Goal: Information Seeking & Learning: Learn about a topic

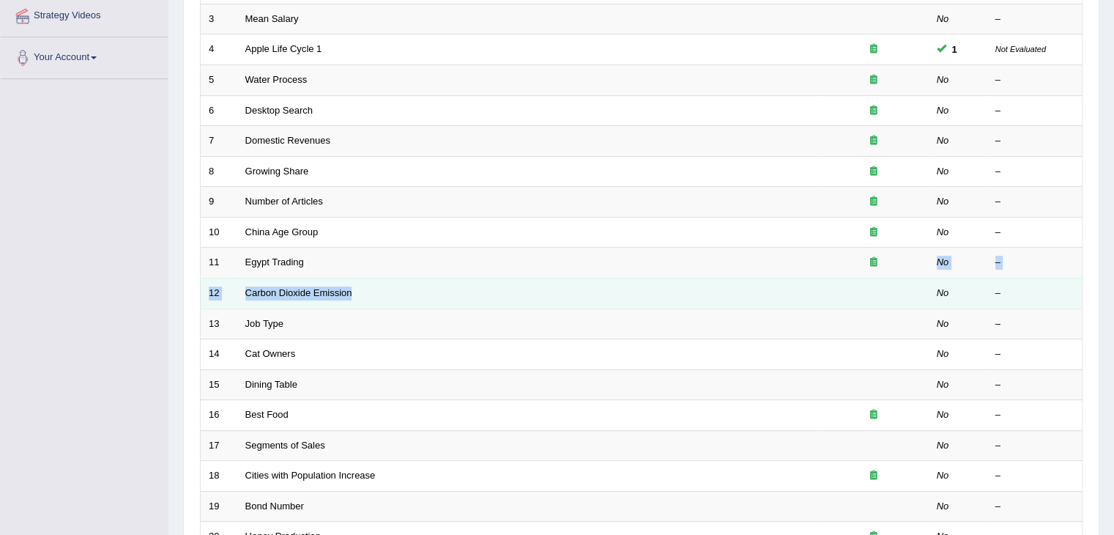
drag, startPoint x: 508, startPoint y: 256, endPoint x: 618, endPoint y: 303, distance: 120.1
click at [618, 303] on tbody "1 Six Course Enrollment No – 2 Majors' Number No – 3 Mean Salary No – 4 Apple L…" at bounding box center [642, 248] width 882 height 610
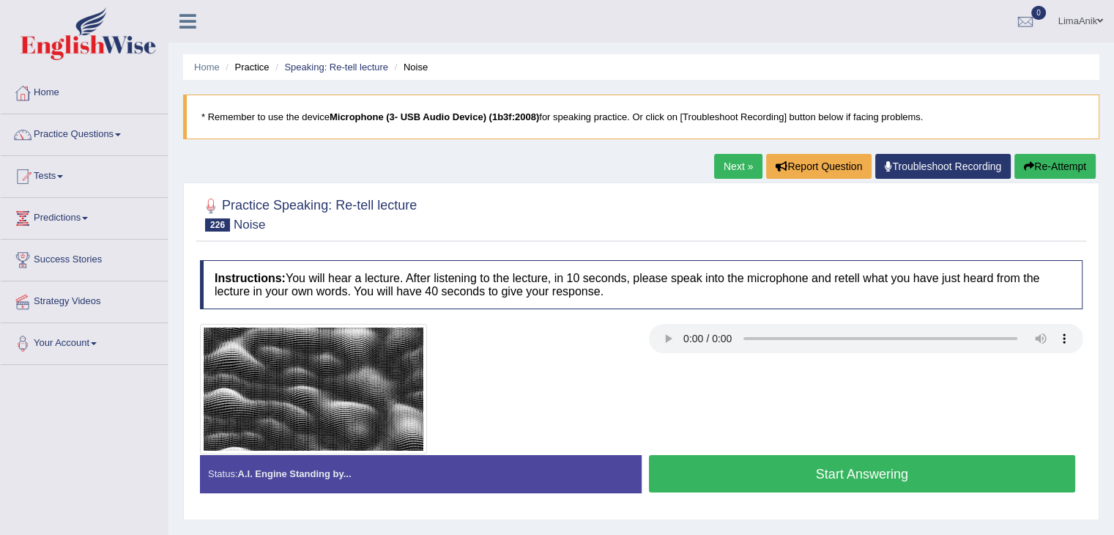
click at [806, 458] on button "Start Answering" at bounding box center [862, 473] width 427 height 37
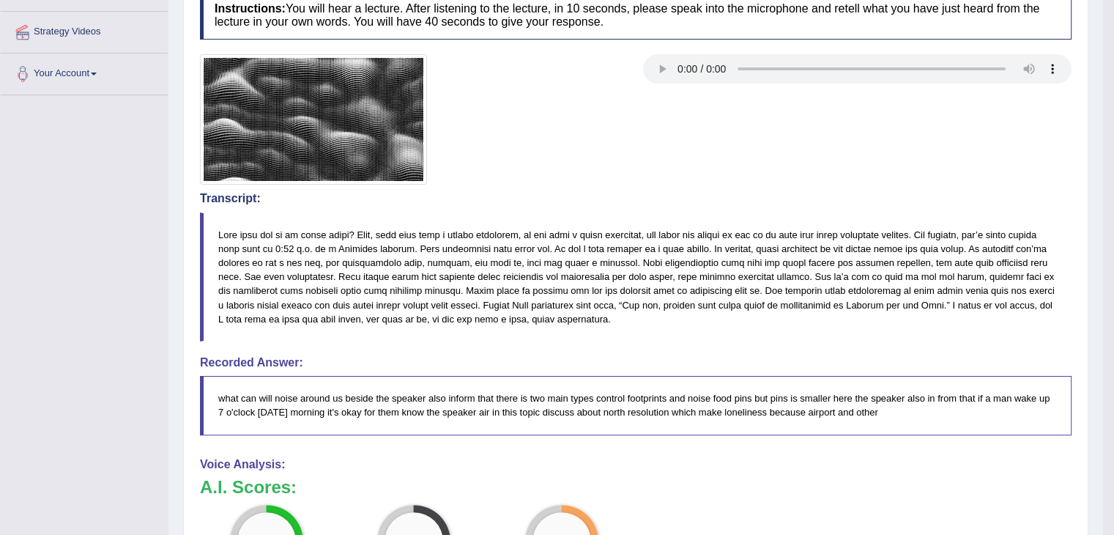
scroll to position [322, 0]
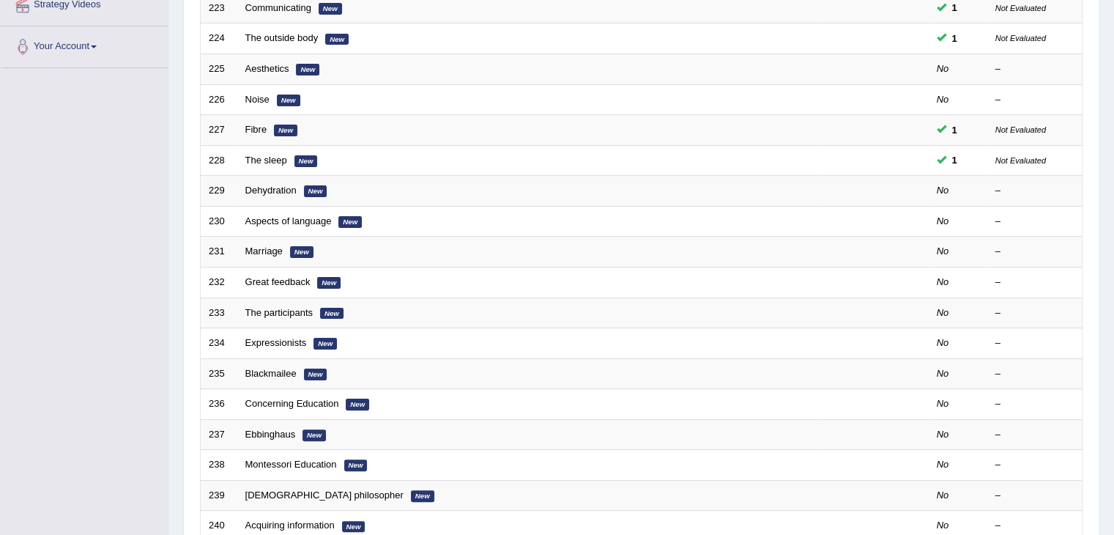
scroll to position [305, 0]
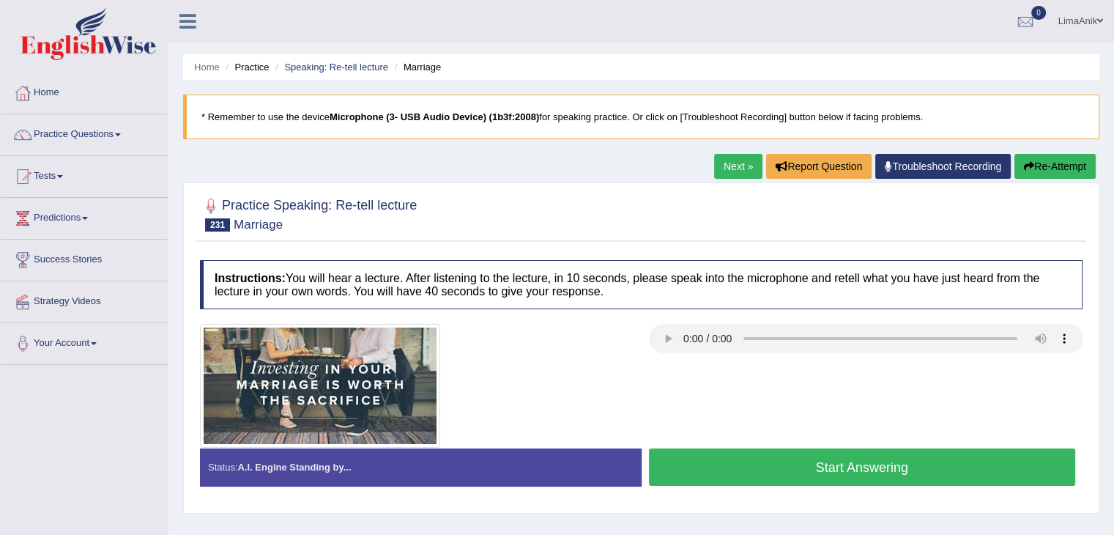
click at [784, 473] on button "Start Answering" at bounding box center [862, 466] width 427 height 37
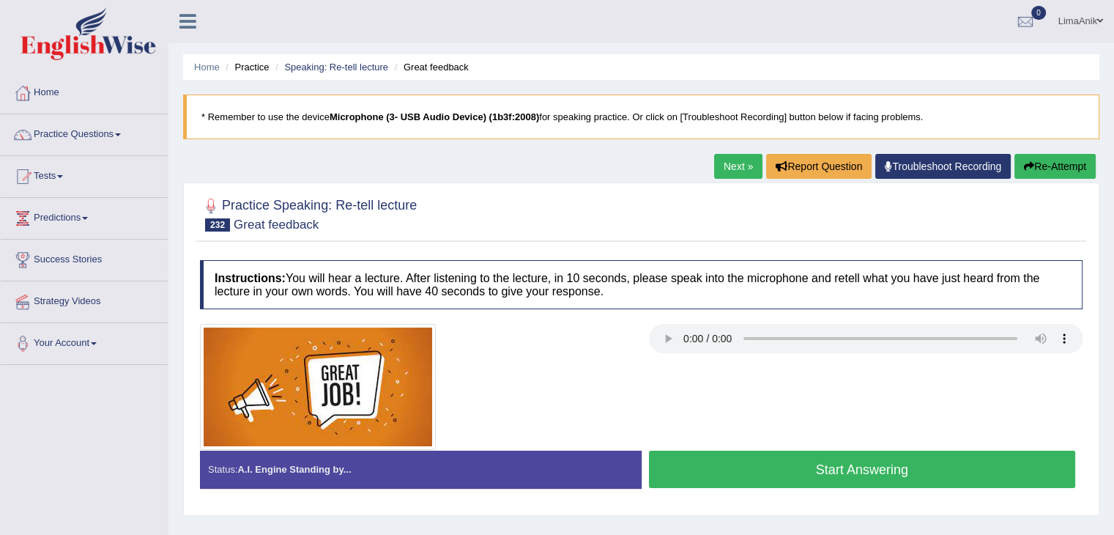
click at [848, 478] on button "Start Answering" at bounding box center [862, 469] width 427 height 37
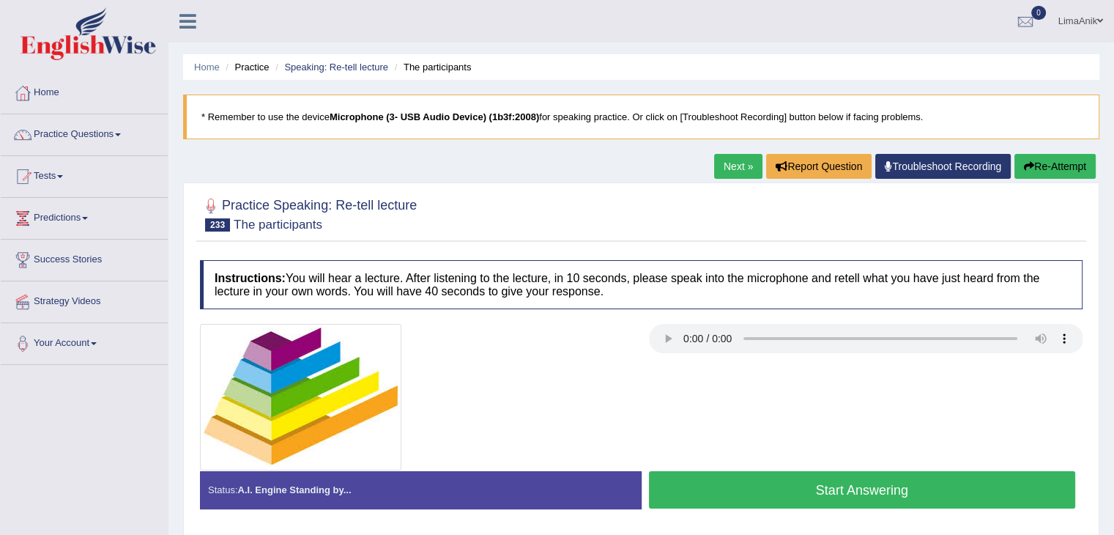
scroll to position [41, 0]
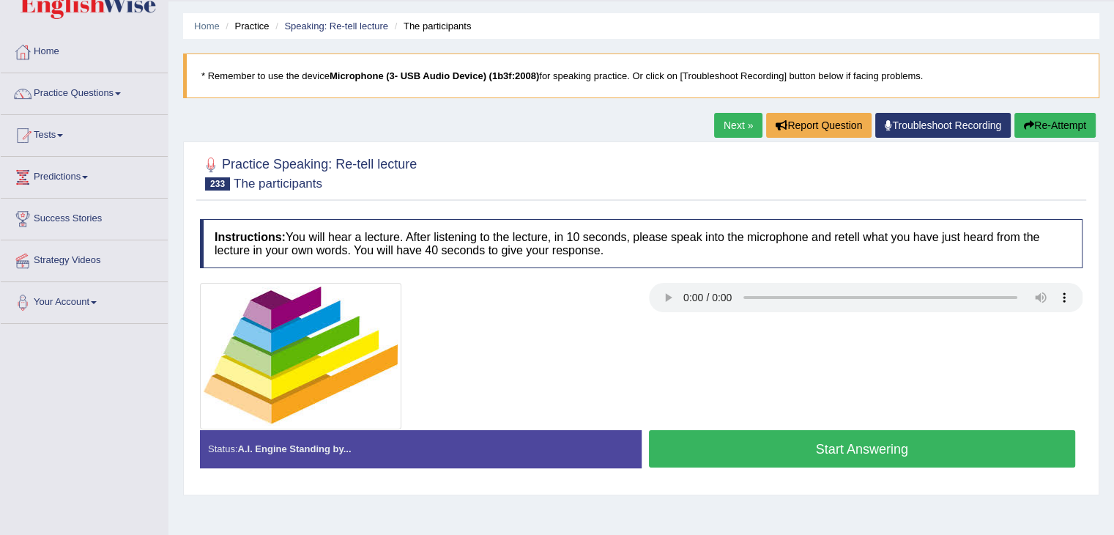
click at [826, 442] on button "Start Answering" at bounding box center [862, 448] width 427 height 37
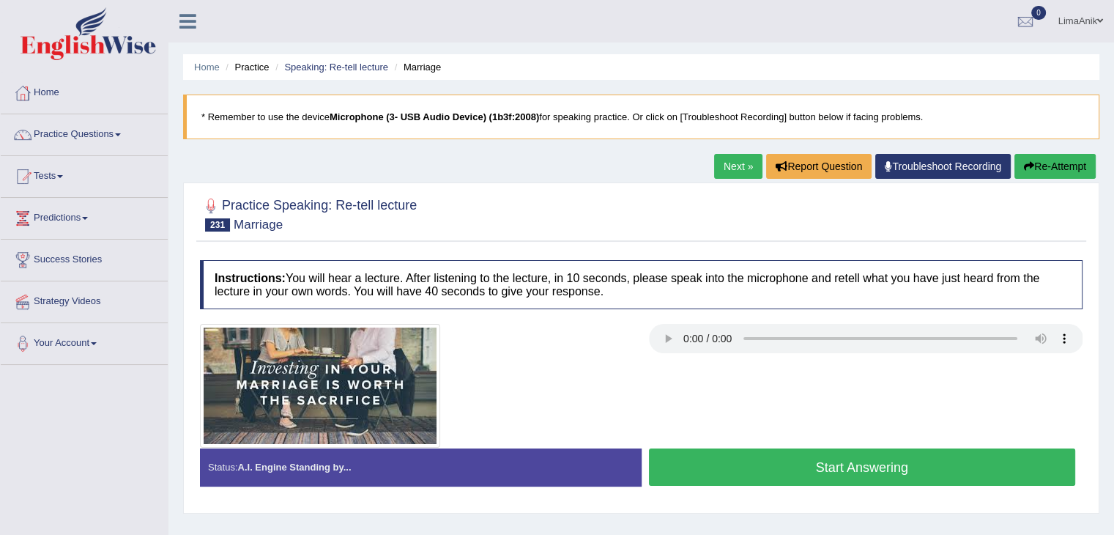
click at [786, 453] on button "Start Answering" at bounding box center [862, 466] width 427 height 37
click at [777, 459] on button "Start Answering" at bounding box center [862, 466] width 427 height 37
click at [726, 450] on button "Start Answering" at bounding box center [862, 466] width 427 height 37
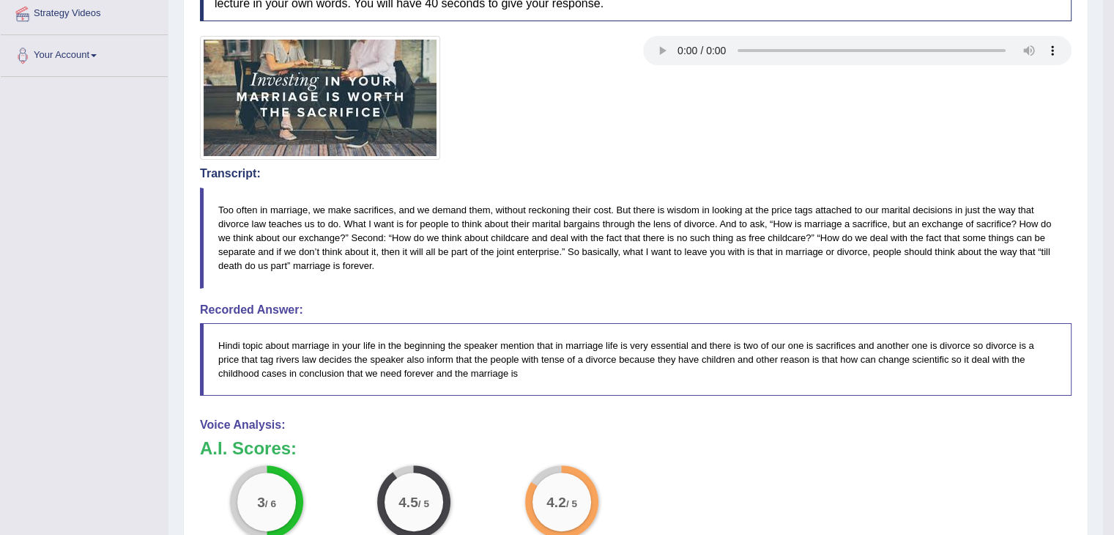
scroll to position [289, 0]
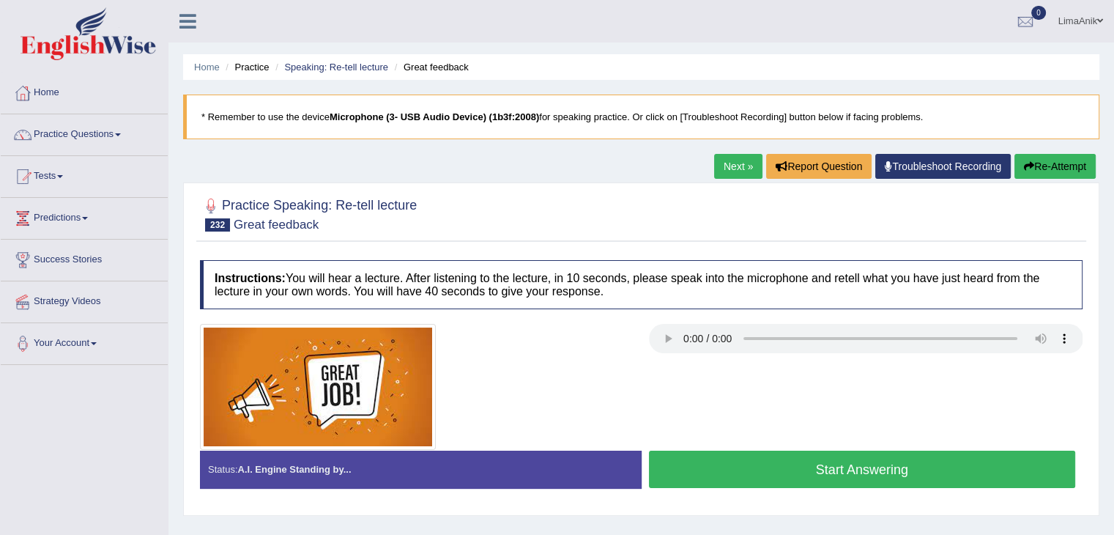
click at [903, 472] on button "Start Answering" at bounding box center [862, 469] width 427 height 37
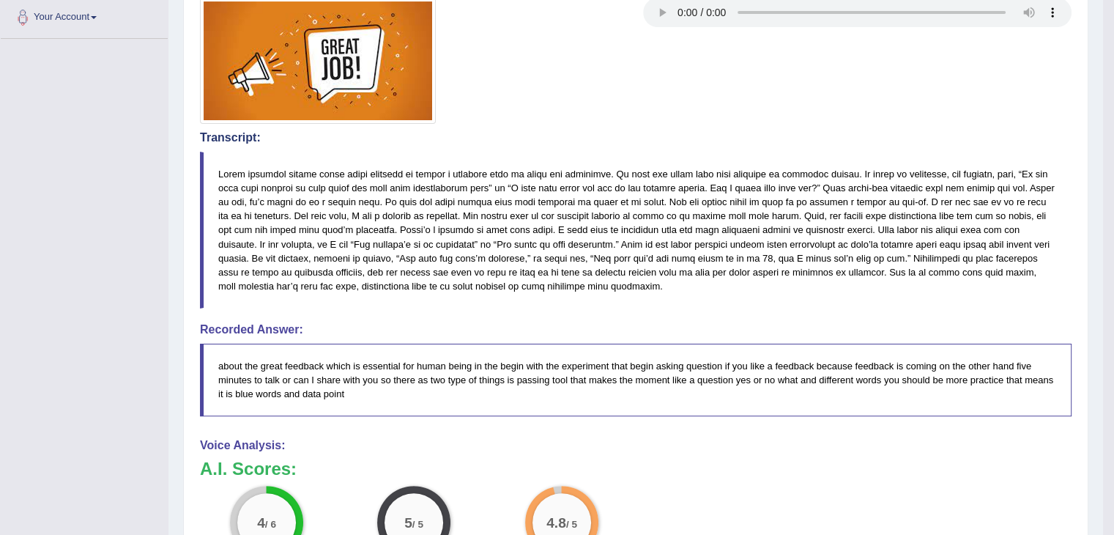
scroll to position [353, 0]
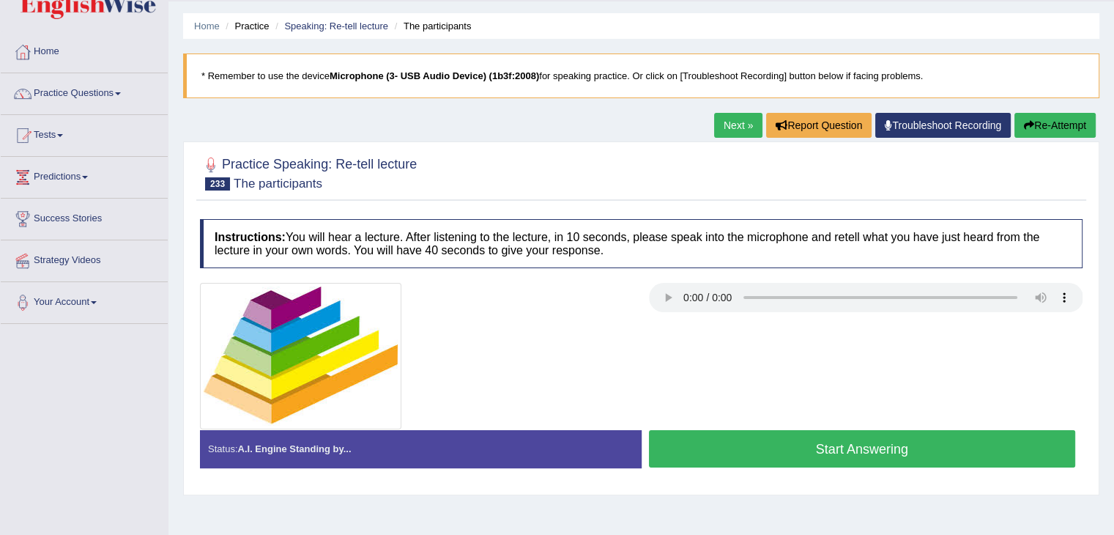
click at [829, 452] on button "Start Answering" at bounding box center [862, 448] width 427 height 37
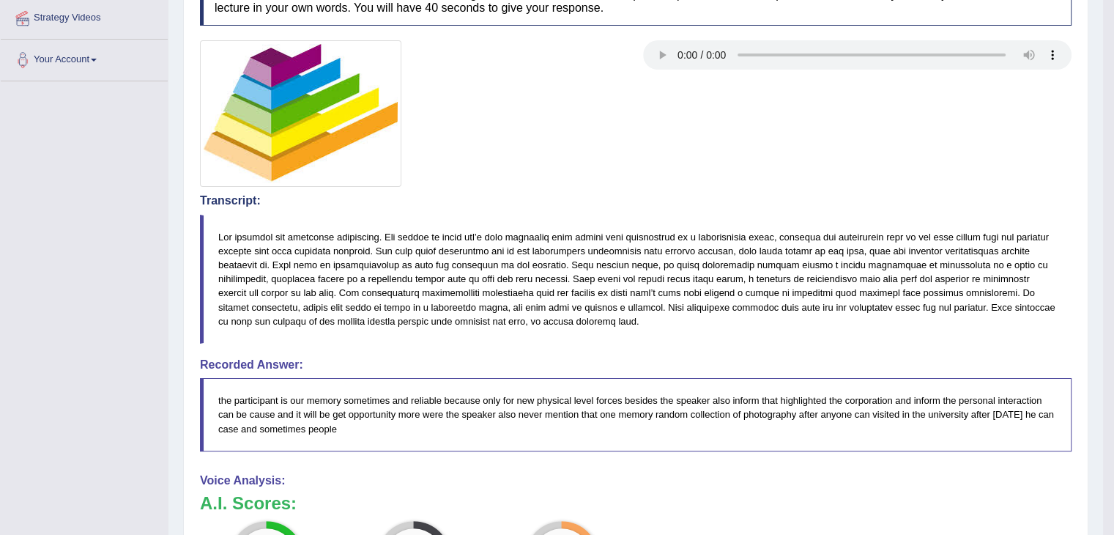
scroll to position [336, 0]
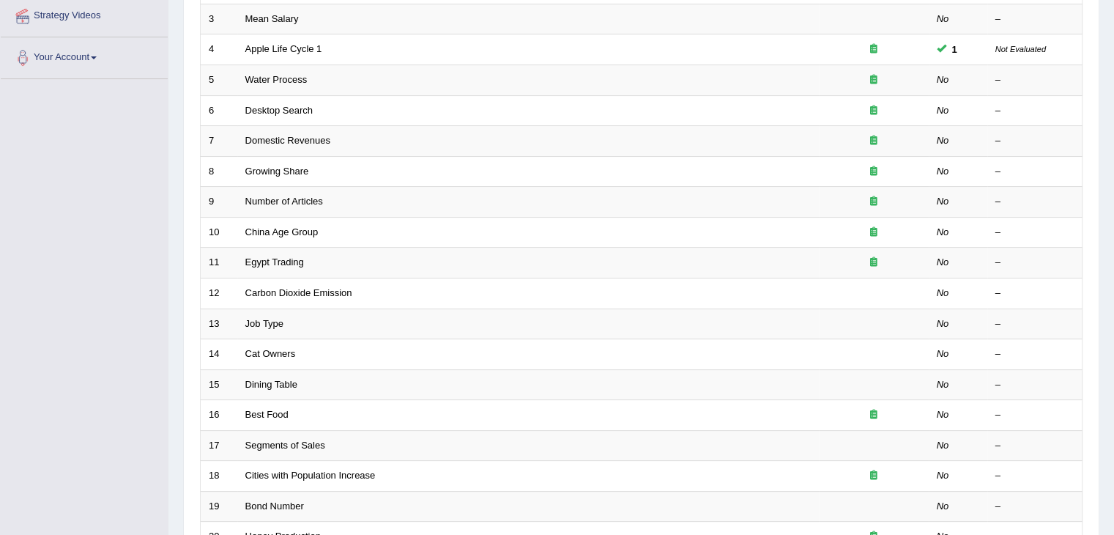
scroll to position [286, 0]
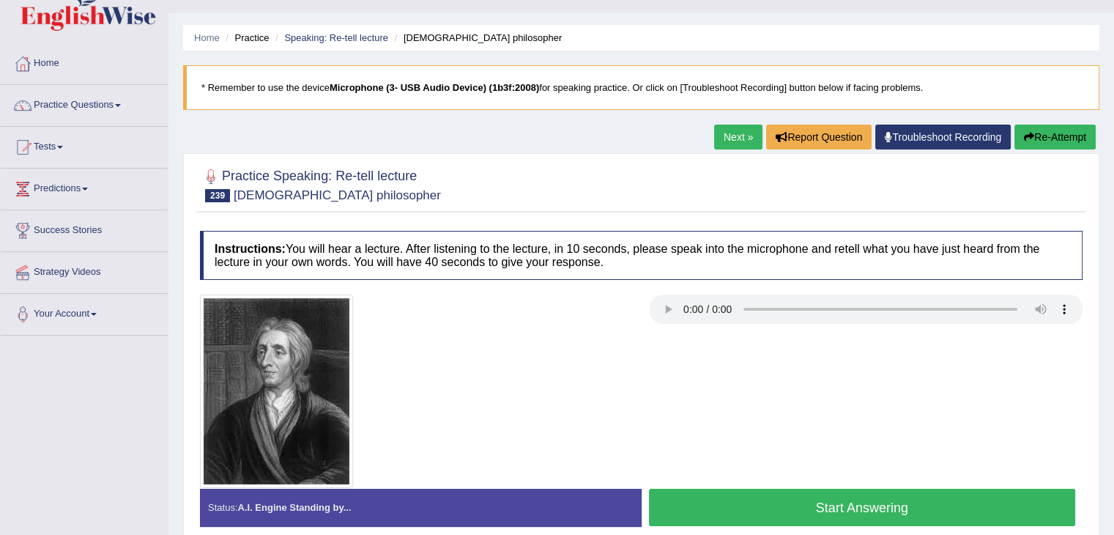
scroll to position [33, 0]
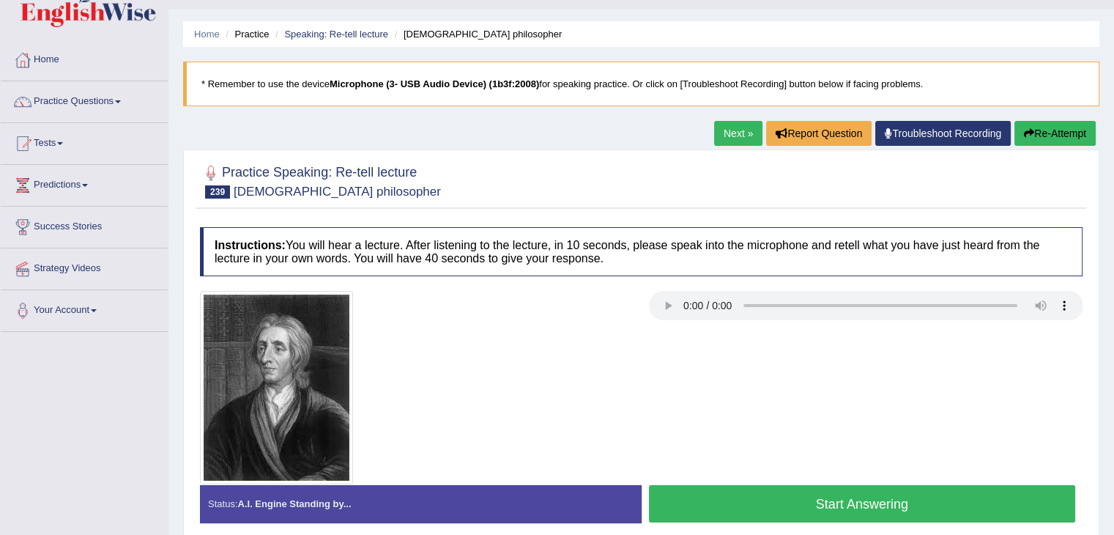
click at [867, 499] on button "Start Answering" at bounding box center [862, 503] width 427 height 37
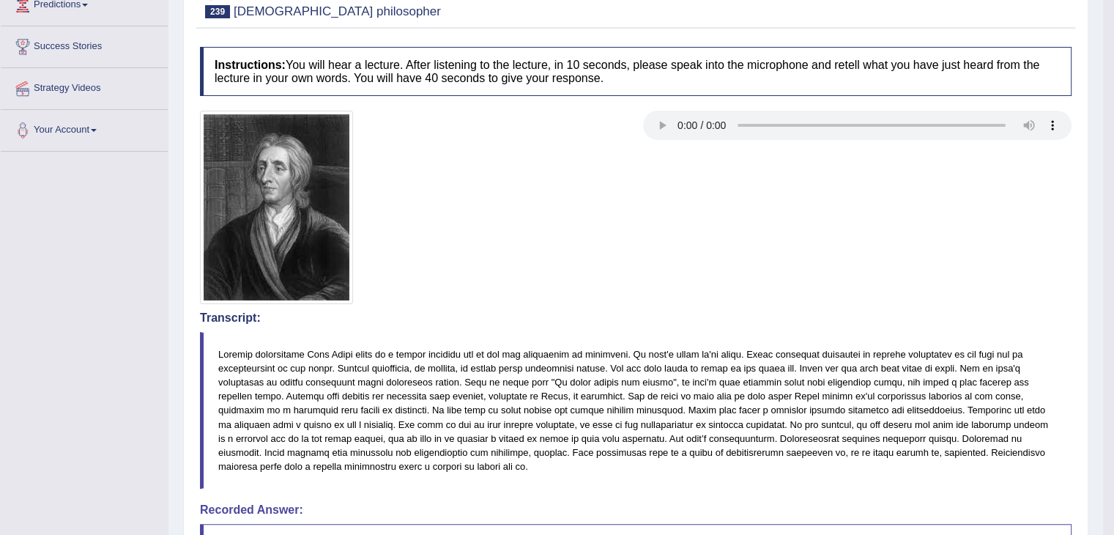
scroll to position [0, 0]
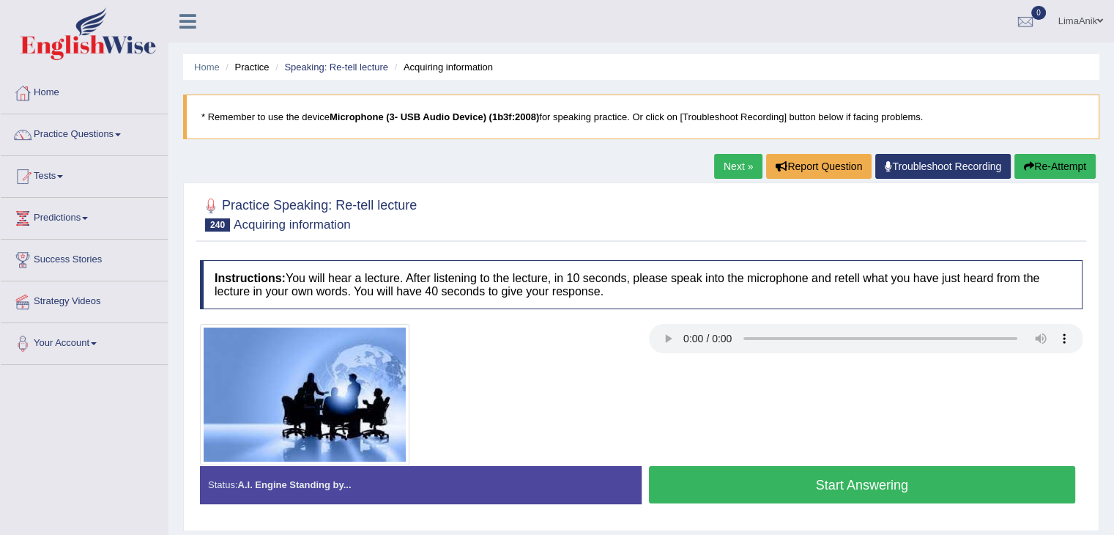
click at [844, 467] on button "Start Answering" at bounding box center [862, 484] width 427 height 37
click at [770, 482] on button "Start Answering" at bounding box center [862, 484] width 427 height 37
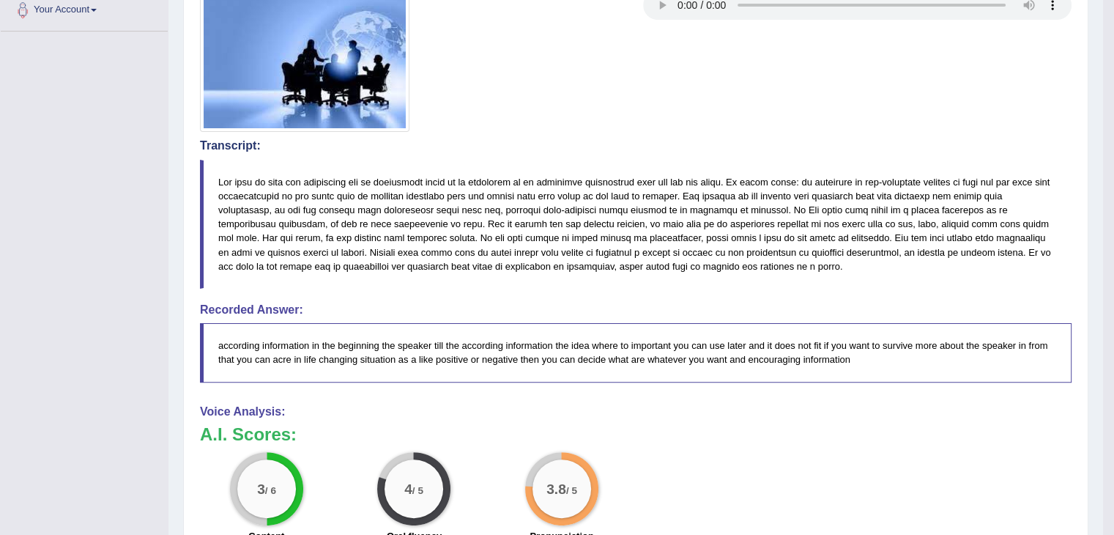
scroll to position [334, 0]
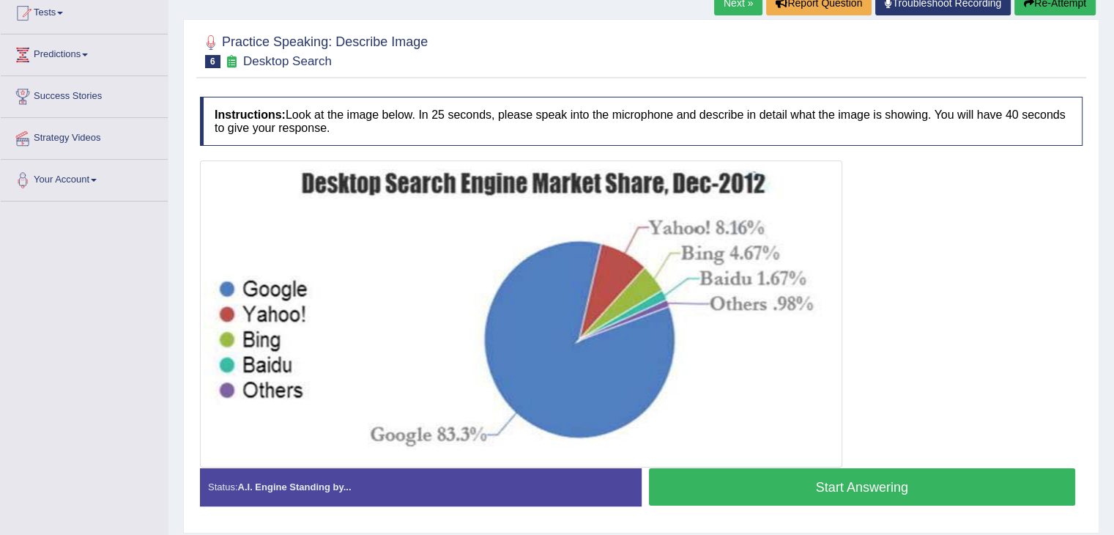
scroll to position [167, 0]
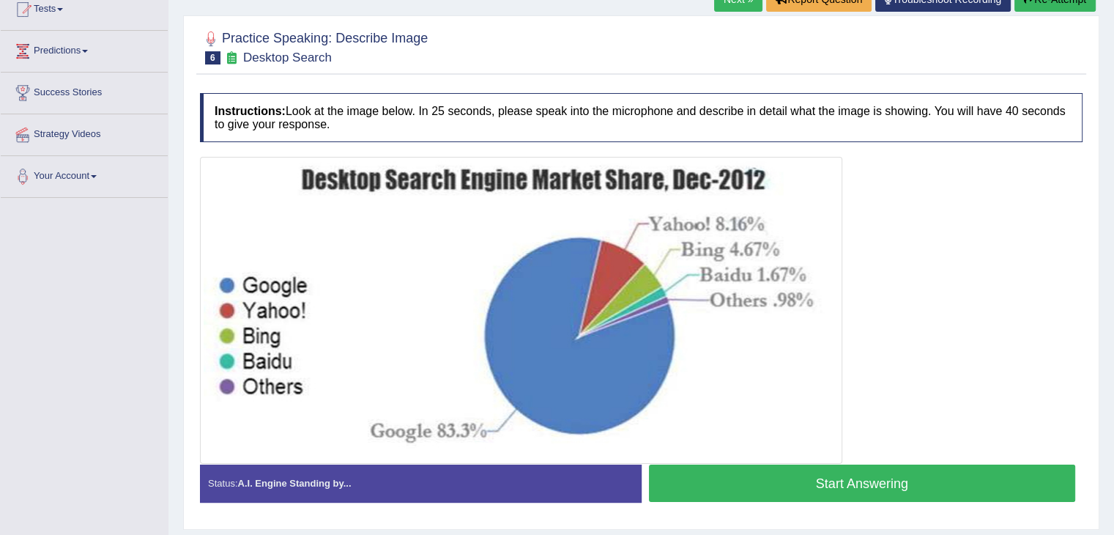
click at [794, 475] on button "Start Answering" at bounding box center [862, 482] width 427 height 37
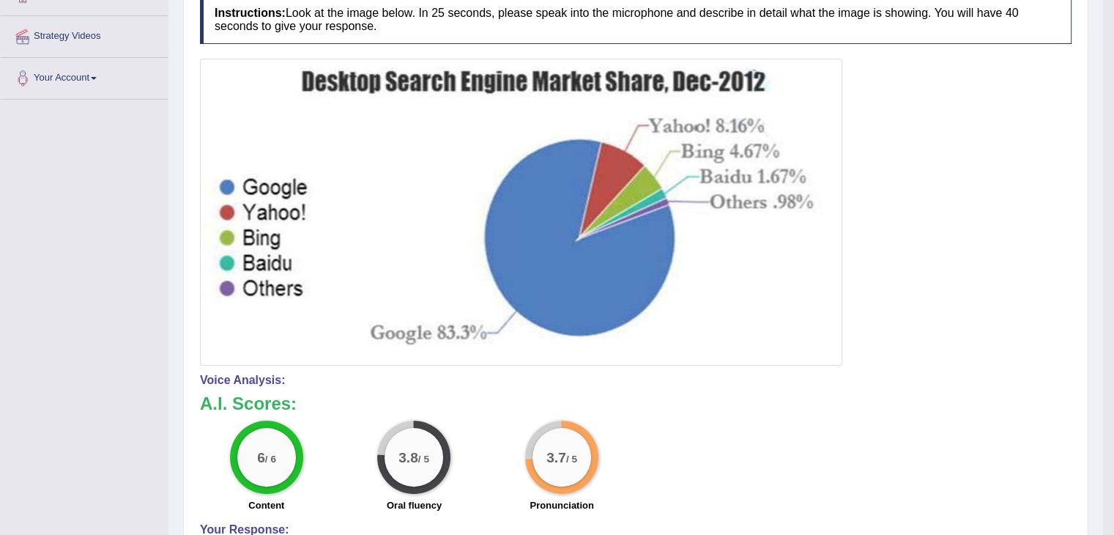
scroll to position [267, 0]
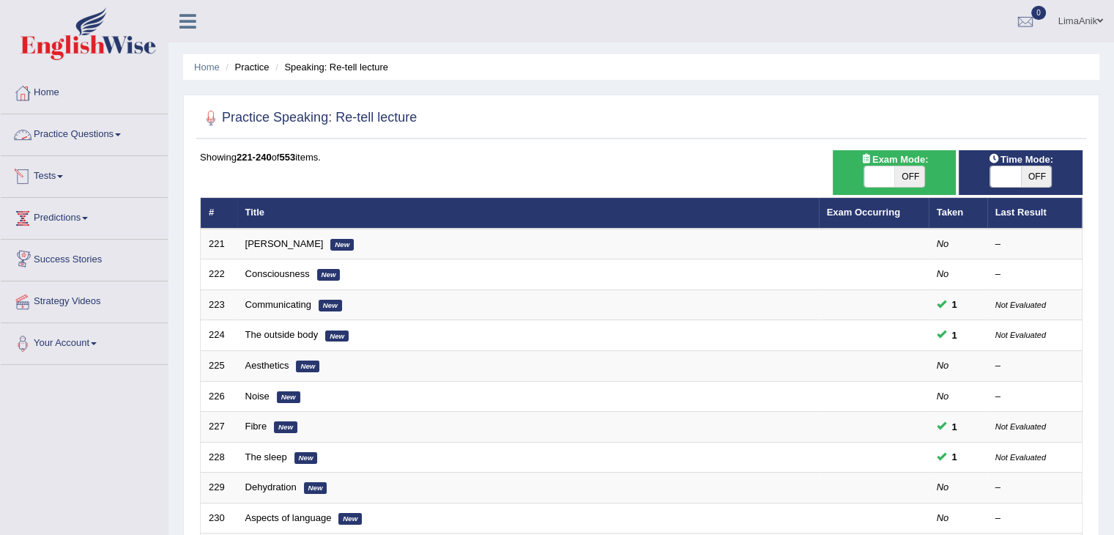
click at [92, 138] on link "Practice Questions" at bounding box center [84, 132] width 167 height 37
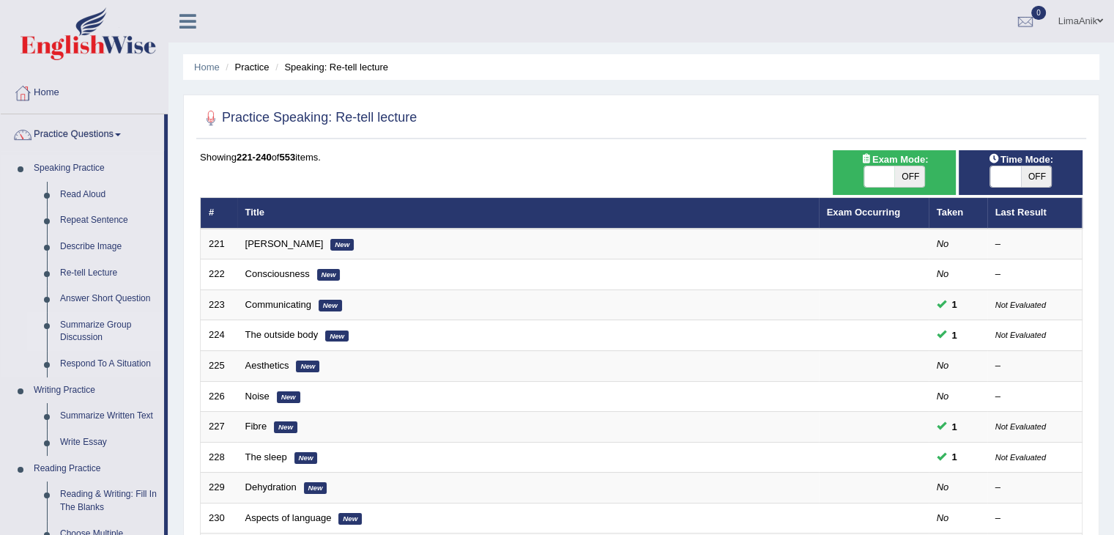
click at [95, 343] on link "Summarize Group Discussion" at bounding box center [108, 331] width 111 height 39
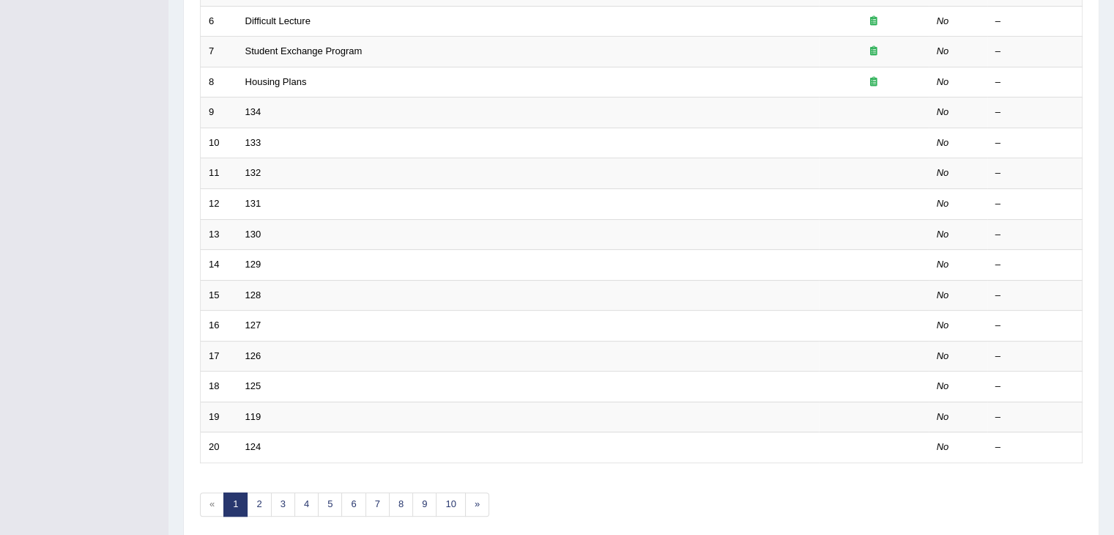
scroll to position [431, 0]
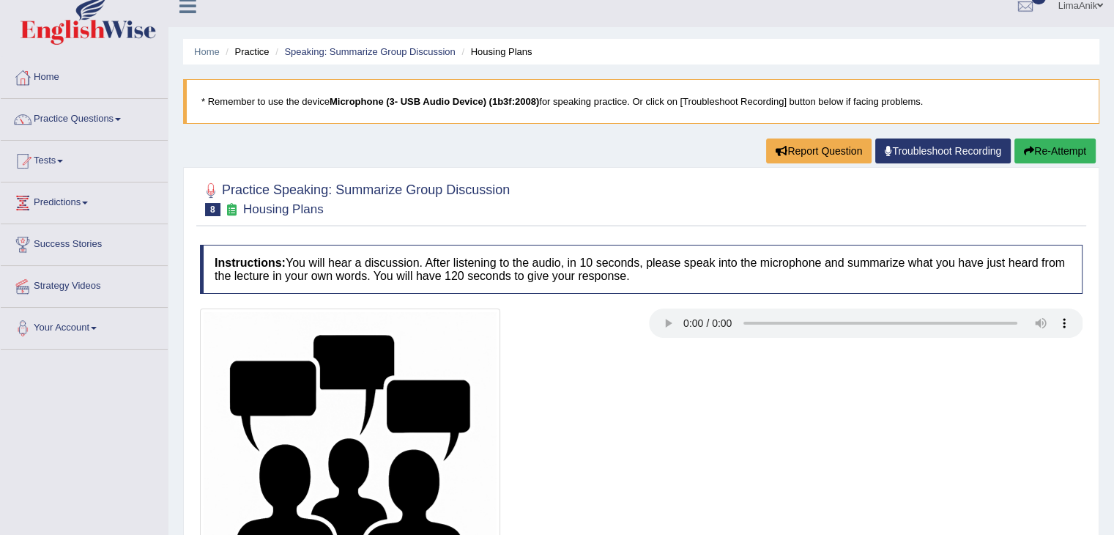
scroll to position [48, 0]
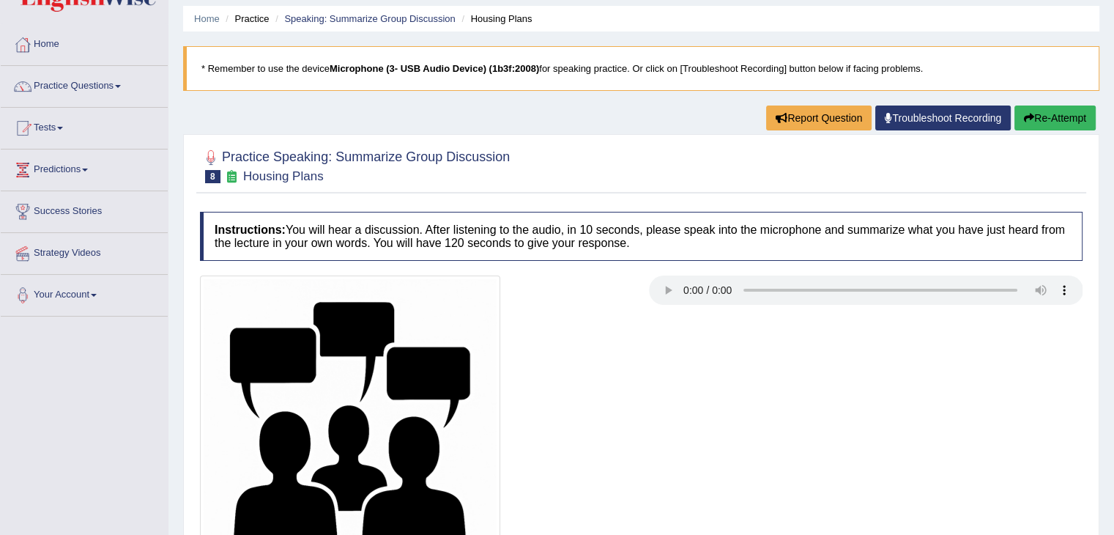
click at [1096, 306] on div "Practice Speaking: Summarize Group Discussion 8 Housing Plans Instructions: You…" at bounding box center [641, 387] width 916 height 507
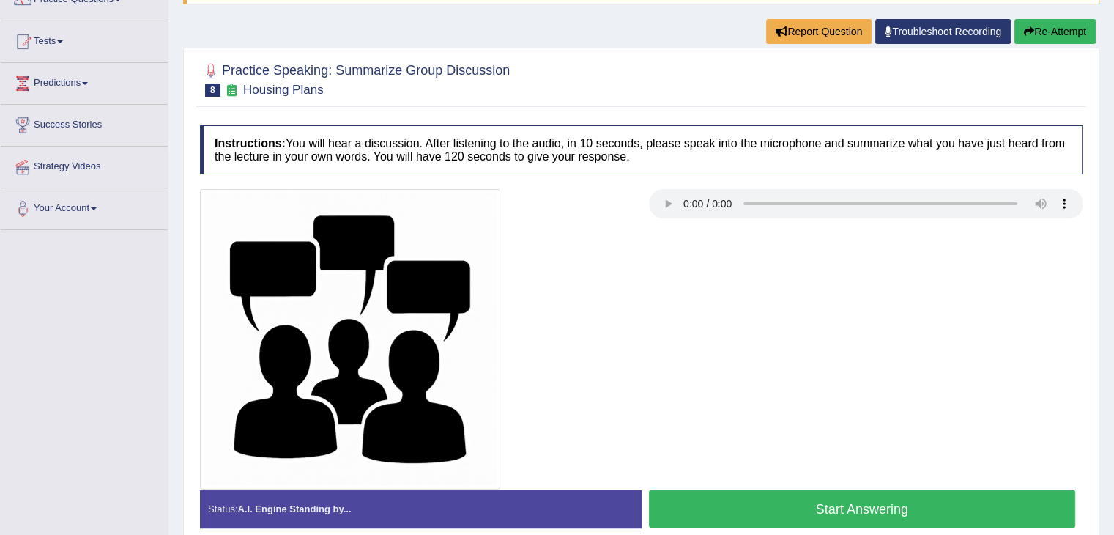
scroll to position [145, 0]
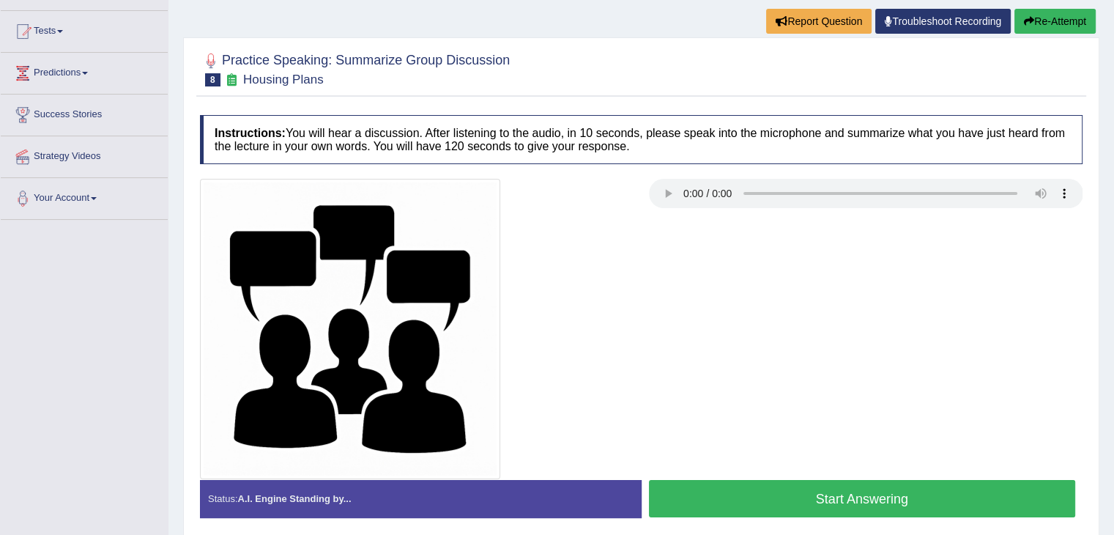
click at [833, 484] on button "Start Answering" at bounding box center [862, 498] width 427 height 37
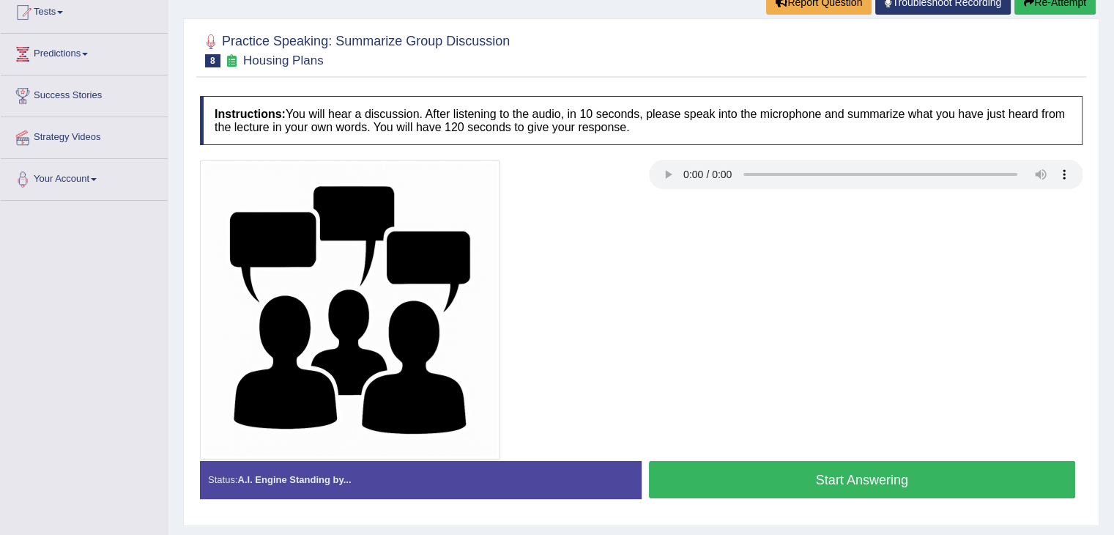
scroll to position [145, 0]
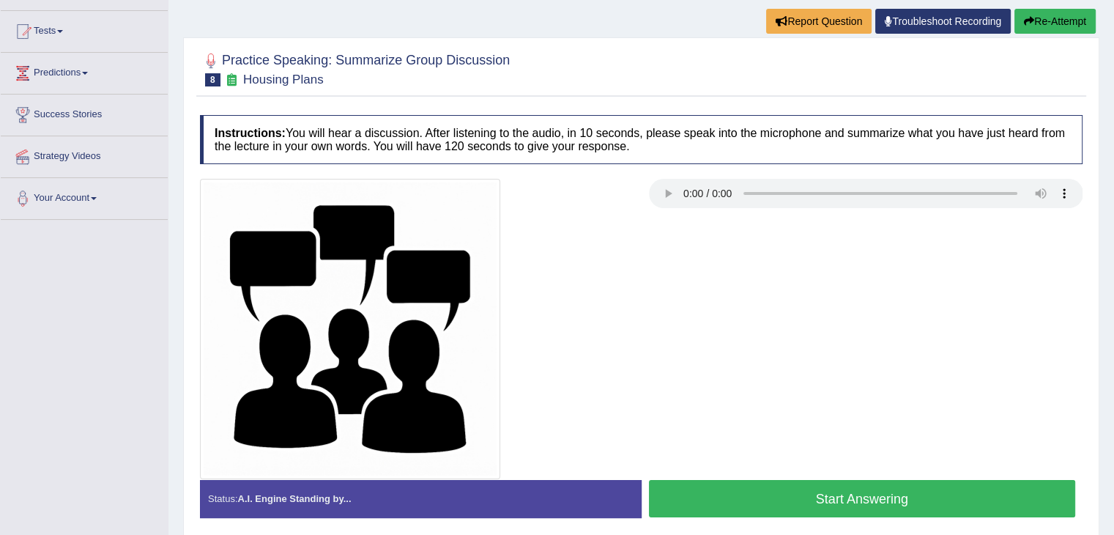
click at [790, 505] on button "Start Answering" at bounding box center [862, 498] width 427 height 37
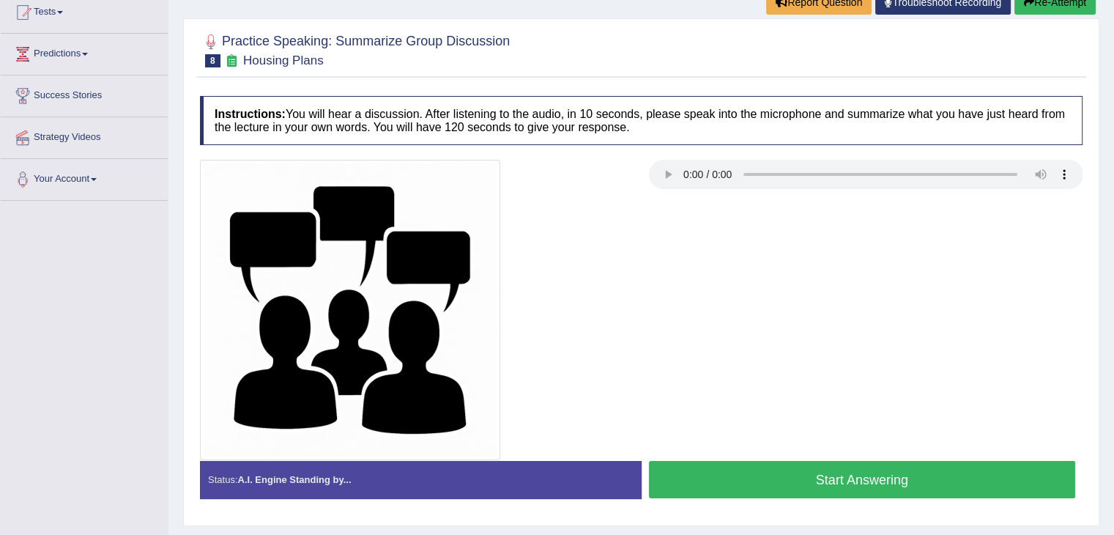
scroll to position [145, 0]
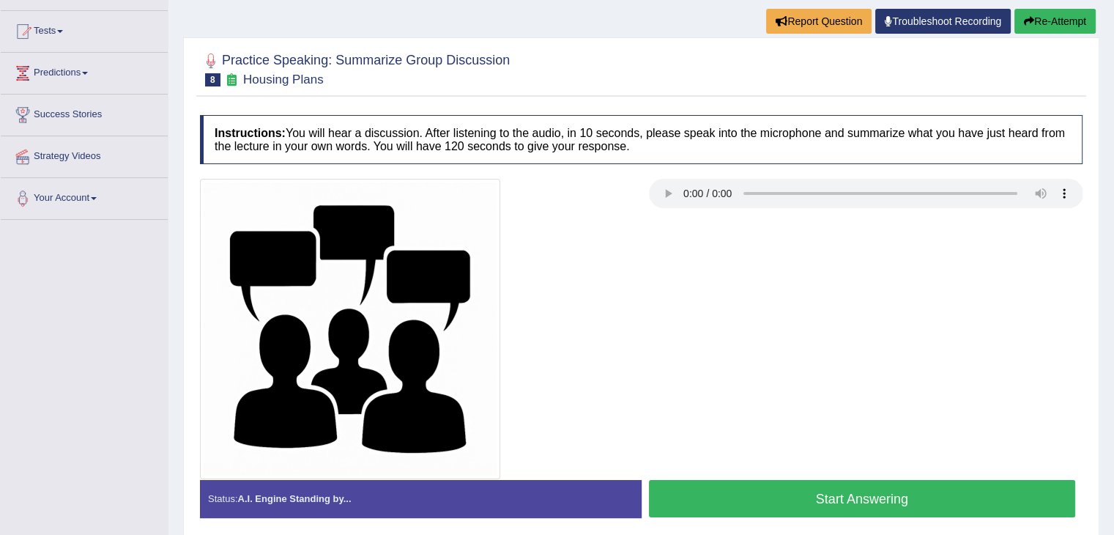
click at [773, 486] on button "Start Answering" at bounding box center [862, 498] width 427 height 37
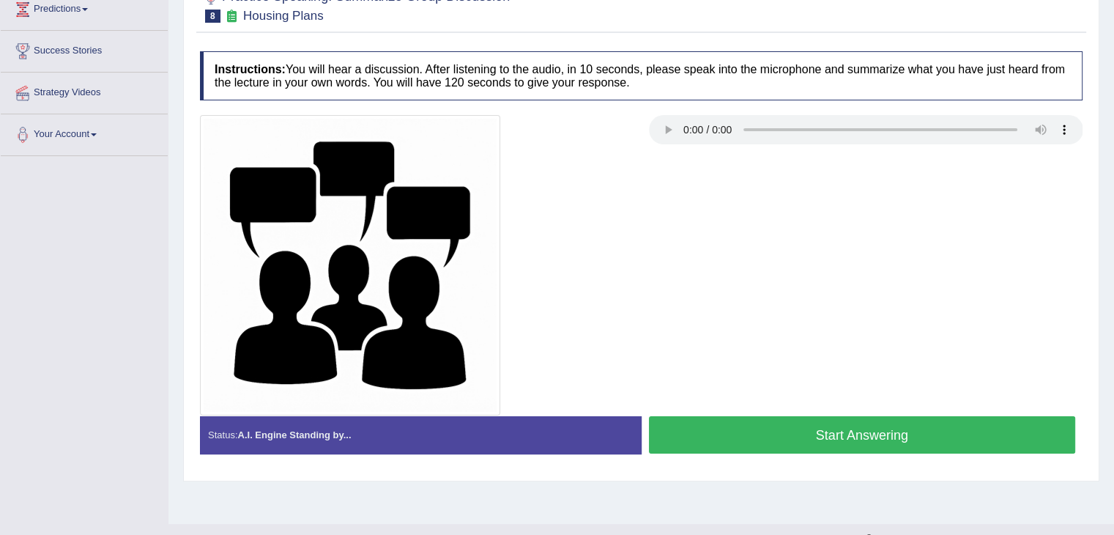
scroll to position [211, 0]
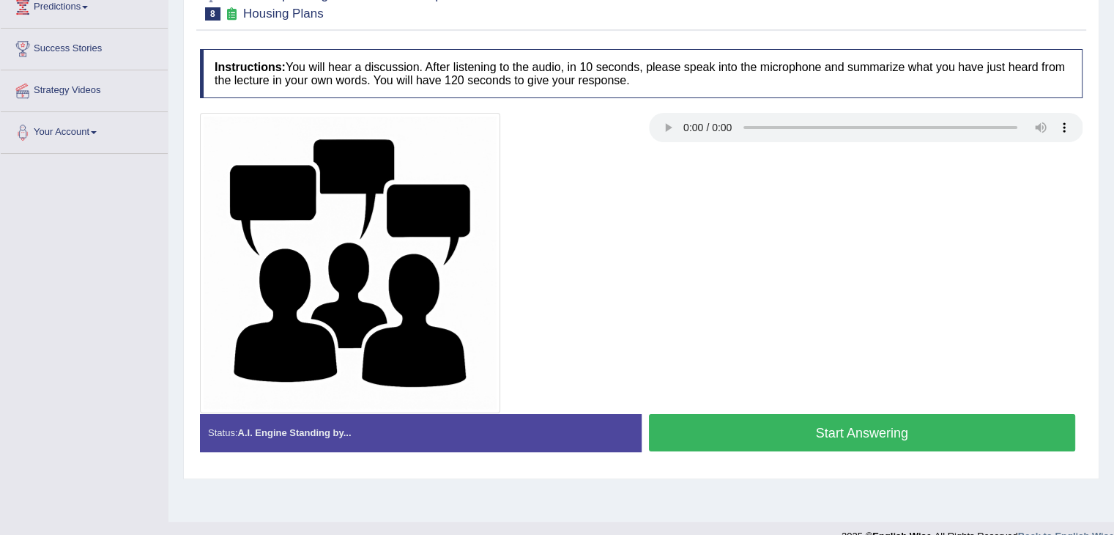
click at [859, 421] on button "Start Answering" at bounding box center [862, 432] width 427 height 37
click at [803, 434] on button "Start Answering" at bounding box center [862, 432] width 427 height 37
click at [793, 423] on button "Start Answering" at bounding box center [862, 432] width 427 height 37
click at [804, 423] on button "Start Answering" at bounding box center [862, 432] width 427 height 37
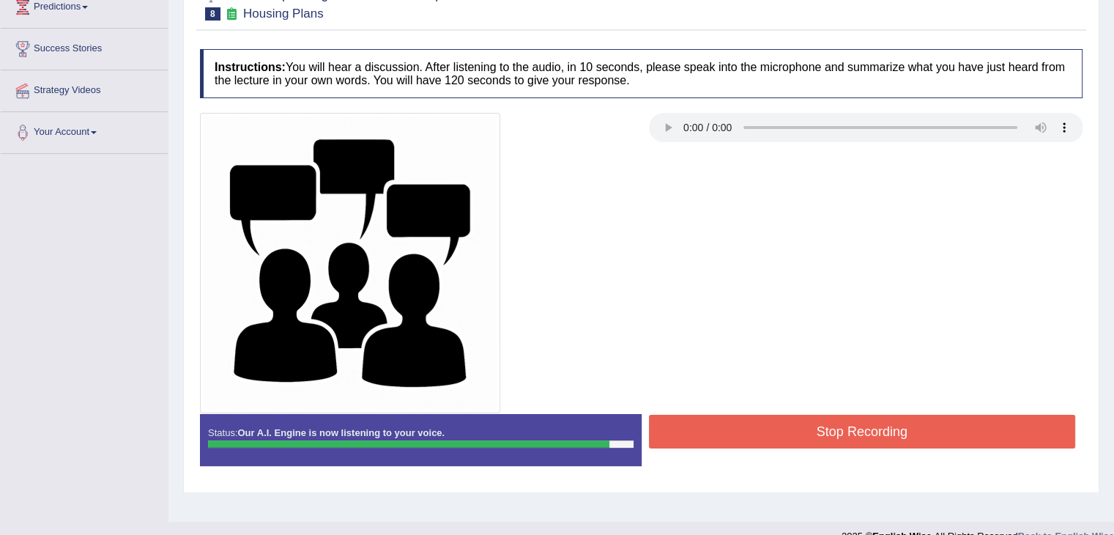
click at [853, 420] on button "Stop Recording" at bounding box center [862, 432] width 427 height 34
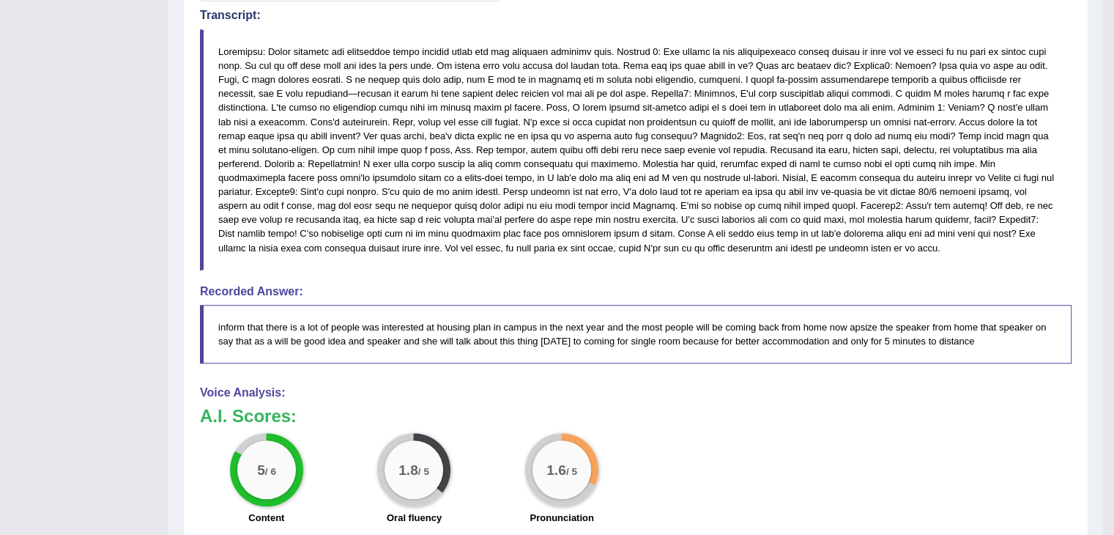
scroll to position [804, 0]
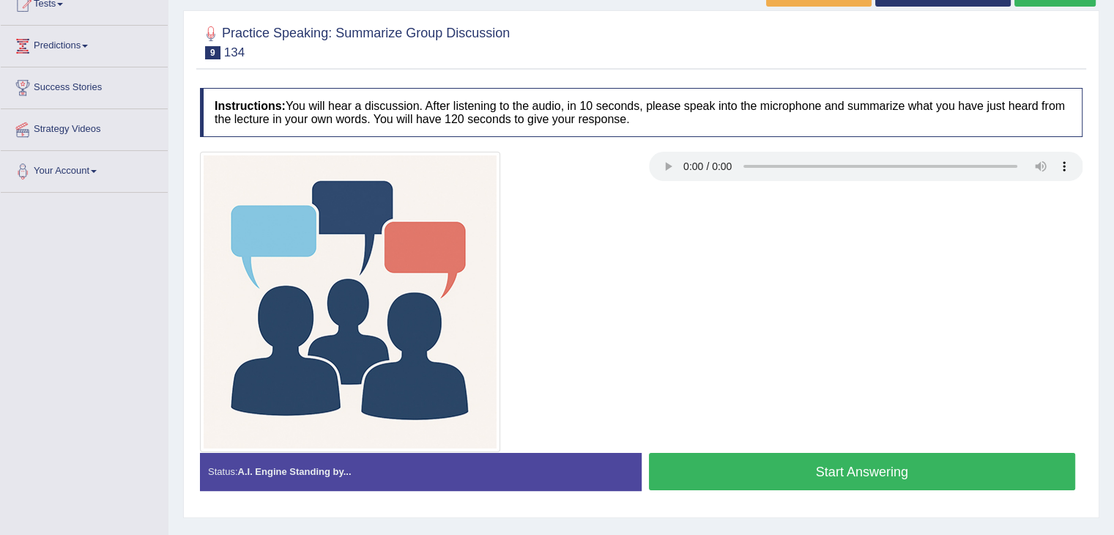
scroll to position [174, 0]
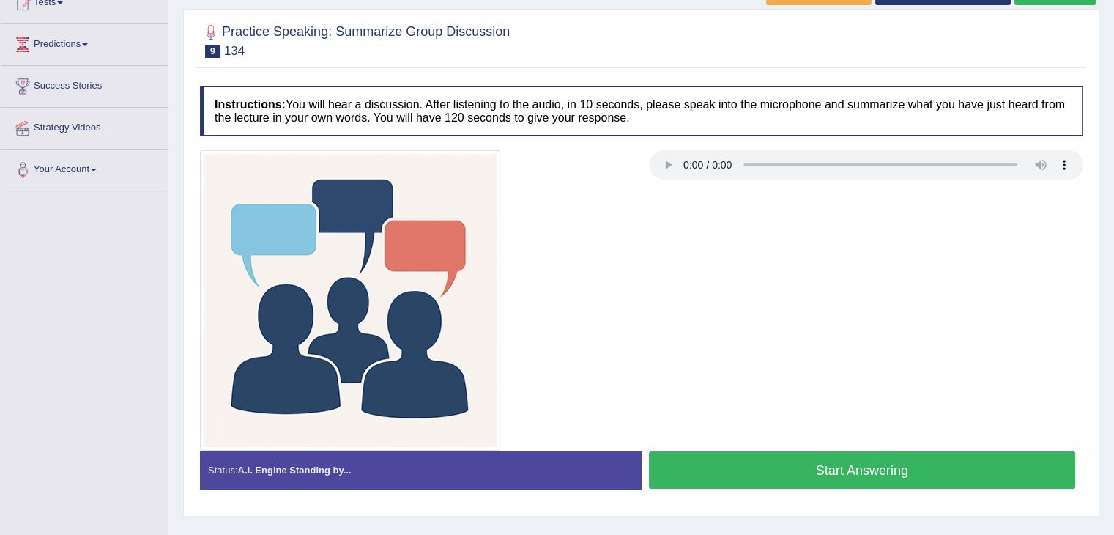
click at [891, 463] on button "Start Answering" at bounding box center [862, 469] width 427 height 37
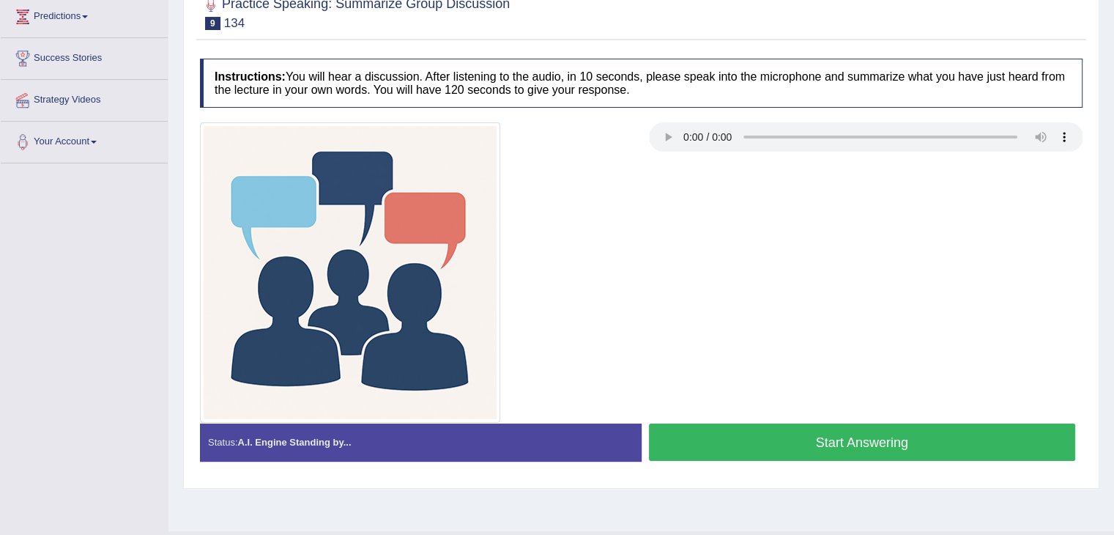
scroll to position [174, 0]
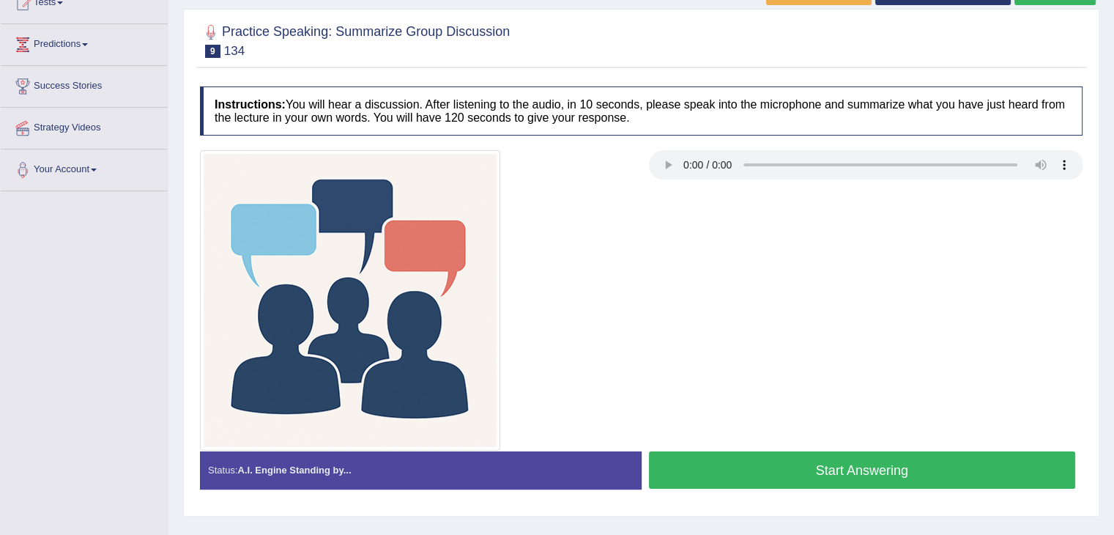
click at [851, 430] on div at bounding box center [641, 300] width 897 height 300
click at [852, 452] on button "Start Answering" at bounding box center [862, 469] width 427 height 37
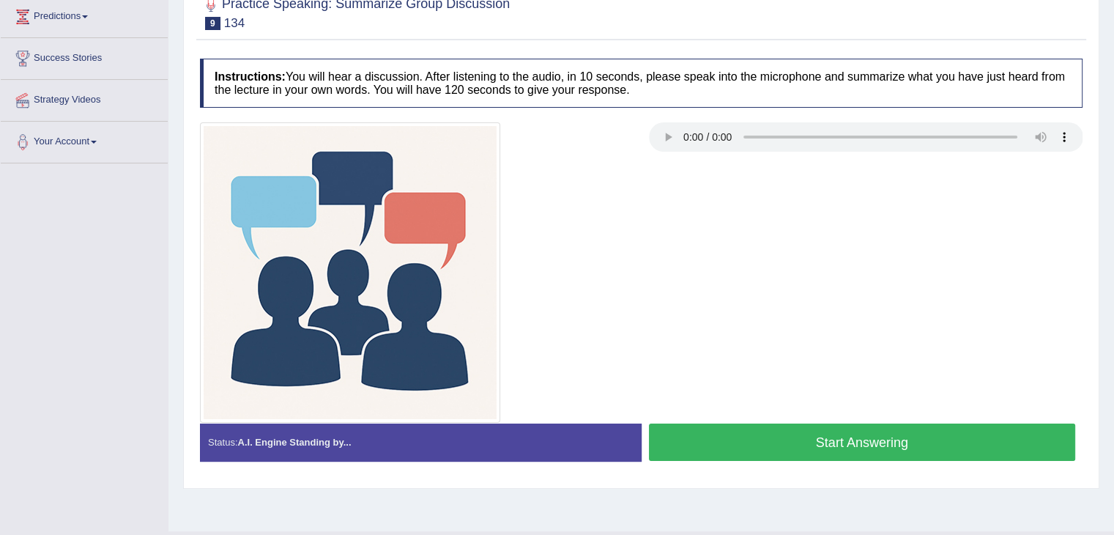
scroll to position [174, 0]
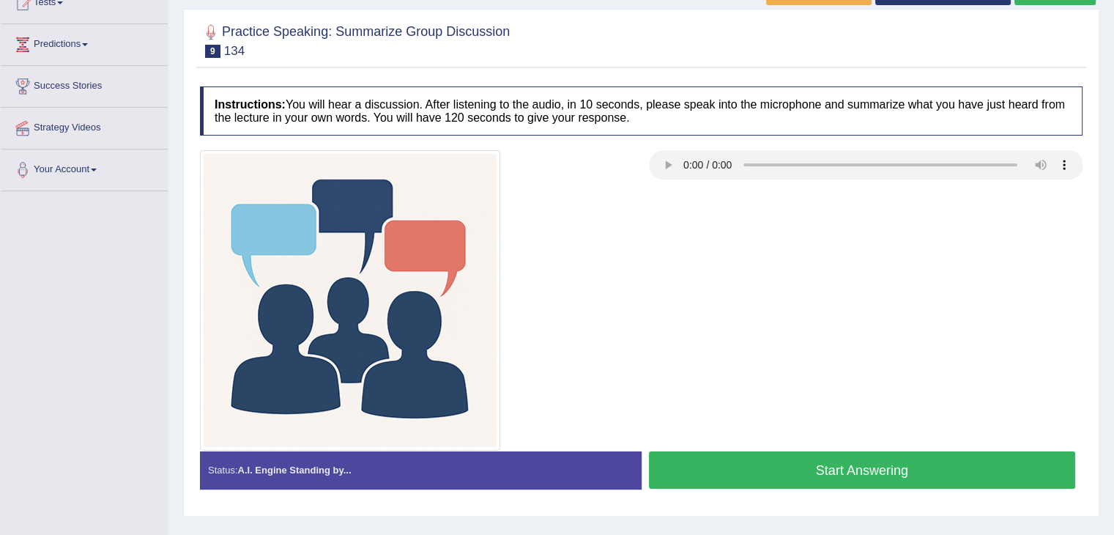
click at [779, 445] on div at bounding box center [641, 300] width 897 height 300
click at [796, 473] on button "Start Answering" at bounding box center [862, 469] width 427 height 37
click at [803, 458] on button "Start Answering" at bounding box center [862, 469] width 427 height 37
click at [762, 467] on button "Start Answering" at bounding box center [862, 469] width 427 height 37
click at [814, 467] on button "Start Answering" at bounding box center [862, 469] width 427 height 37
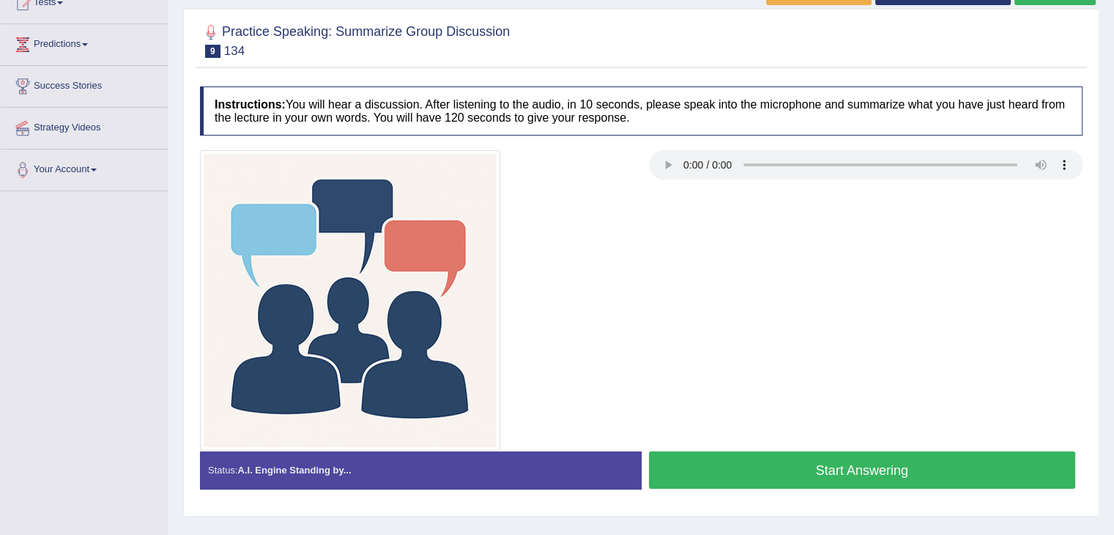
click at [851, 474] on button "Start Answering" at bounding box center [862, 469] width 427 height 37
click at [815, 460] on button "Start Answering" at bounding box center [862, 469] width 427 height 37
click at [821, 452] on button "Start Answering" at bounding box center [862, 469] width 427 height 37
click at [788, 453] on button "Start Answering" at bounding box center [862, 469] width 427 height 37
click at [786, 461] on button "Start Answering" at bounding box center [862, 469] width 427 height 37
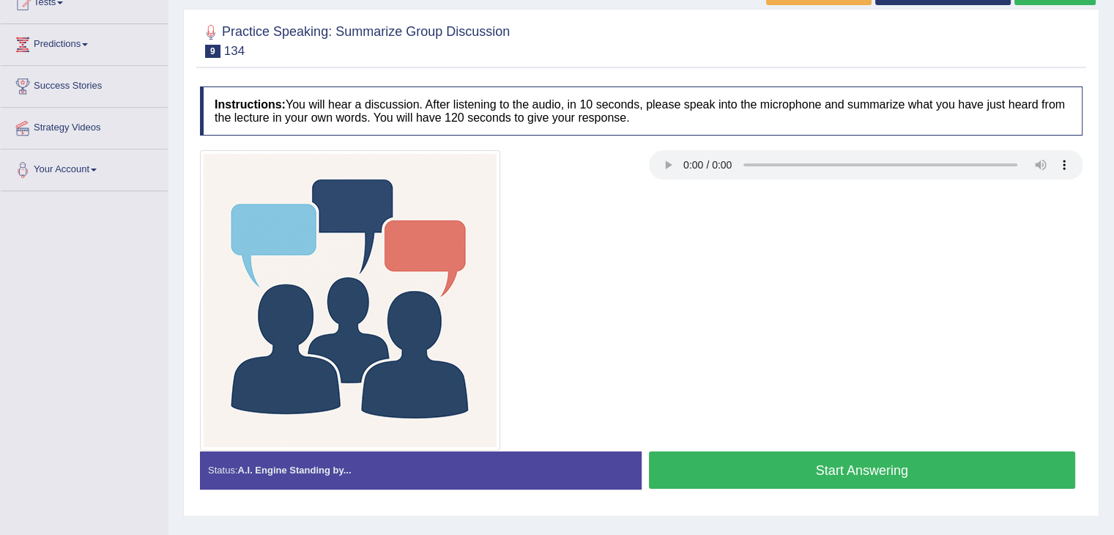
click at [789, 464] on button "Start Answering" at bounding box center [862, 469] width 427 height 37
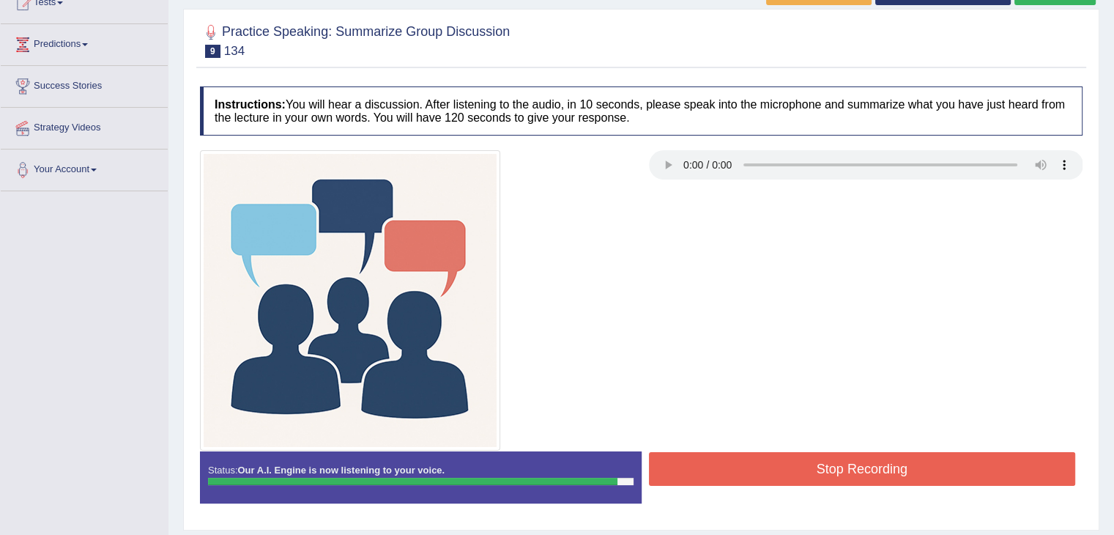
click at [870, 471] on button "Stop Recording" at bounding box center [862, 469] width 427 height 34
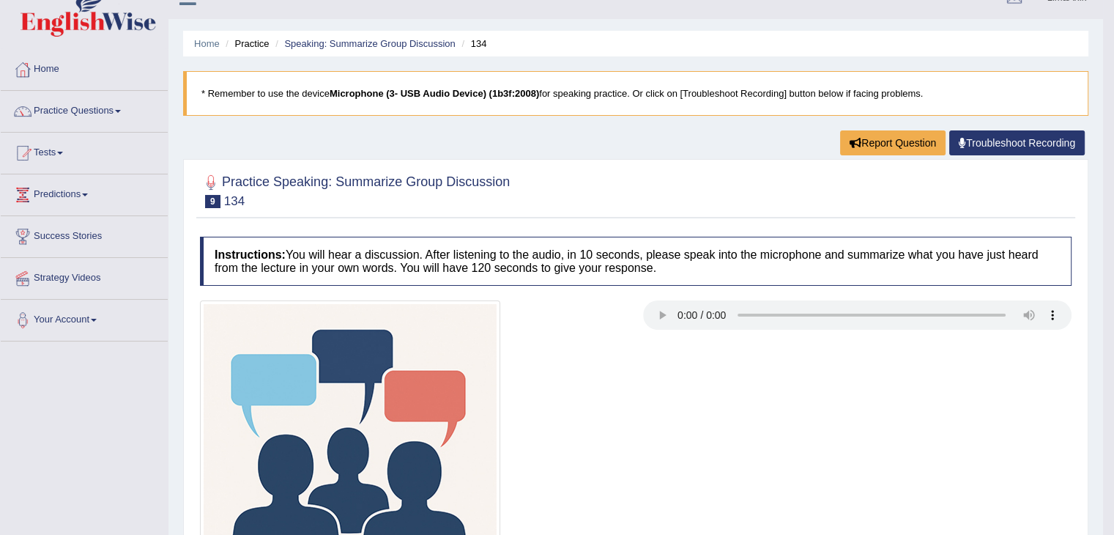
scroll to position [21, 0]
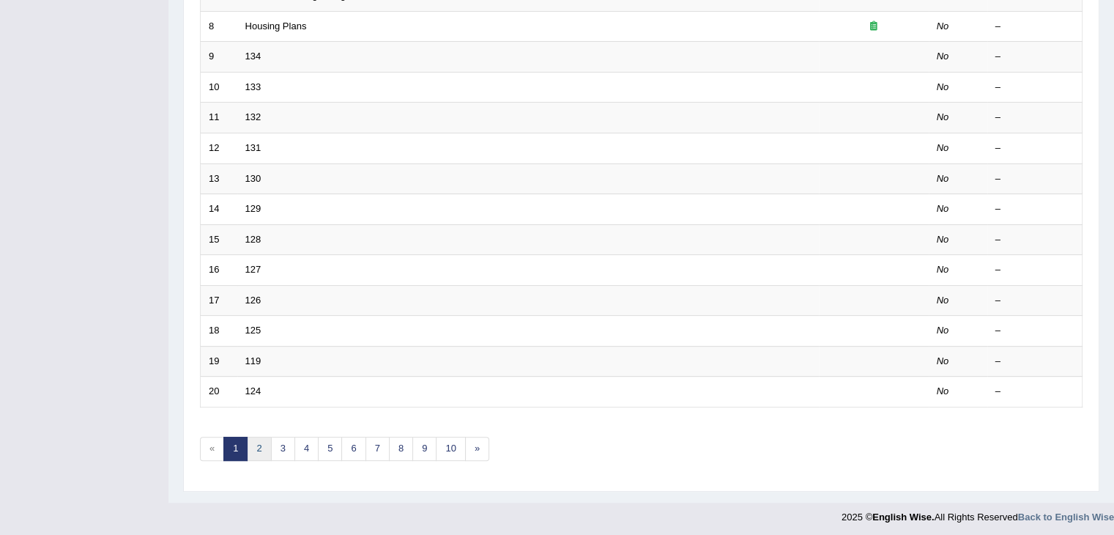
click at [256, 443] on link "2" at bounding box center [259, 449] width 24 height 24
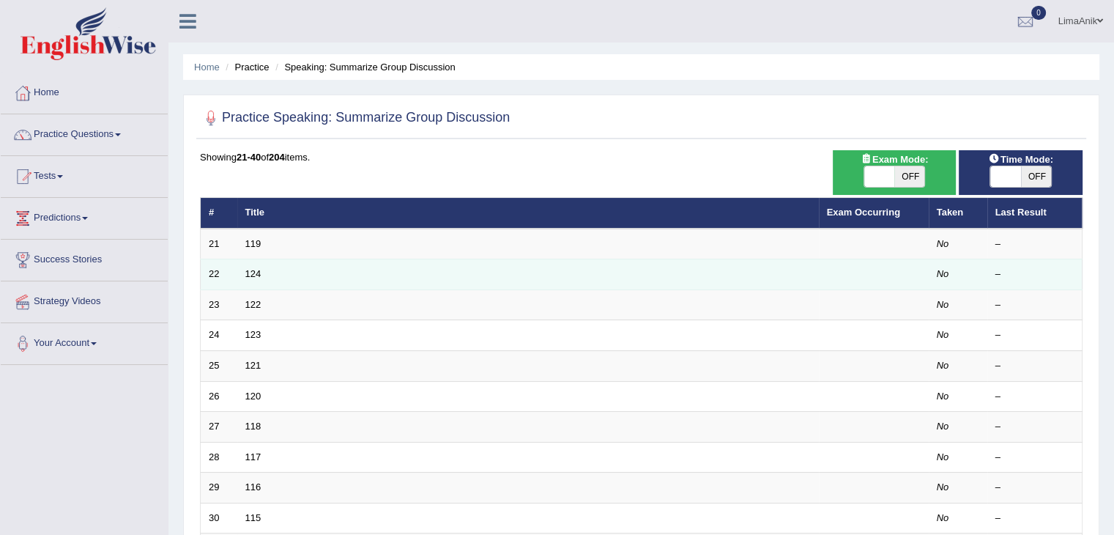
click at [300, 259] on td "124" at bounding box center [528, 274] width 582 height 31
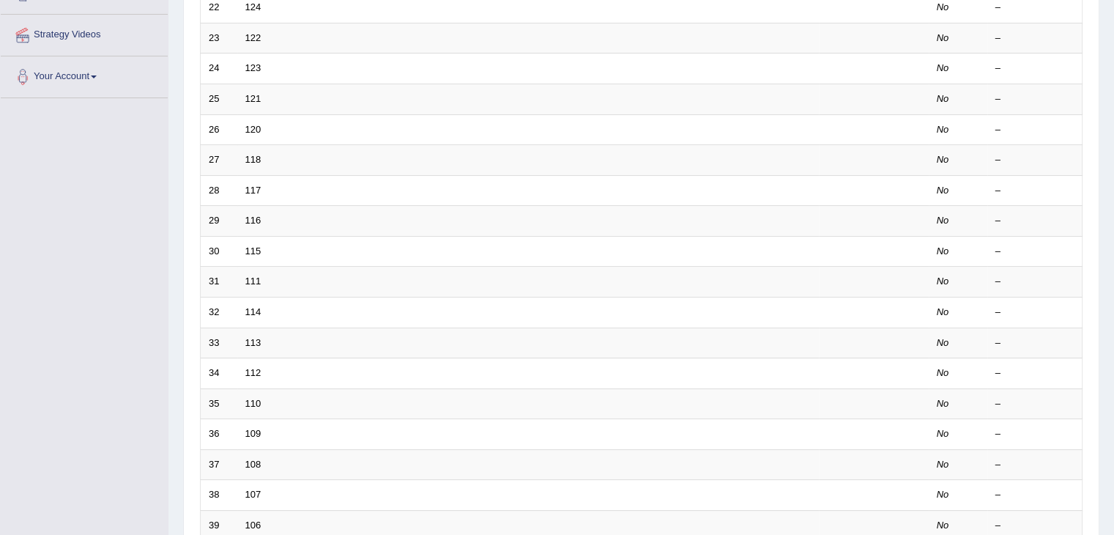
scroll to position [93, 0]
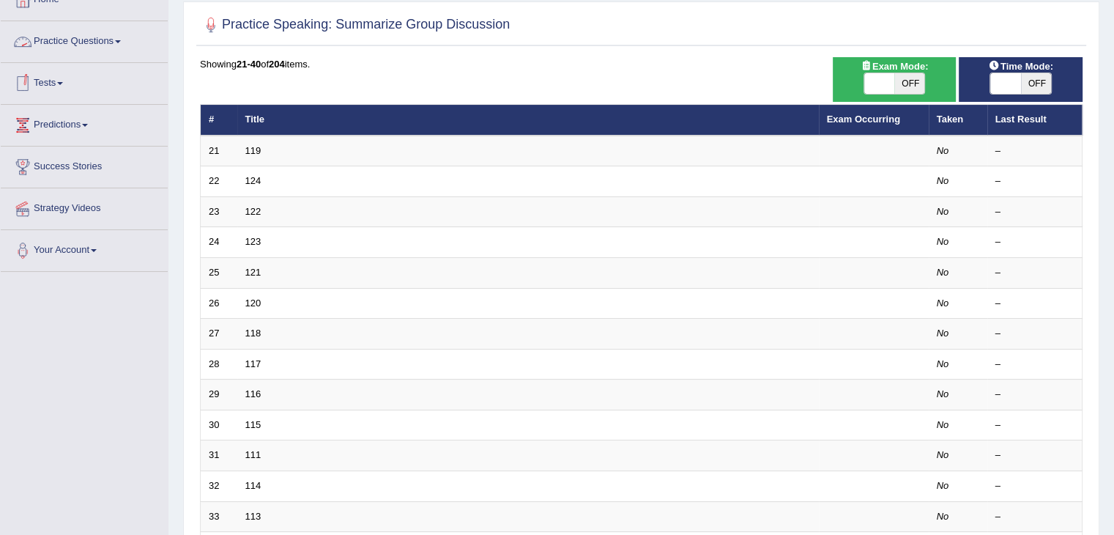
click at [100, 33] on link "Practice Questions" at bounding box center [84, 39] width 167 height 37
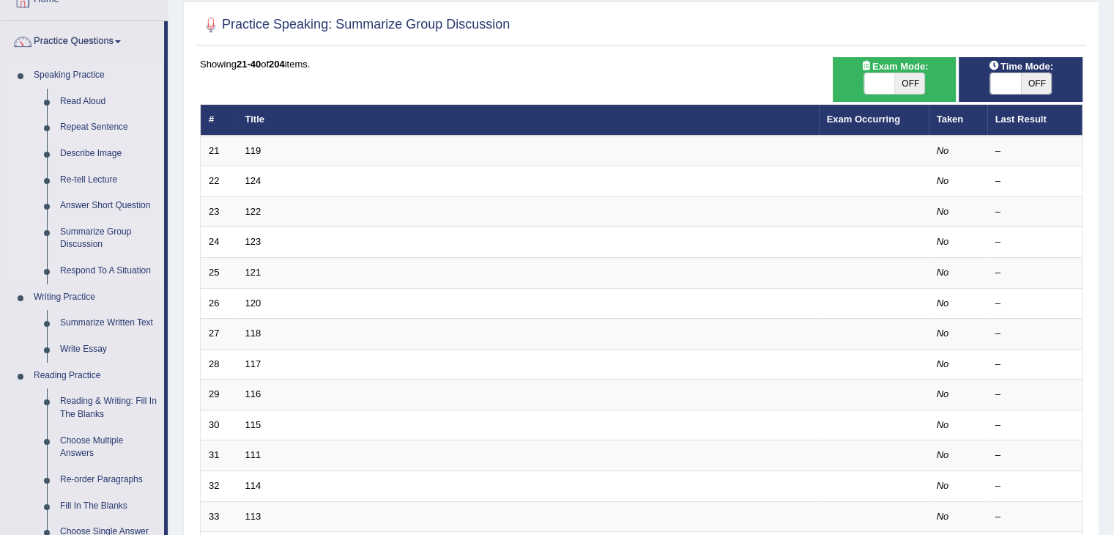
click at [72, 126] on link "Repeat Sentence" at bounding box center [108, 127] width 111 height 26
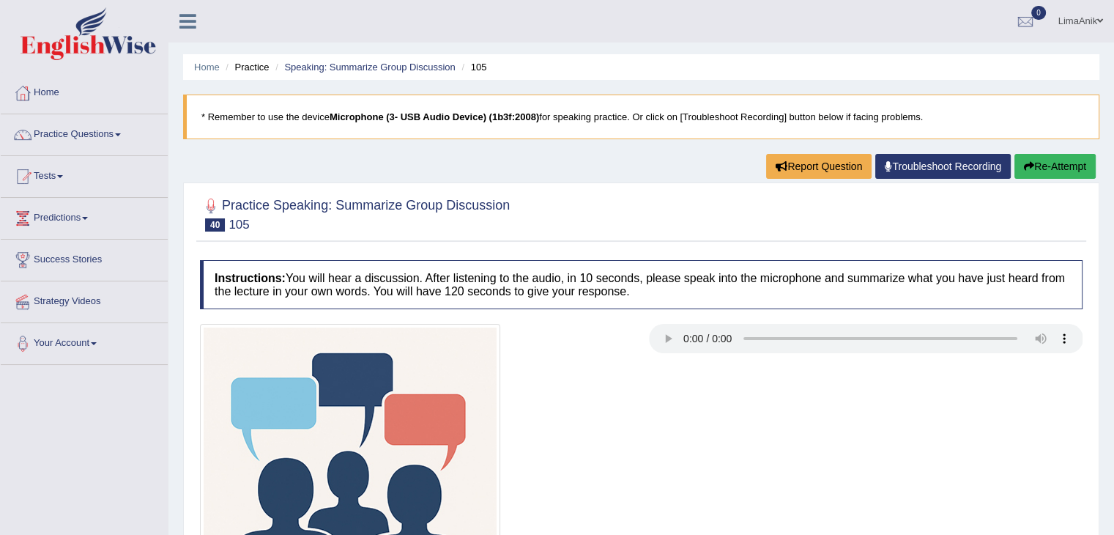
click at [489, 275] on h4 "Instructions: You will hear a discussion. After listening to the audio, in 10 s…" at bounding box center [641, 284] width 883 height 49
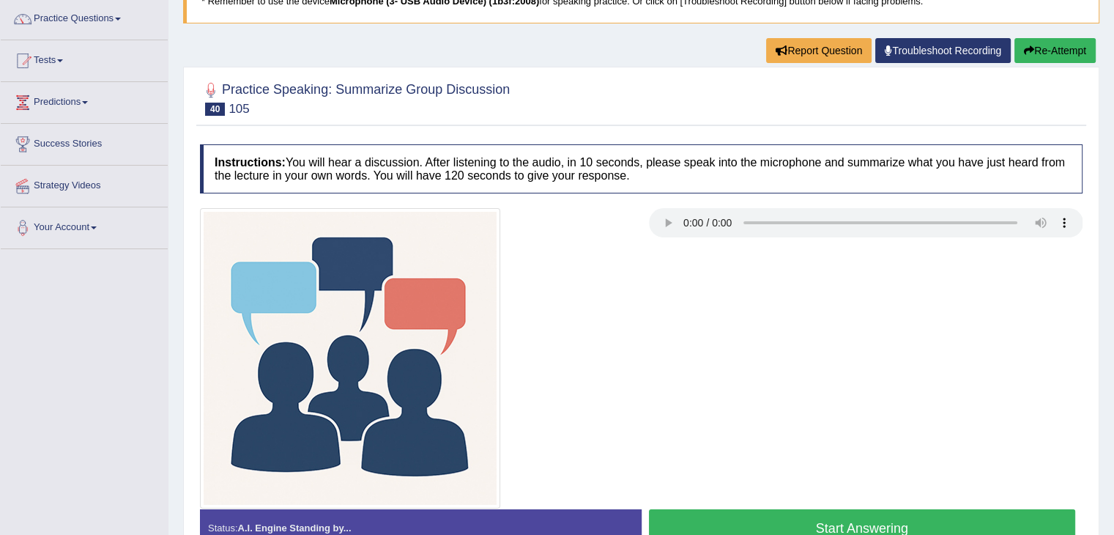
scroll to position [141, 0]
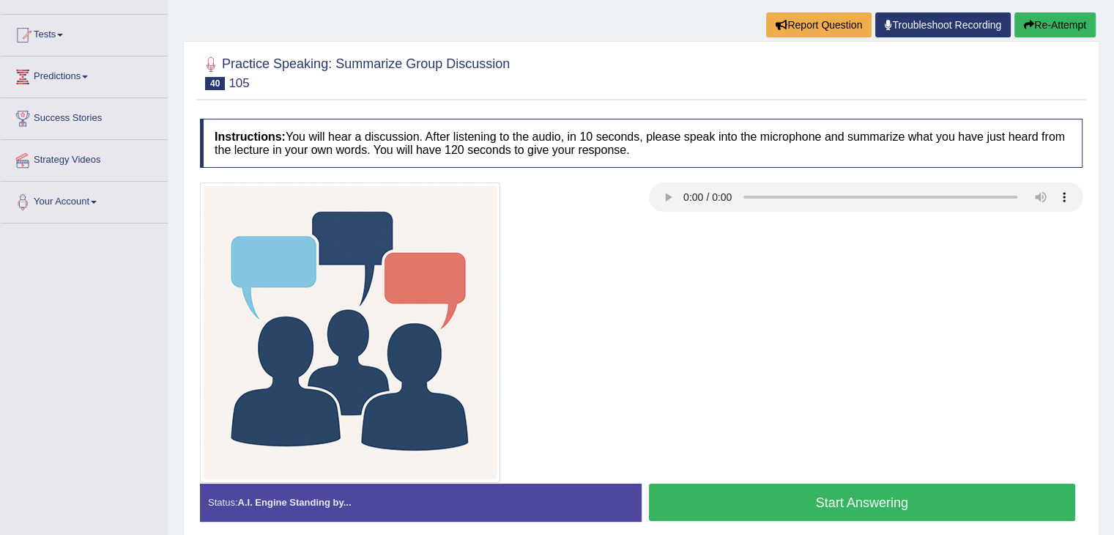
click at [865, 491] on button "Start Answering" at bounding box center [862, 502] width 427 height 37
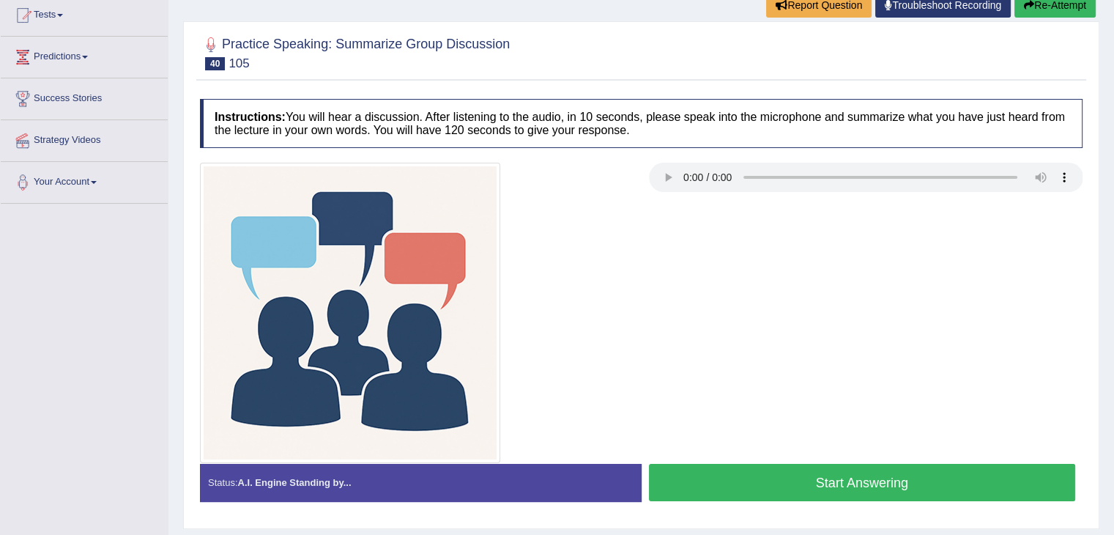
scroll to position [141, 0]
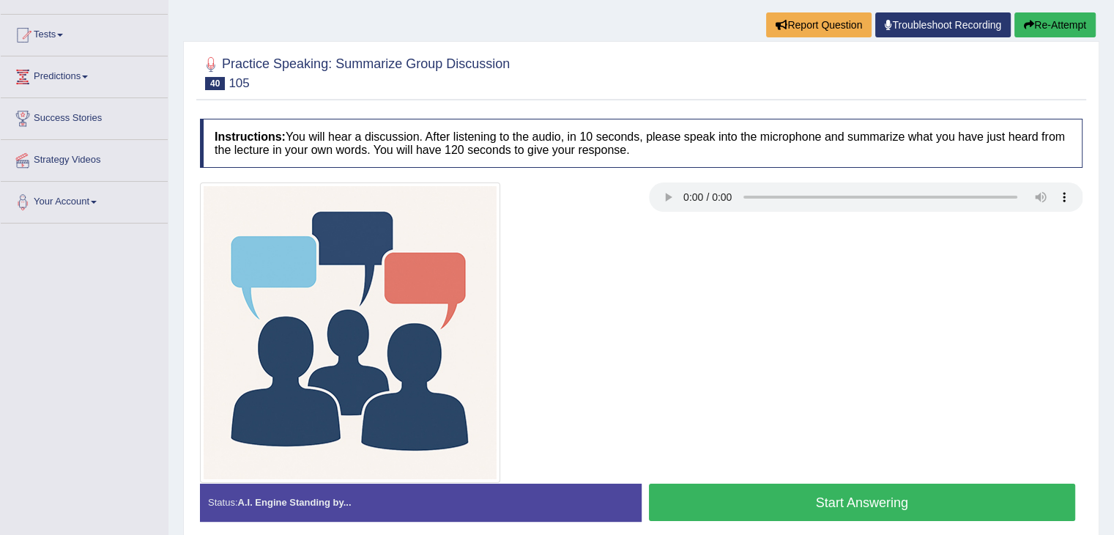
click at [820, 470] on div at bounding box center [641, 332] width 897 height 300
click at [812, 494] on button "Start Answering" at bounding box center [862, 502] width 427 height 37
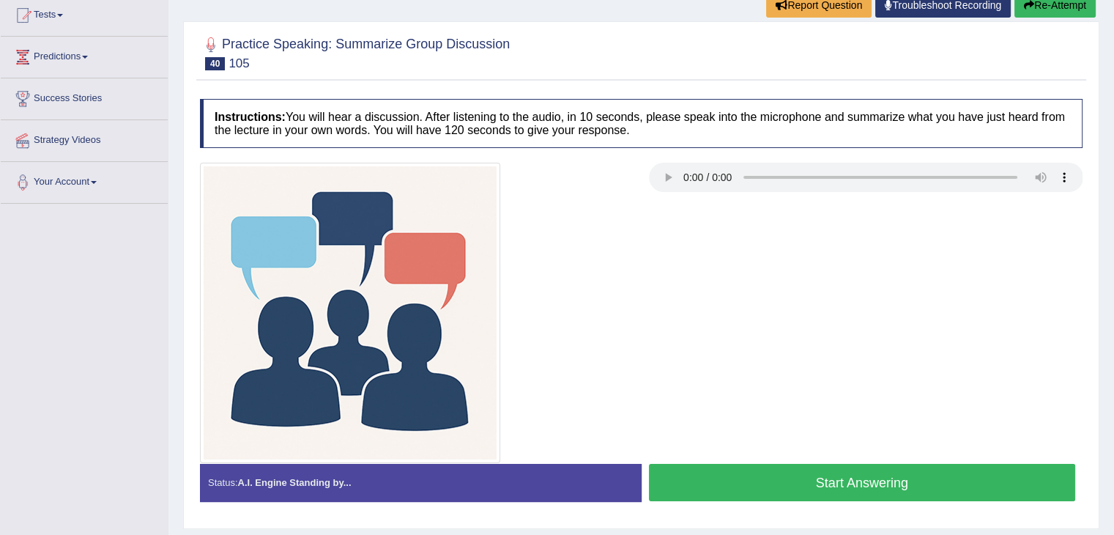
scroll to position [141, 0]
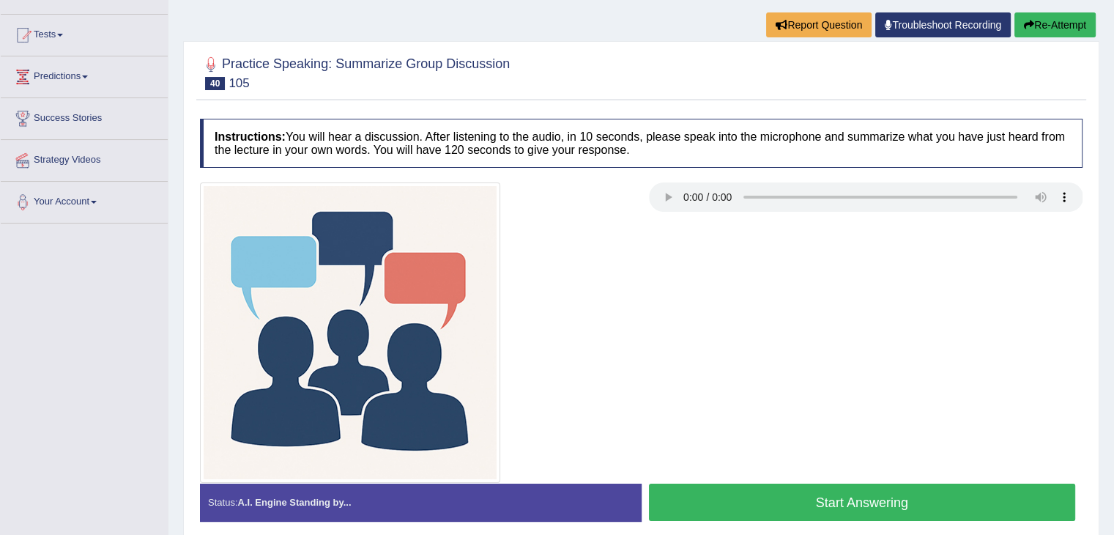
click at [859, 490] on button "Start Answering" at bounding box center [862, 502] width 427 height 37
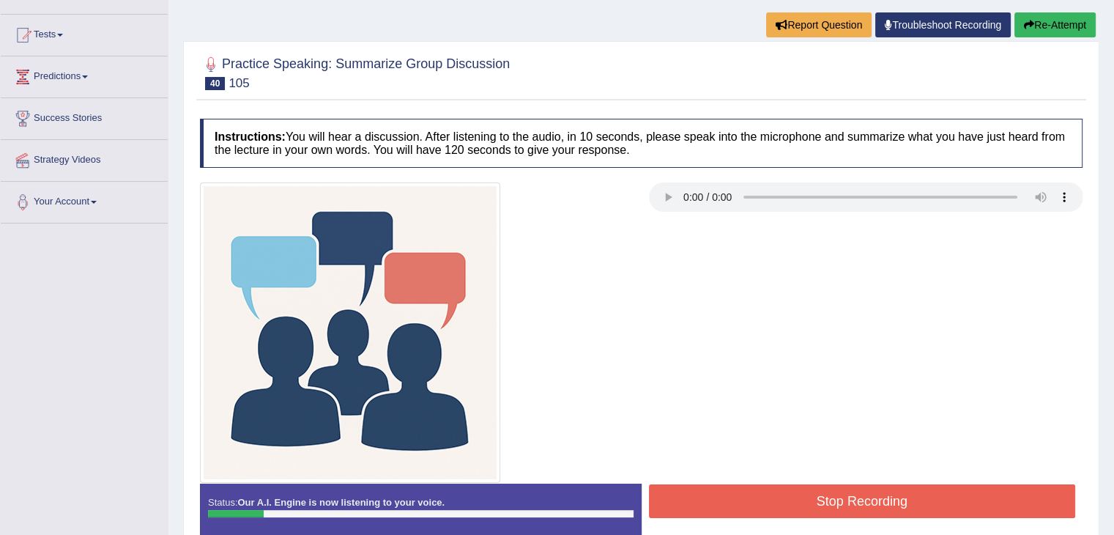
click at [823, 357] on div at bounding box center [641, 332] width 897 height 300
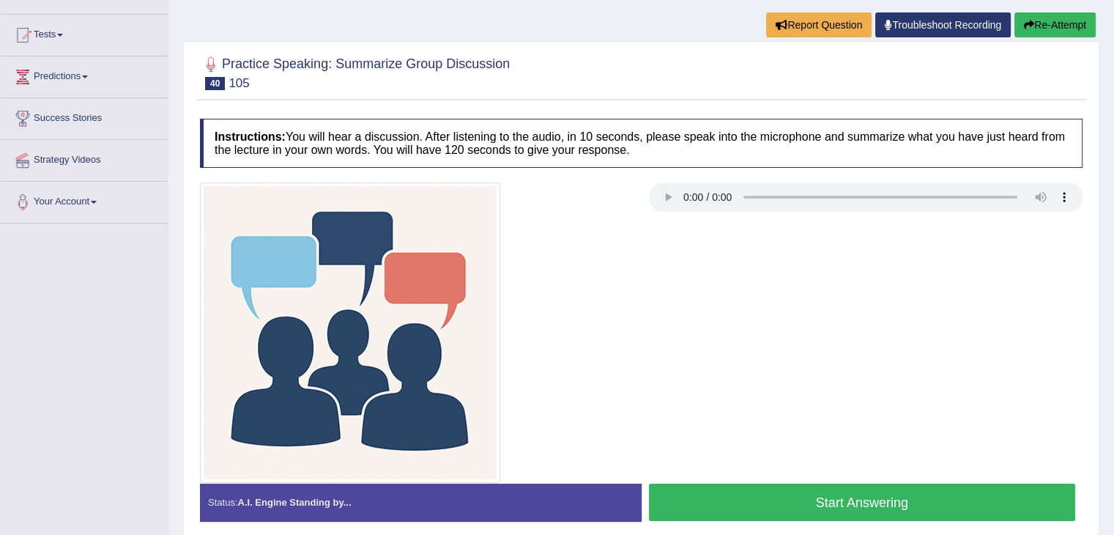
click at [796, 487] on button "Start Answering" at bounding box center [862, 502] width 427 height 37
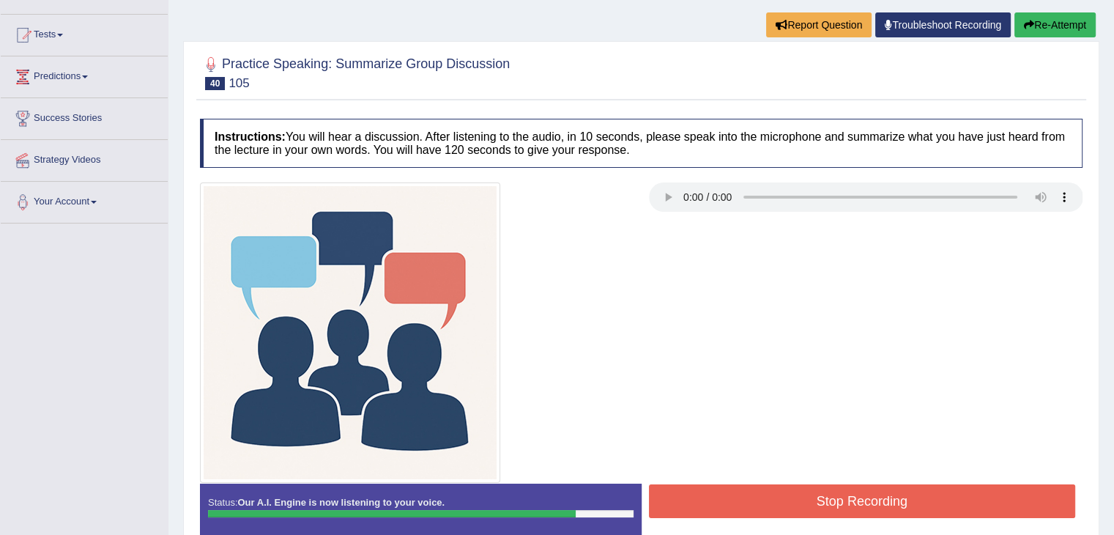
click at [814, 486] on button "Stop Recording" at bounding box center [862, 501] width 427 height 34
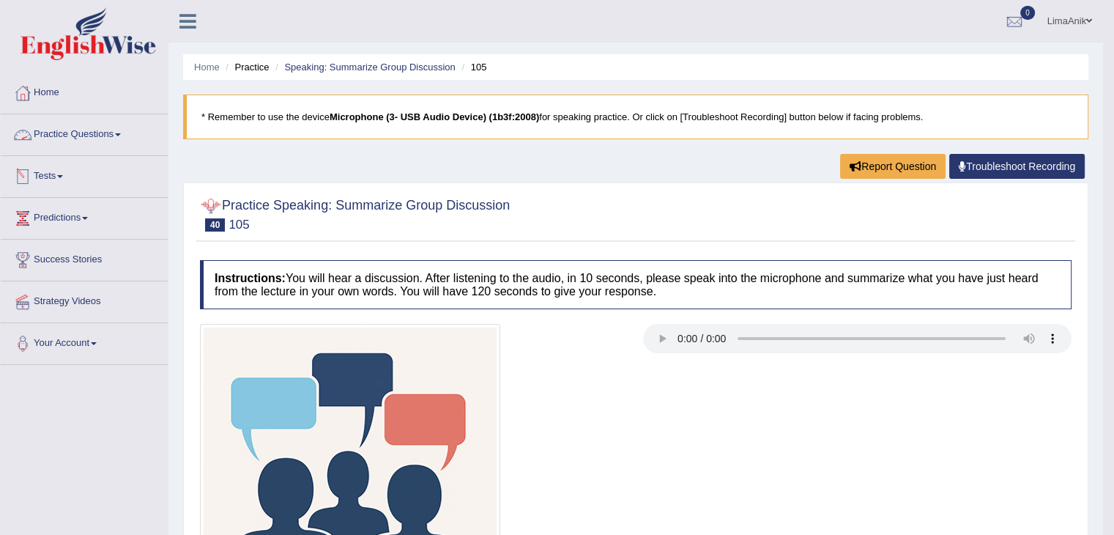
click at [69, 141] on link "Practice Questions" at bounding box center [84, 132] width 167 height 37
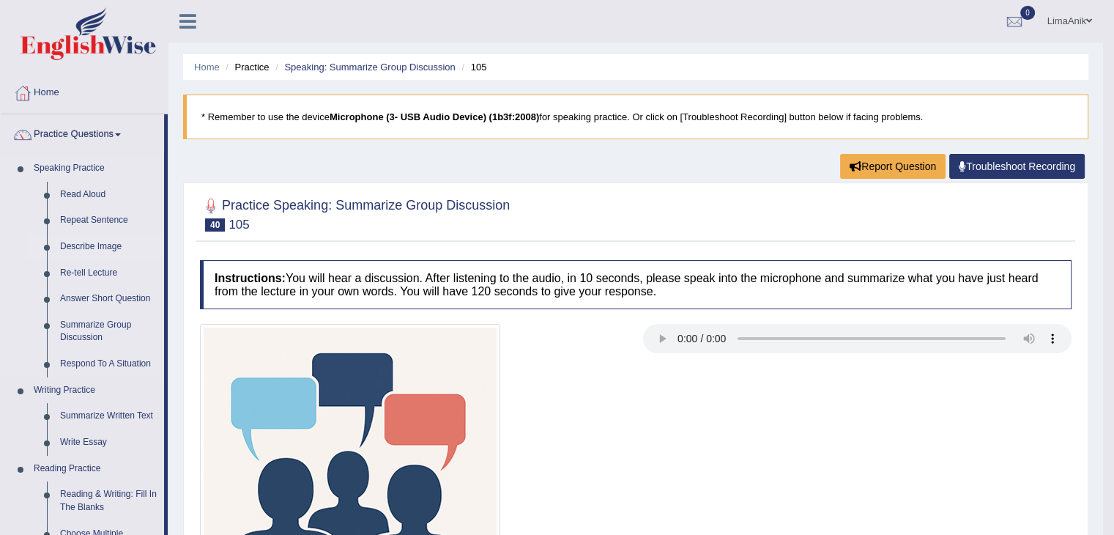
click at [84, 240] on link "Describe Image" at bounding box center [108, 247] width 111 height 26
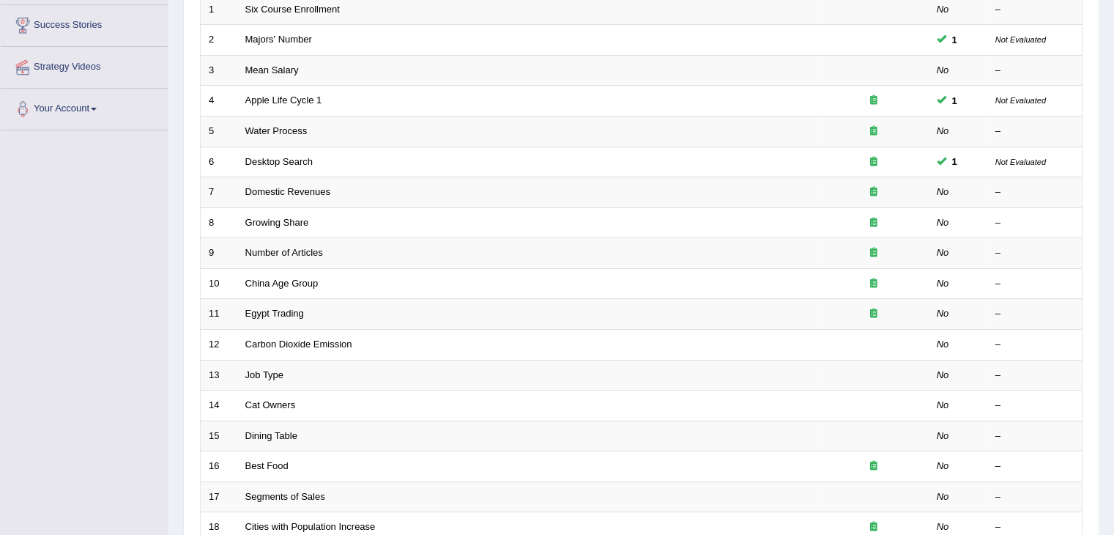
scroll to position [431, 0]
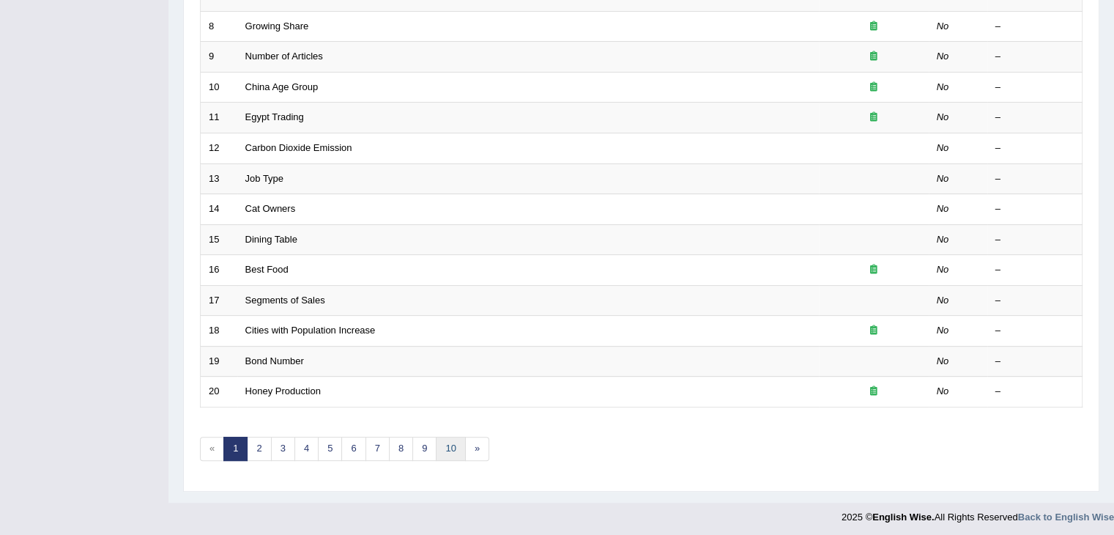
click at [450, 437] on link "10" at bounding box center [450, 449] width 29 height 24
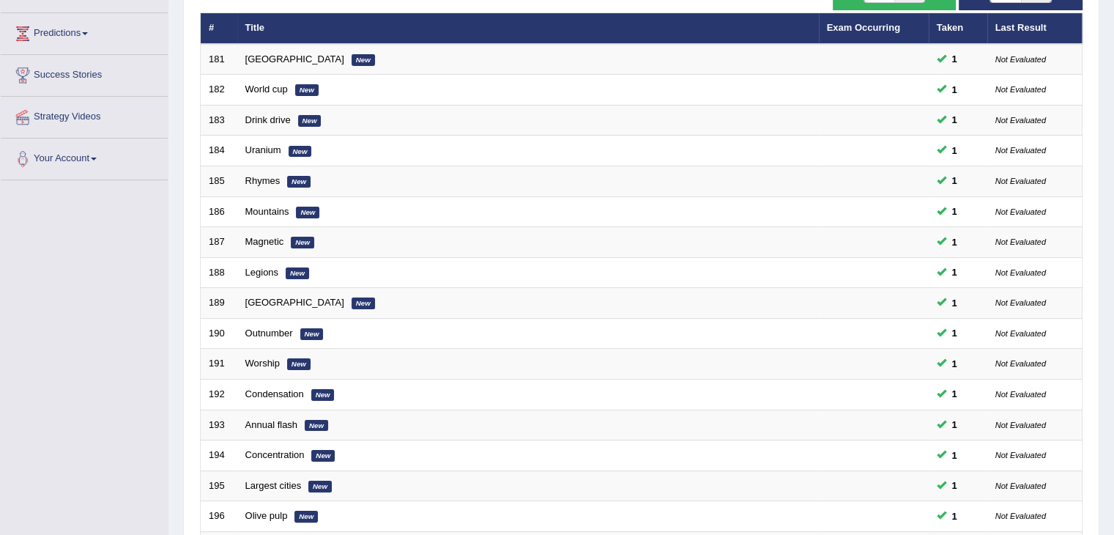
scroll to position [431, 0]
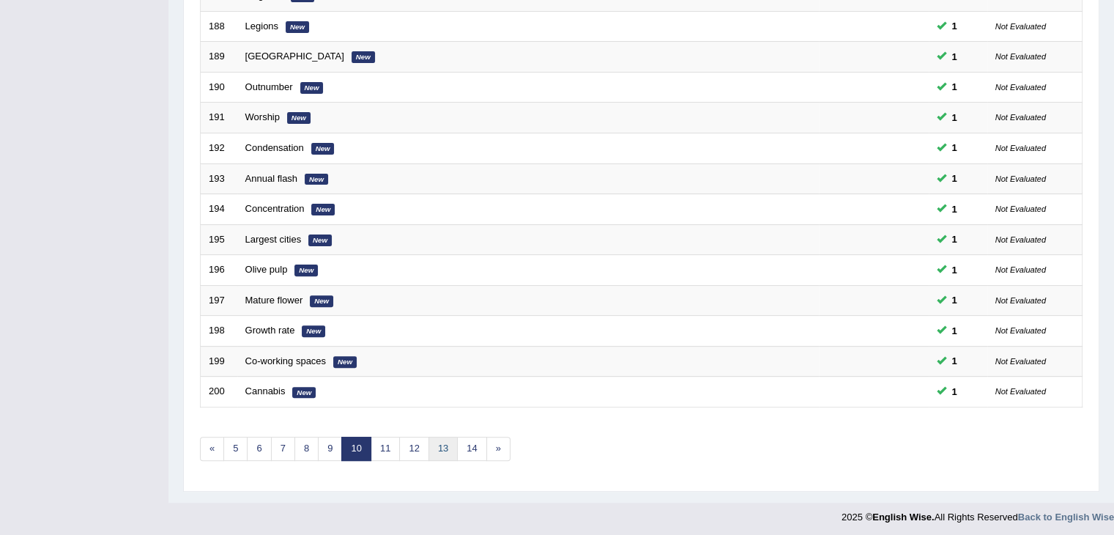
click at [444, 437] on link "13" at bounding box center [443, 449] width 29 height 24
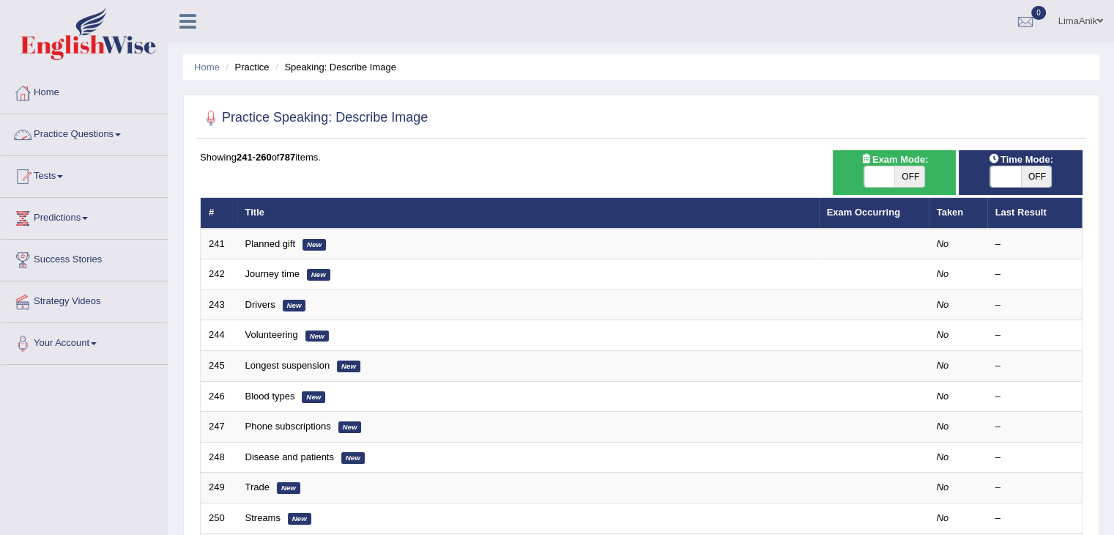
click at [95, 140] on link "Practice Questions" at bounding box center [84, 132] width 167 height 37
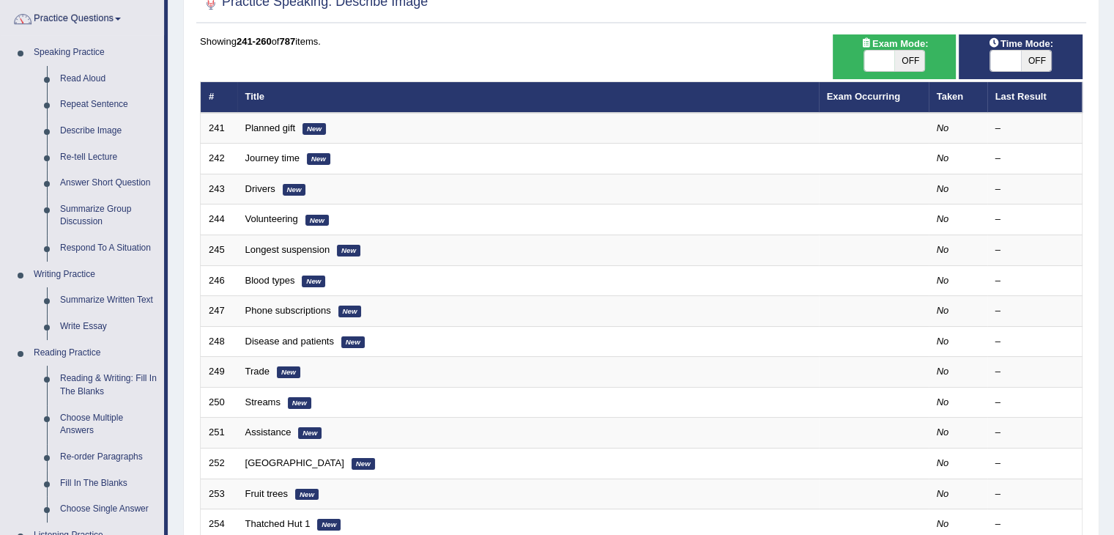
scroll to position [193, 0]
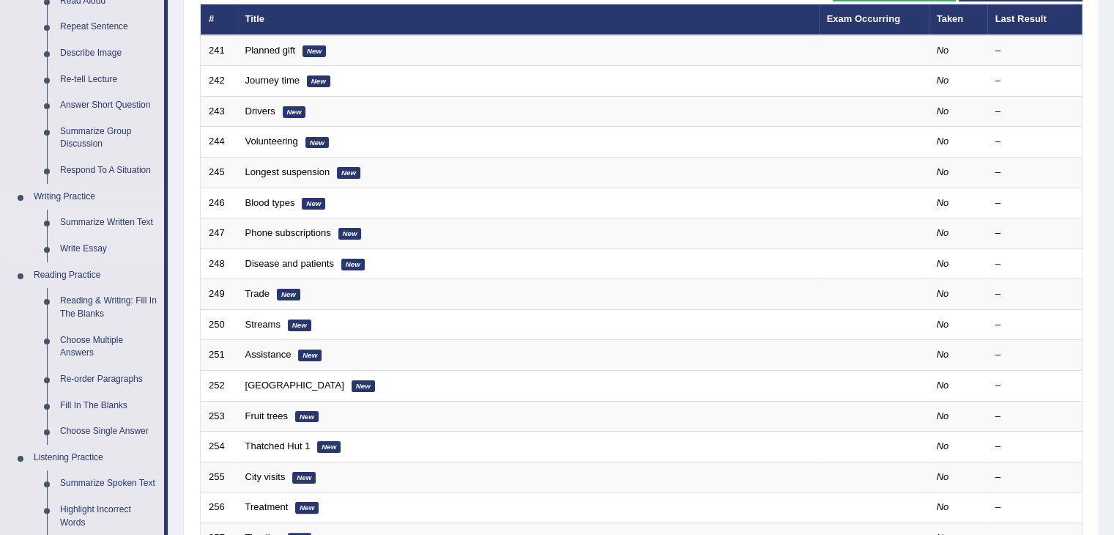
click at [129, 223] on link "Summarize Written Text" at bounding box center [108, 223] width 111 height 26
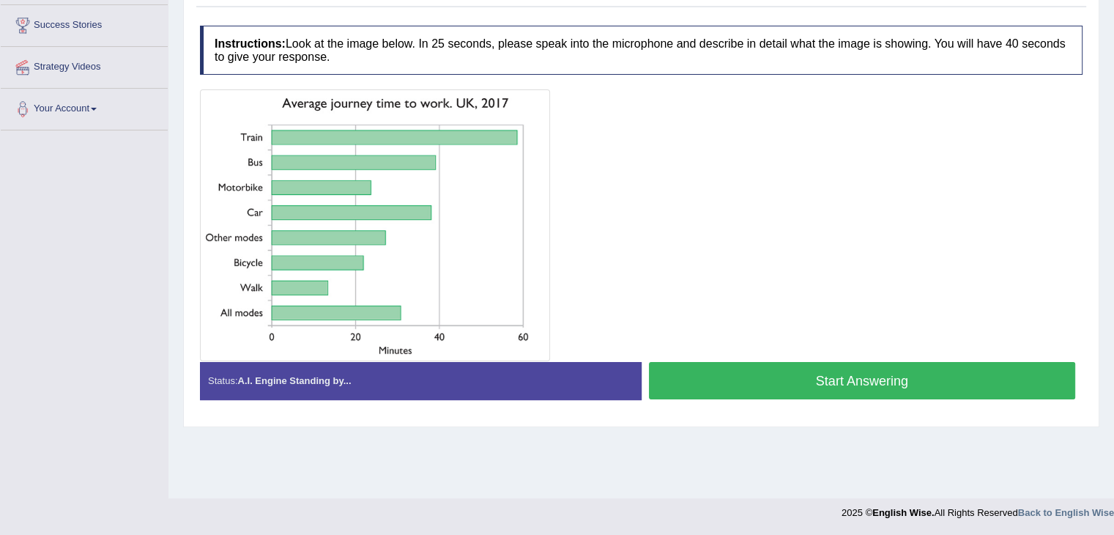
scroll to position [205, 0]
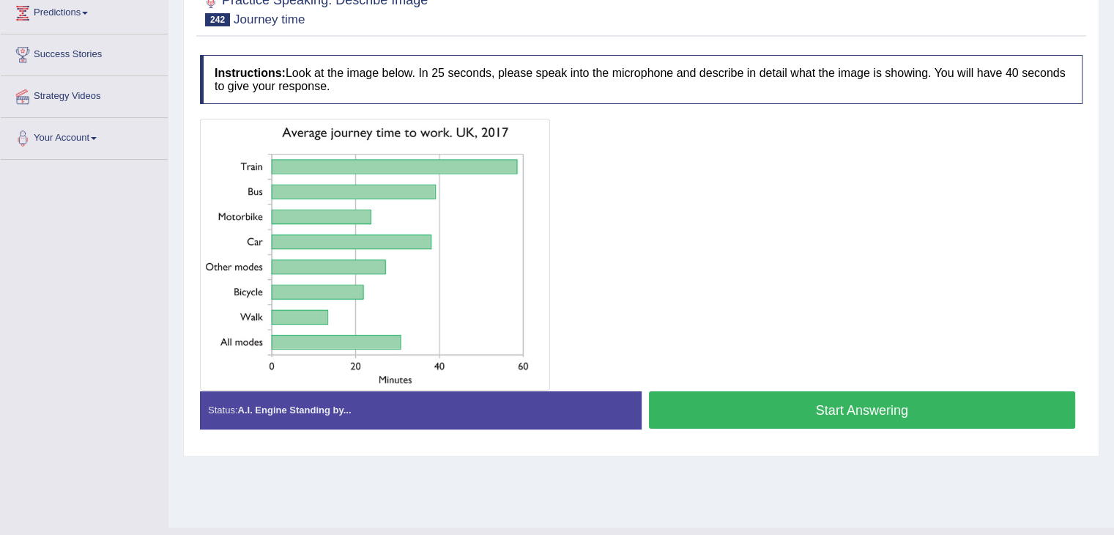
click at [801, 415] on button "Start Answering" at bounding box center [862, 409] width 427 height 37
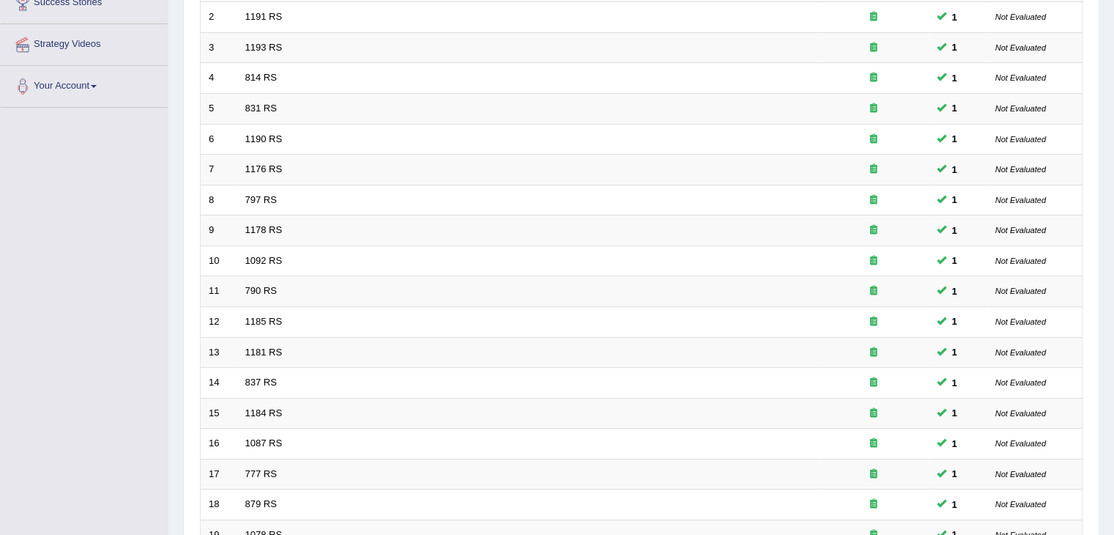
scroll to position [426, 0]
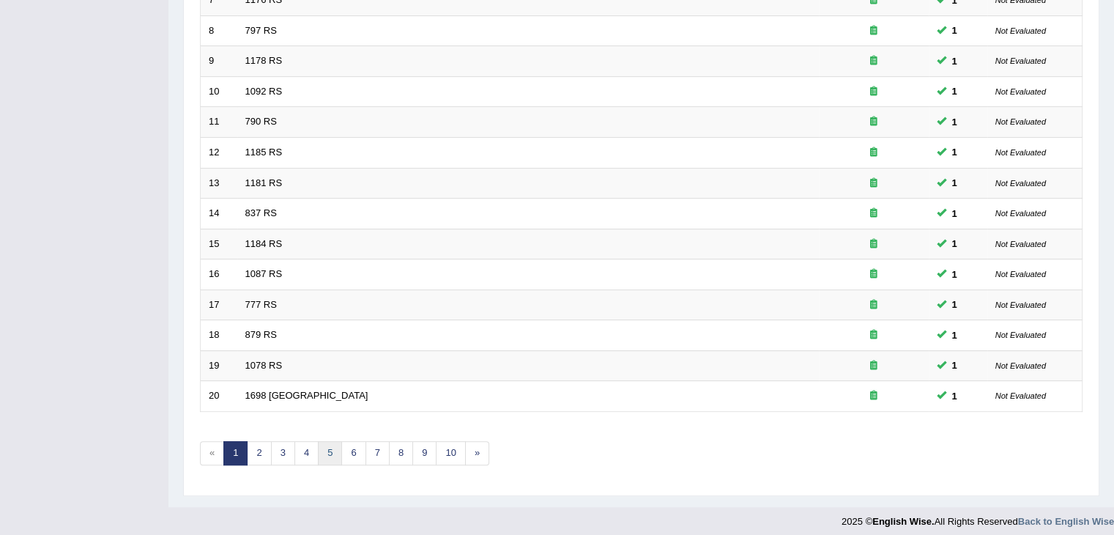
click at [331, 446] on link "5" at bounding box center [330, 453] width 24 height 24
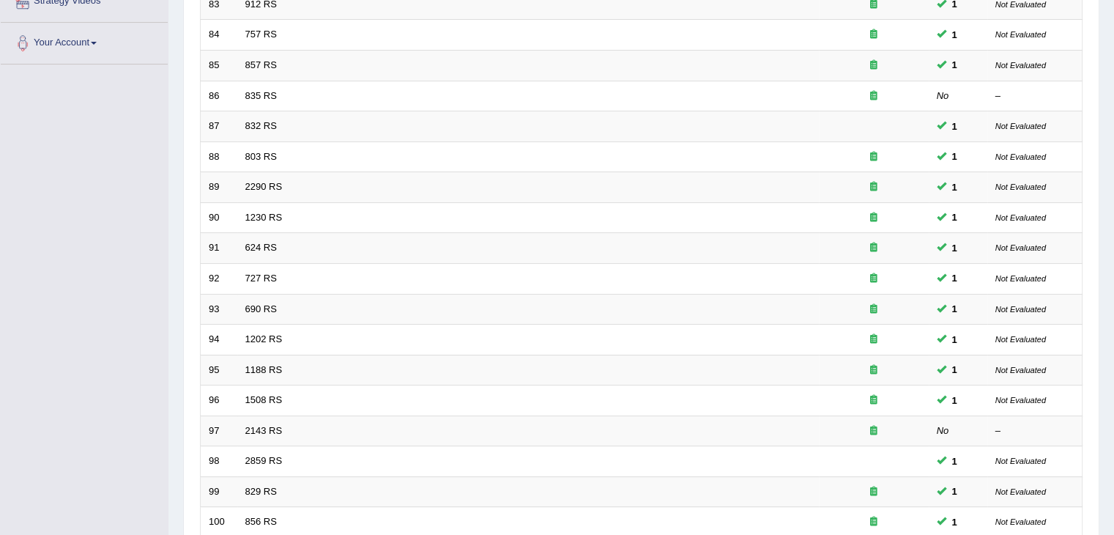
scroll to position [347, 0]
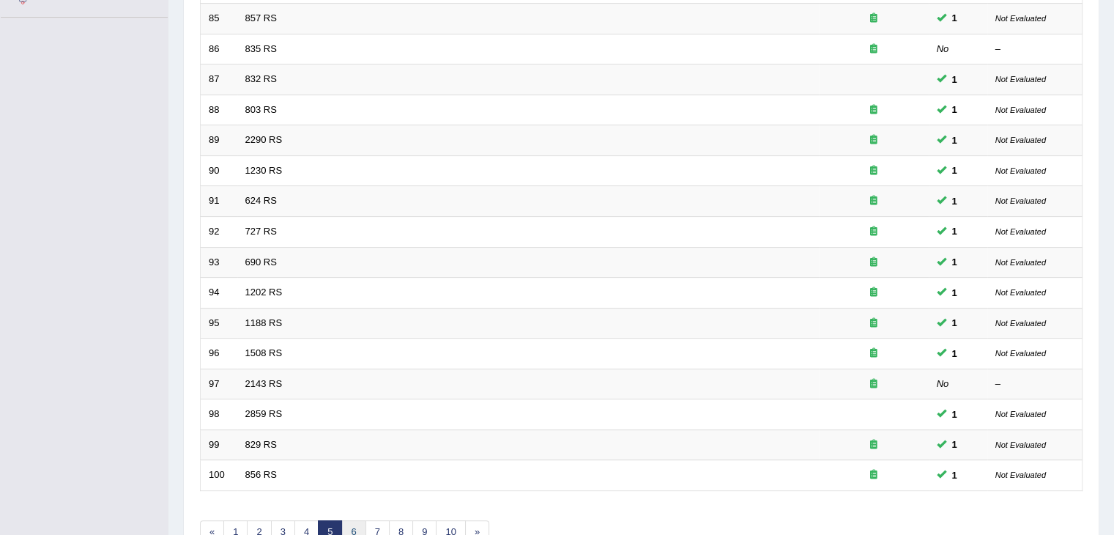
click at [354, 530] on link "6" at bounding box center [353, 532] width 24 height 24
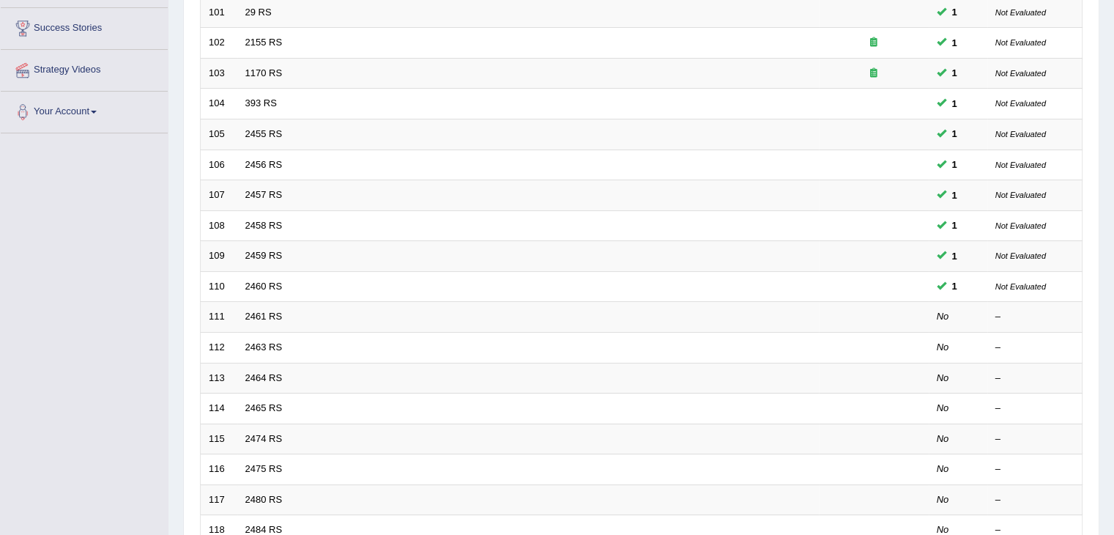
scroll to position [399, 0]
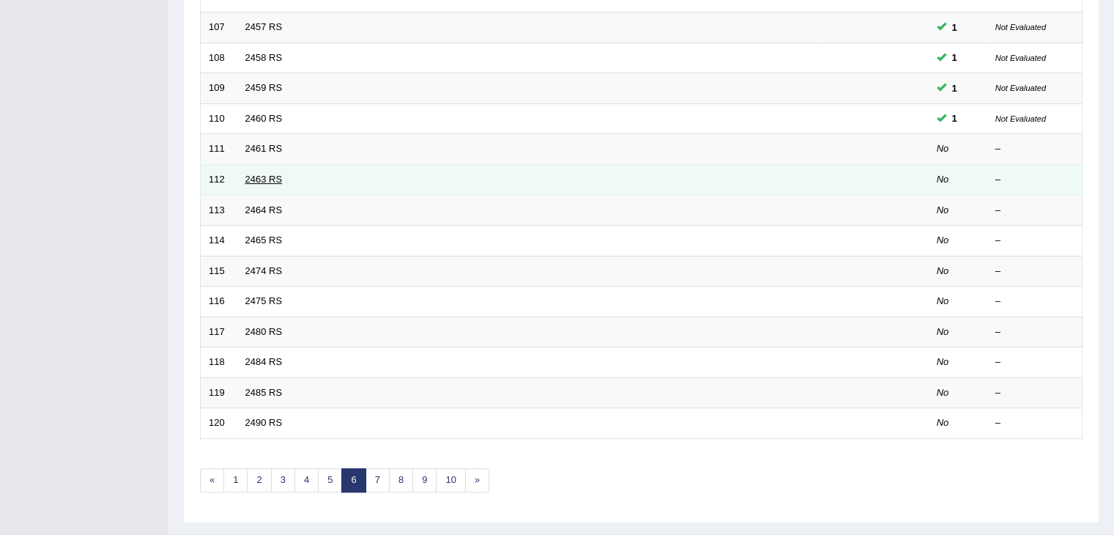
click at [255, 178] on link "2463 RS" at bounding box center [263, 179] width 37 height 11
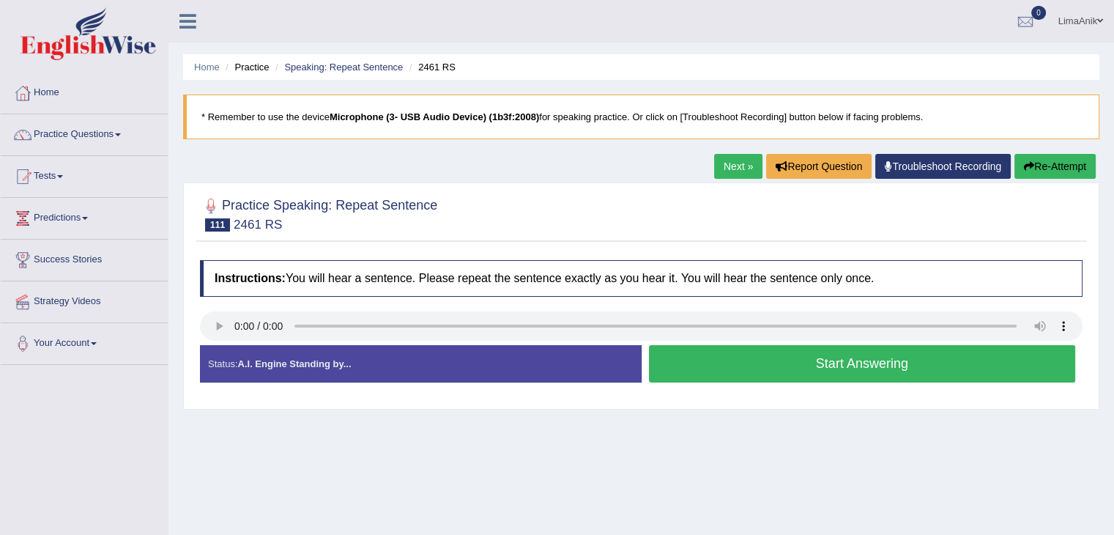
click at [697, 370] on button "Start Answering" at bounding box center [862, 363] width 427 height 37
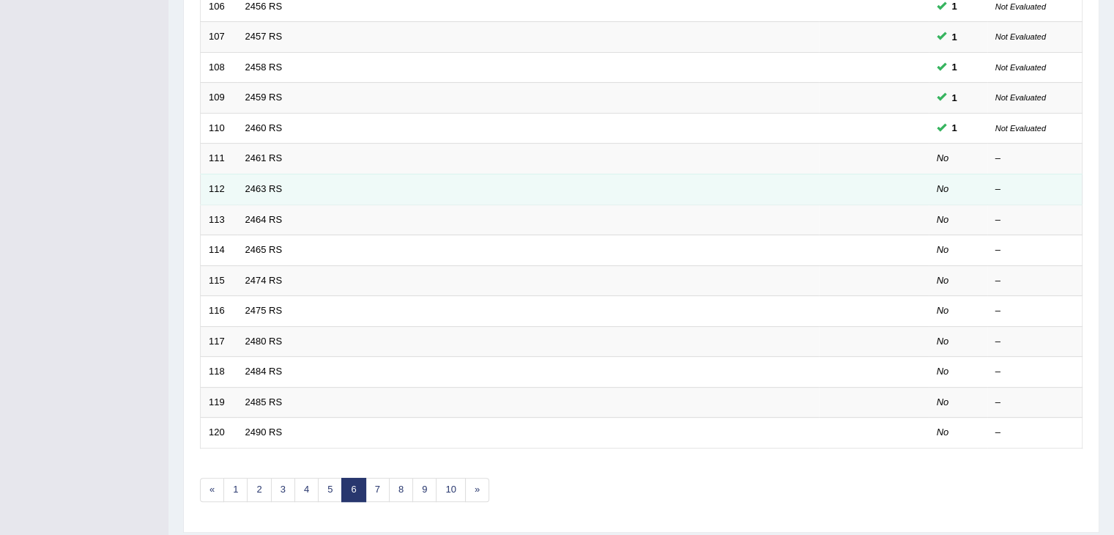
scroll to position [390, 0]
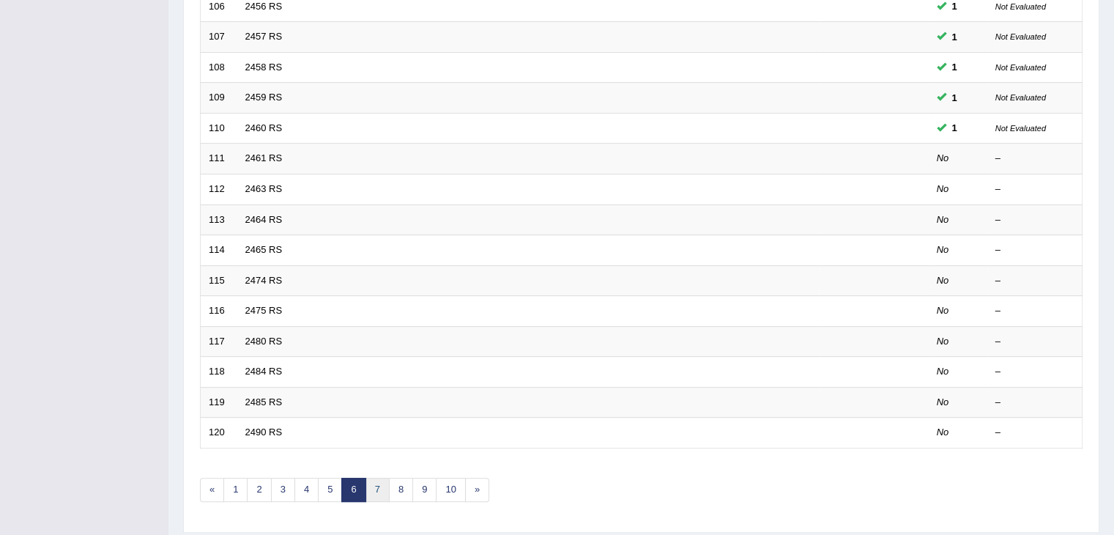
click at [370, 478] on link "7" at bounding box center [378, 490] width 24 height 24
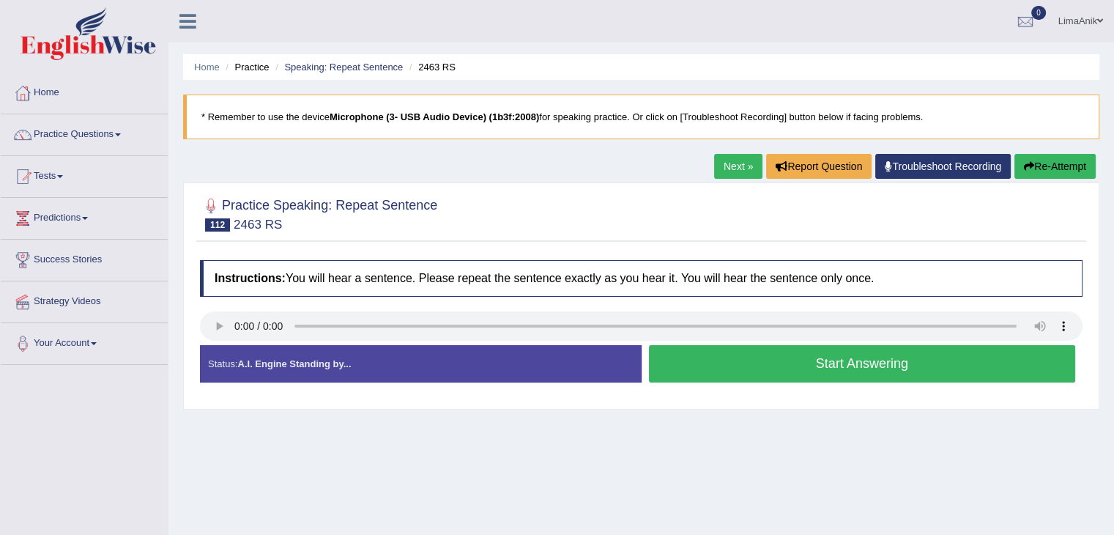
click at [538, 250] on div "Practice Speaking: Repeat Sentence 112 2463 RS Instructions: You will hear a se…" at bounding box center [641, 295] width 916 height 227
click at [736, 358] on button "Start Answering" at bounding box center [862, 363] width 427 height 37
click at [695, 346] on button "Start Answering" at bounding box center [862, 363] width 427 height 37
click at [756, 364] on button "Start Answering" at bounding box center [862, 363] width 427 height 37
click at [779, 379] on button "Start Answering" at bounding box center [862, 363] width 427 height 37
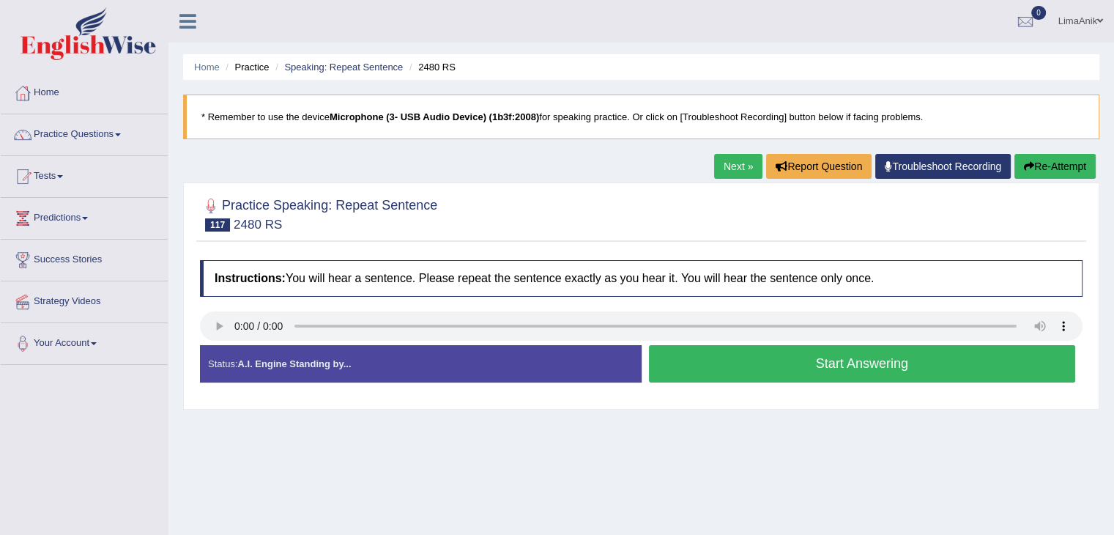
click at [719, 354] on button "Start Answering" at bounding box center [862, 363] width 427 height 37
click at [675, 358] on button "Start Answering" at bounding box center [862, 363] width 427 height 37
click at [706, 363] on button "Start Answering" at bounding box center [862, 363] width 427 height 37
click at [725, 356] on button "Start Answering" at bounding box center [862, 363] width 427 height 37
click at [752, 372] on button "Start Answering" at bounding box center [862, 363] width 427 height 37
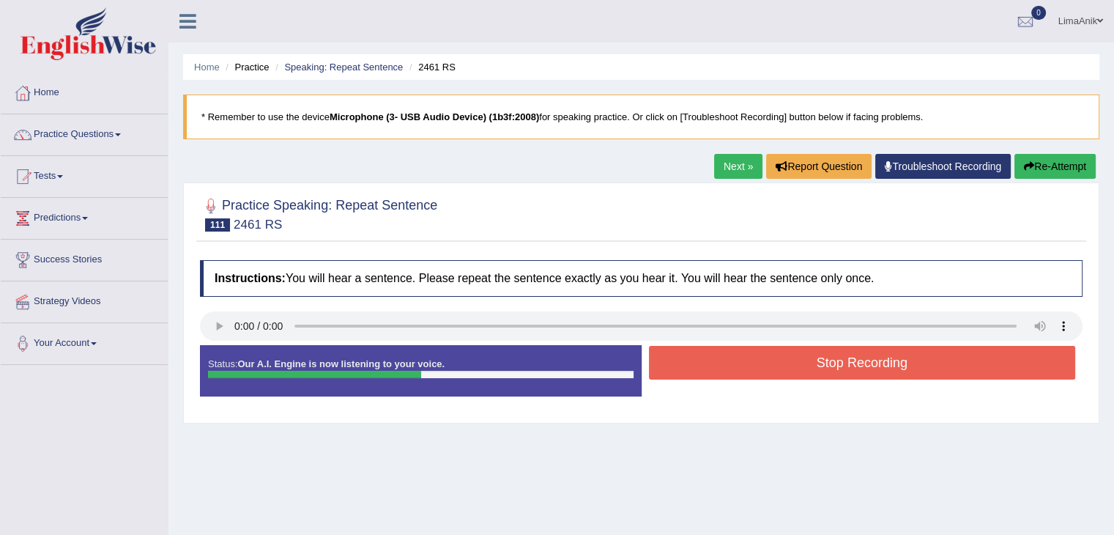
click at [736, 361] on button "Stop Recording" at bounding box center [862, 363] width 427 height 34
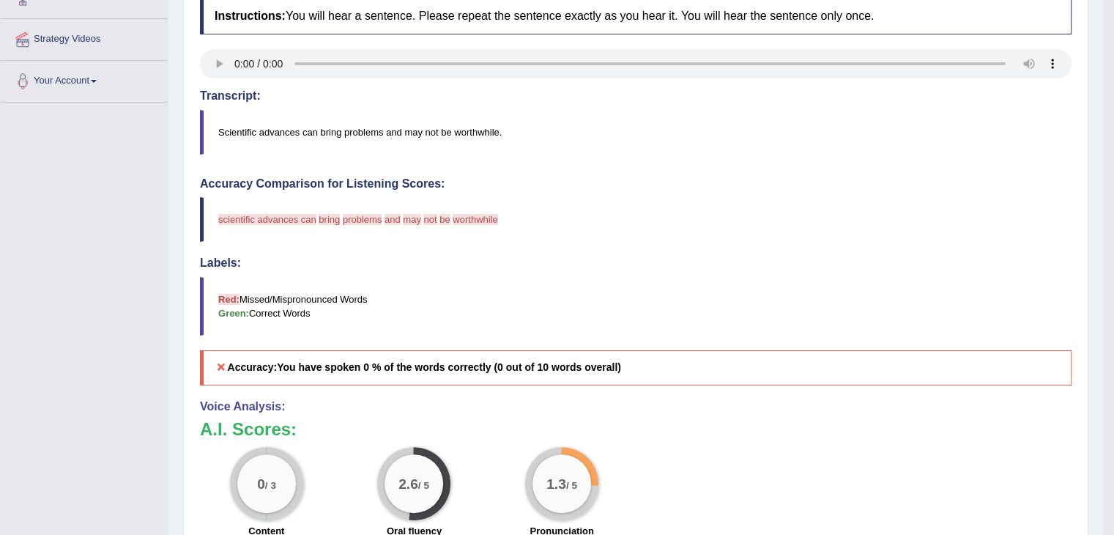
scroll to position [278, 0]
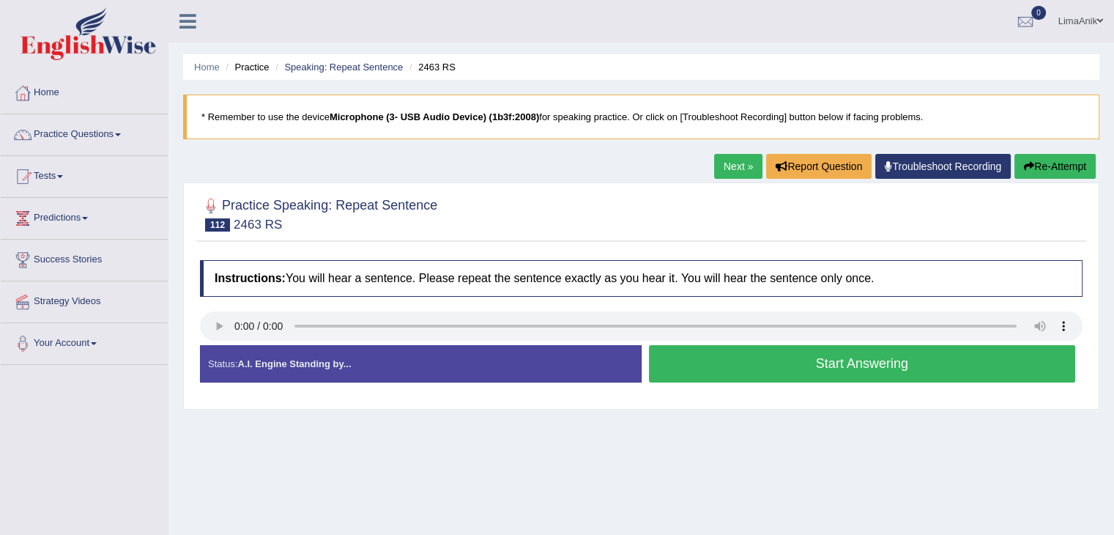
click at [736, 355] on button "Start Answering" at bounding box center [862, 363] width 427 height 37
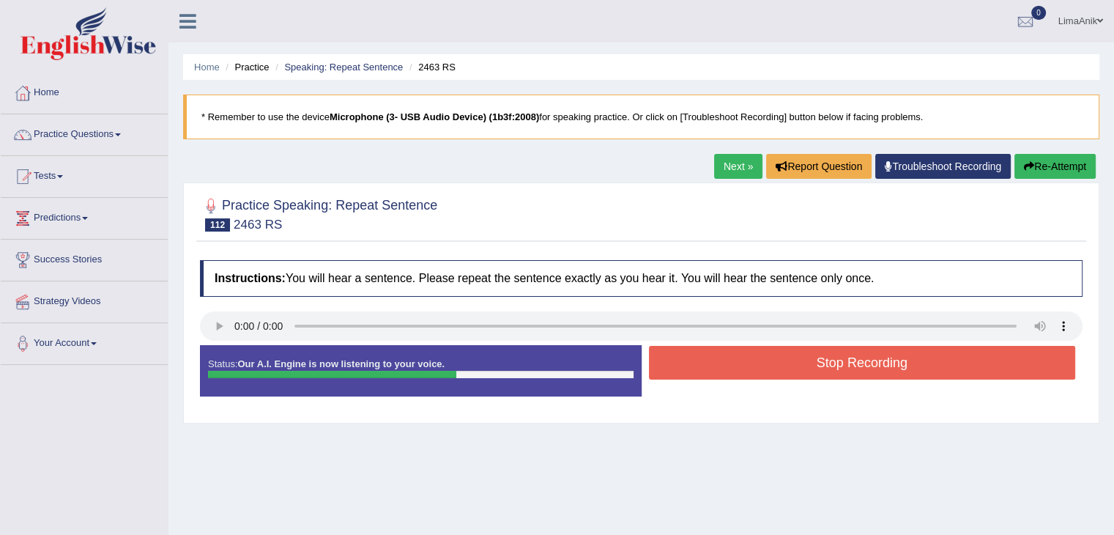
click at [706, 347] on button "Stop Recording" at bounding box center [862, 363] width 427 height 34
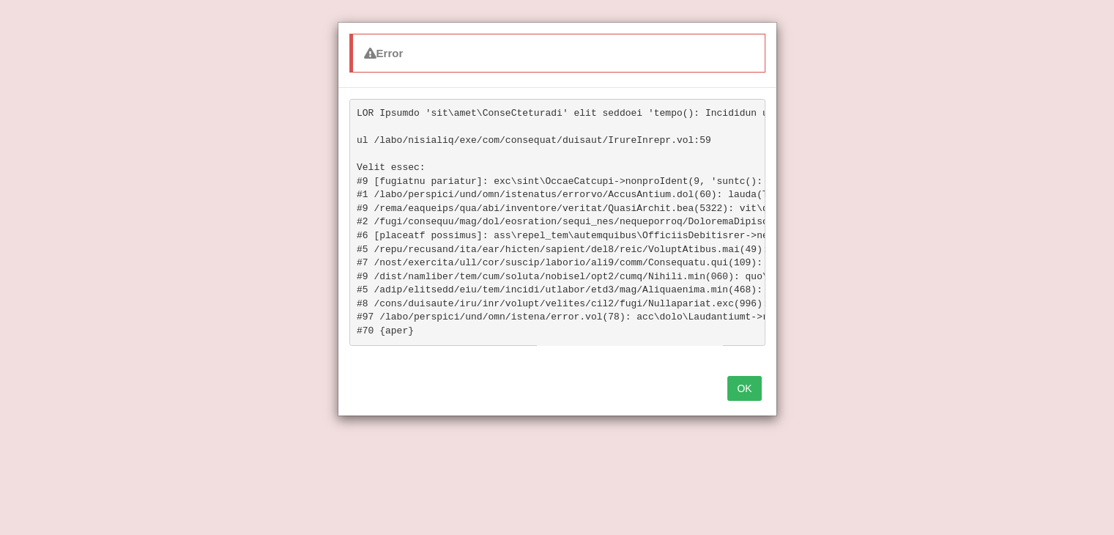
click at [729, 396] on button "OK" at bounding box center [744, 388] width 34 height 25
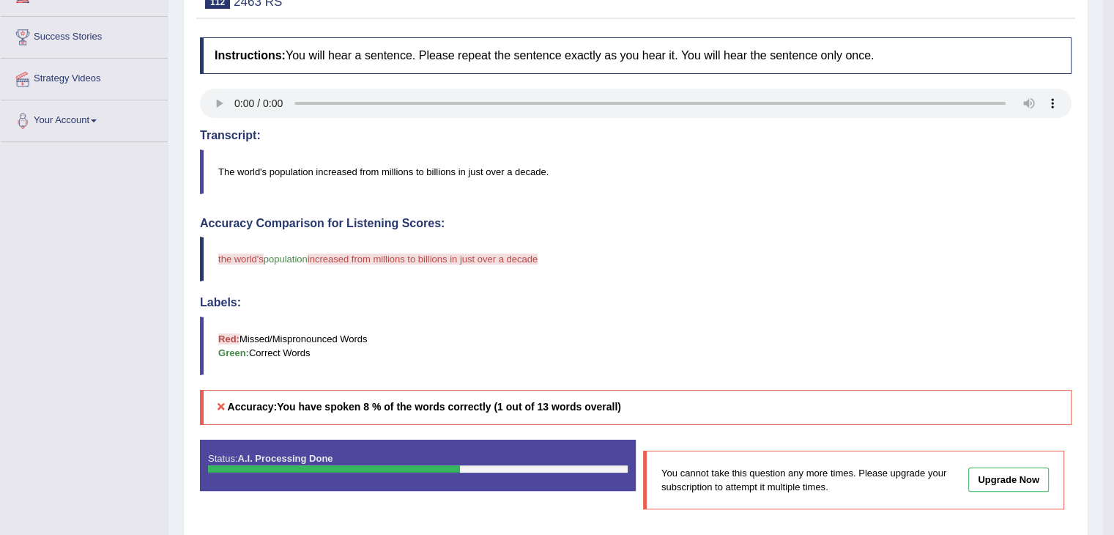
scroll to position [228, 0]
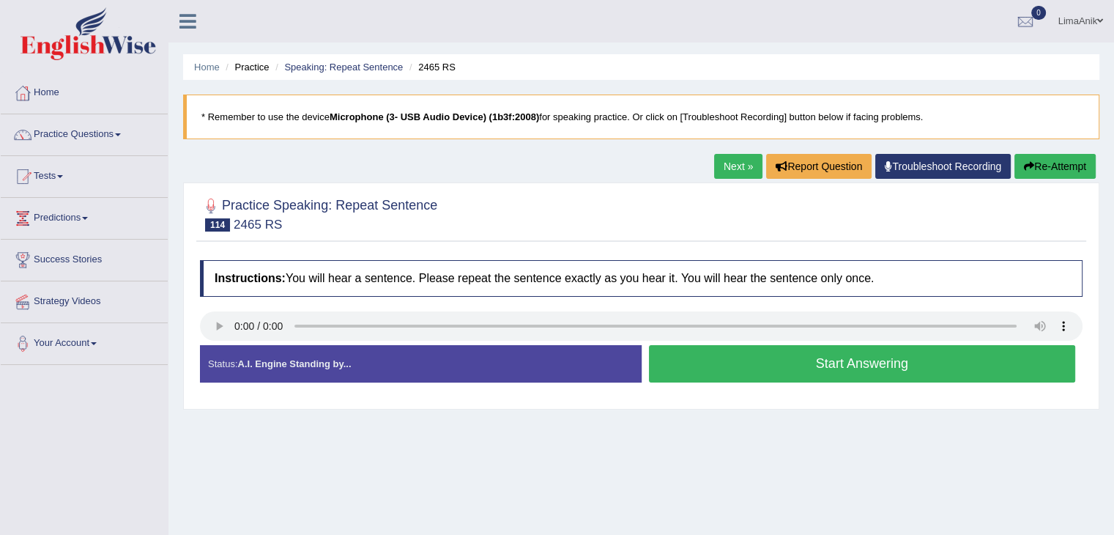
click at [779, 366] on button "Start Answering" at bounding box center [862, 363] width 427 height 37
click at [730, 363] on button "Start Answering" at bounding box center [862, 363] width 427 height 37
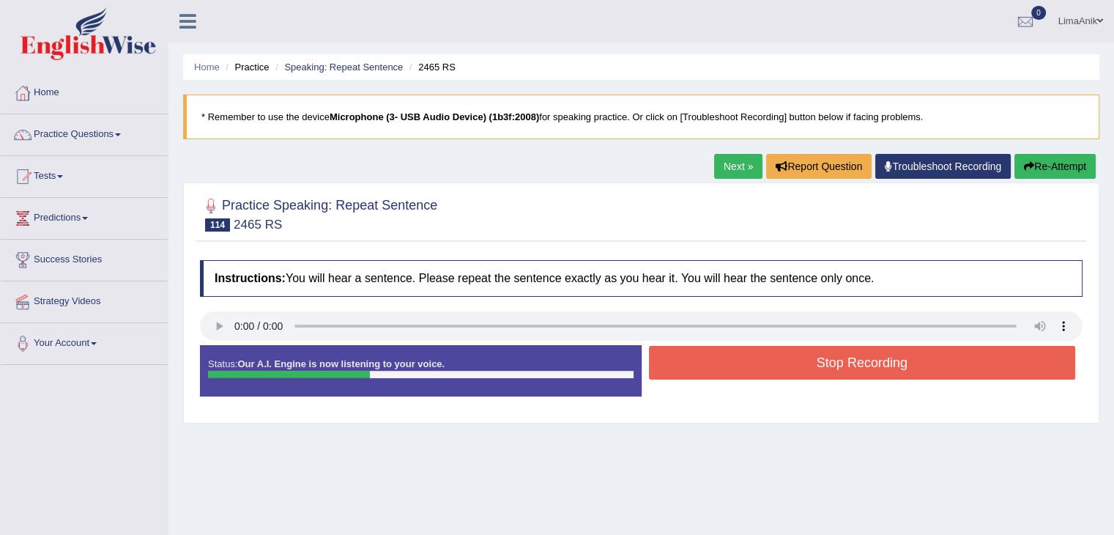
click at [718, 358] on button "Stop Recording" at bounding box center [862, 363] width 427 height 34
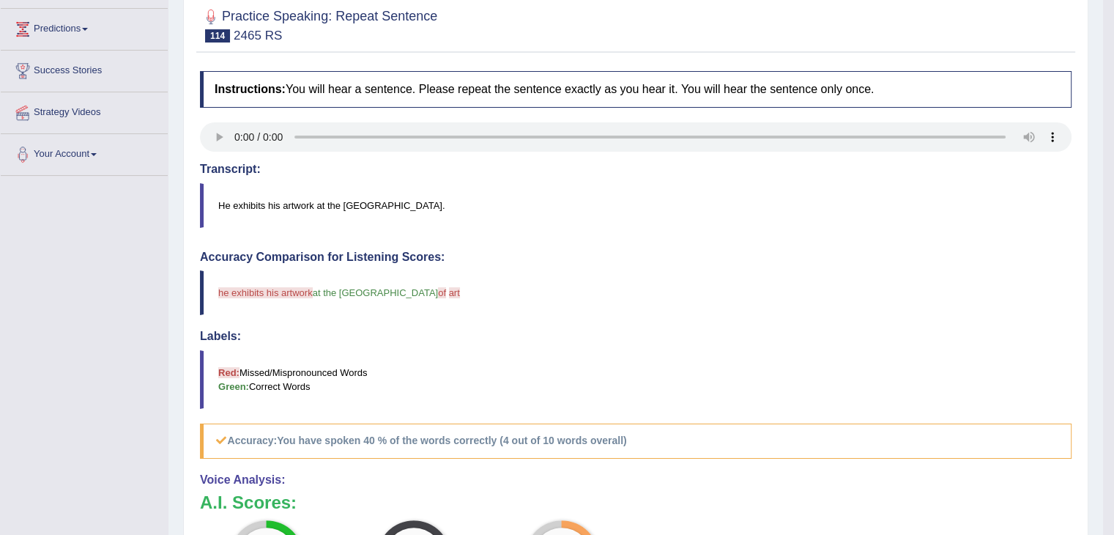
scroll to position [248, 0]
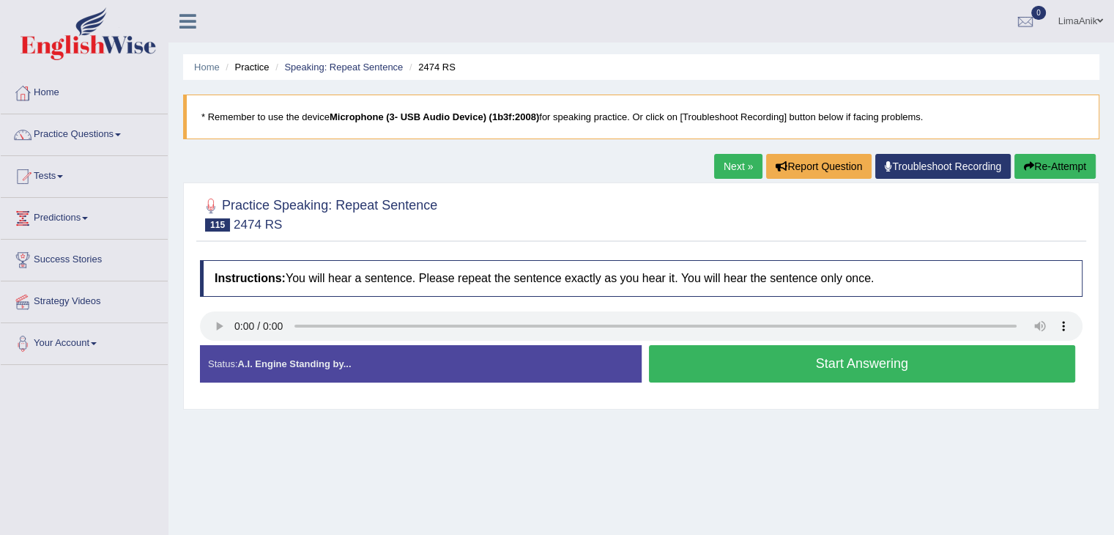
click at [731, 370] on button "Start Answering" at bounding box center [862, 363] width 427 height 37
click at [727, 369] on button "Start Answering" at bounding box center [862, 363] width 427 height 37
click at [711, 360] on button "Start Answering" at bounding box center [862, 363] width 427 height 37
click at [727, 354] on button "Start Answering" at bounding box center [862, 363] width 427 height 37
click at [780, 369] on button "Start Answering" at bounding box center [862, 363] width 427 height 37
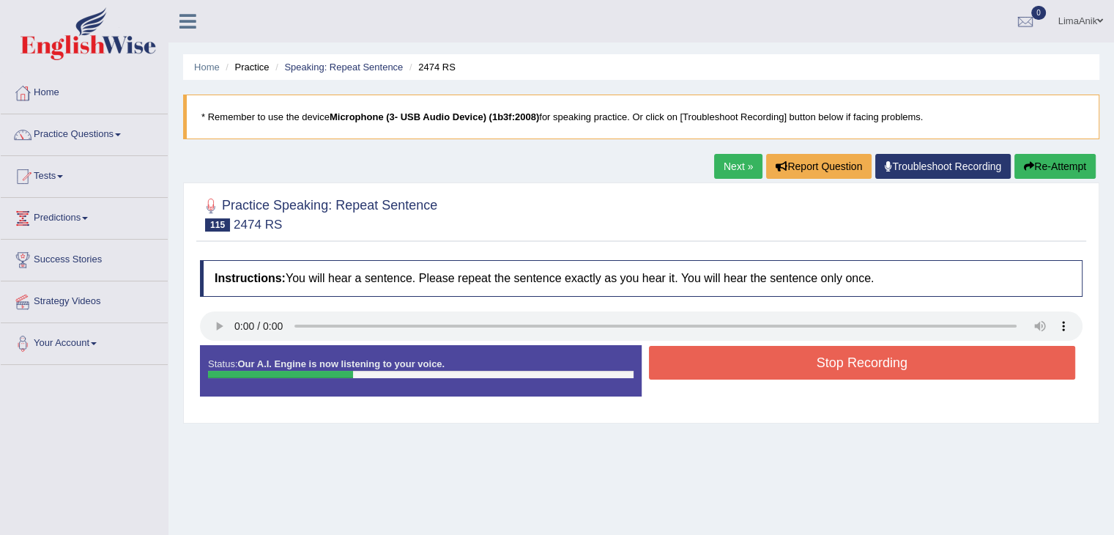
click at [745, 382] on div "Status: Our A.I. Engine is now listening to your voice. Start Answering Stop Re…" at bounding box center [641, 378] width 883 height 66
click at [758, 376] on button "Stop Recording" at bounding box center [862, 363] width 427 height 34
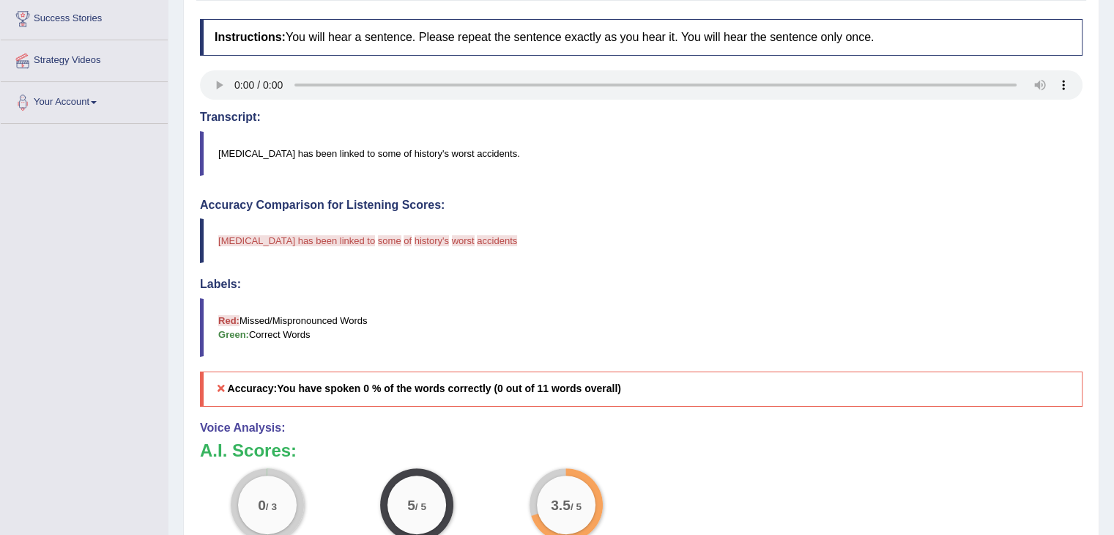
scroll to position [243, 0]
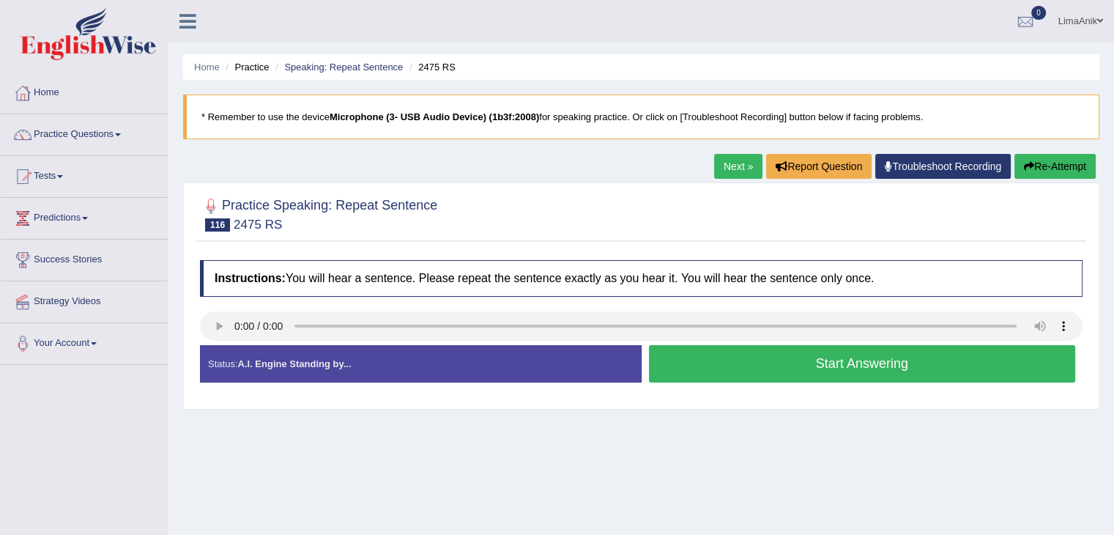
click at [708, 353] on button "Start Answering" at bounding box center [862, 363] width 427 height 37
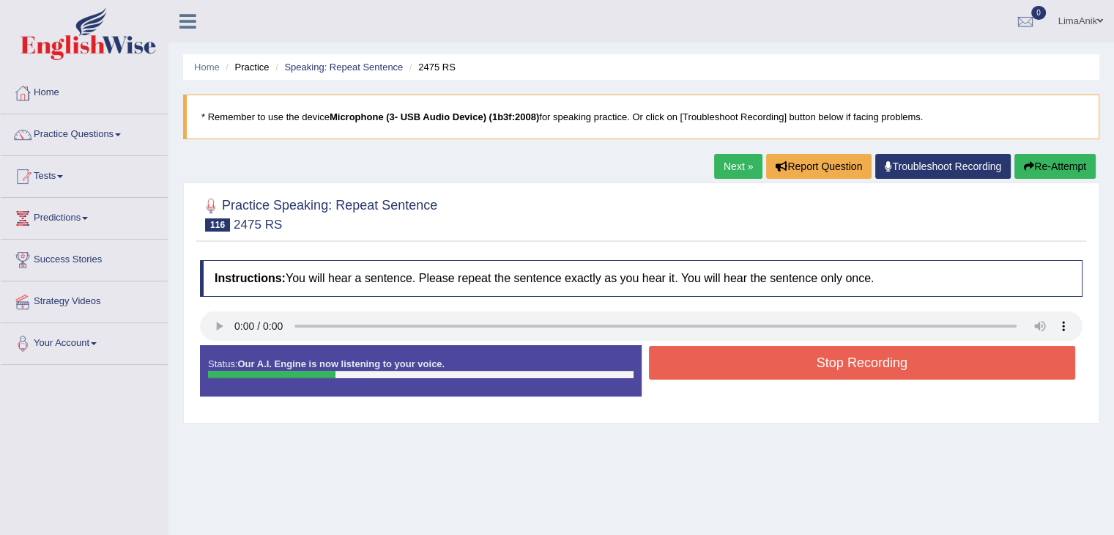
click at [722, 368] on button "Stop Recording" at bounding box center [862, 363] width 427 height 34
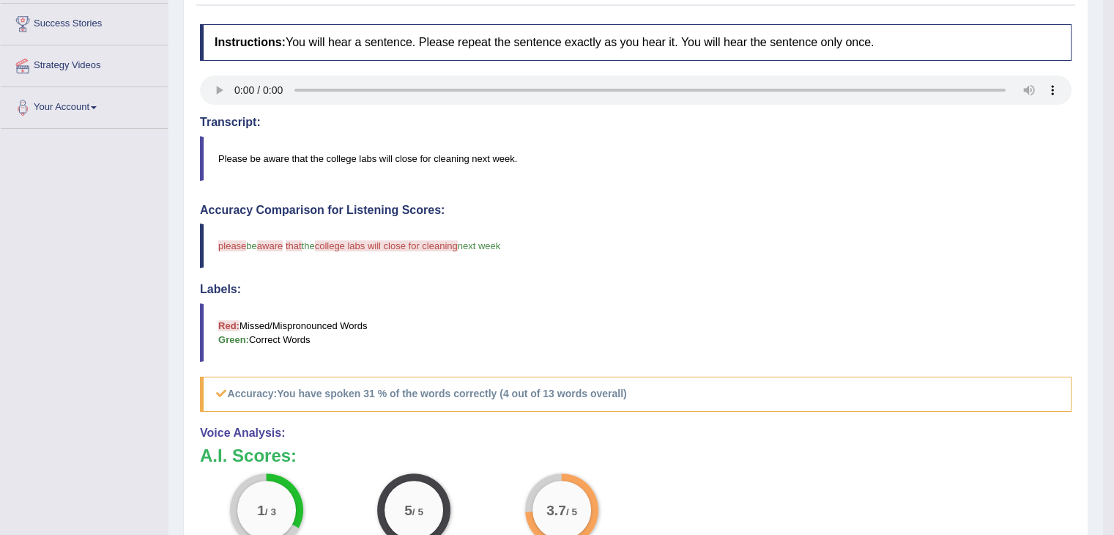
scroll to position [237, 0]
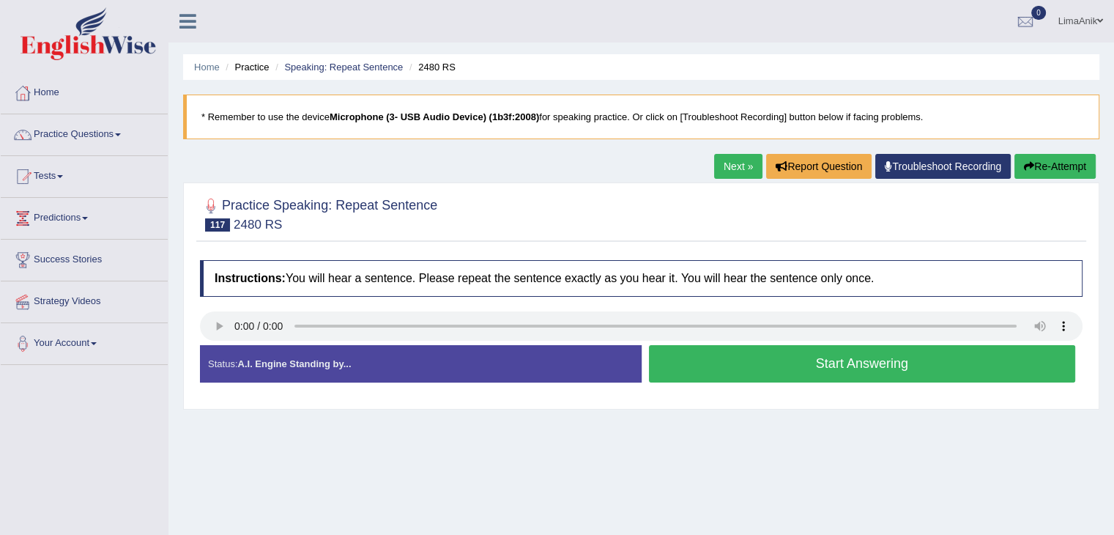
click at [752, 352] on button "Start Answering" at bounding box center [862, 363] width 427 height 37
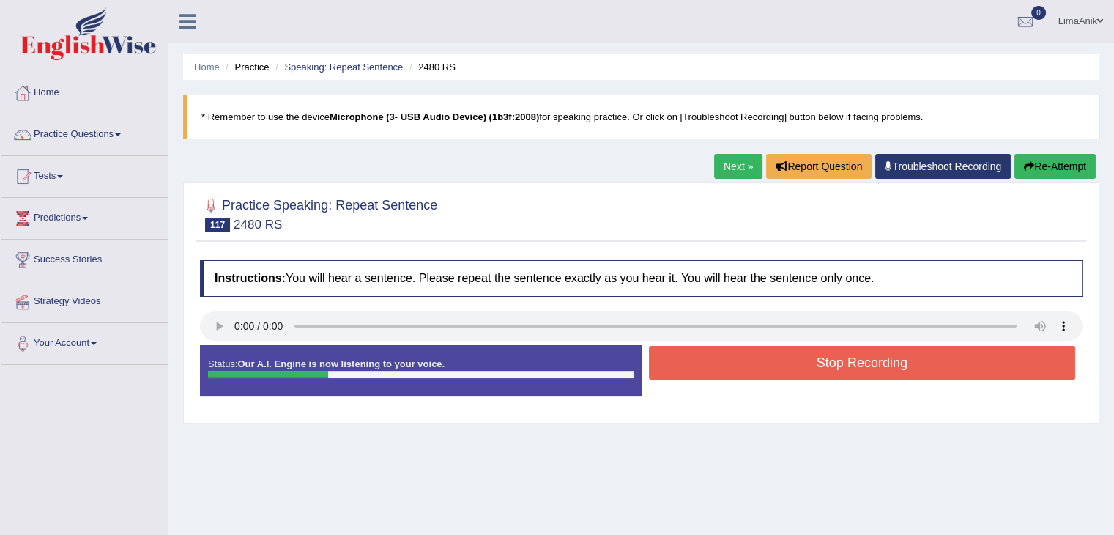
click at [774, 366] on button "Stop Recording" at bounding box center [862, 363] width 427 height 34
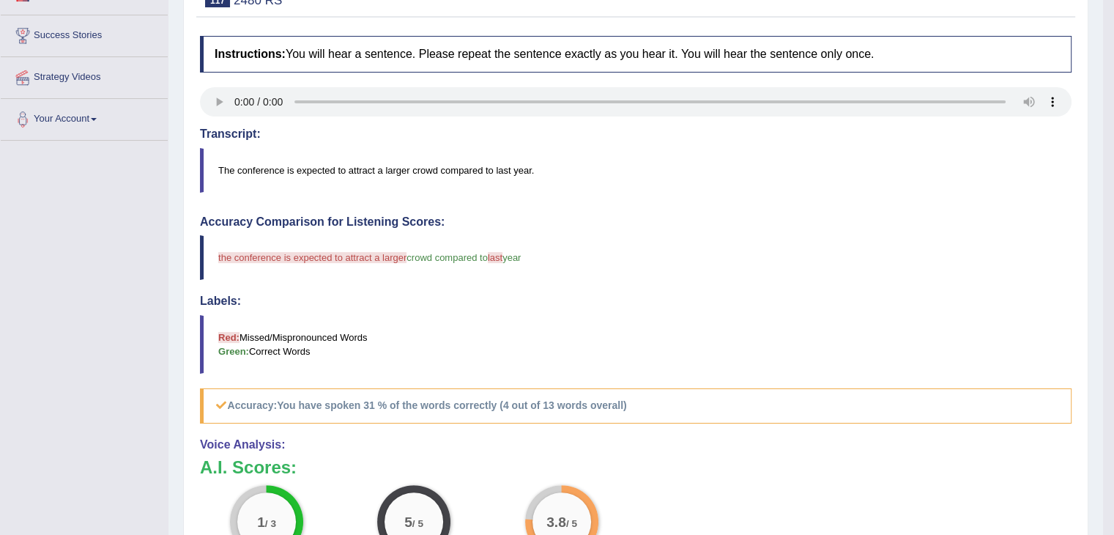
scroll to position [230, 0]
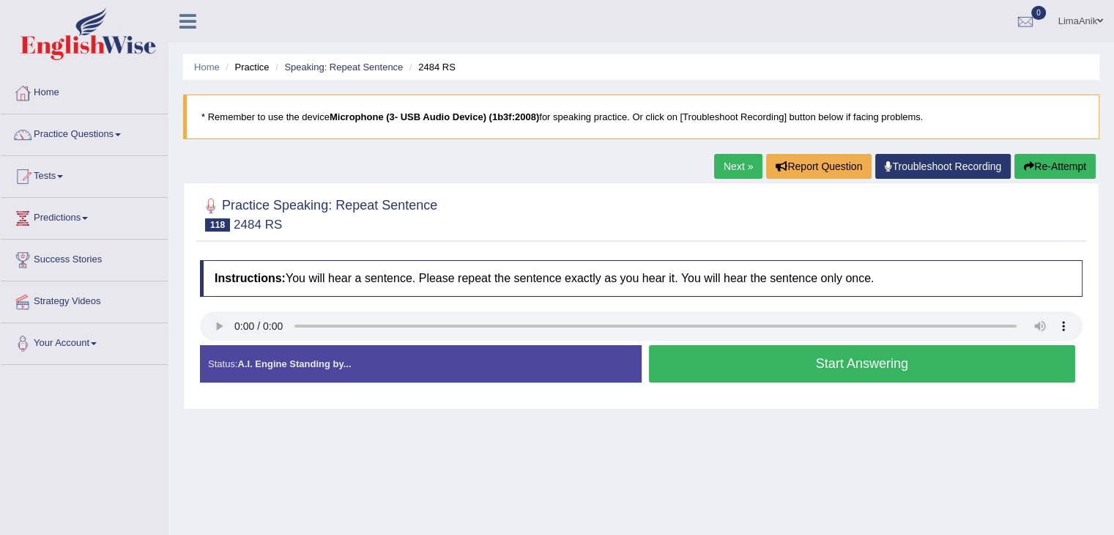
click at [744, 369] on button "Start Answering" at bounding box center [862, 363] width 427 height 37
click at [735, 369] on button "Start Answering" at bounding box center [862, 363] width 427 height 37
click at [749, 358] on button "Start Answering" at bounding box center [862, 363] width 427 height 37
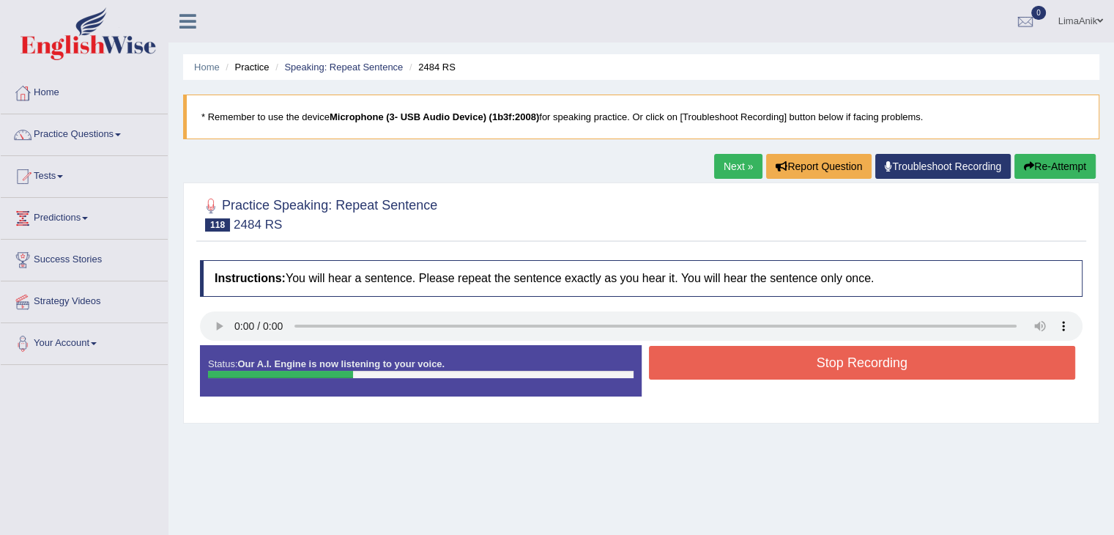
click at [758, 363] on button "Stop Recording" at bounding box center [862, 363] width 427 height 34
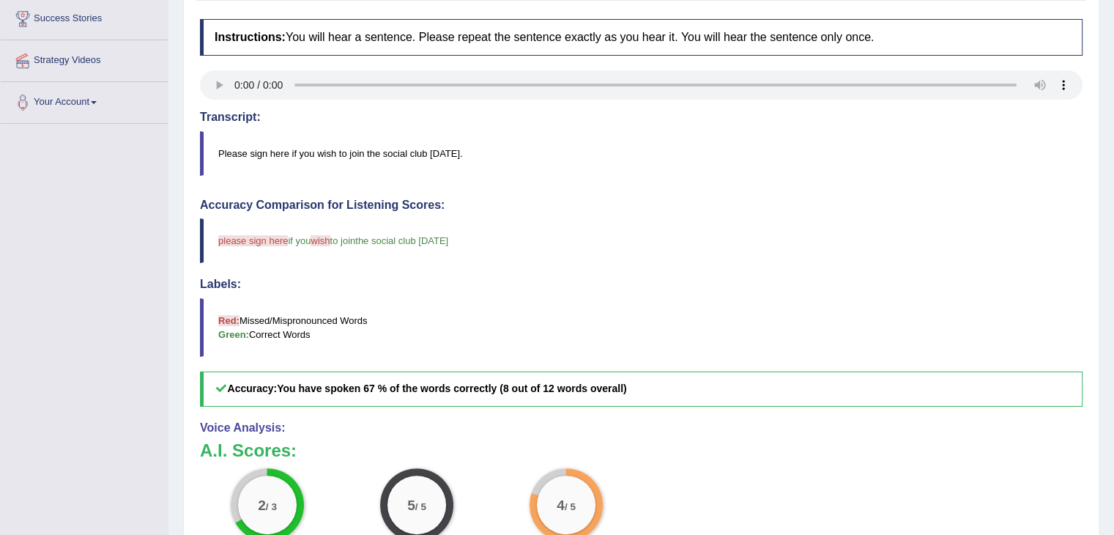
scroll to position [247, 0]
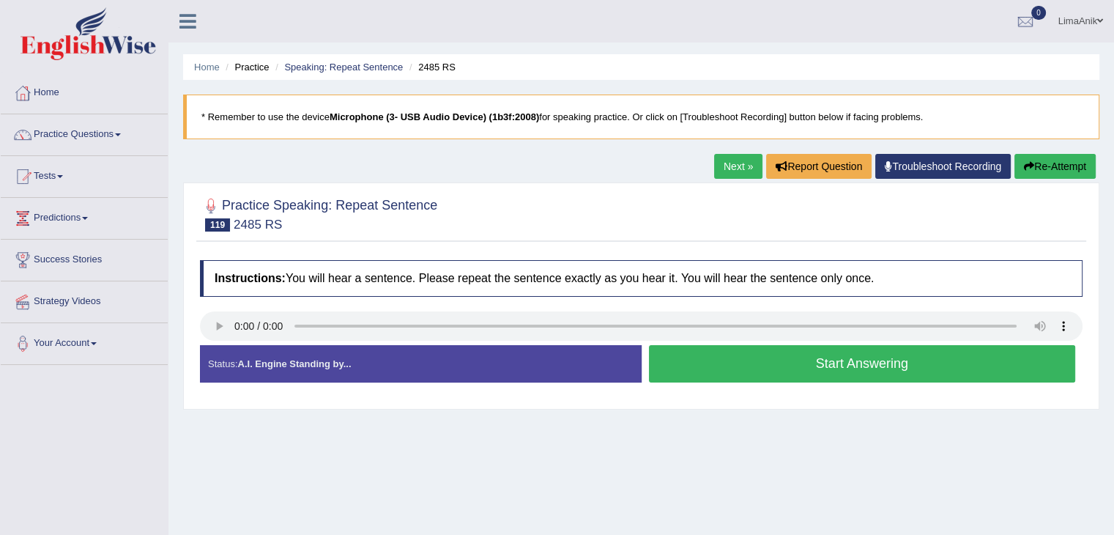
click at [733, 349] on button "Start Answering" at bounding box center [862, 363] width 427 height 37
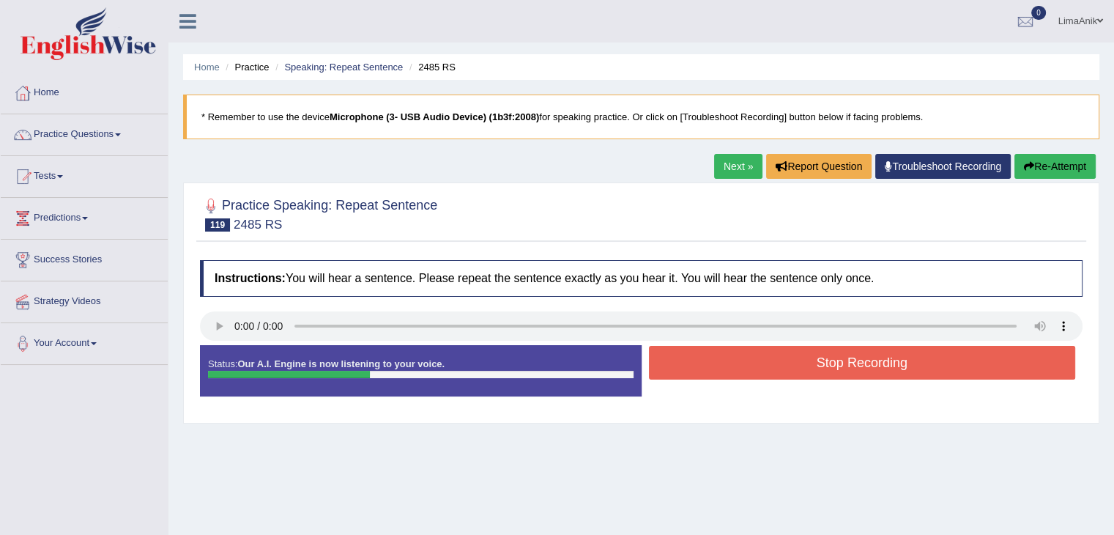
click at [758, 355] on button "Stop Recording" at bounding box center [862, 363] width 427 height 34
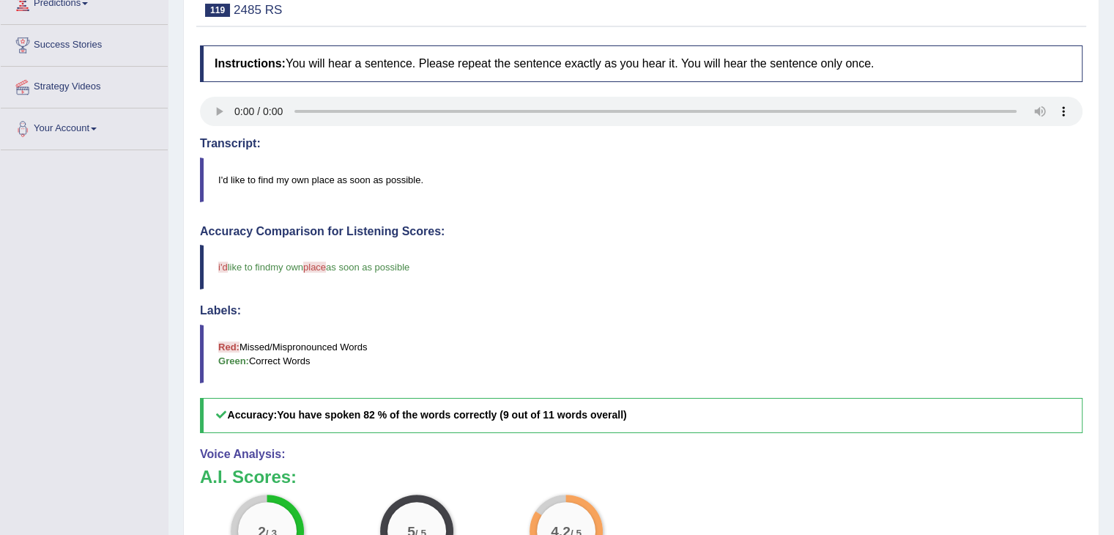
scroll to position [256, 0]
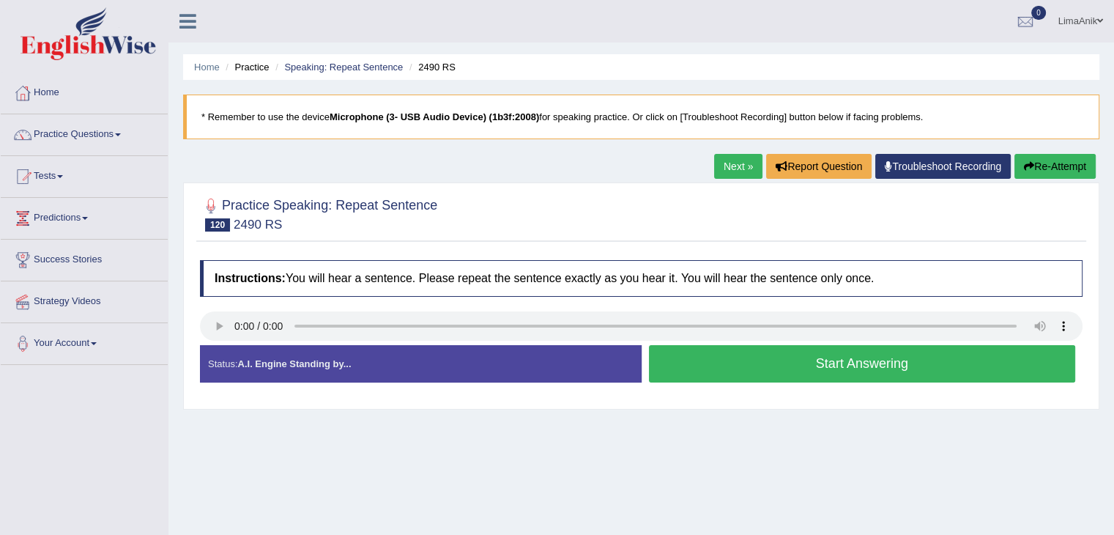
click at [728, 367] on button "Start Answering" at bounding box center [862, 363] width 427 height 37
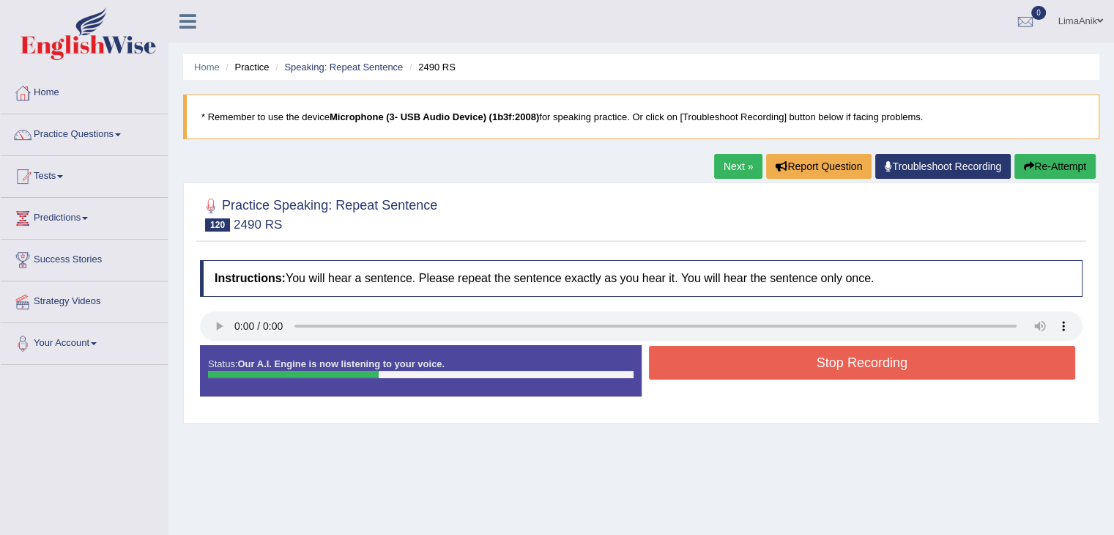
click at [799, 354] on button "Stop Recording" at bounding box center [862, 363] width 427 height 34
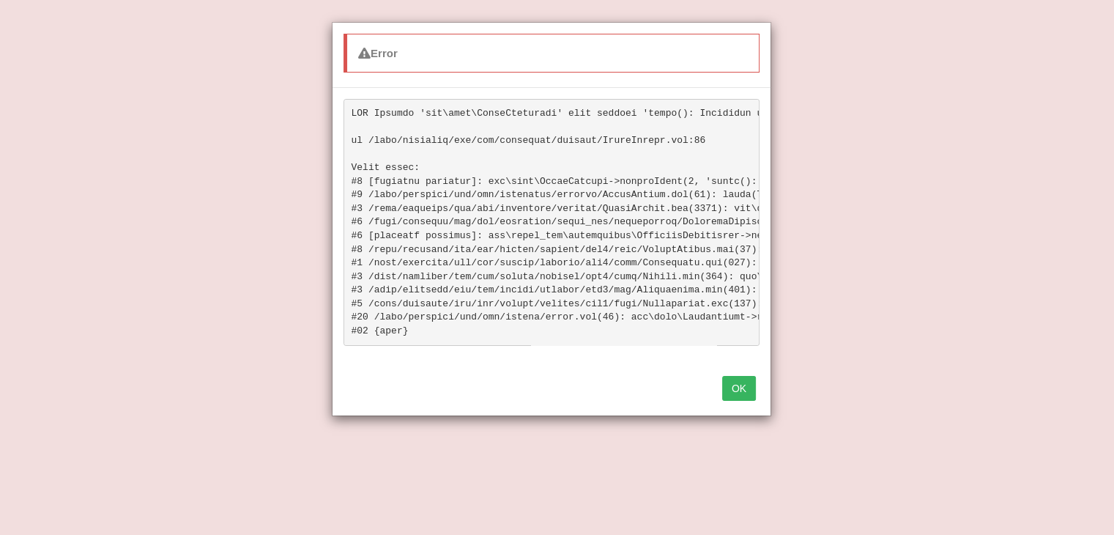
click at [738, 396] on button "OK" at bounding box center [739, 388] width 34 height 25
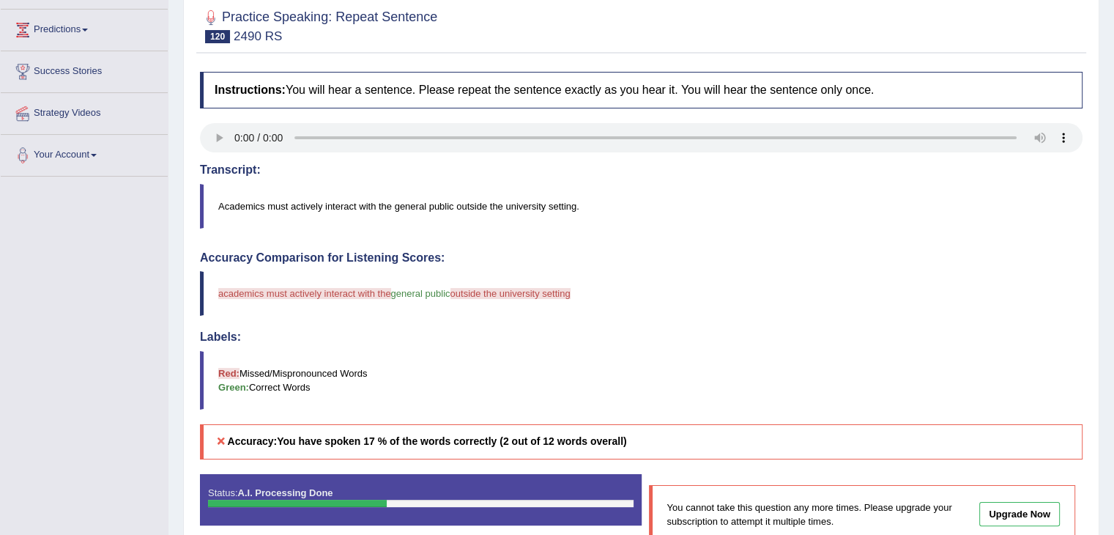
scroll to position [247, 0]
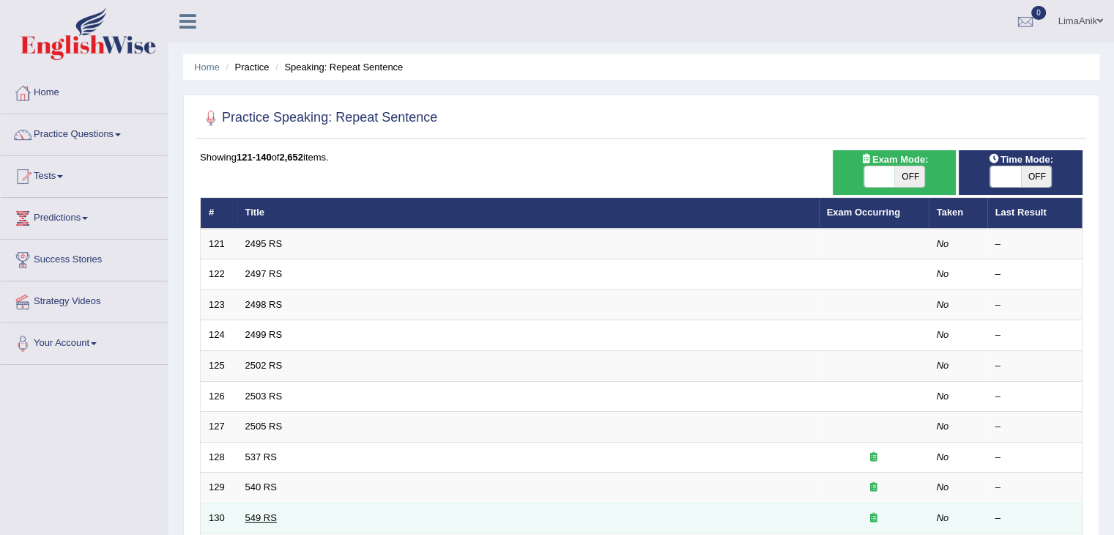
click at [248, 514] on link "549 RS" at bounding box center [261, 517] width 32 height 11
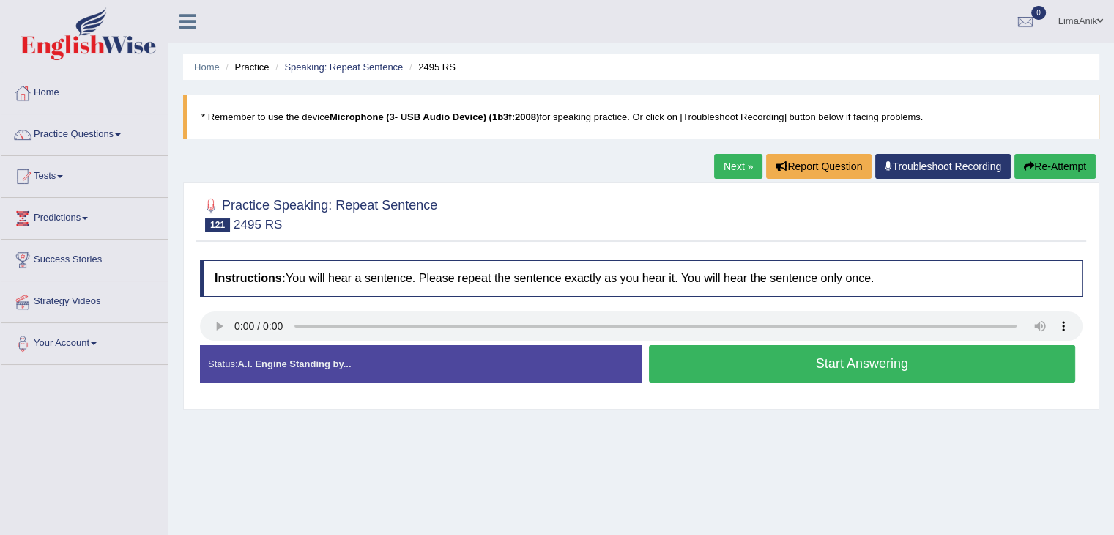
click at [789, 370] on button "Start Answering" at bounding box center [862, 363] width 427 height 37
click at [720, 360] on button "Start Answering" at bounding box center [862, 363] width 427 height 37
click at [545, 210] on div "Practice Speaking: Repeat Sentence 123 2498 RS Instructions: You will hear a se…" at bounding box center [641, 295] width 916 height 227
click at [733, 352] on button "Start Answering" at bounding box center [862, 363] width 427 height 37
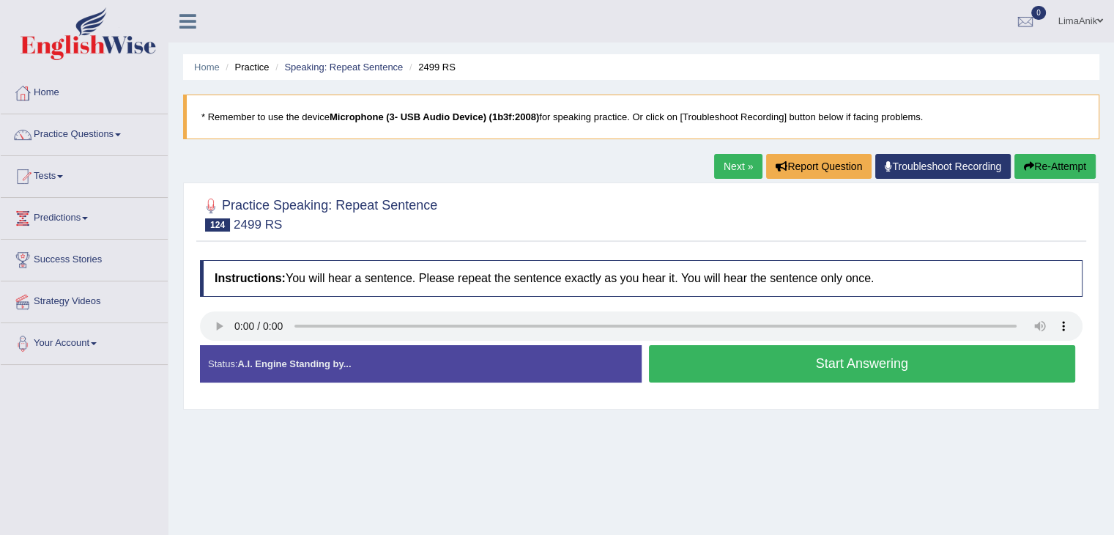
click at [711, 358] on button "Start Answering" at bounding box center [862, 363] width 427 height 37
click at [744, 357] on button "Start Answering" at bounding box center [862, 363] width 427 height 37
click at [727, 352] on button "Start Answering" at bounding box center [862, 363] width 427 height 37
click at [755, 358] on button "Start Answering" at bounding box center [862, 363] width 427 height 37
click at [747, 352] on button "Start Answering" at bounding box center [862, 363] width 427 height 37
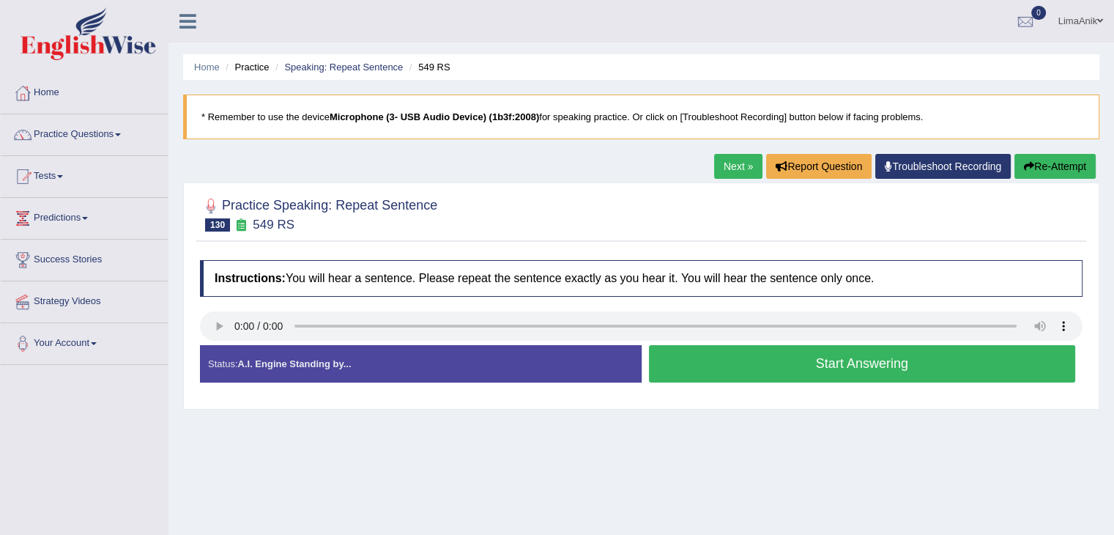
click at [733, 349] on button "Start Answering" at bounding box center [862, 363] width 427 height 37
click at [747, 372] on button "Start Answering" at bounding box center [862, 363] width 427 height 37
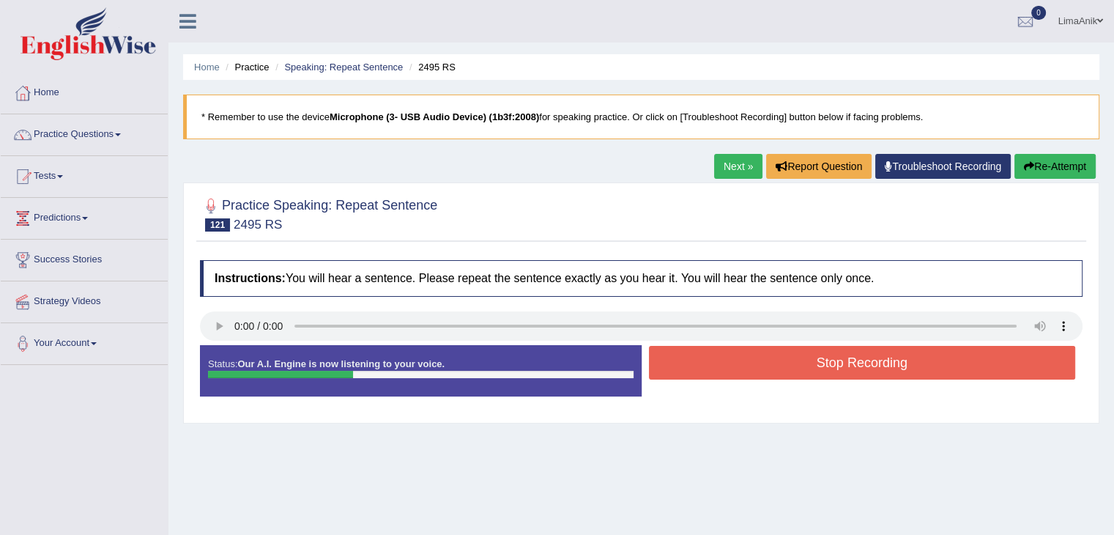
click at [713, 349] on button "Stop Recording" at bounding box center [862, 363] width 427 height 34
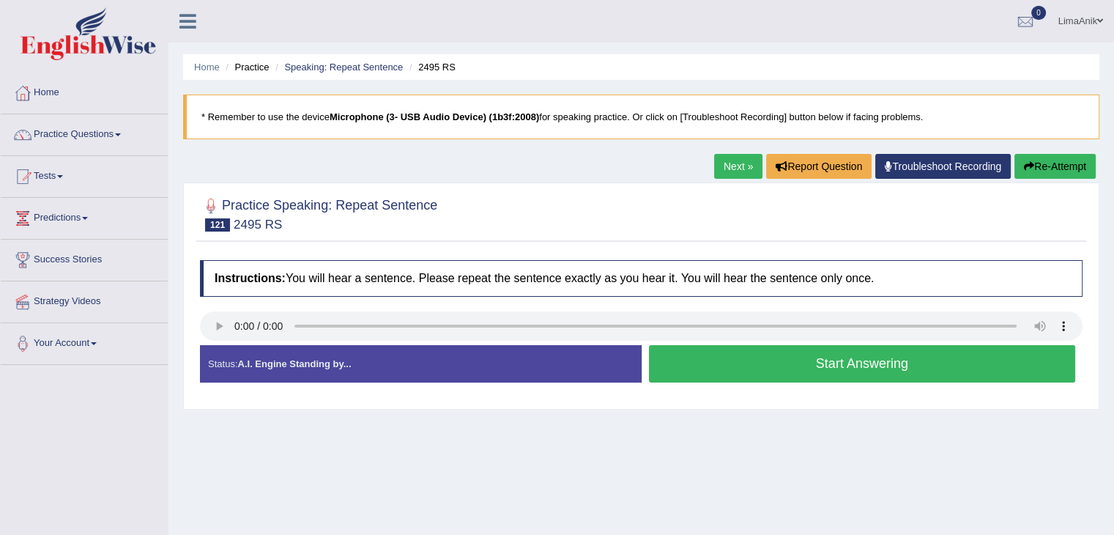
click at [723, 370] on button "Start Answering" at bounding box center [862, 363] width 427 height 37
click at [736, 352] on button "Start Answering" at bounding box center [862, 363] width 427 height 37
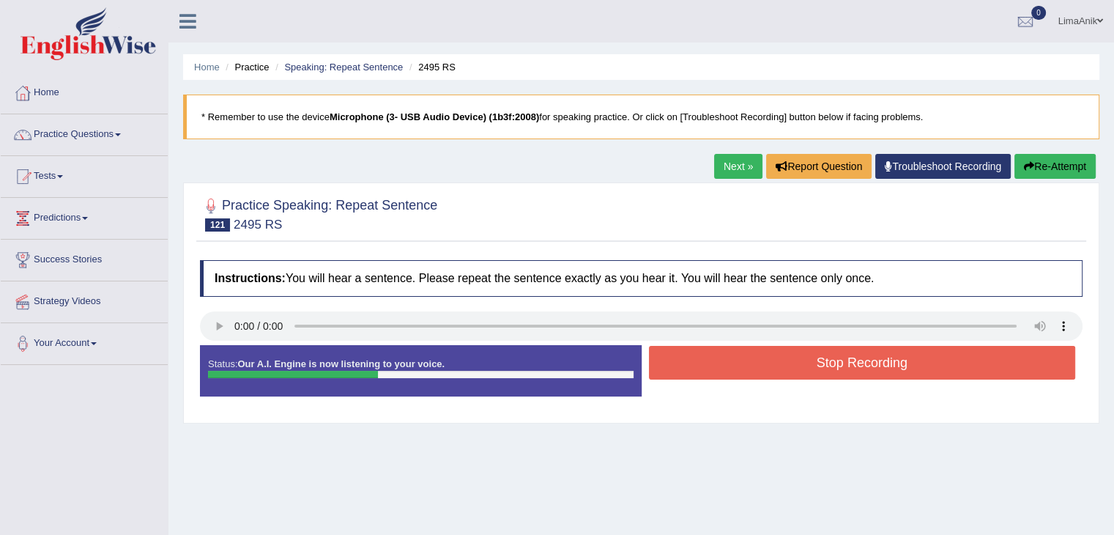
click at [759, 363] on button "Stop Recording" at bounding box center [862, 363] width 427 height 34
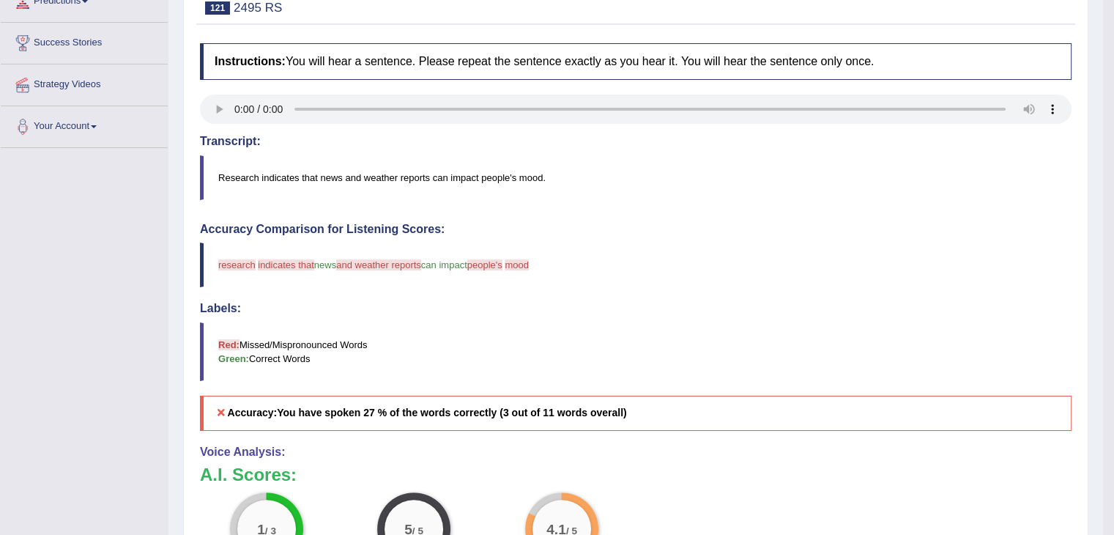
scroll to position [243, 0]
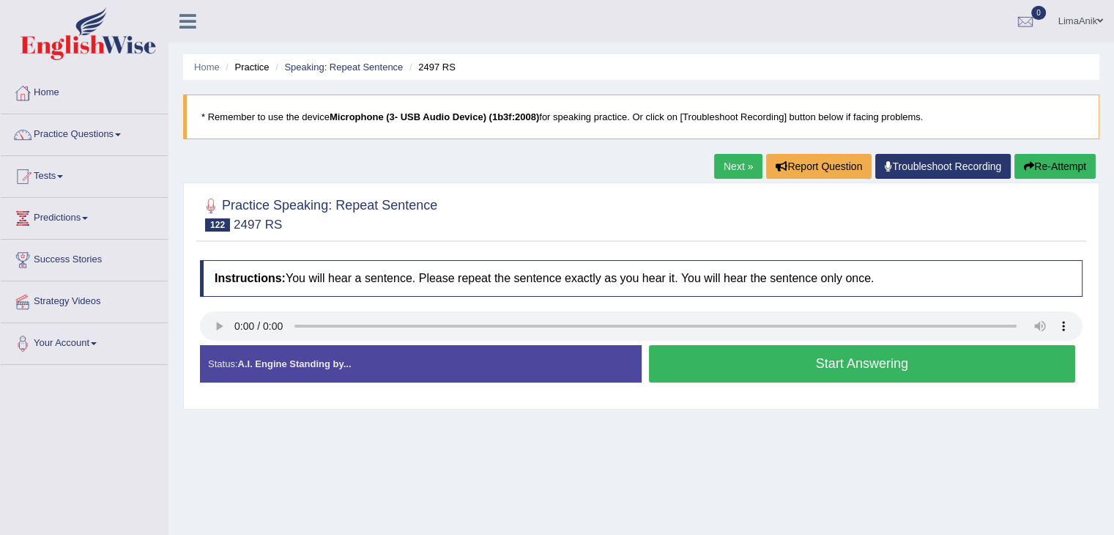
click at [704, 377] on button "Start Answering" at bounding box center [862, 363] width 427 height 37
click at [712, 373] on button "Start Answering" at bounding box center [862, 363] width 427 height 37
click at [797, 369] on button "Start Answering" at bounding box center [862, 363] width 427 height 37
click at [755, 369] on button "Start Answering" at bounding box center [862, 363] width 427 height 37
click at [748, 359] on button "Start Answering" at bounding box center [862, 363] width 427 height 37
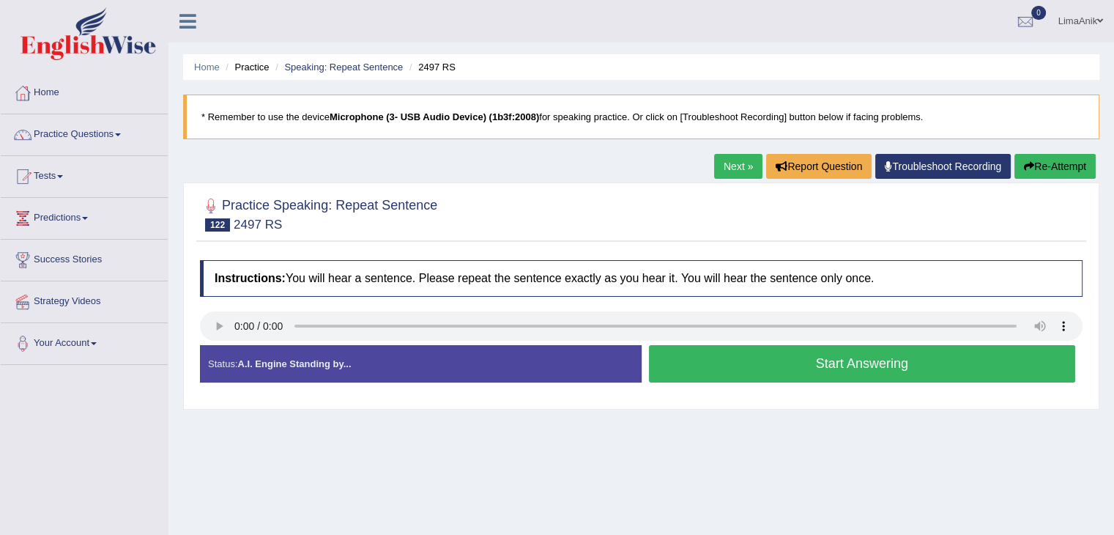
click at [745, 368] on button "Start Answering" at bounding box center [862, 363] width 427 height 37
click at [790, 379] on button "Start Answering" at bounding box center [862, 363] width 427 height 37
click at [692, 351] on button "Start Answering" at bounding box center [862, 363] width 427 height 37
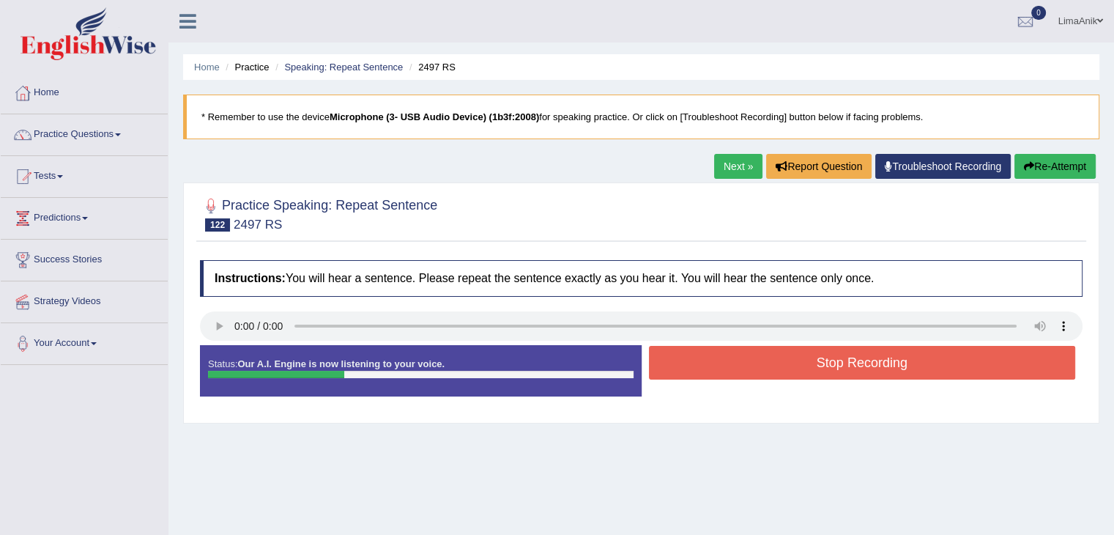
click at [692, 351] on button "Stop Recording" at bounding box center [862, 363] width 427 height 34
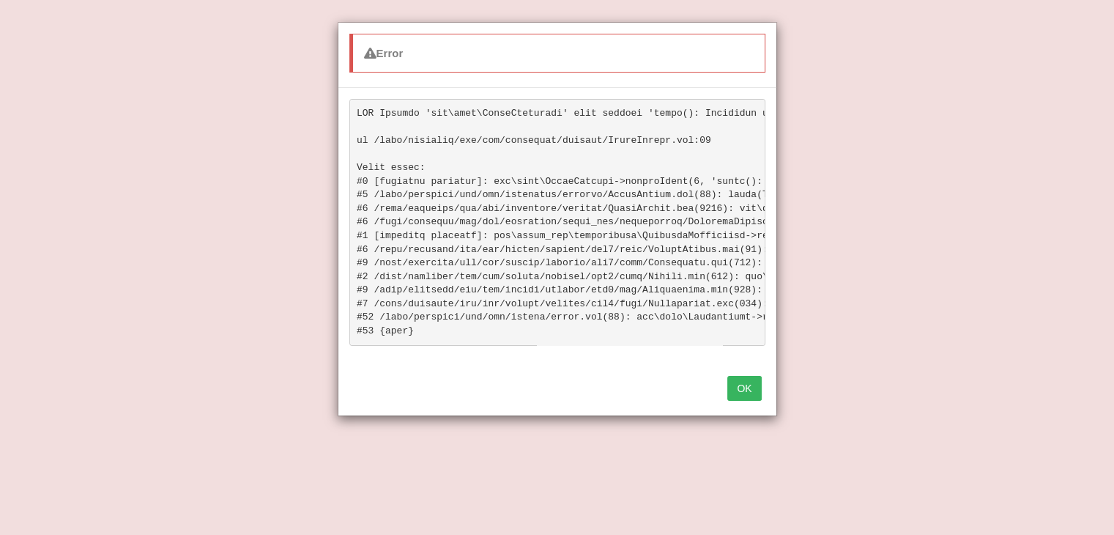
click at [752, 401] on button "OK" at bounding box center [744, 388] width 34 height 25
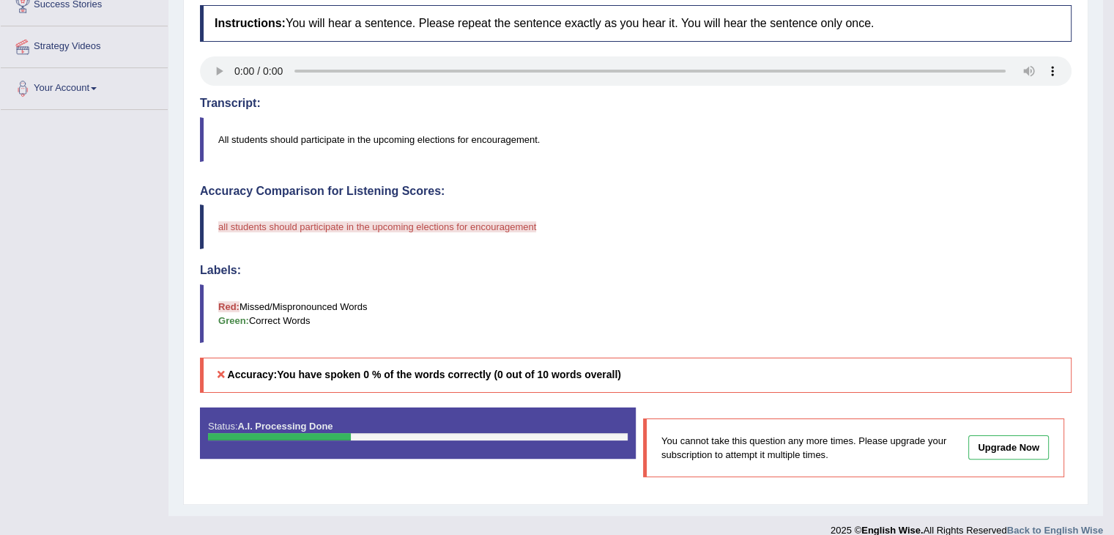
scroll to position [267, 0]
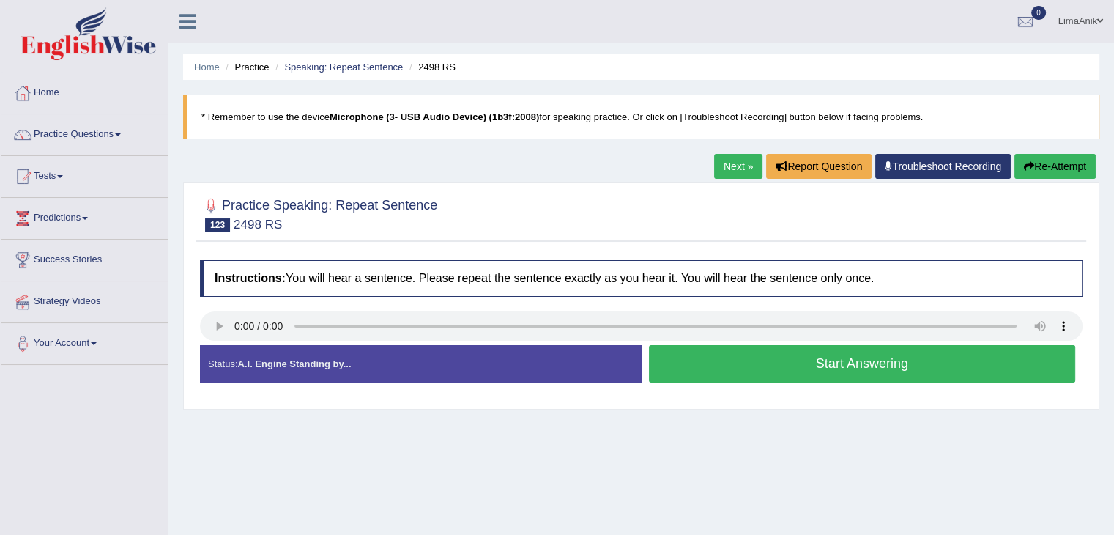
click at [722, 352] on button "Start Answering" at bounding box center [862, 363] width 427 height 37
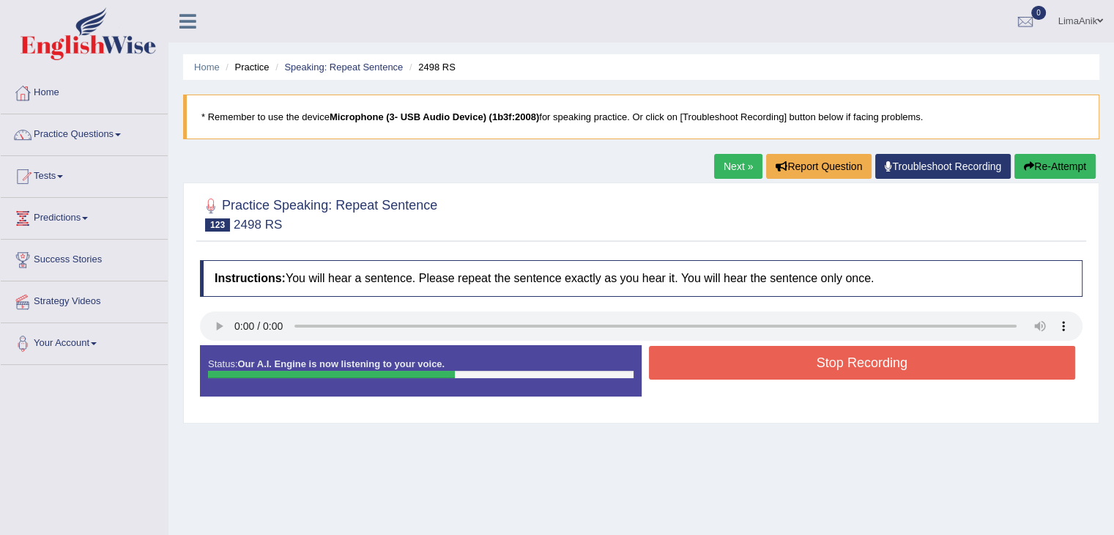
click at [774, 355] on button "Stop Recording" at bounding box center [862, 363] width 427 height 34
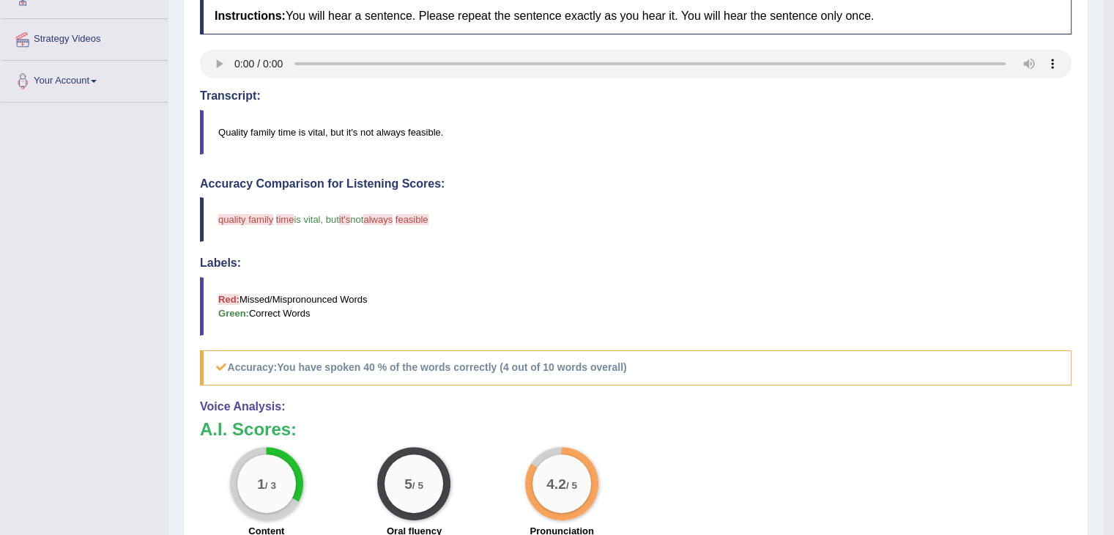
scroll to position [268, 0]
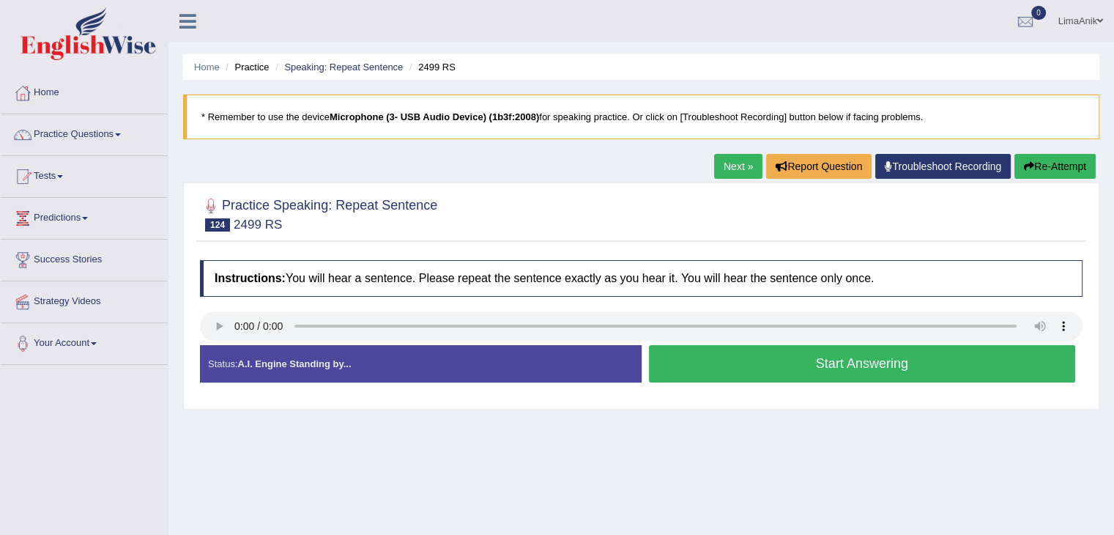
click at [736, 368] on button "Start Answering" at bounding box center [862, 363] width 427 height 37
click at [725, 376] on button "Start Answering" at bounding box center [862, 363] width 427 height 37
click at [733, 377] on button "Start Answering" at bounding box center [862, 363] width 427 height 37
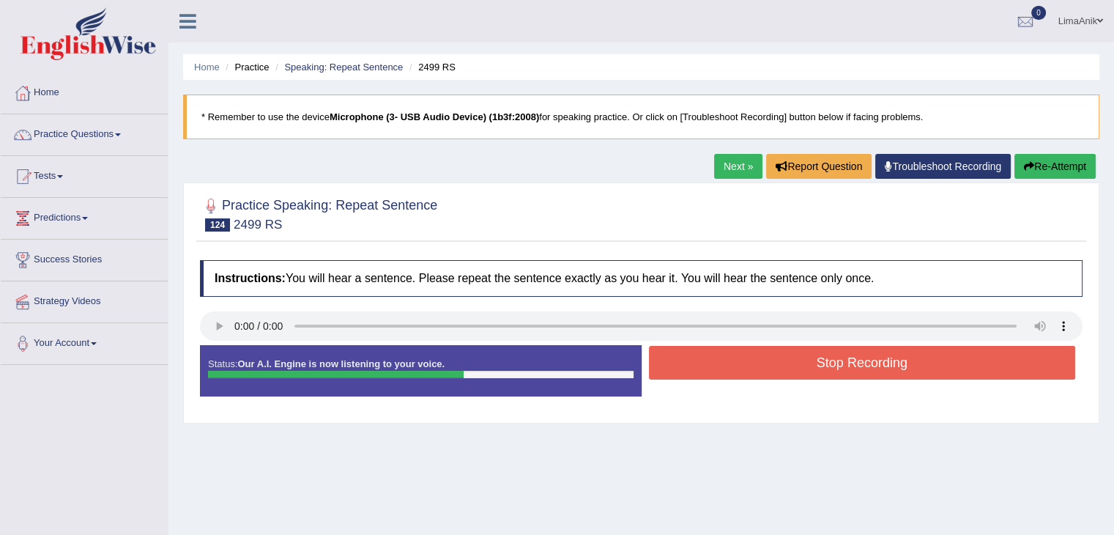
click at [780, 365] on button "Stop Recording" at bounding box center [862, 363] width 427 height 34
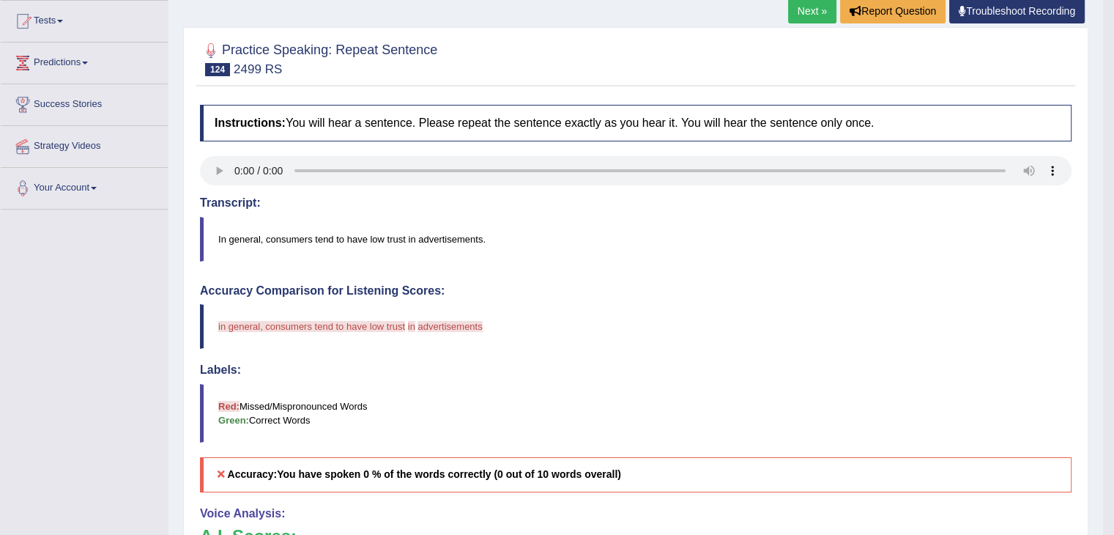
scroll to position [237, 0]
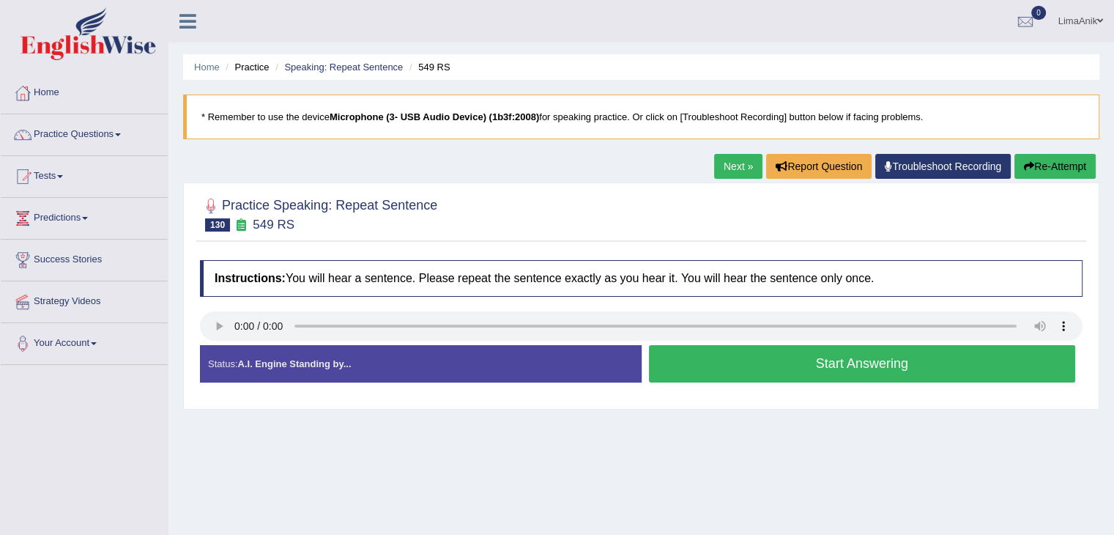
click at [747, 350] on button "Start Answering" at bounding box center [862, 363] width 427 height 37
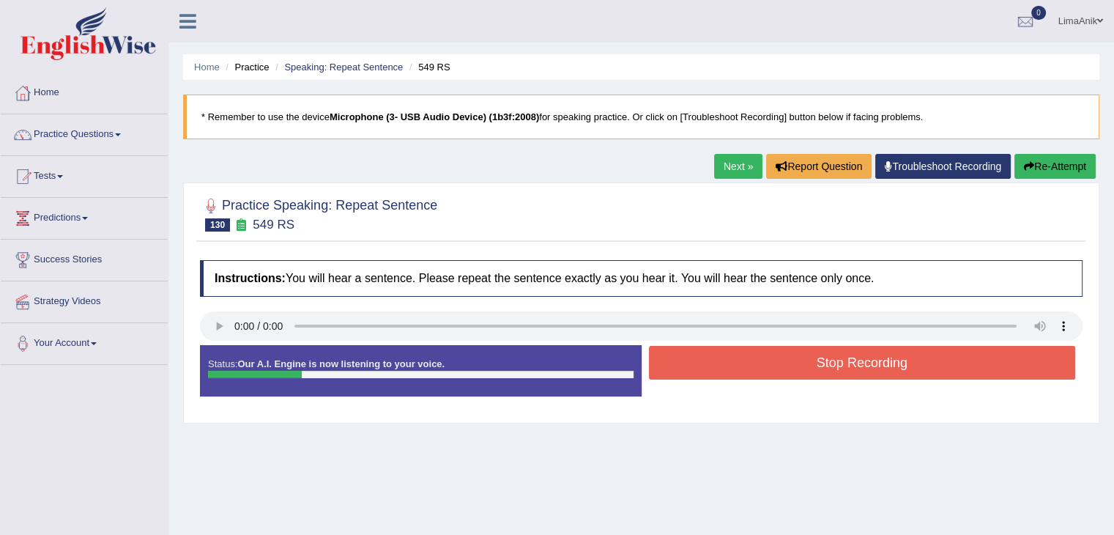
click at [760, 348] on button "Stop Recording" at bounding box center [862, 363] width 427 height 34
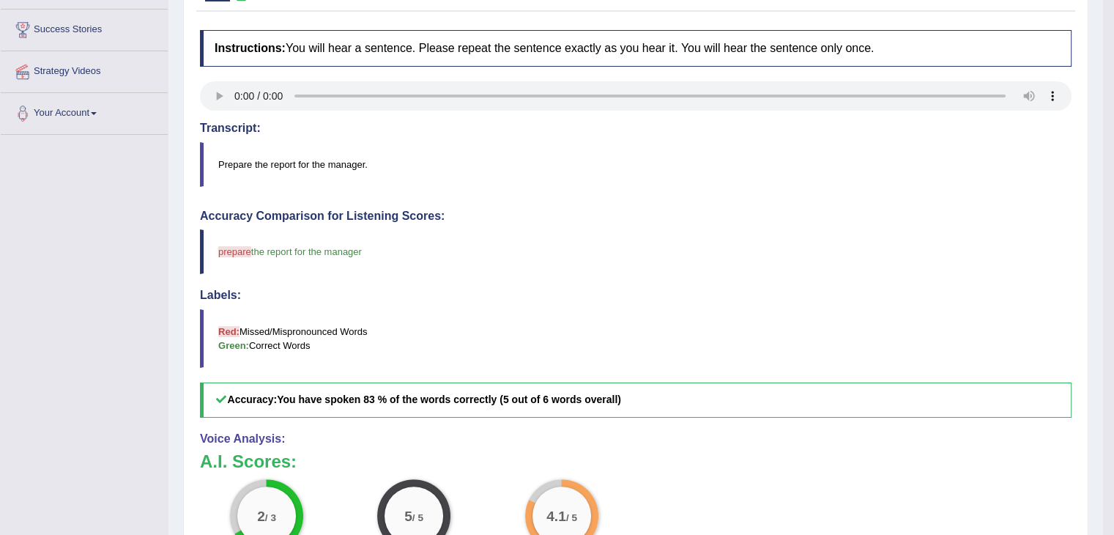
scroll to position [361, 0]
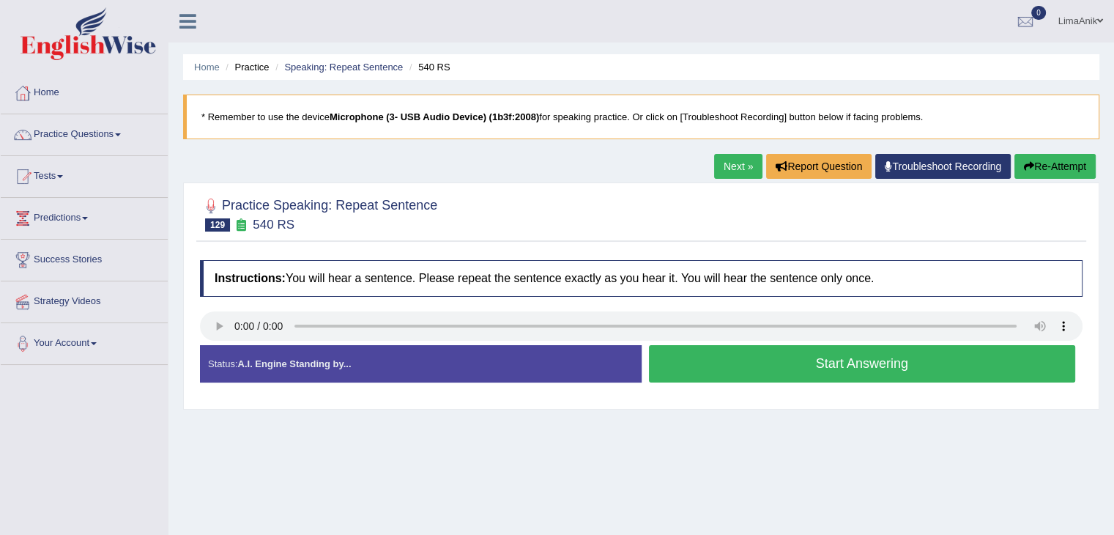
click at [786, 351] on button "Start Answering" at bounding box center [862, 363] width 427 height 37
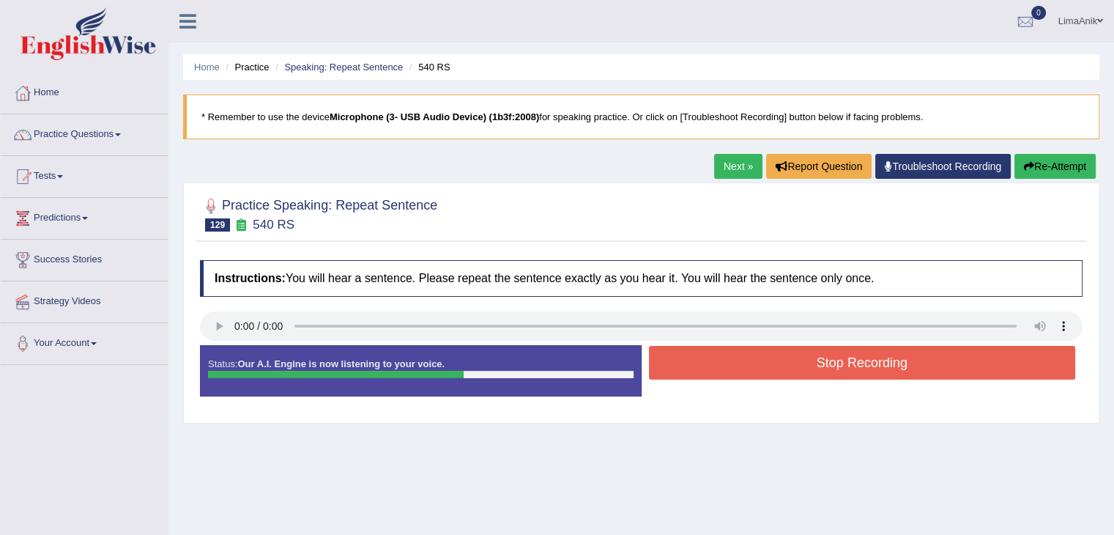
click at [731, 366] on button "Stop Recording" at bounding box center [862, 363] width 427 height 34
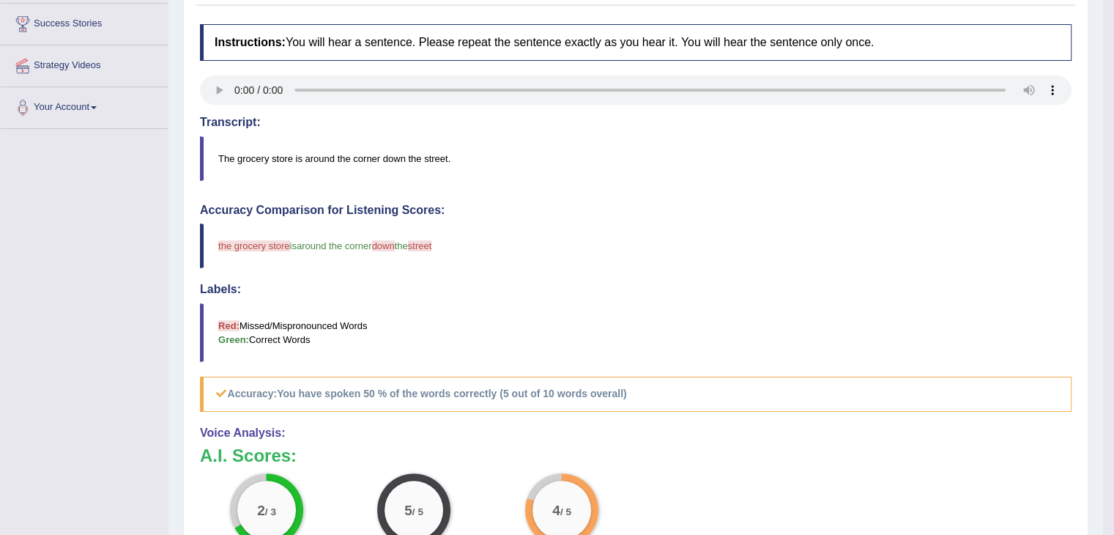
scroll to position [243, 0]
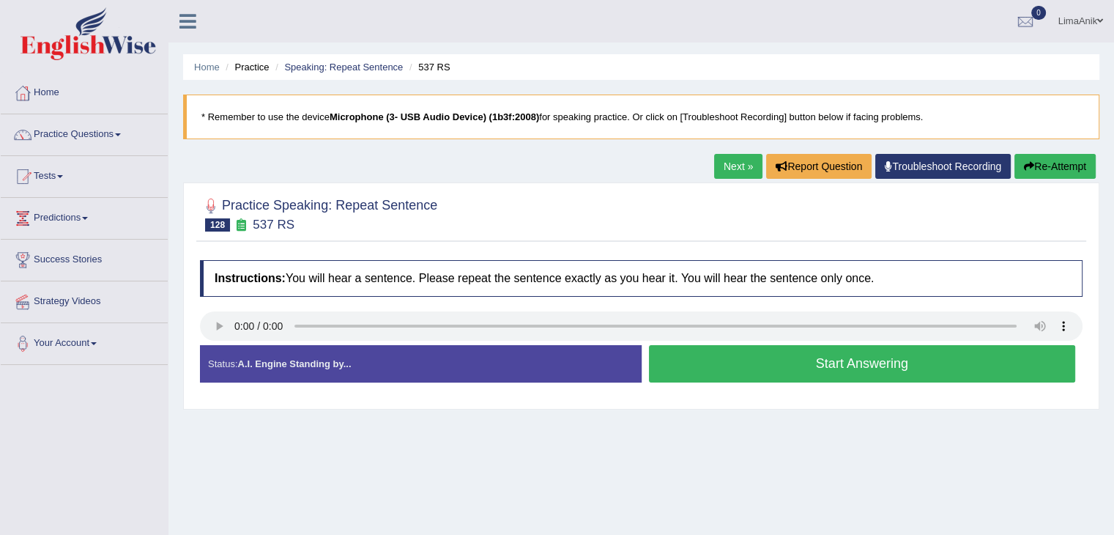
click at [739, 369] on button "Start Answering" at bounding box center [862, 363] width 427 height 37
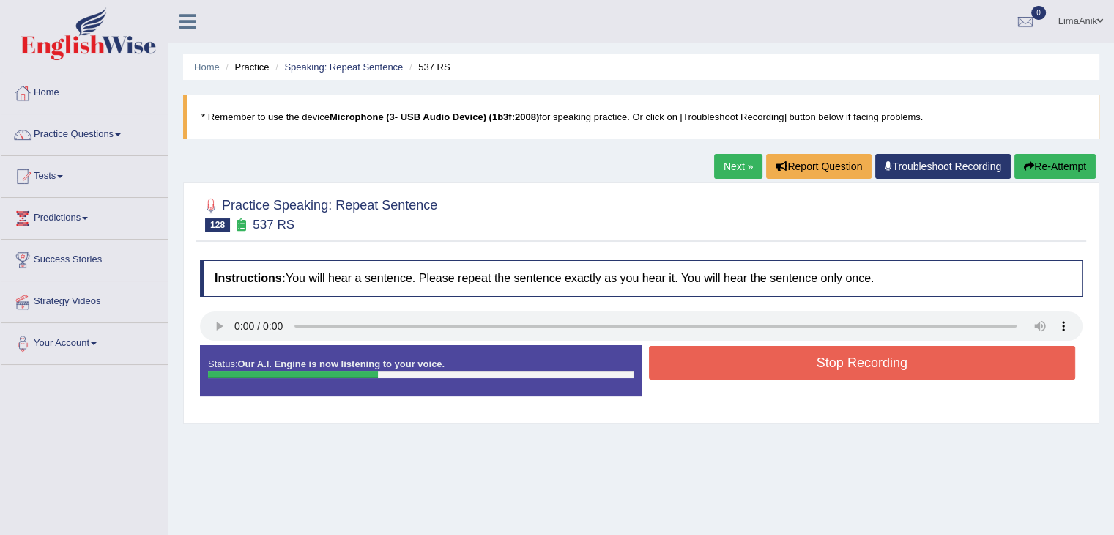
click at [844, 367] on button "Stop Recording" at bounding box center [862, 363] width 427 height 34
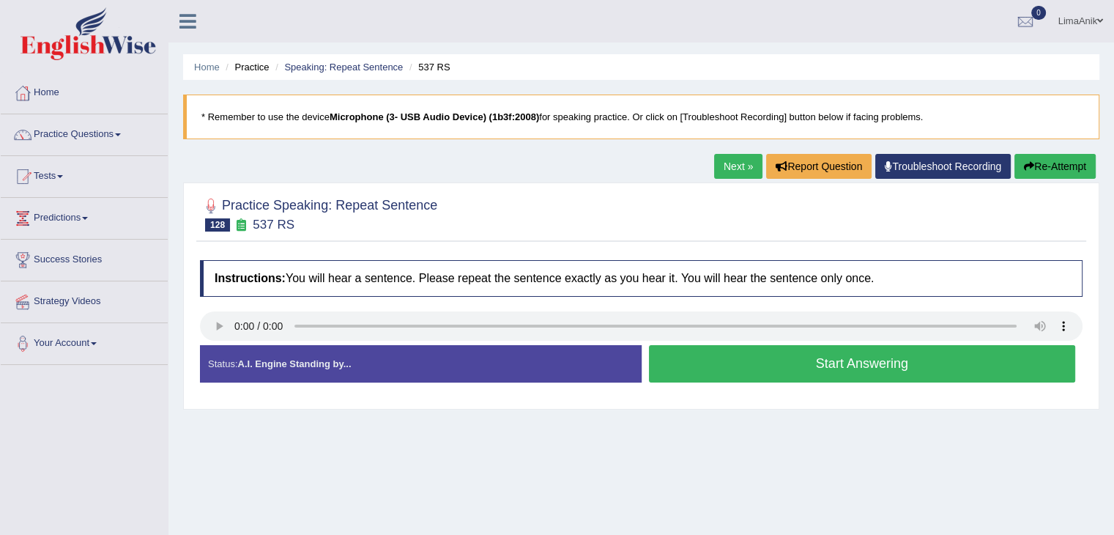
click at [758, 376] on button "Start Answering" at bounding box center [862, 363] width 427 height 37
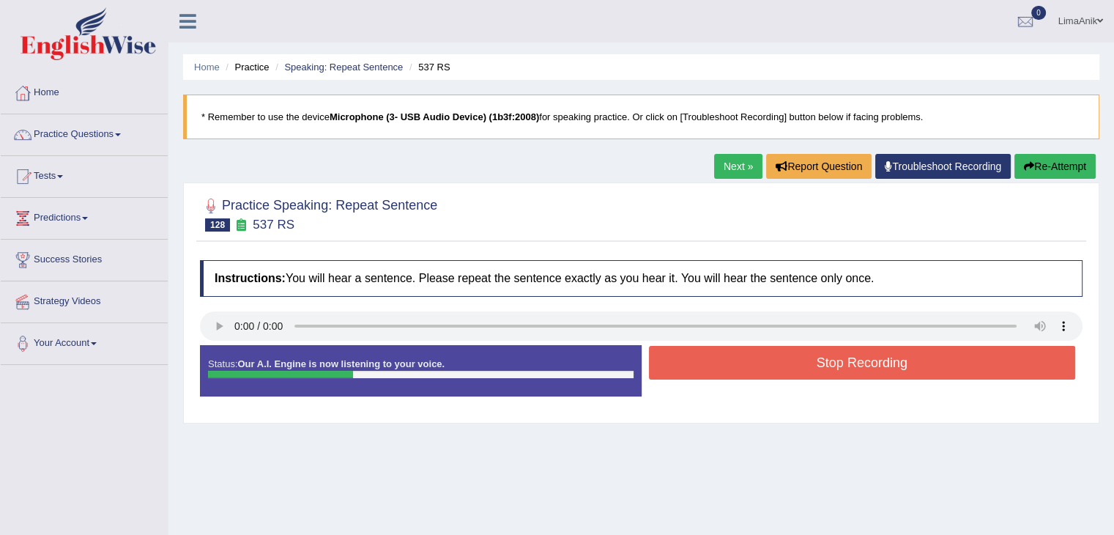
click at [785, 366] on button "Stop Recording" at bounding box center [862, 363] width 427 height 34
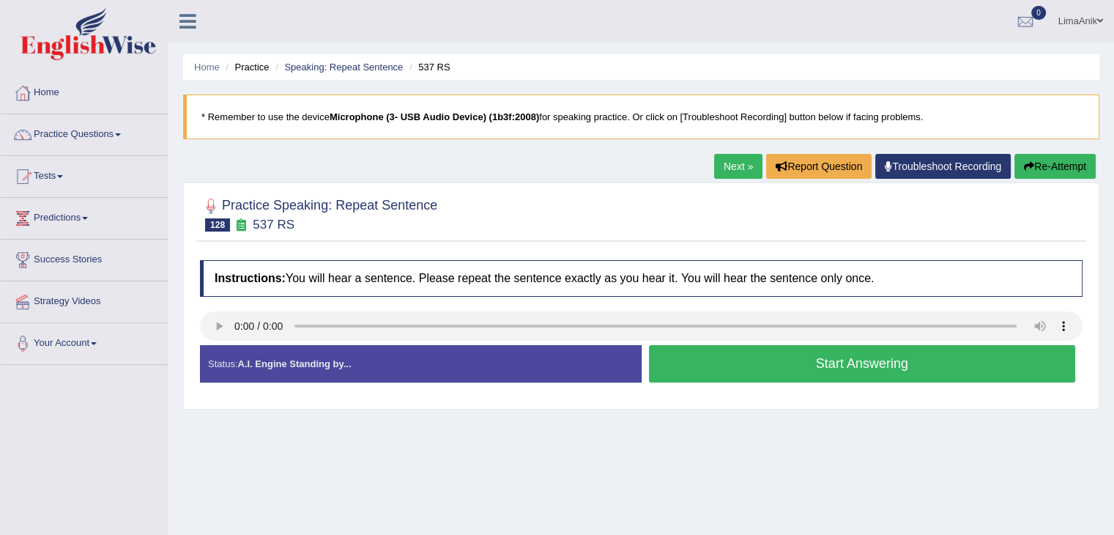
click at [744, 353] on button "Start Answering" at bounding box center [862, 363] width 427 height 37
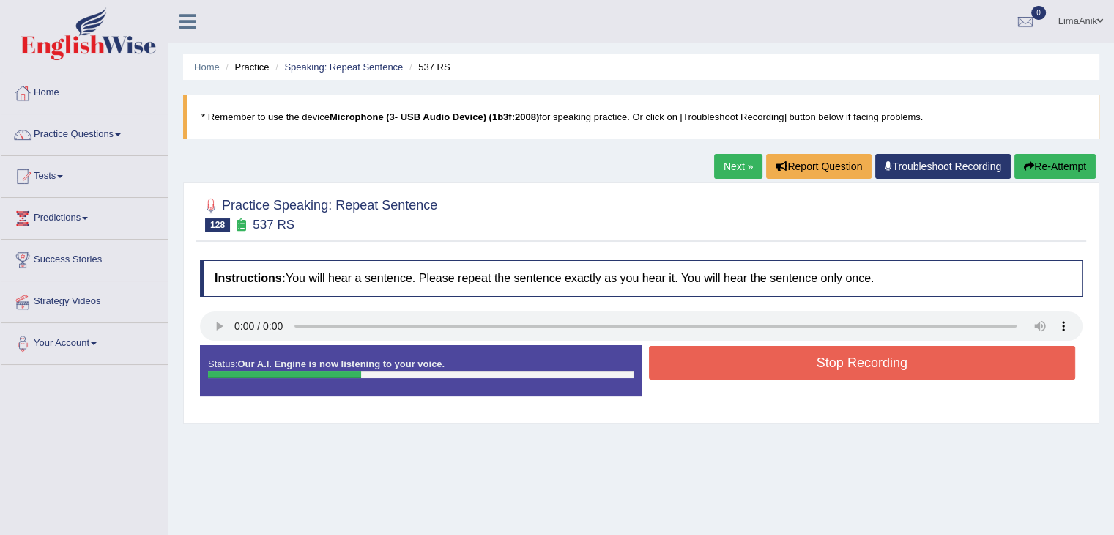
click at [727, 348] on button "Stop Recording" at bounding box center [862, 363] width 427 height 34
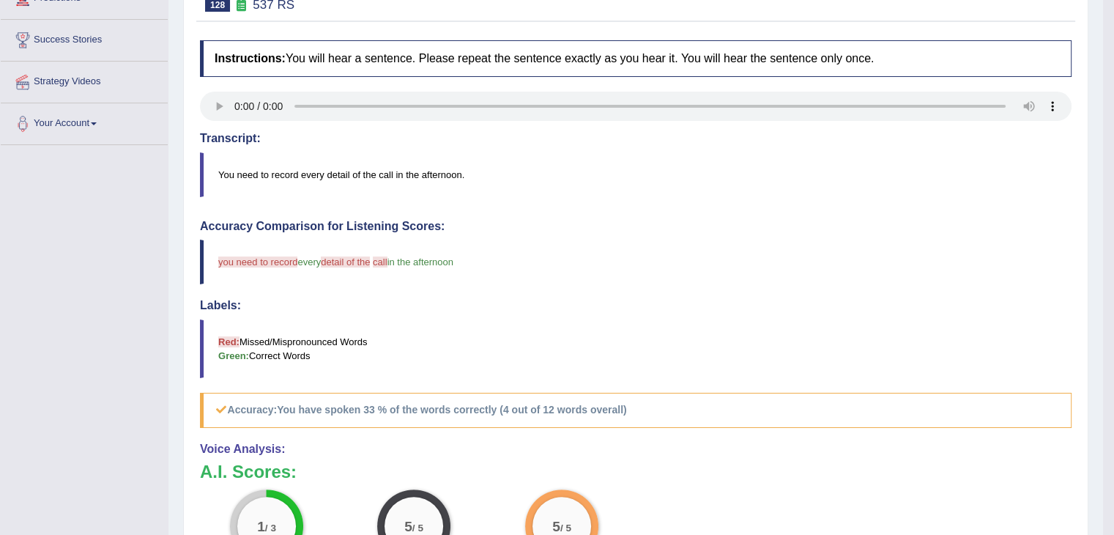
scroll to position [270, 0]
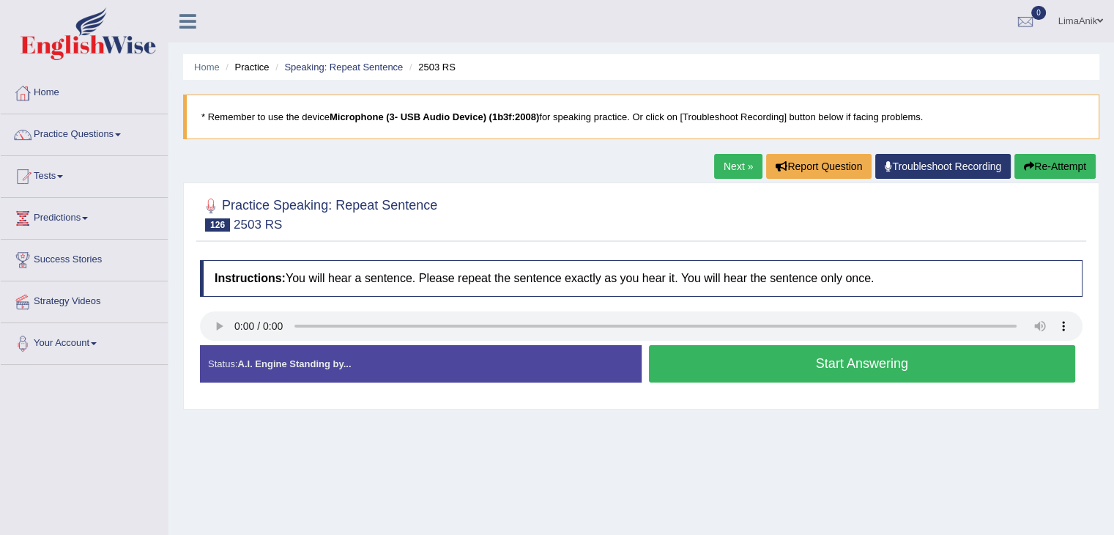
click at [720, 356] on button "Start Answering" at bounding box center [862, 363] width 427 height 37
click at [738, 365] on button "Start Answering" at bounding box center [862, 363] width 427 height 37
click at [724, 352] on button "Start Answering" at bounding box center [862, 363] width 427 height 37
click at [715, 349] on button "Start Answering" at bounding box center [862, 363] width 427 height 37
click at [728, 365] on button "Start Answering" at bounding box center [862, 363] width 427 height 37
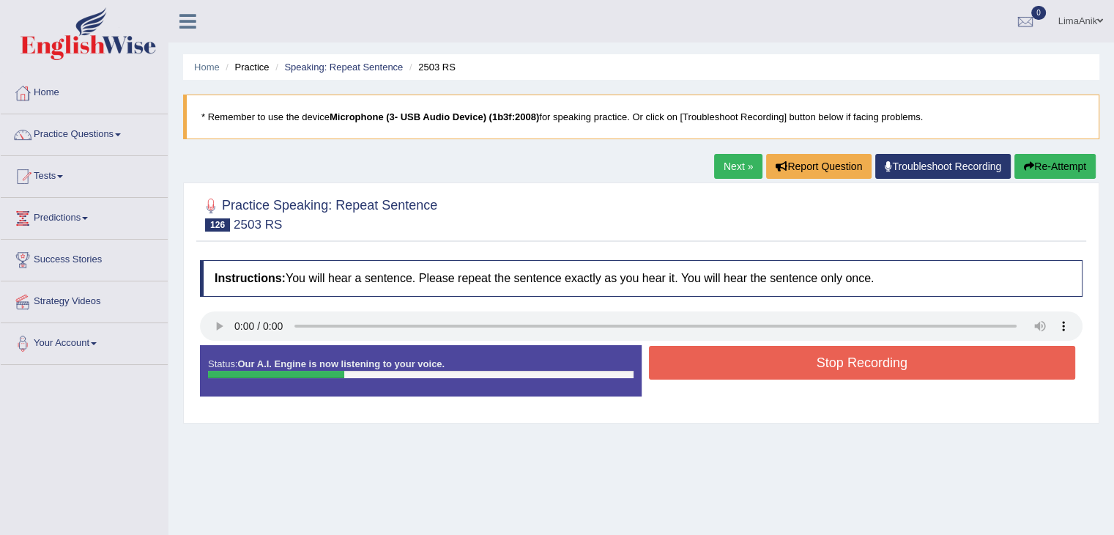
click at [748, 379] on div "Stop Recording" at bounding box center [863, 364] width 442 height 37
click at [756, 373] on button "Stop Recording" at bounding box center [862, 363] width 427 height 34
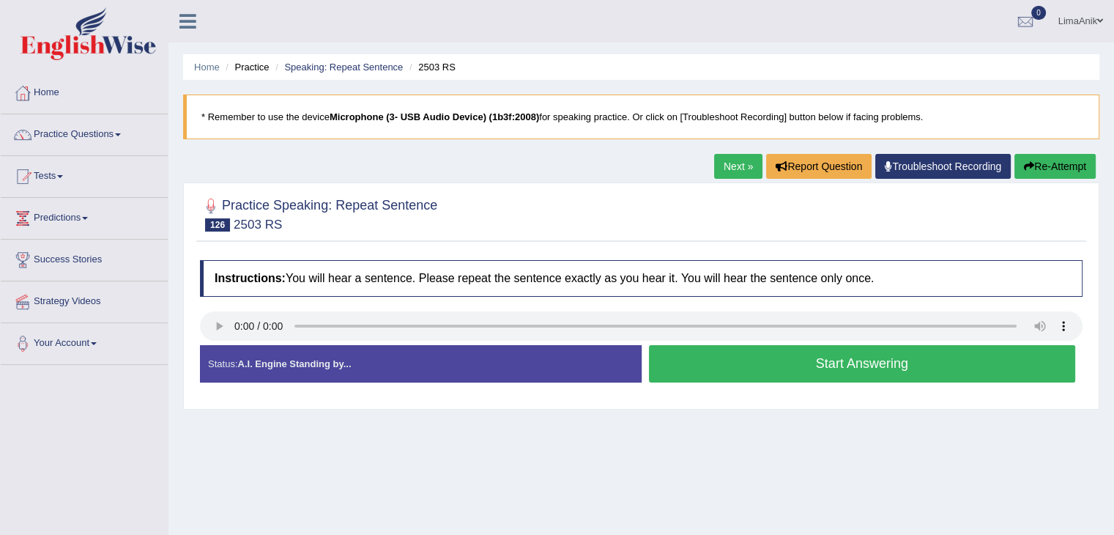
click at [756, 361] on button "Start Answering" at bounding box center [862, 363] width 427 height 37
click at [755, 355] on button "Start Answering" at bounding box center [862, 363] width 427 height 37
click at [721, 372] on button "Start Answering" at bounding box center [862, 363] width 427 height 37
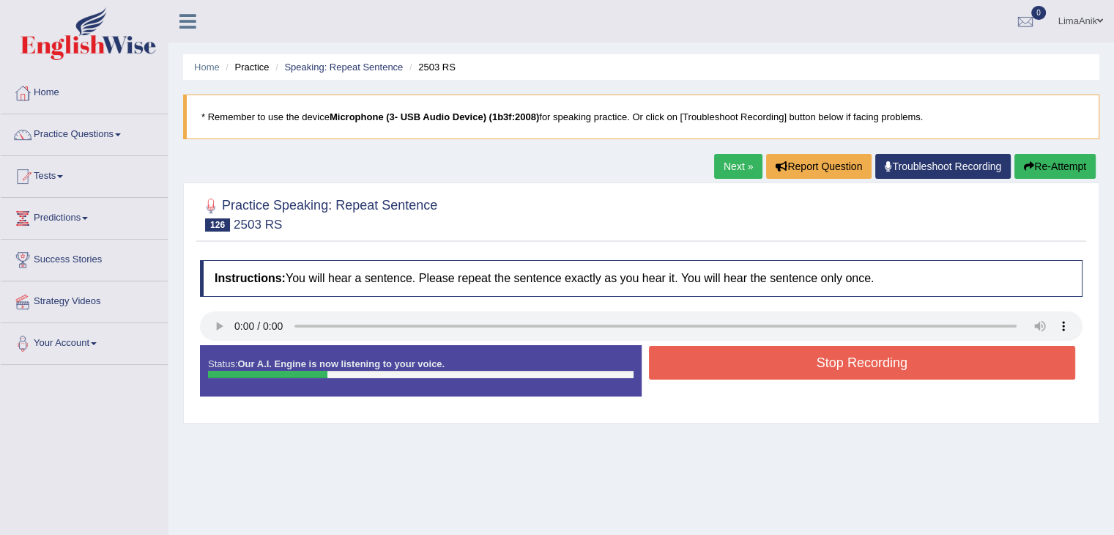
click at [721, 372] on button "Stop Recording" at bounding box center [862, 363] width 427 height 34
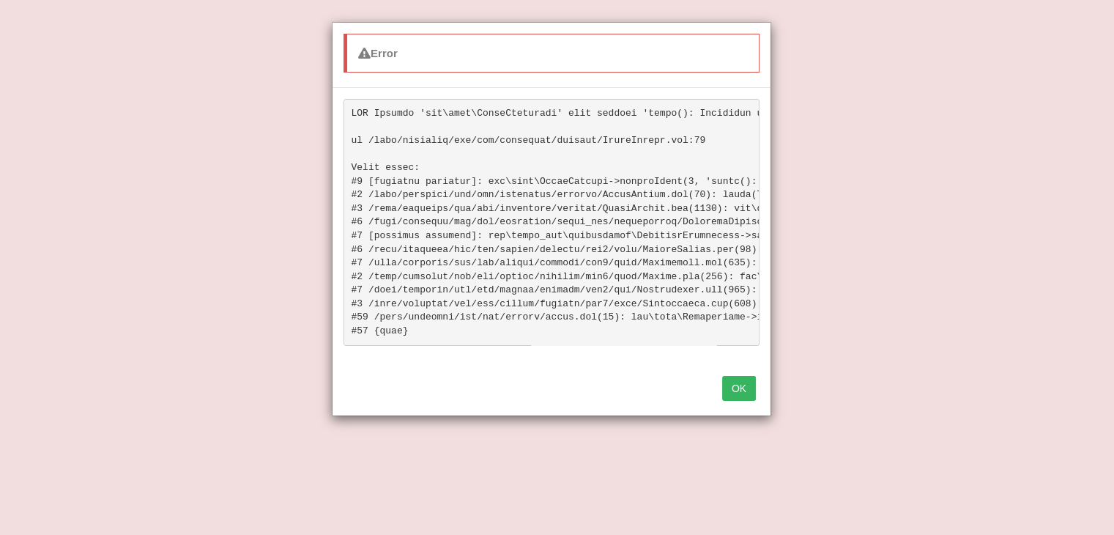
click at [748, 401] on button "OK" at bounding box center [739, 388] width 34 height 25
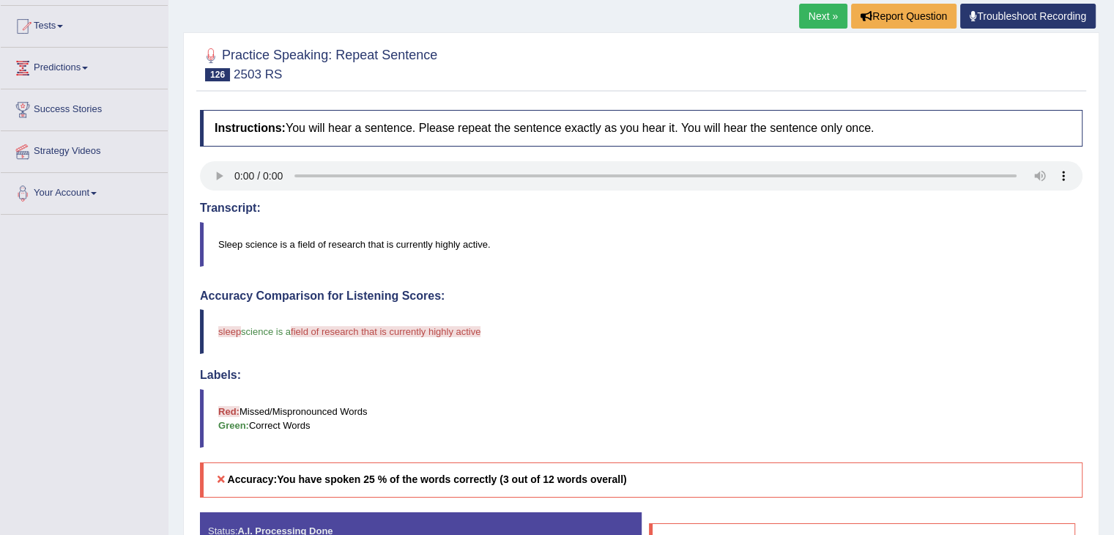
scroll to position [169, 0]
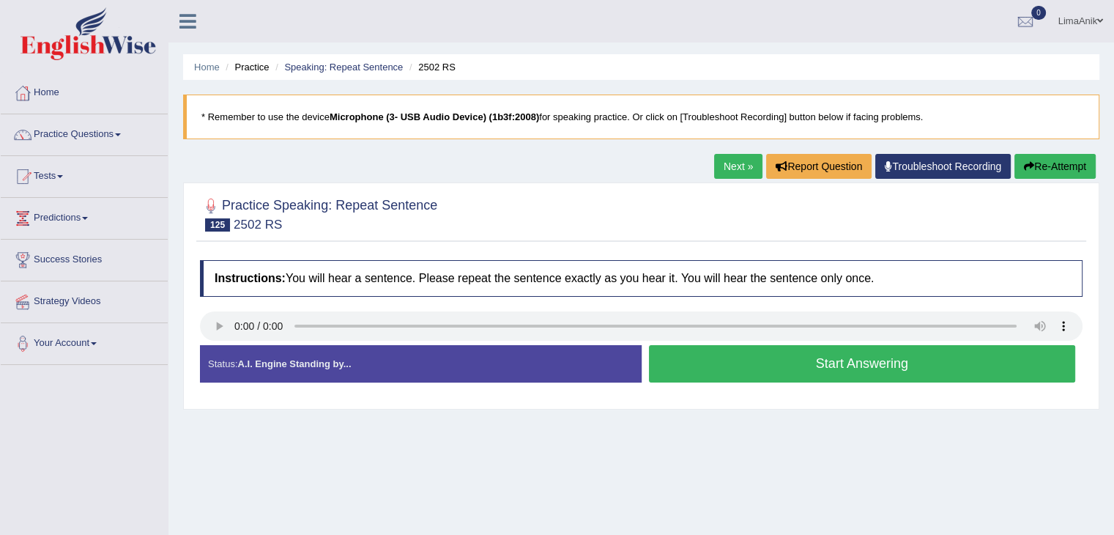
click at [689, 348] on button "Start Answering" at bounding box center [862, 363] width 427 height 37
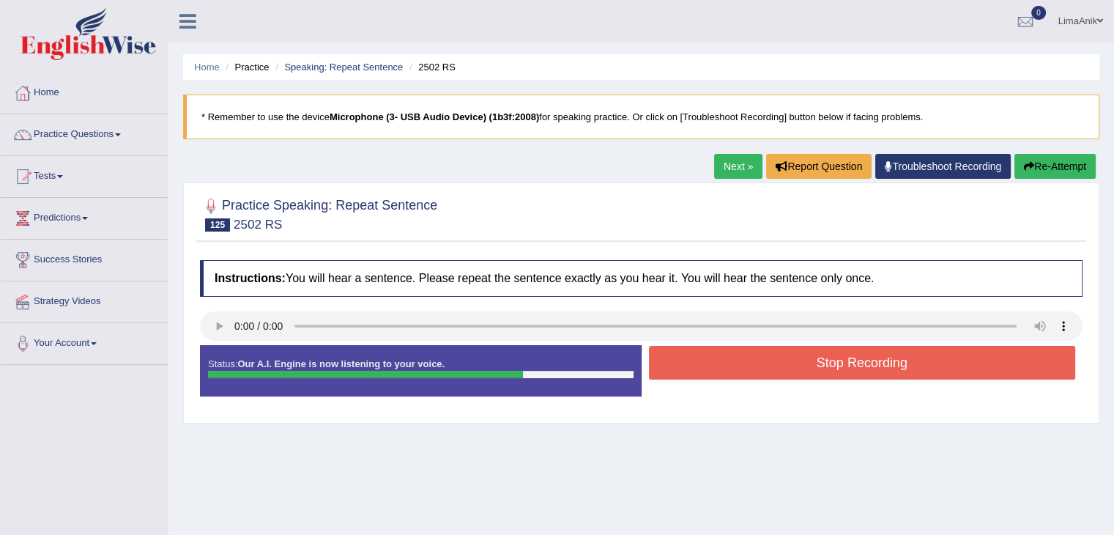
click at [752, 350] on button "Stop Recording" at bounding box center [862, 363] width 427 height 34
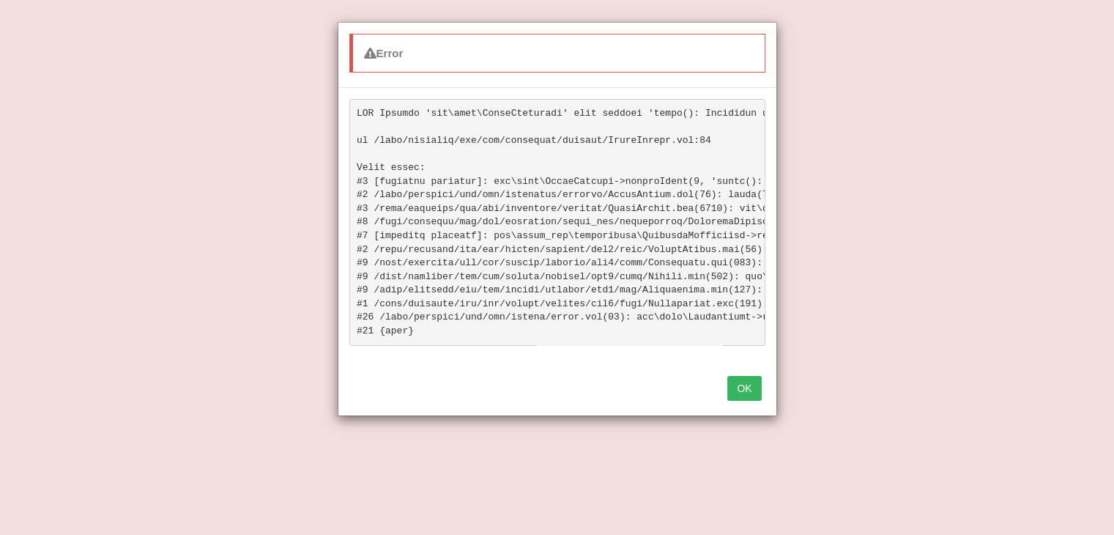
click at [751, 396] on button "OK" at bounding box center [744, 388] width 34 height 25
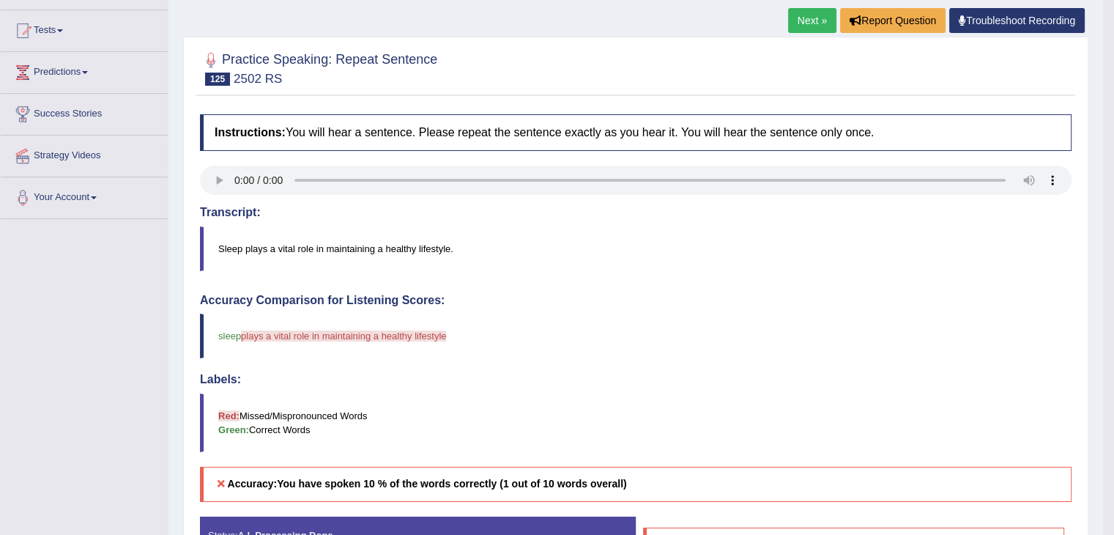
scroll to position [153, 0]
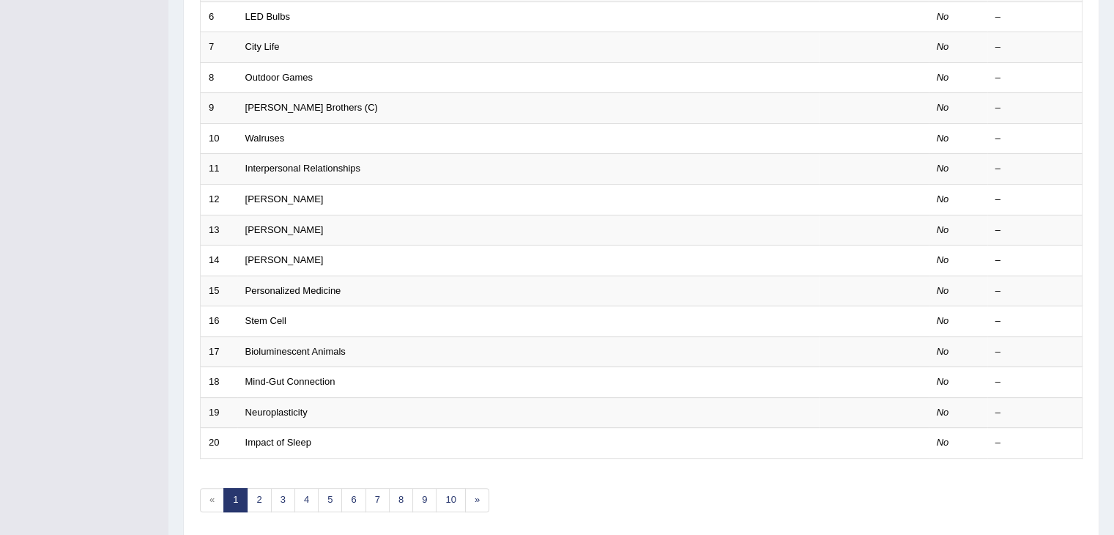
scroll to position [431, 0]
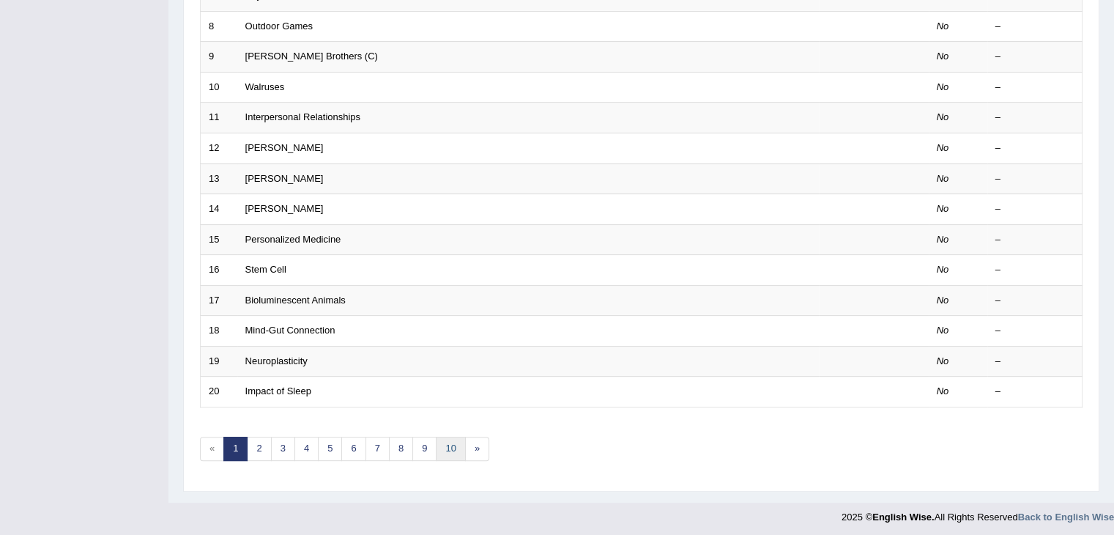
click at [451, 445] on link "10" at bounding box center [450, 449] width 29 height 24
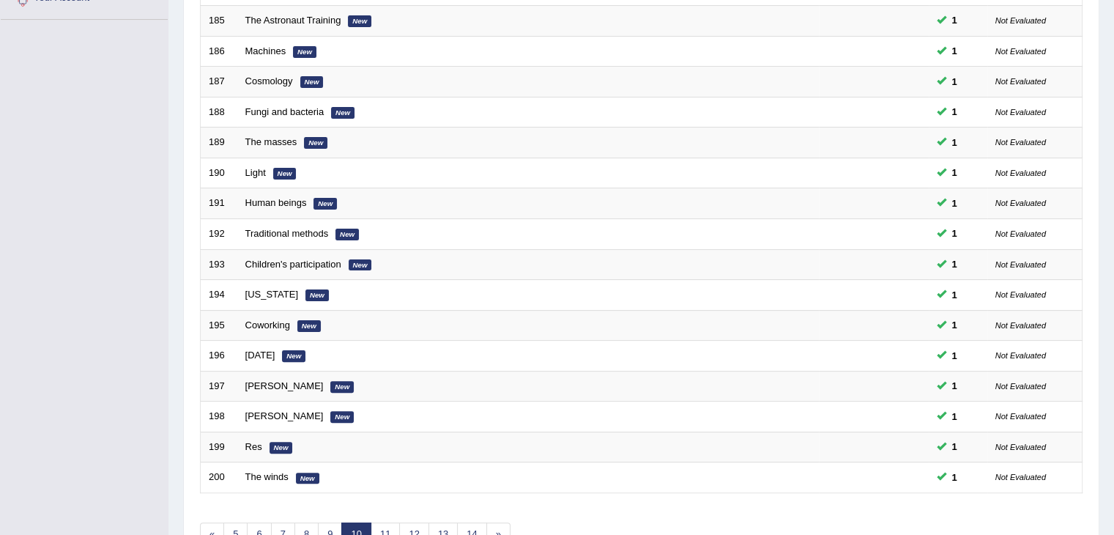
scroll to position [431, 0]
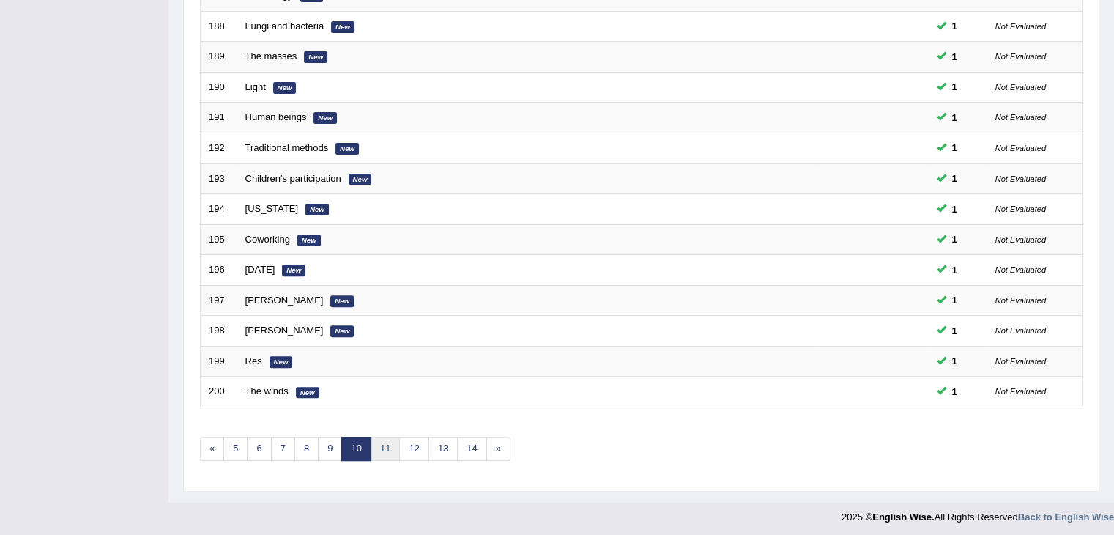
click at [377, 440] on link "11" at bounding box center [385, 449] width 29 height 24
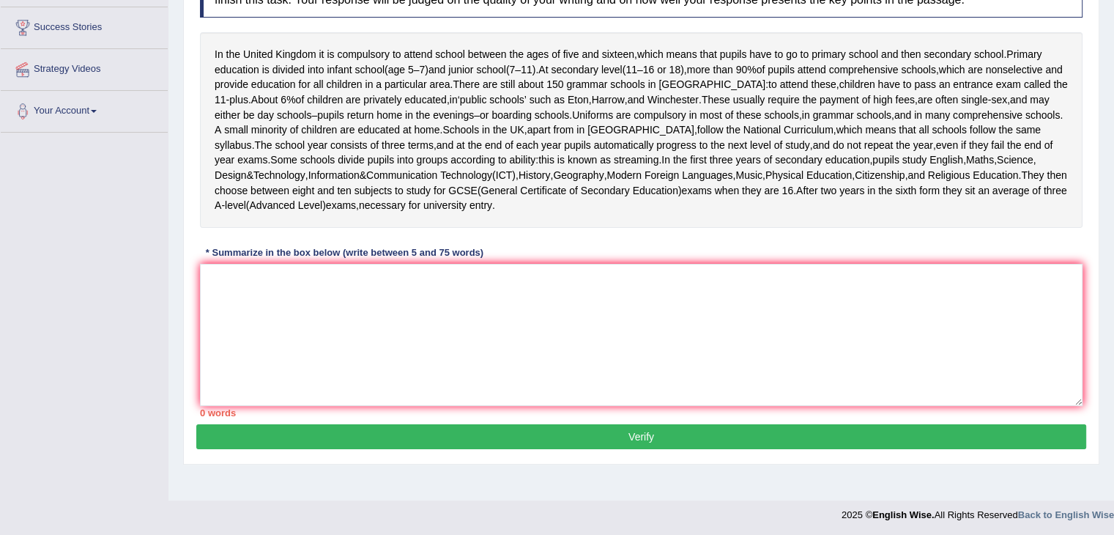
scroll to position [234, 0]
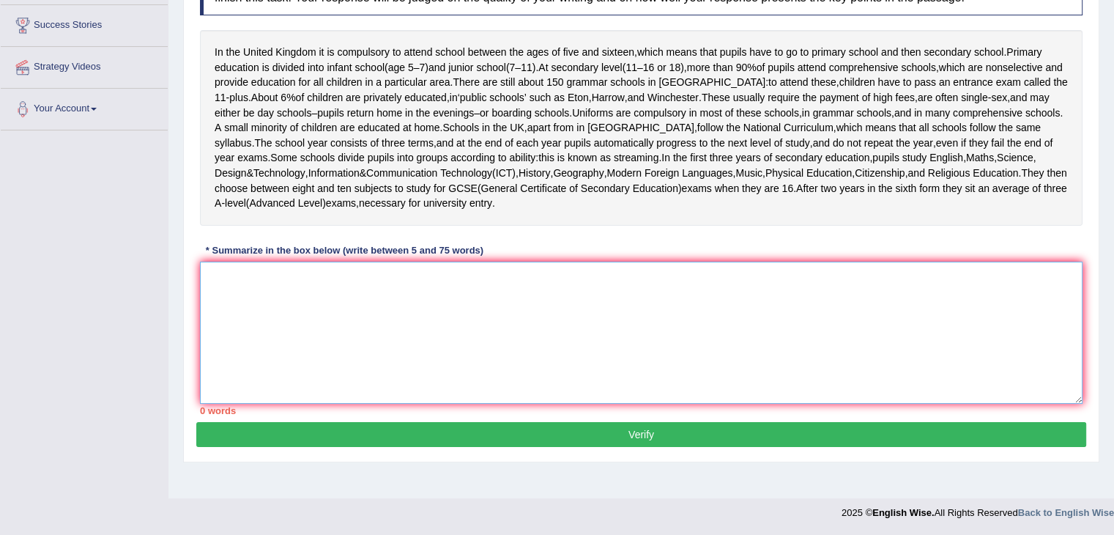
click at [343, 319] on textarea at bounding box center [641, 333] width 883 height 142
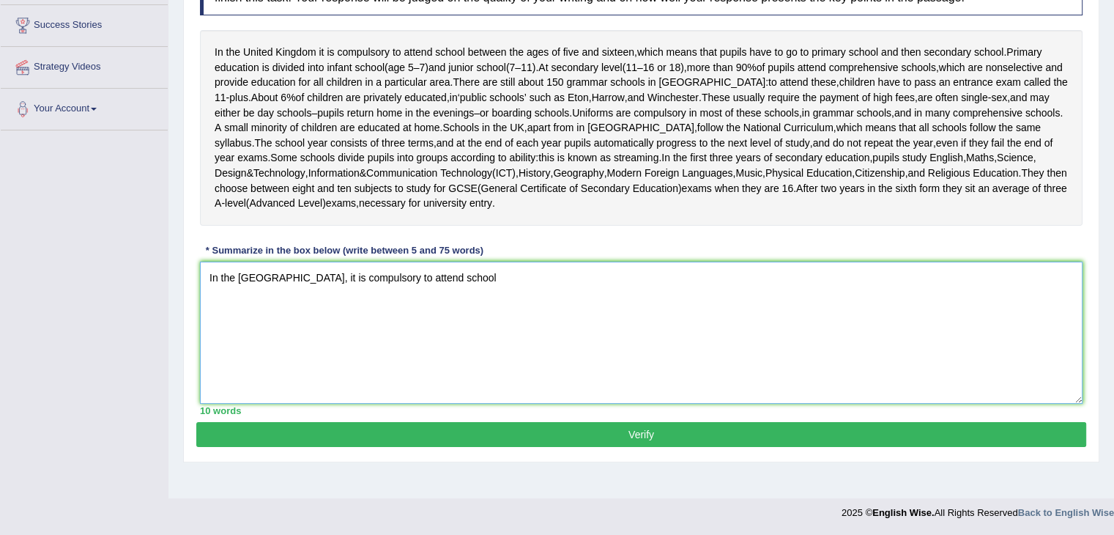
click at [510, 305] on textarea "In the United Kingdom, it is compulsory to attend school" at bounding box center [641, 333] width 883 height 142
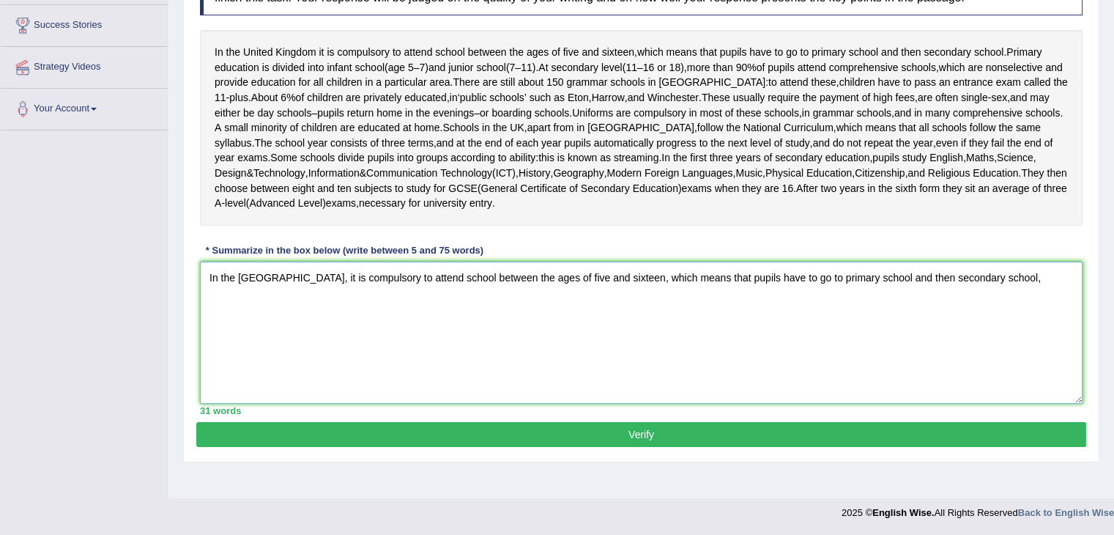
click at [1030, 308] on textarea "In the United Kingdom, it is compulsory to attend school between the ages of fi…" at bounding box center [641, 333] width 883 height 142
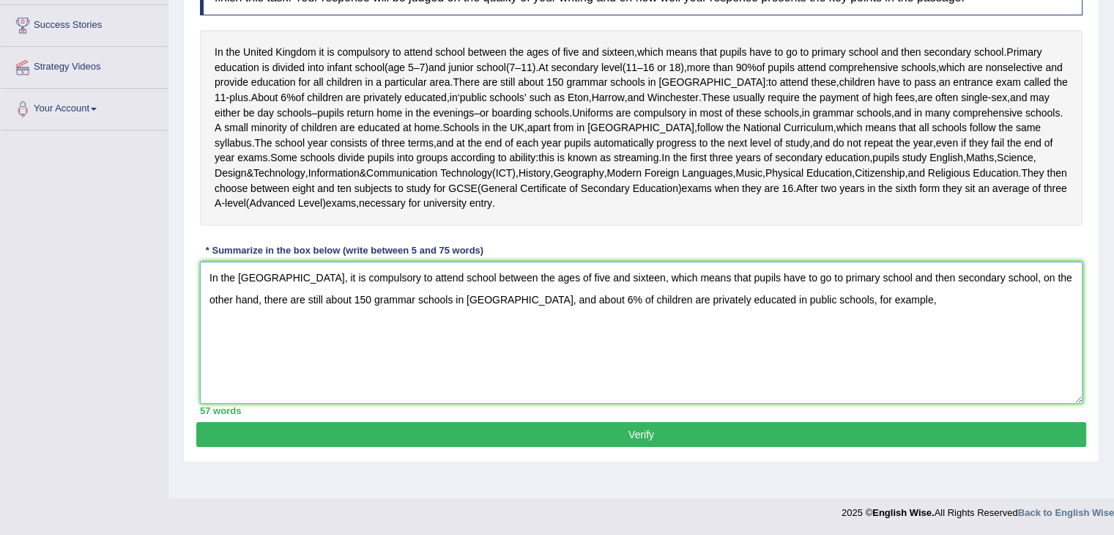
click at [841, 333] on textarea "In the United Kingdom, it is compulsory to attend school between the ages of fi…" at bounding box center [641, 333] width 883 height 142
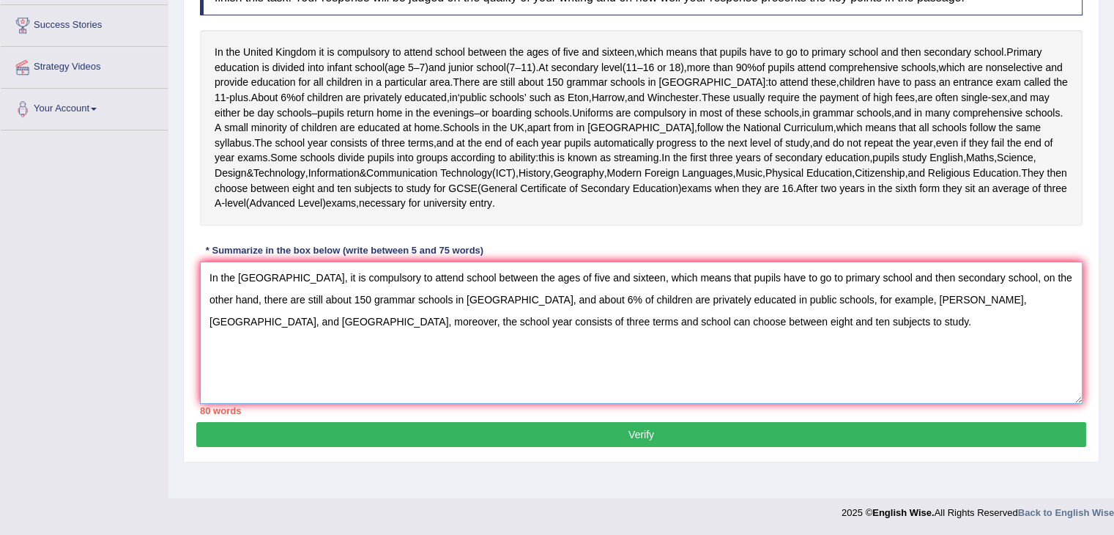
click at [1002, 308] on textarea "In the United Kingdom, it is compulsory to attend school between the ages of fi…" at bounding box center [641, 333] width 883 height 142
click at [885, 305] on textarea "In the United Kingdom, it is compulsory to attend school between the ages of fi…" at bounding box center [641, 333] width 883 height 142
click at [805, 331] on textarea "In the United Kingdom, it is compulsory to attend school between the ages of fi…" at bounding box center [641, 333] width 883 height 142
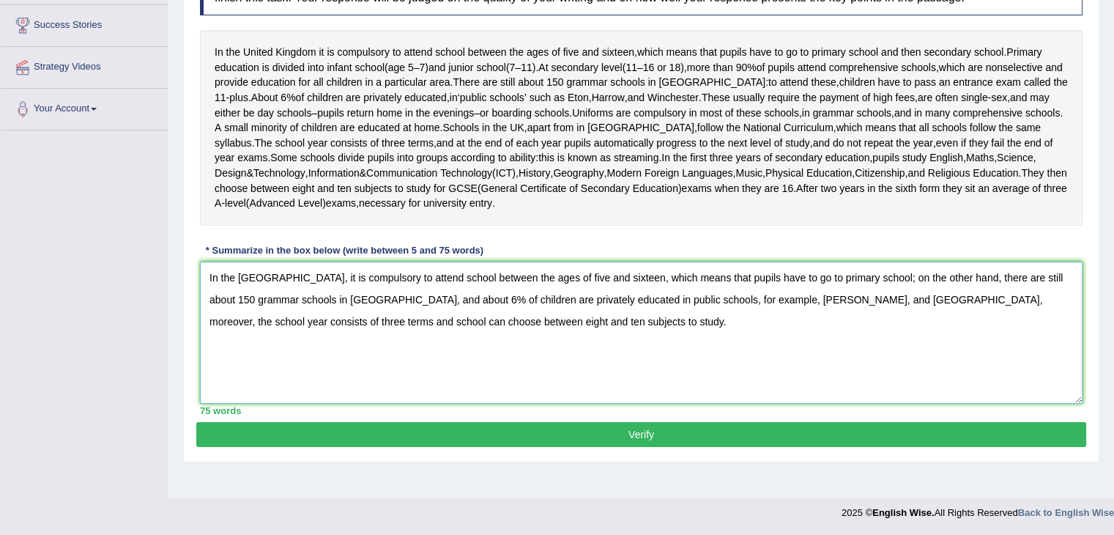
click at [797, 339] on textarea "In the United Kingdom, it is compulsory to attend school between the ages of fi…" at bounding box center [641, 333] width 883 height 142
click at [733, 329] on textarea "In the United Kingdom, it is compulsory to attend school between the ages of fi…" at bounding box center [641, 333] width 883 height 142
type textarea "In the United Kingdom, it is compulsory to attend school between the ages of fi…"
click at [597, 447] on button "Verify" at bounding box center [641, 434] width 890 height 25
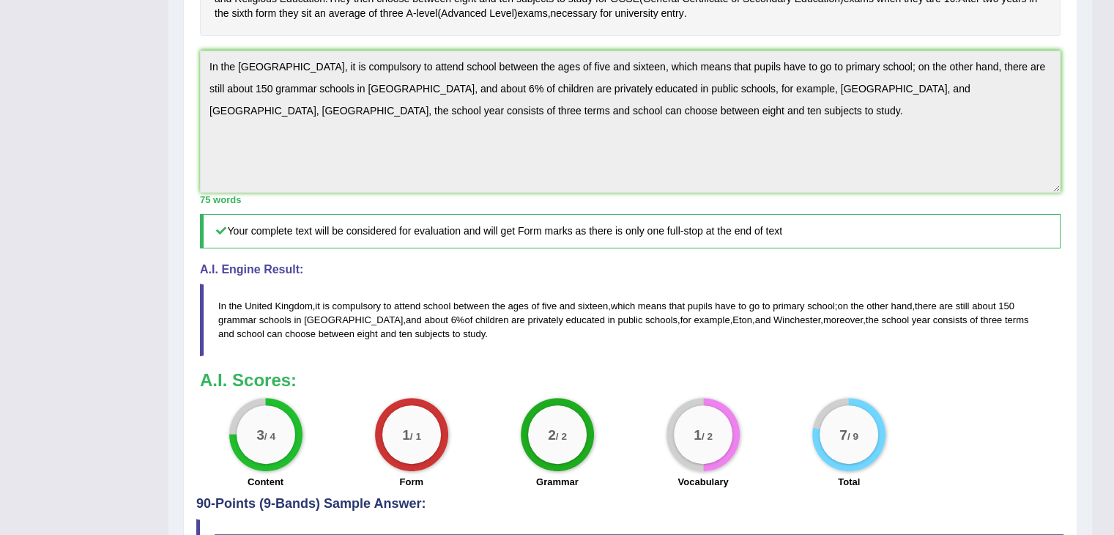
scroll to position [430, 0]
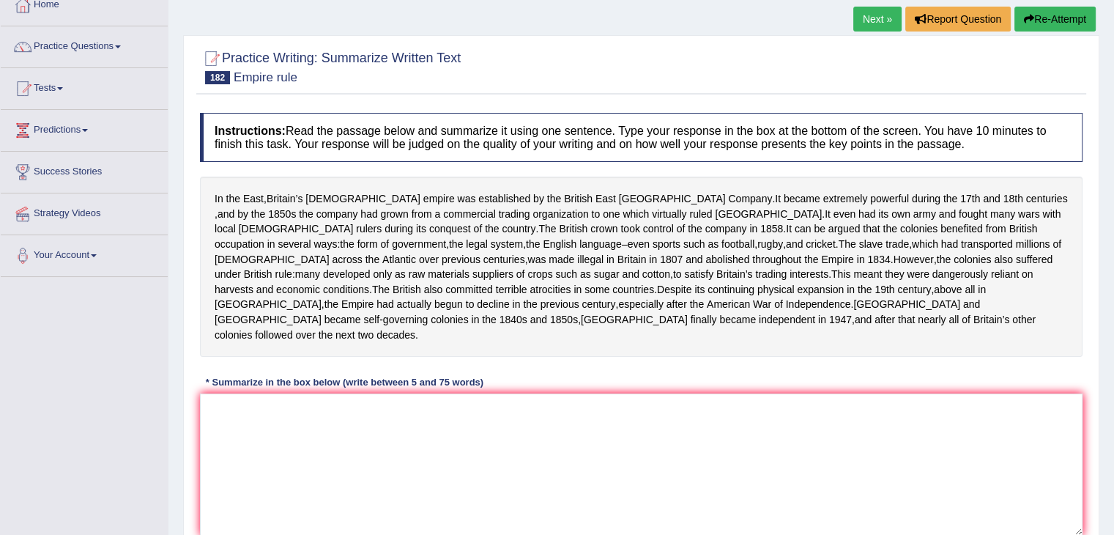
scroll to position [95, 0]
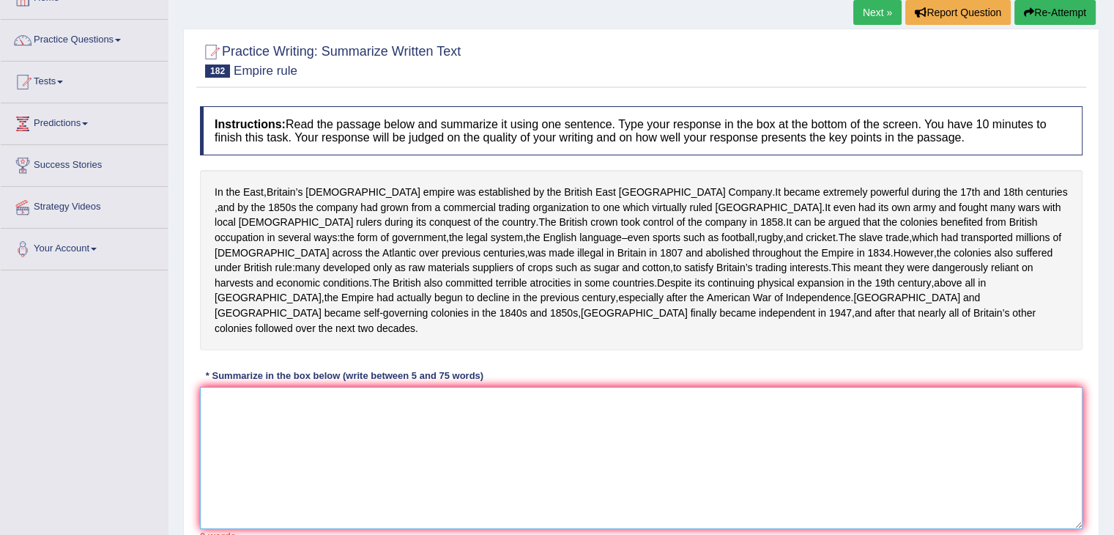
click at [328, 411] on textarea at bounding box center [641, 458] width 883 height 142
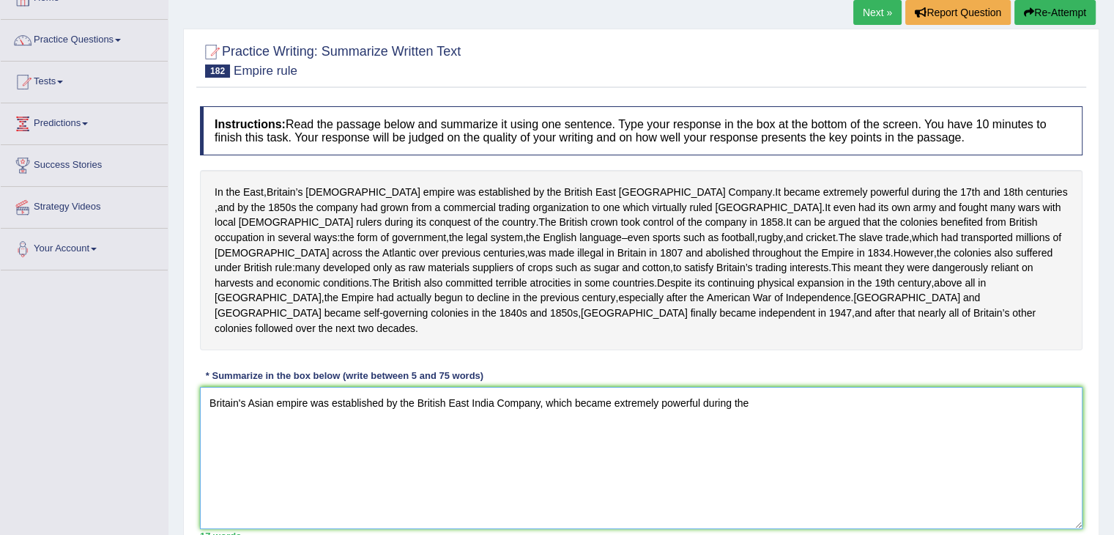
click at [765, 407] on textarea "Britain's Asian empire was established by the British East India Company, which…" at bounding box center [641, 458] width 883 height 142
click at [864, 402] on textarea "Britain's Asian empire was established by the British East India Company, which…" at bounding box center [641, 458] width 883 height 142
click at [988, 404] on textarea "Britain's Asian empire was established by the British East India Company, which…" at bounding box center [641, 458] width 883 height 142
click at [381, 429] on textarea "Britain's Asian empire was established by the British East India Company, which…" at bounding box center [641, 458] width 883 height 142
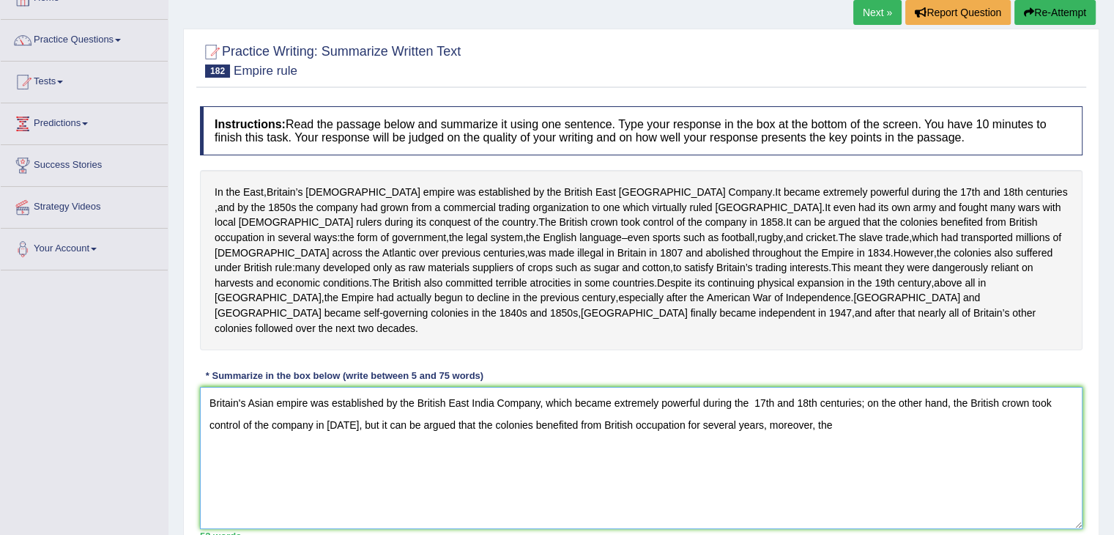
click at [836, 422] on textarea "Britain's Asian empire was established by the British East India Company, which…" at bounding box center [641, 458] width 883 height 142
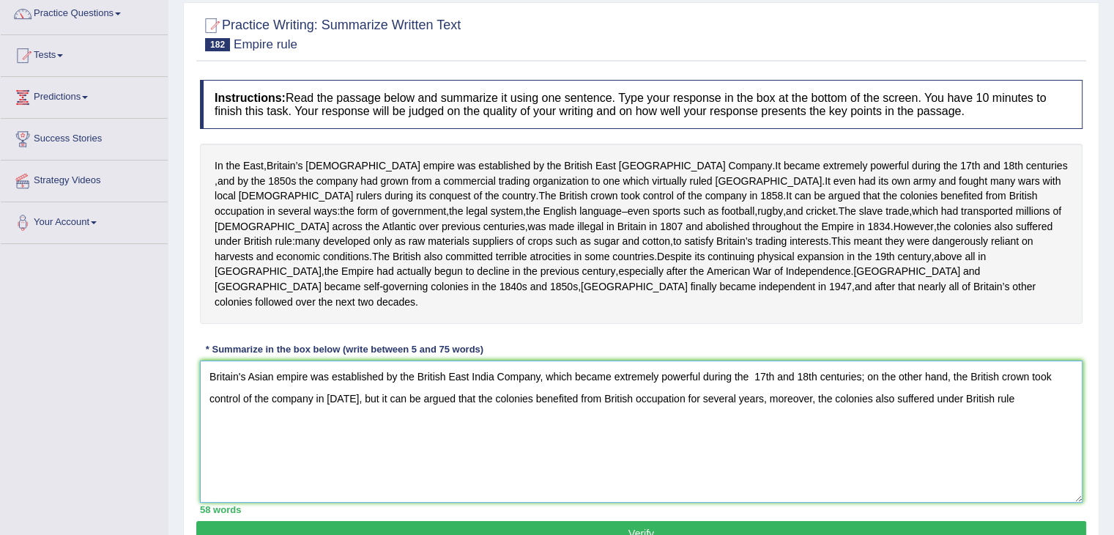
scroll to position [127, 0]
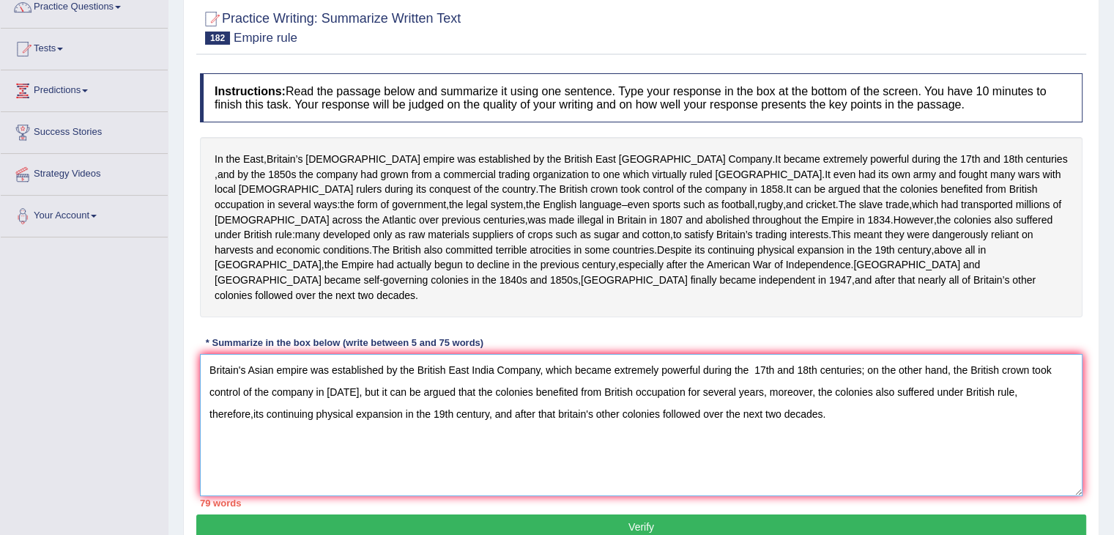
click at [504, 417] on textarea "Britain's Asian empire was established by the British East India Company, which…" at bounding box center [641, 425] width 883 height 142
click at [504, 416] on textarea "Britain's Asian empire was established by the British East India Company, which…" at bounding box center [641, 425] width 883 height 142
click at [1004, 390] on textarea "Britain's Asian empire was established by the British East India Company, which…" at bounding box center [641, 425] width 883 height 142
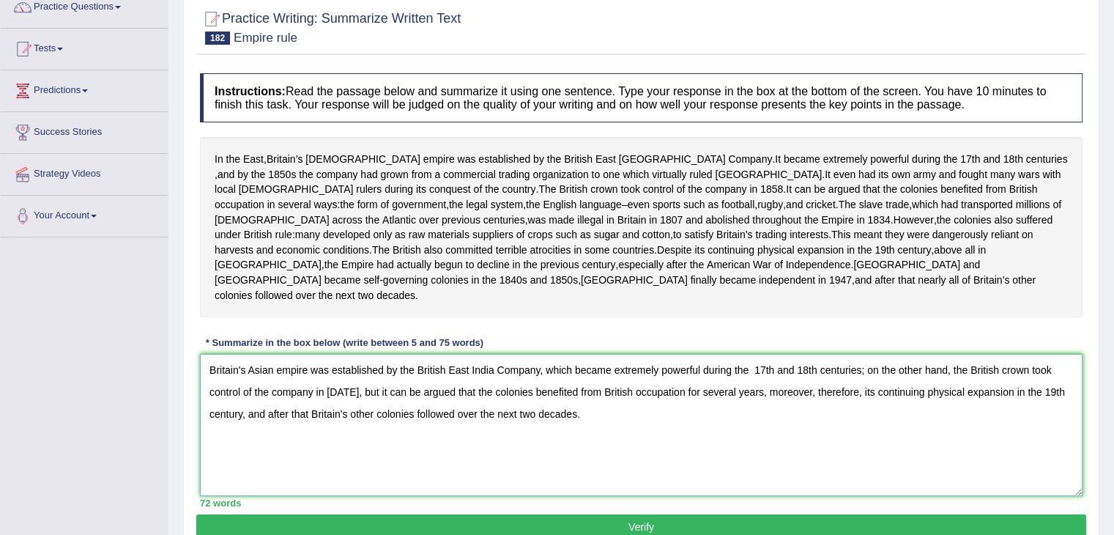
click at [1004, 390] on textarea "Britain's Asian empire was established by the British East India Company, which…" at bounding box center [641, 425] width 883 height 142
click at [809, 393] on textarea "Britain's Asian empire was established by the British East India Company, which…" at bounding box center [641, 425] width 883 height 142
click at [674, 467] on textarea "Britain's Asian empire was established by the British East India Company, which…" at bounding box center [641, 425] width 883 height 142
click at [759, 393] on textarea "Britain's Asian empire was established by the British East India Company, which…" at bounding box center [641, 425] width 883 height 142
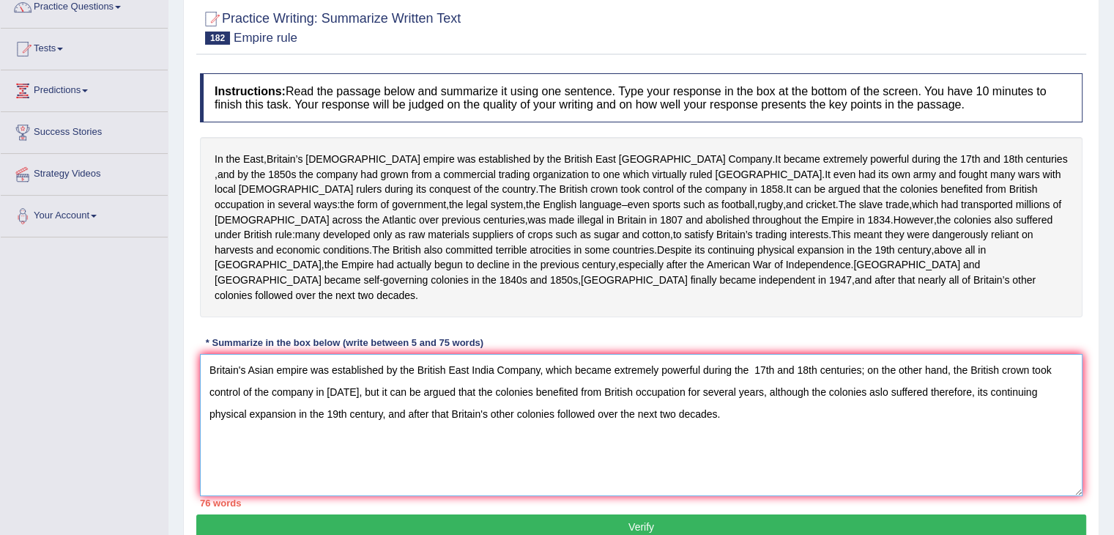
drag, startPoint x: 969, startPoint y: 401, endPoint x: 961, endPoint y: 392, distance: 12.0
click at [961, 392] on textarea "Britain's Asian empire was established by the British East India Company, which…" at bounding box center [641, 425] width 883 height 142
click at [964, 418] on textarea "Britain's Asian empire was established by the British East India Company, which…" at bounding box center [641, 425] width 883 height 142
click at [963, 393] on textarea "Britain's Asian empire was established by the British East India Company, which…" at bounding box center [641, 425] width 883 height 142
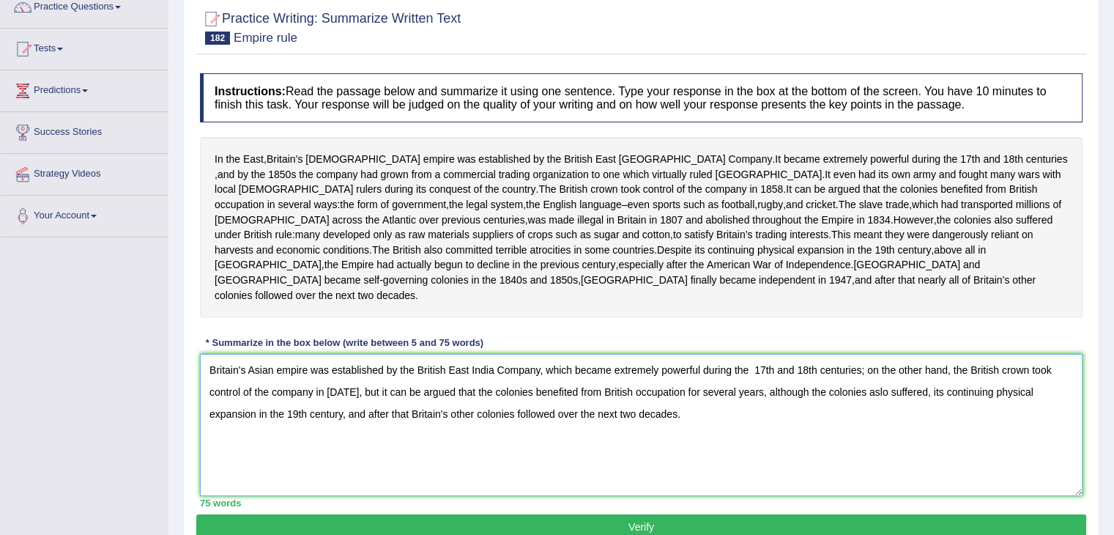
click at [829, 426] on textarea "Britain's Asian empire was established by the British East India Company, which…" at bounding box center [641, 425] width 883 height 142
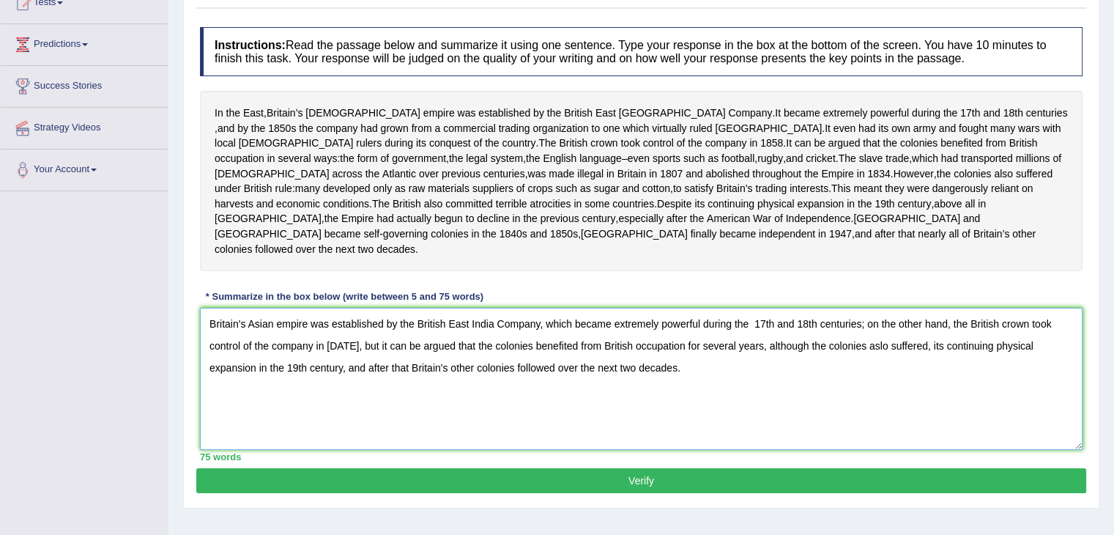
scroll to position [179, 0]
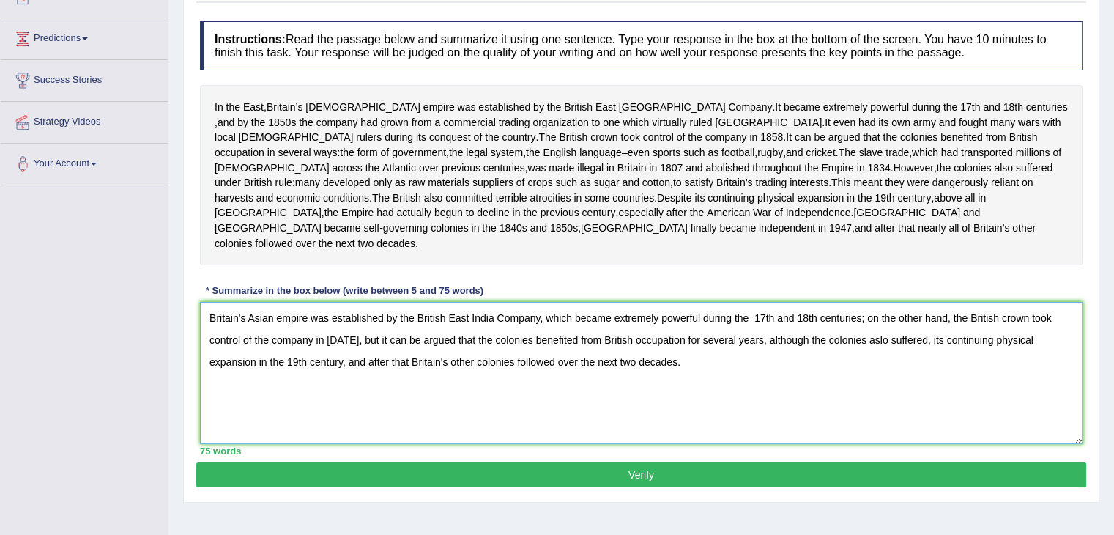
type textarea "Britain's Asian empire was established by the British East India Company, which…"
click at [583, 470] on button "Verify" at bounding box center [641, 474] width 890 height 25
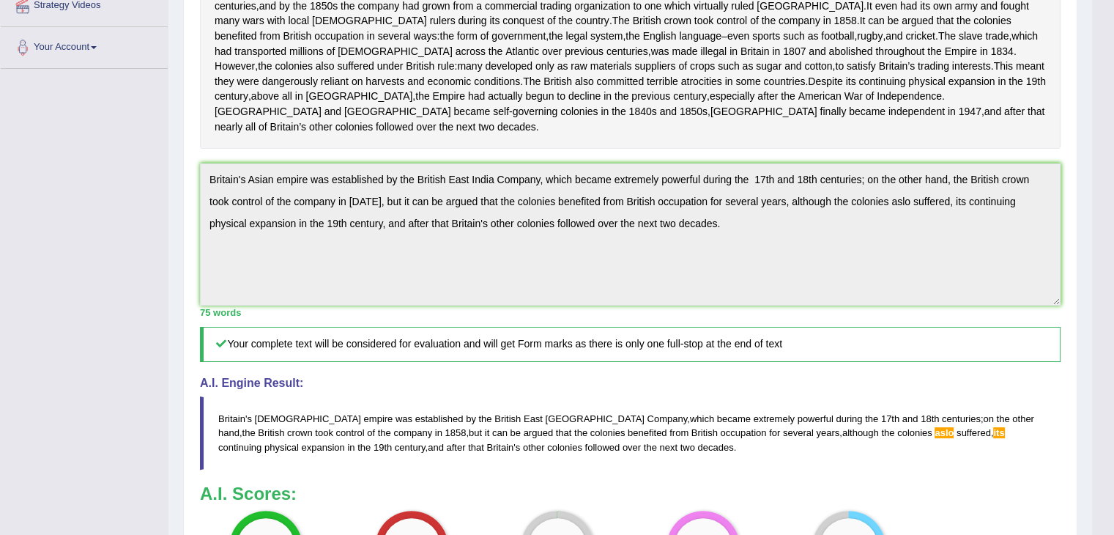
scroll to position [289, 0]
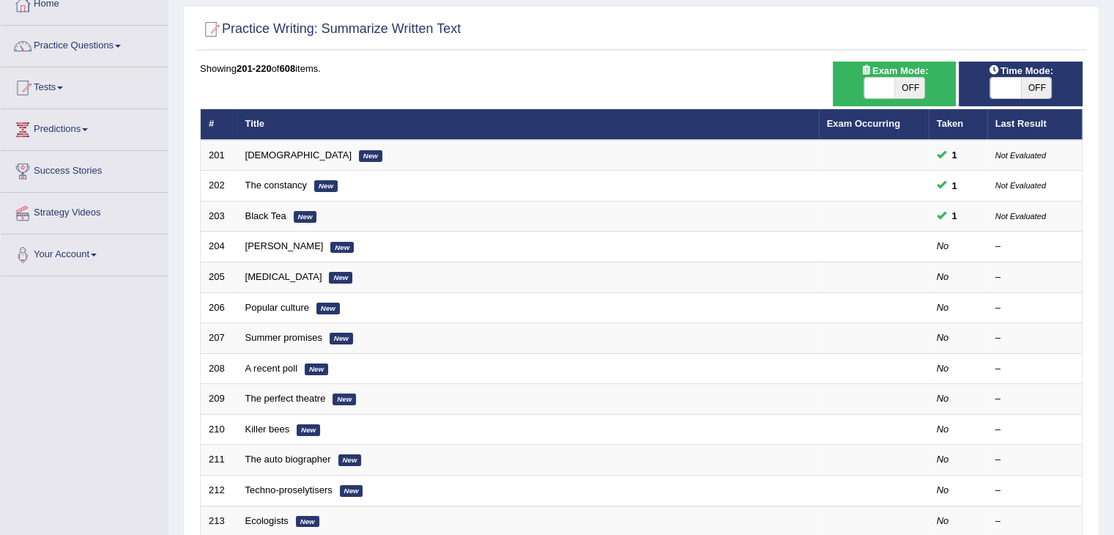
scroll to position [100, 0]
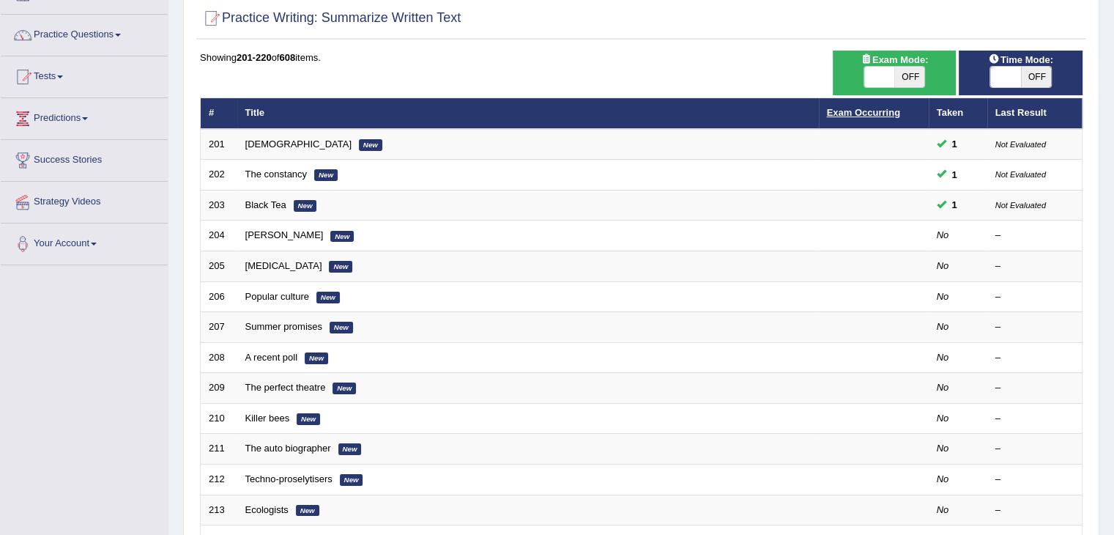
click at [852, 114] on link "Exam Occurring" at bounding box center [863, 112] width 73 height 11
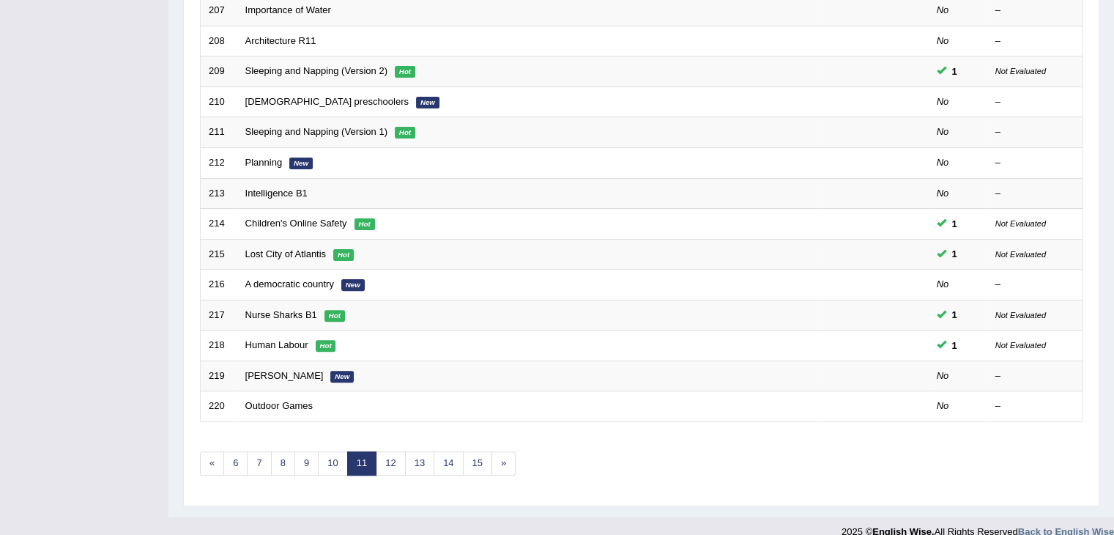
scroll to position [429, 0]
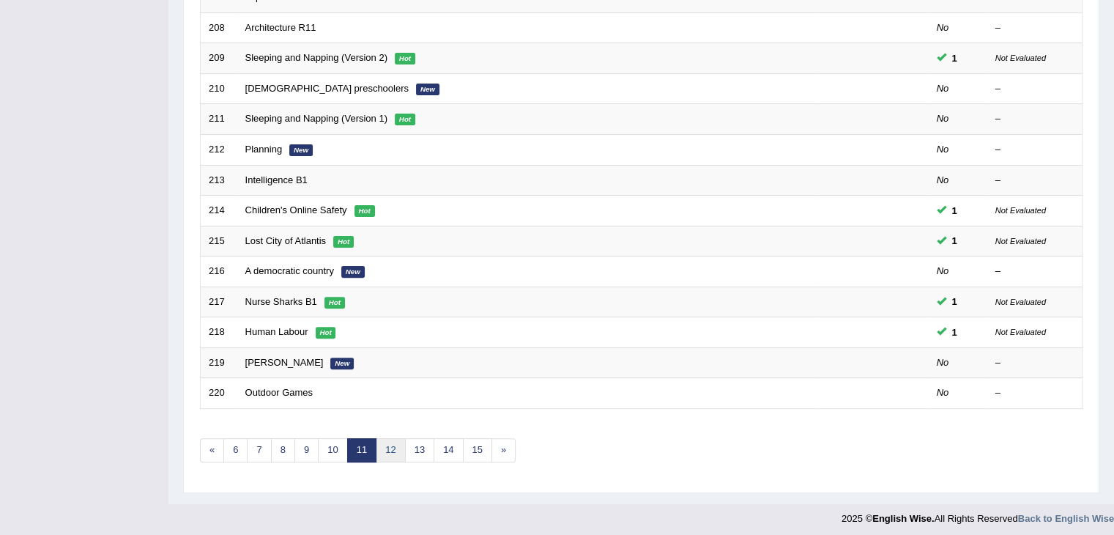
click at [387, 448] on link "12" at bounding box center [390, 450] width 29 height 24
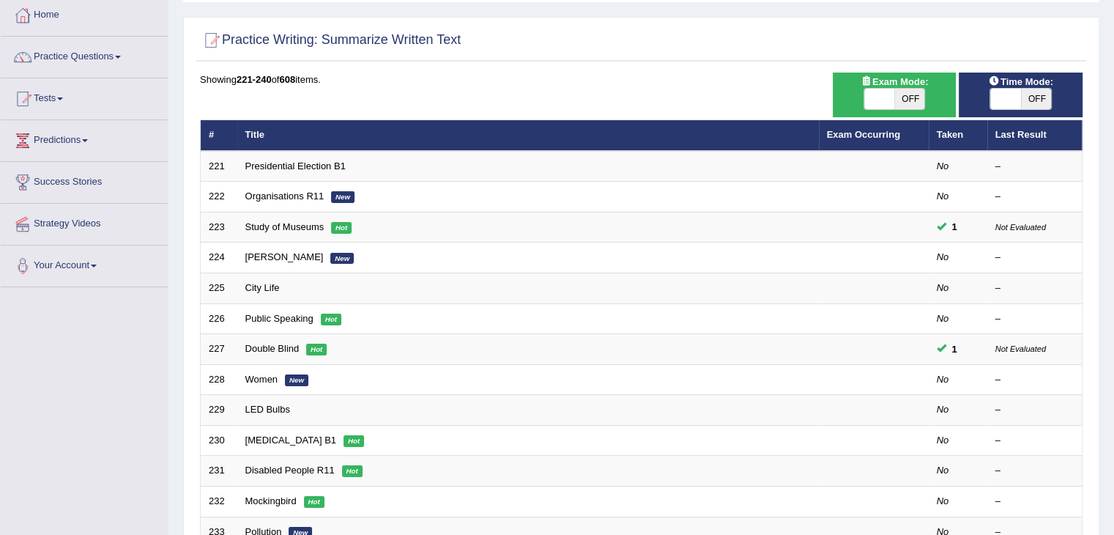
scroll to position [141, 0]
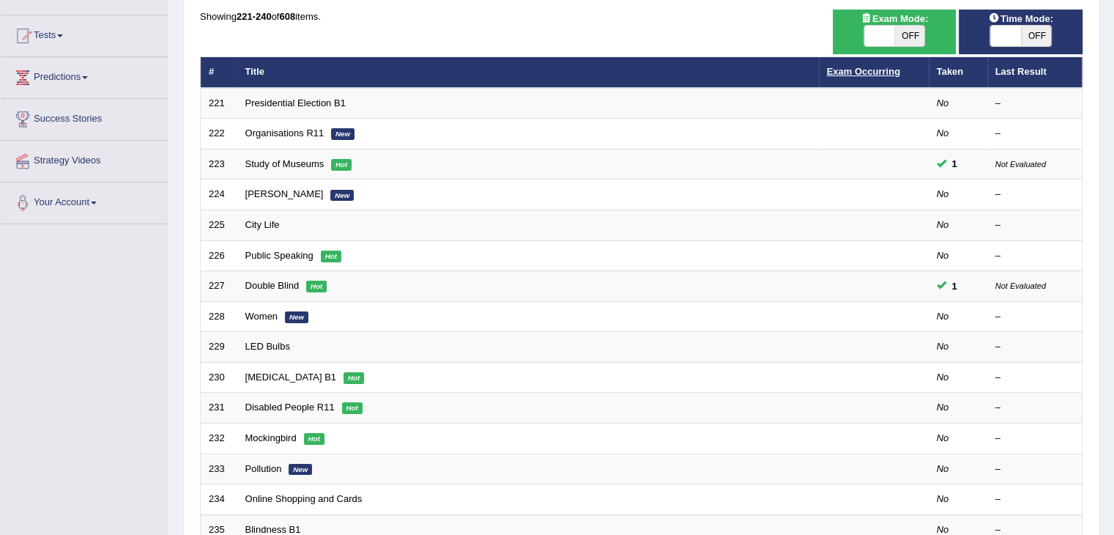
click at [848, 71] on link "Exam Occurring" at bounding box center [863, 71] width 73 height 11
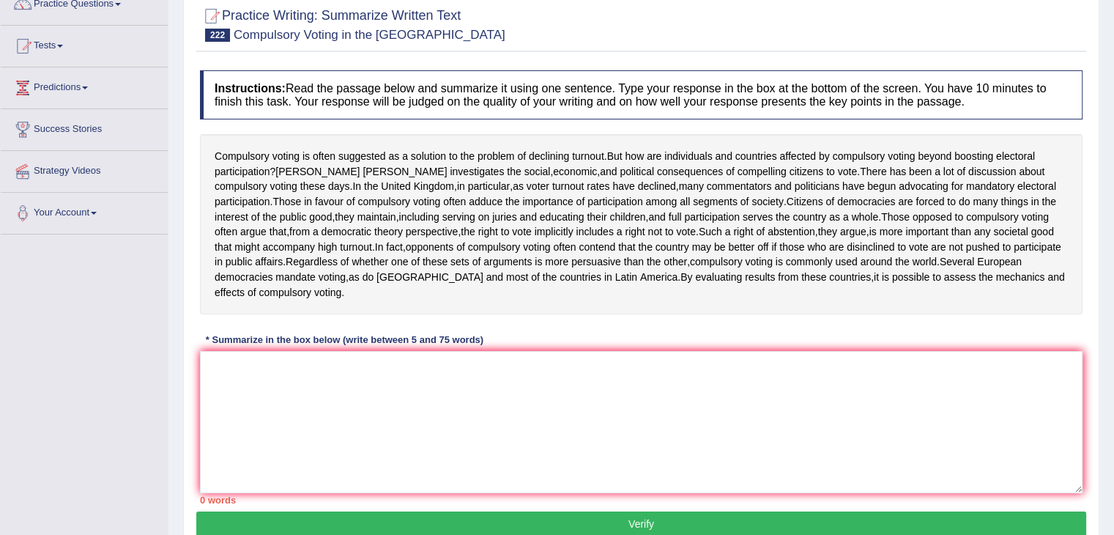
scroll to position [149, 0]
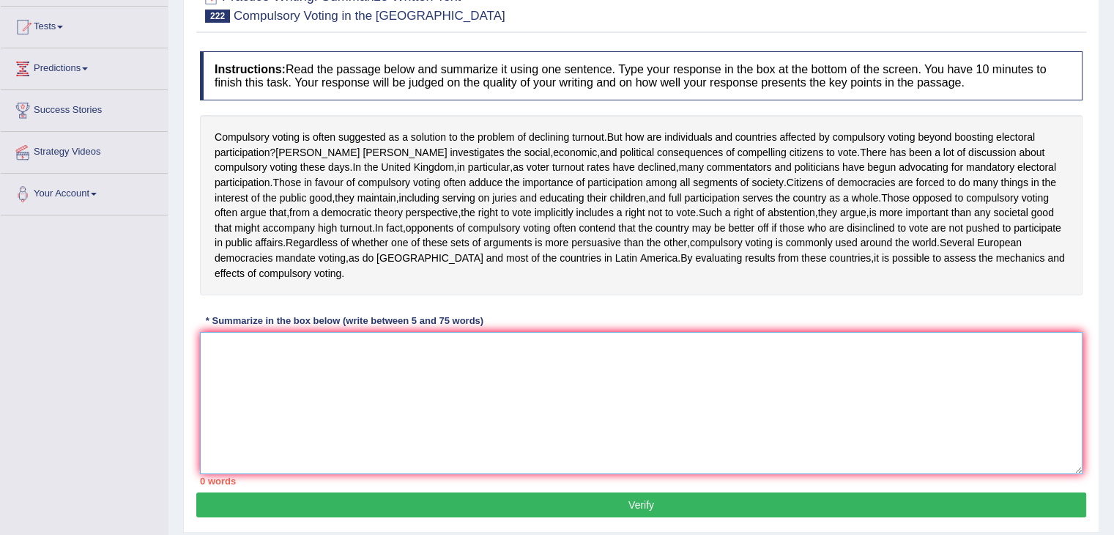
click at [383, 398] on textarea at bounding box center [641, 403] width 883 height 142
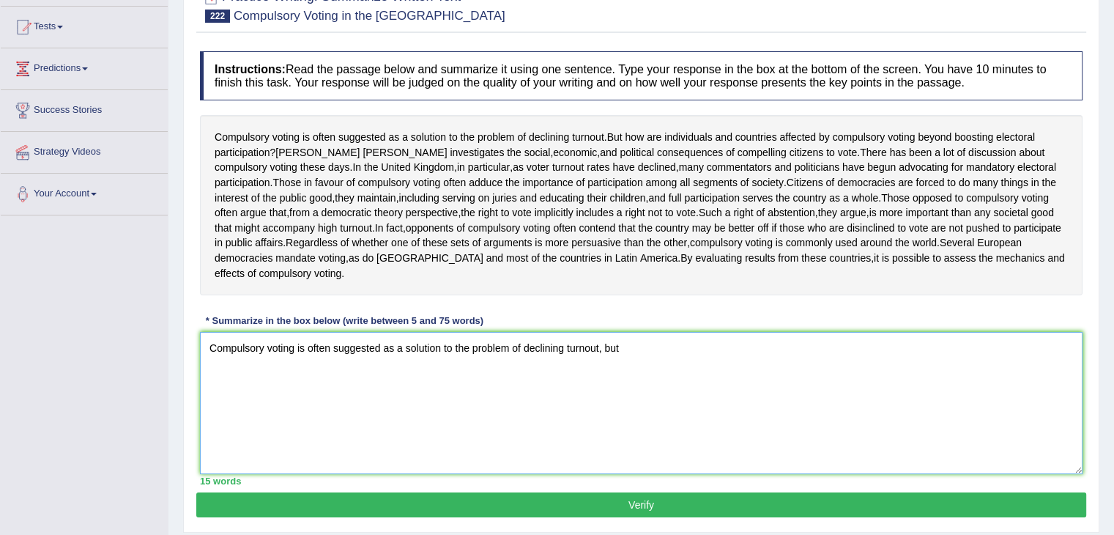
click at [618, 395] on textarea "Compulsory voting is often suggested as a solution to the problem of declining …" at bounding box center [641, 403] width 883 height 142
click at [632, 382] on textarea "Compulsory voting is often suggested as a solution to the problem of declining …" at bounding box center [641, 403] width 883 height 142
click at [970, 377] on textarea "Compulsory voting is often suggested as a solution to the problem of declining …" at bounding box center [641, 403] width 883 height 142
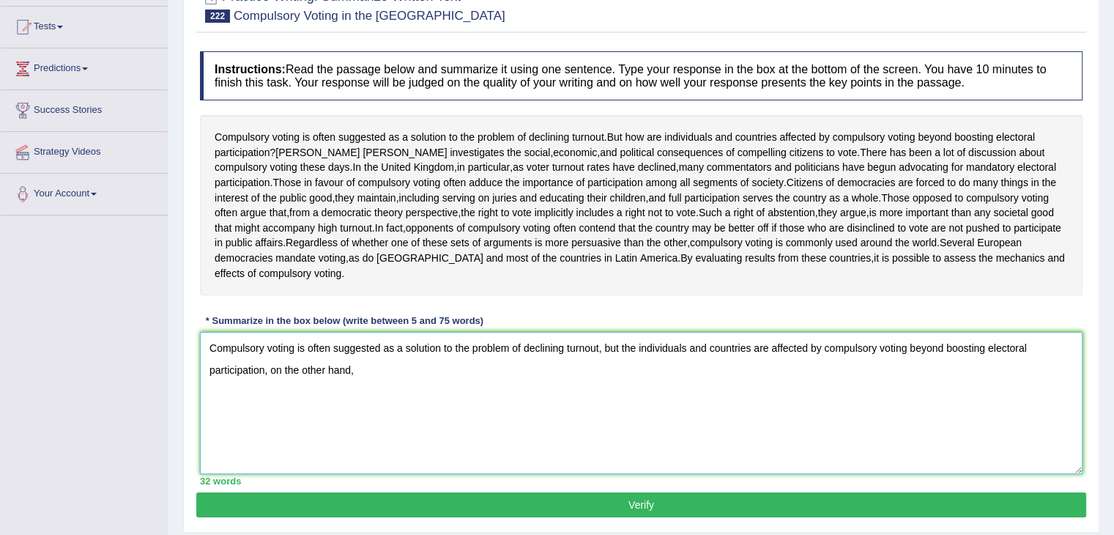
click at [267, 404] on textarea "Compulsory voting is often suggested as a solution to the problem of declining …" at bounding box center [641, 403] width 883 height 142
click at [368, 394] on textarea "Compulsory voting is often suggested as a solution to the problem of declining …" at bounding box center [641, 403] width 883 height 142
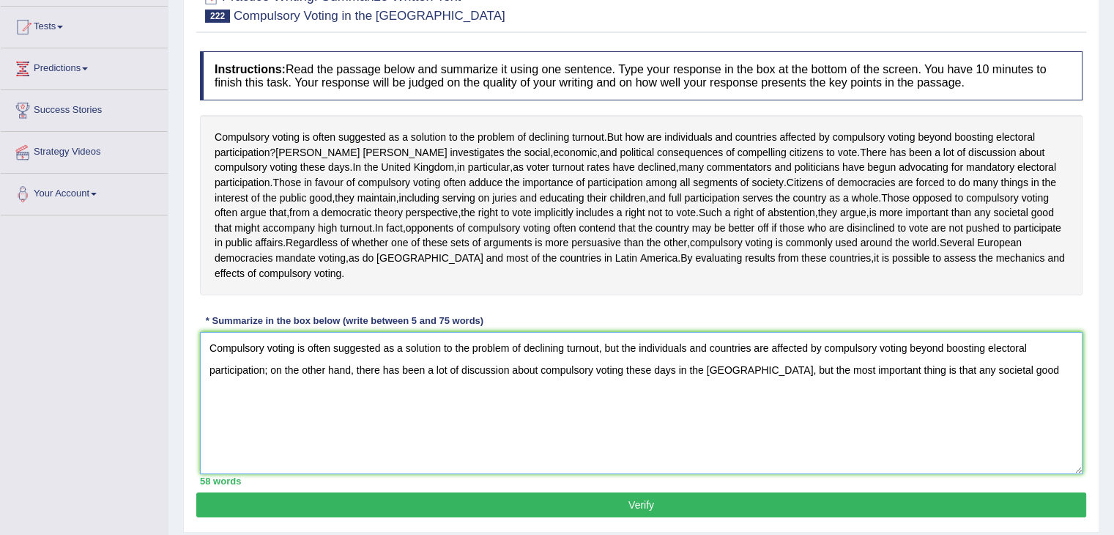
click at [944, 399] on textarea "Compulsory voting is often suggested as a solution to the problem of declining …" at bounding box center [641, 403] width 883 height 142
click at [1040, 404] on textarea "Compulsory voting is often suggested as a solution to the problem of declining …" at bounding box center [641, 403] width 883 height 142
click at [952, 432] on textarea "Compulsory voting is often suggested as a solution to the problem of declining …" at bounding box center [641, 403] width 883 height 142
click at [1050, 401] on textarea "Compulsory voting is often suggested as a solution to the problem of declining …" at bounding box center [641, 403] width 883 height 142
click at [1014, 410] on textarea "Compulsory voting is often suggested as a solution to the problem of declining …" at bounding box center [641, 403] width 883 height 142
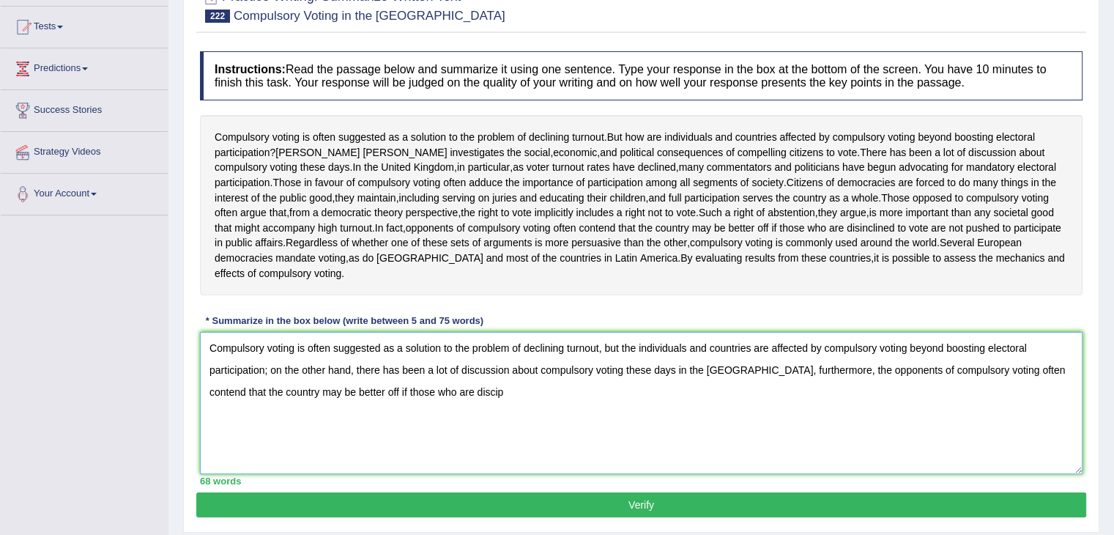
click at [293, 424] on textarea "Compulsory voting is often suggested as a solution to the problem of declining …" at bounding box center [641, 403] width 883 height 142
click at [478, 473] on textarea "Compulsory voting is often suggested as a solution to the problem of declining …" at bounding box center [641, 403] width 883 height 142
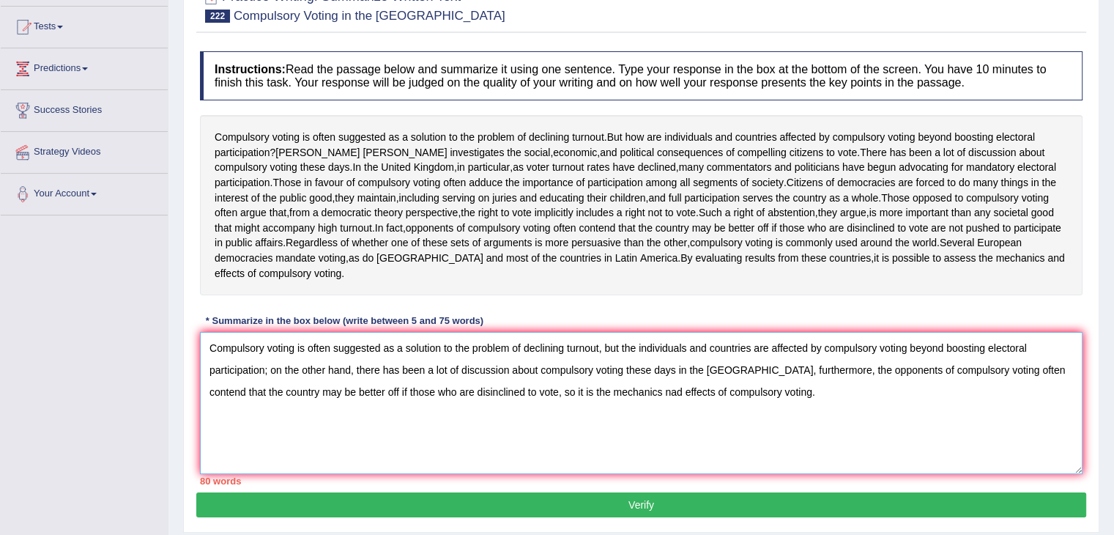
click at [273, 402] on textarea "Compulsory voting is often suggested as a solution to the problem of declining …" at bounding box center [641, 403] width 883 height 142
click at [264, 402] on textarea "Compulsory voting is often suggested as a solution to the problem of declining …" at bounding box center [641, 403] width 883 height 142
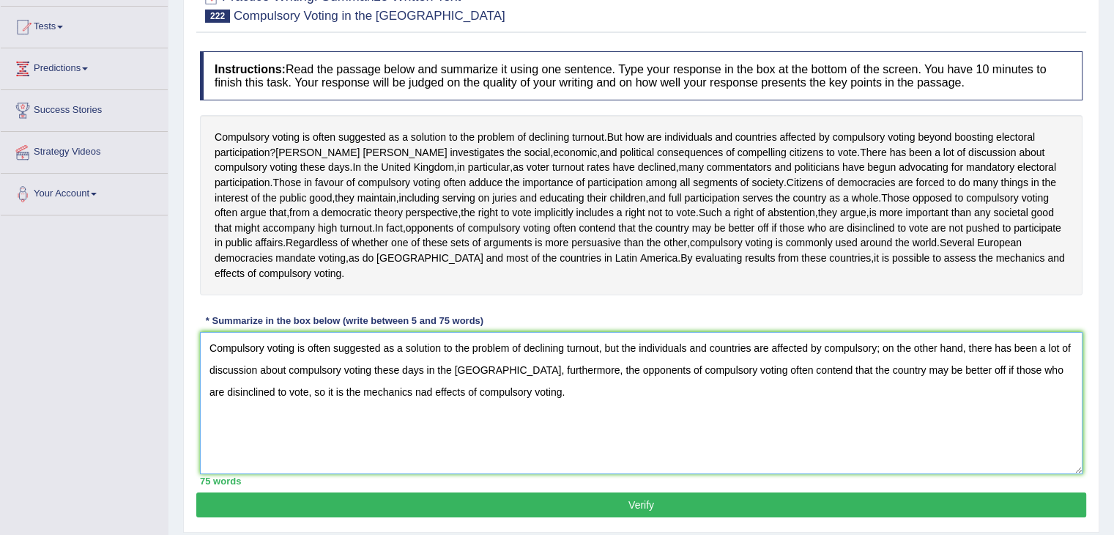
click at [574, 449] on textarea "Compulsory voting is often suggested as a solution to the problem of declining …" at bounding box center [641, 403] width 883 height 142
click at [413, 423] on textarea "Compulsory voting is often suggested as a solution to the problem of declining …" at bounding box center [641, 403] width 883 height 142
click at [591, 471] on textarea "Compulsory voting is often suggested as a solution to the problem of declining …" at bounding box center [641, 403] width 883 height 142
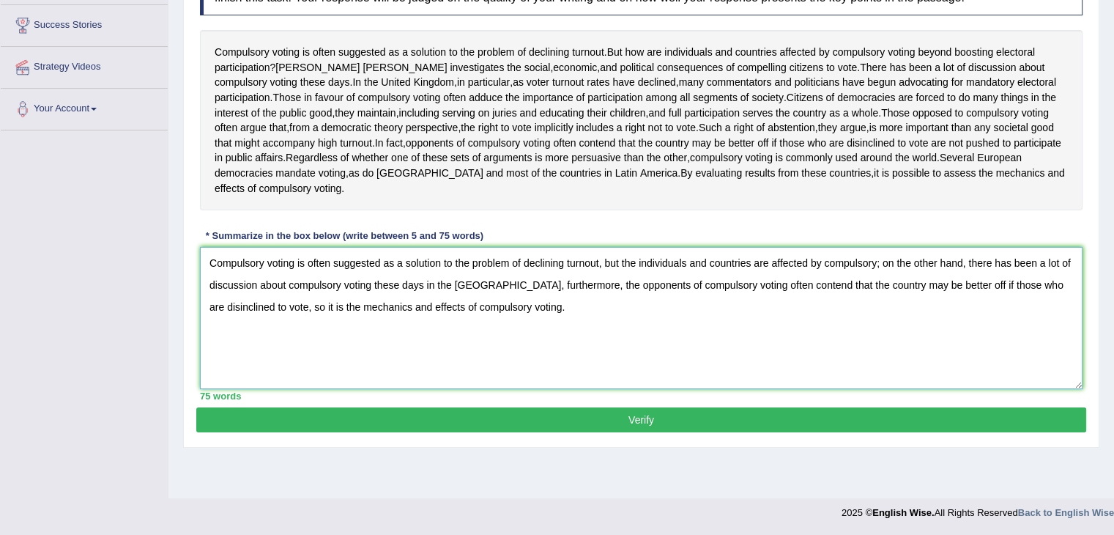
type textarea "Compulsory voting is often suggested as a solution to the problem of declining …"
click at [604, 432] on button "Verify" at bounding box center [641, 419] width 890 height 25
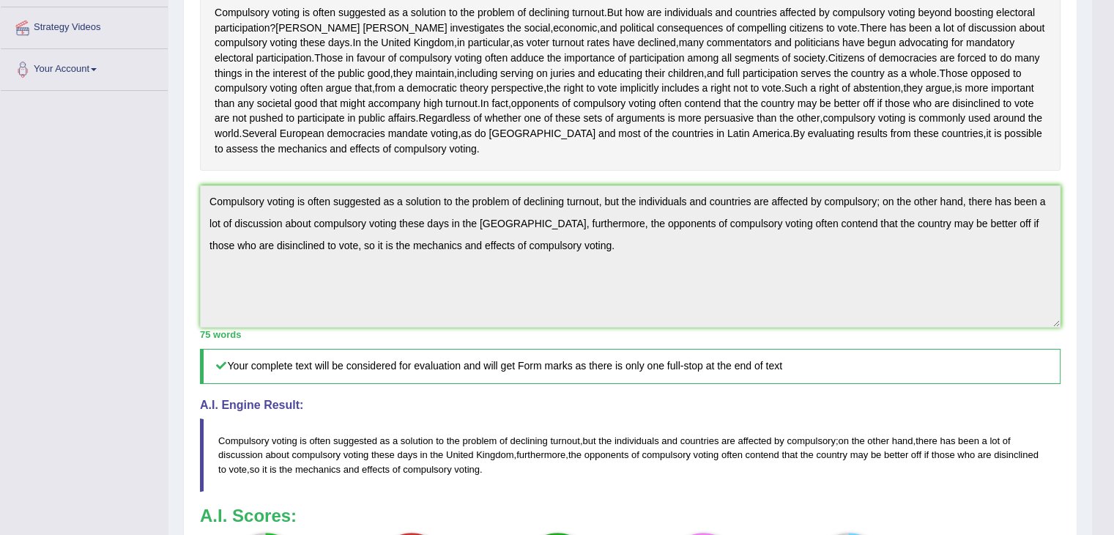
scroll to position [448, 0]
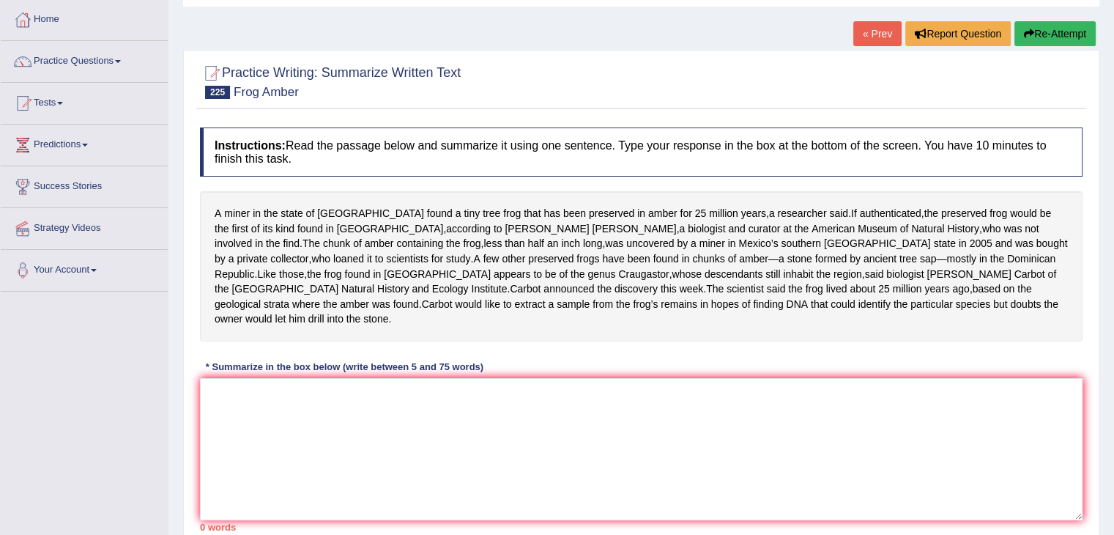
scroll to position [94, 0]
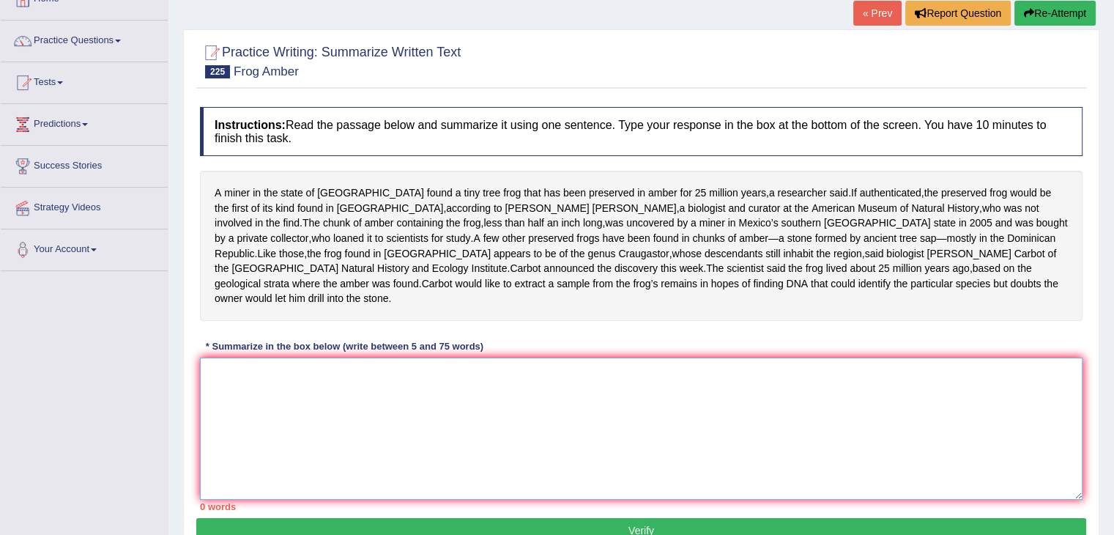
click at [226, 403] on textarea at bounding box center [641, 429] width 883 height 142
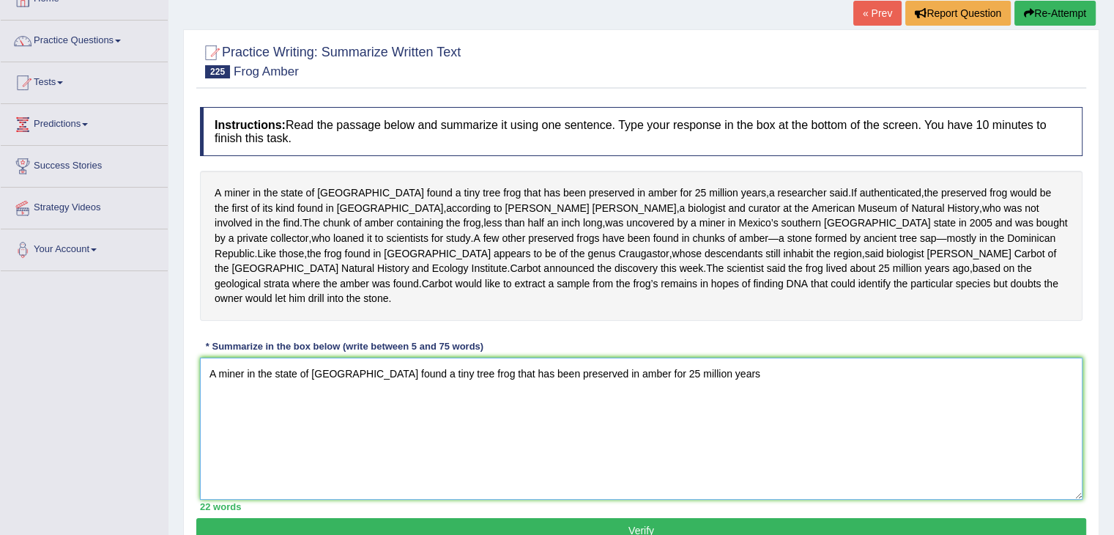
click at [747, 417] on textarea "A miner in the state of [GEOGRAPHIC_DATA] found a tiny tree frog that has been …" at bounding box center [641, 429] width 883 height 142
drag, startPoint x: 904, startPoint y: 430, endPoint x: 888, endPoint y: 422, distance: 18.0
click at [888, 422] on textarea "A miner in the state of Chiapas found a tiny tree frog that has been preserved …" at bounding box center [641, 429] width 883 height 142
click at [891, 416] on textarea "A miner in the state of Chiapas found a tiny tree frog that has been preserved …" at bounding box center [641, 429] width 883 height 142
click at [917, 420] on textarea "A miner in the state of Chiapas found a tiny tree frog that has been preserved …" at bounding box center [641, 429] width 883 height 142
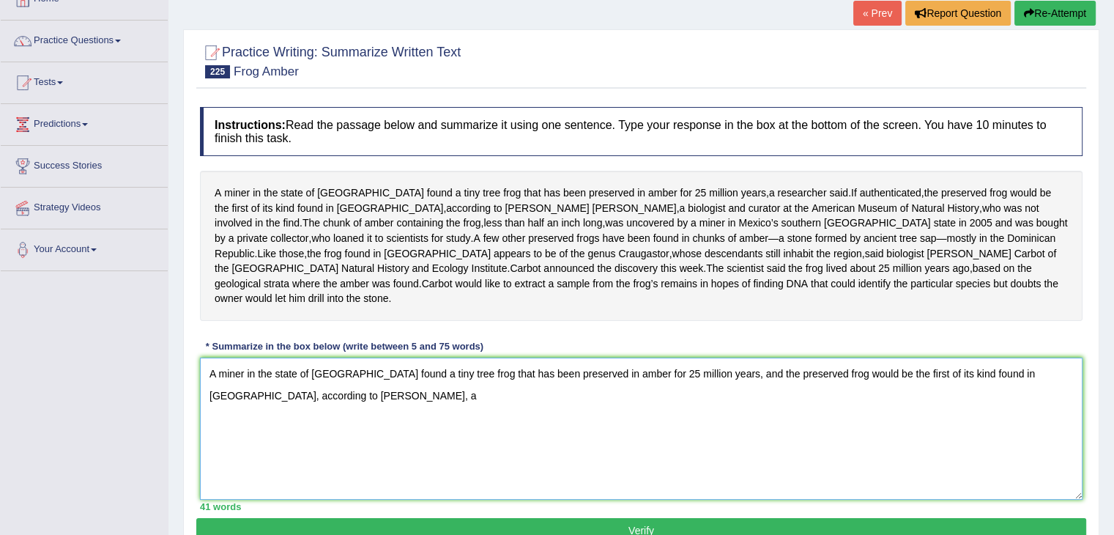
click at [316, 452] on textarea "A miner in the state of Chiapas found a tiny tree frog that has been preserved …" at bounding box center [641, 429] width 883 height 142
click at [673, 444] on textarea "A miner in the state of Chiapas found a tiny tree frog that has been preserved …" at bounding box center [641, 429] width 883 height 142
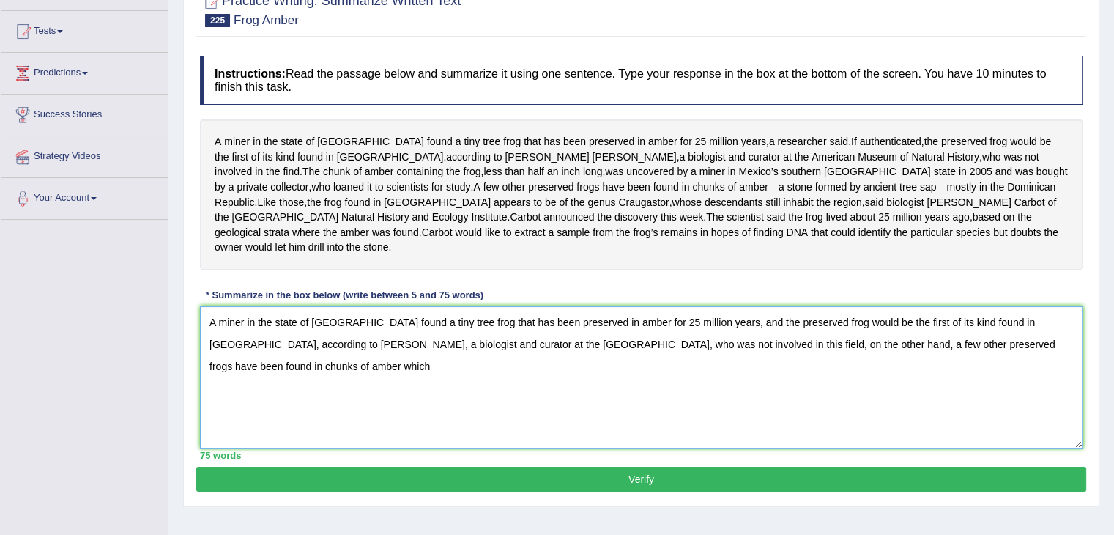
scroll to position [149, 0]
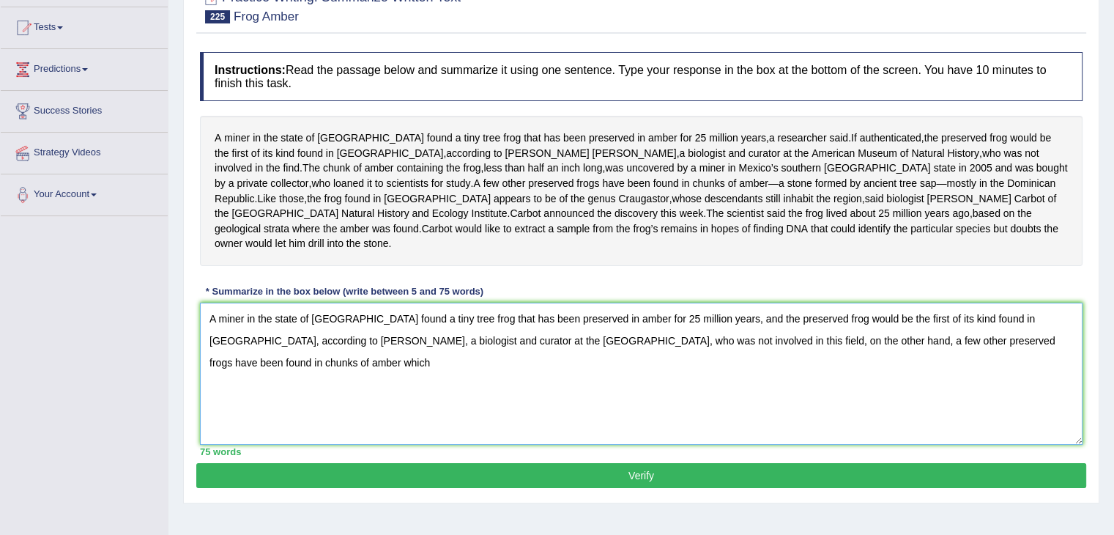
click at [1008, 363] on textarea "A miner in the state of Chiapas found a tiny tree frog that has been preserved …" at bounding box center [641, 374] width 883 height 142
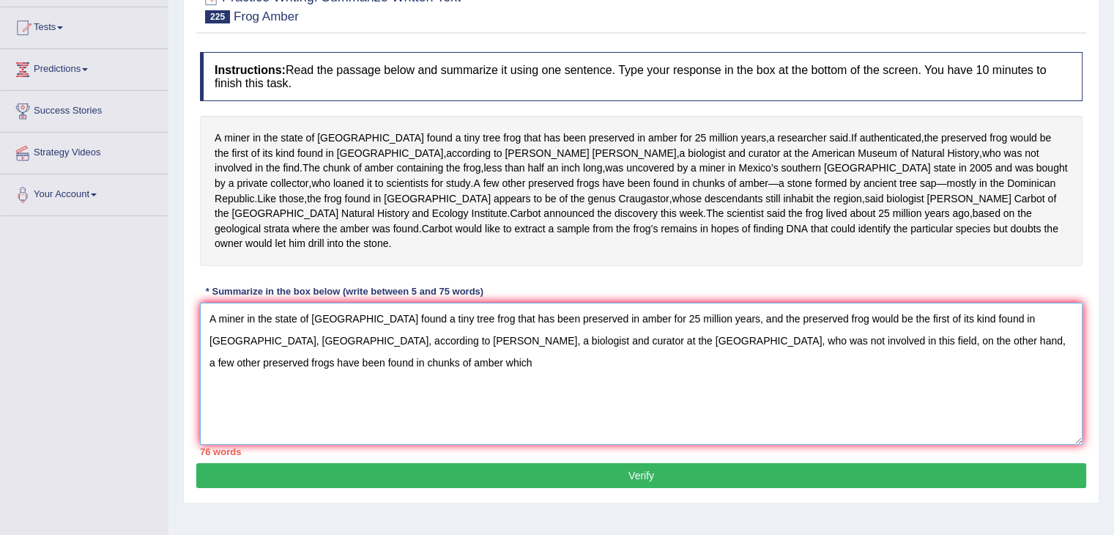
click at [1016, 363] on textarea "A miner in the state of Chiapas found a tiny tree frog that has been preserved …" at bounding box center [641, 374] width 883 height 142
click at [794, 388] on textarea "A miner in the state of Chiapas found a tiny tree frog that has been preserved …" at bounding box center [641, 374] width 883 height 142
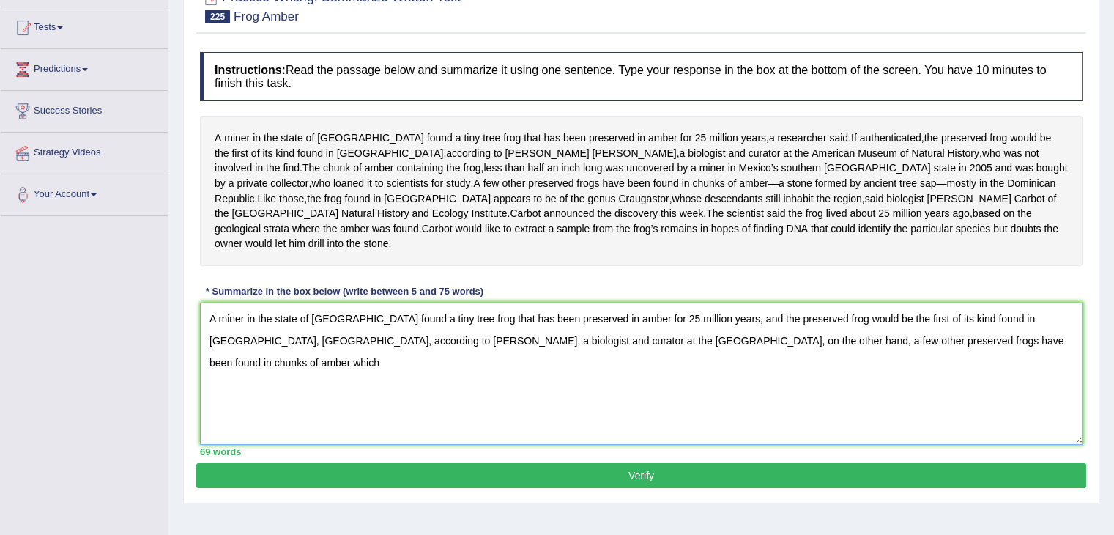
click at [649, 381] on textarea "A miner in the state of Chiapas found a tiny tree frog that has been preserved …" at bounding box center [641, 374] width 883 height 142
click at [1055, 394] on textarea "A miner in the state of Chiapas found a tiny tree frog that has been preserved …" at bounding box center [641, 374] width 883 height 142
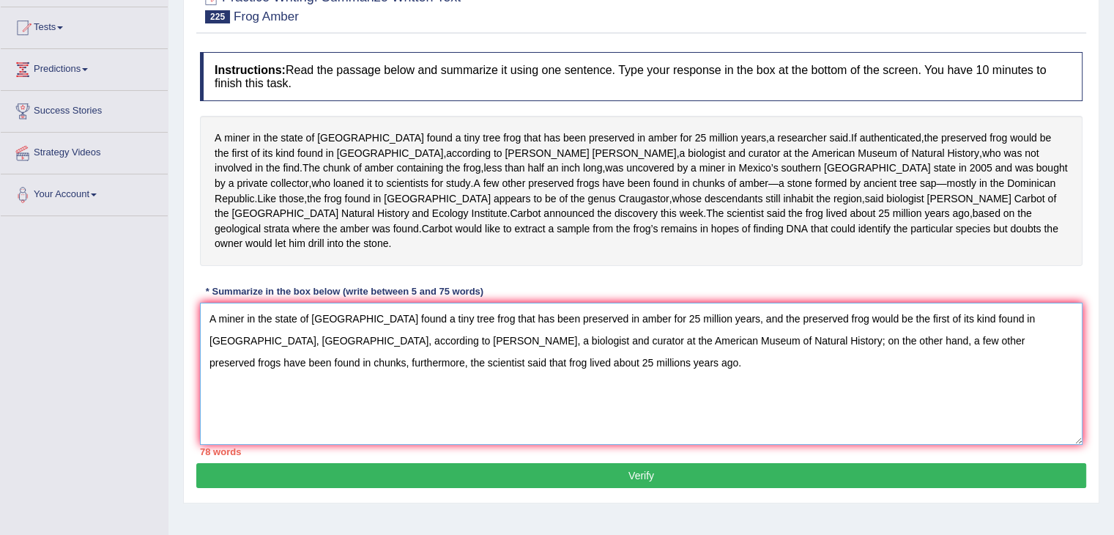
click at [730, 390] on textarea "A miner in the state of Chiapas found a tiny tree frog that has been preserved …" at bounding box center [641, 374] width 883 height 142
click at [725, 388] on textarea "A miner in the state of Chiapas found a tiny tree frog that has been preserved …" at bounding box center [641, 374] width 883 height 142
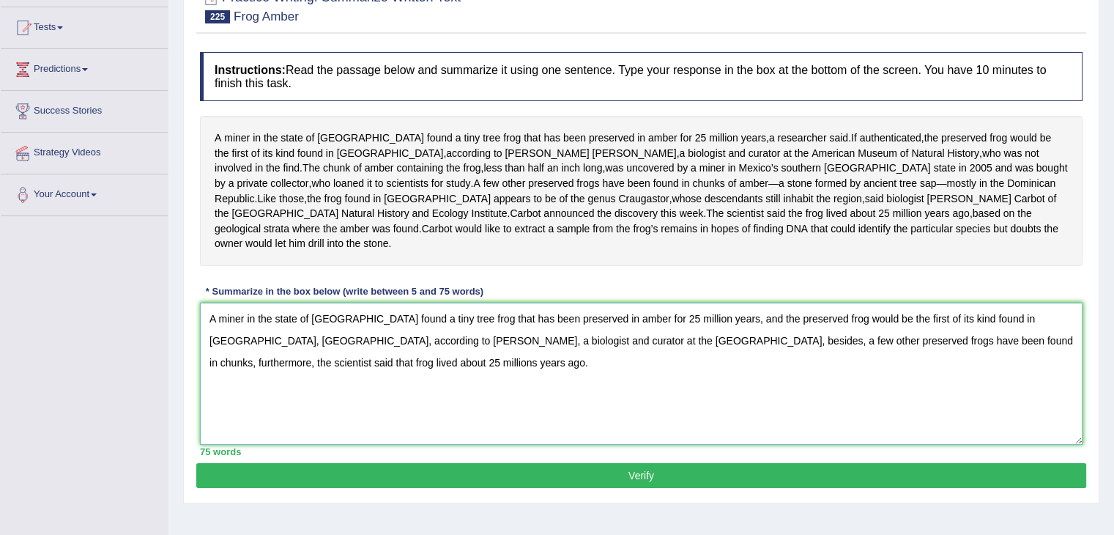
click at [498, 445] on textarea "A miner in the state of Chiapas found a tiny tree frog that has been preserved …" at bounding box center [641, 374] width 883 height 142
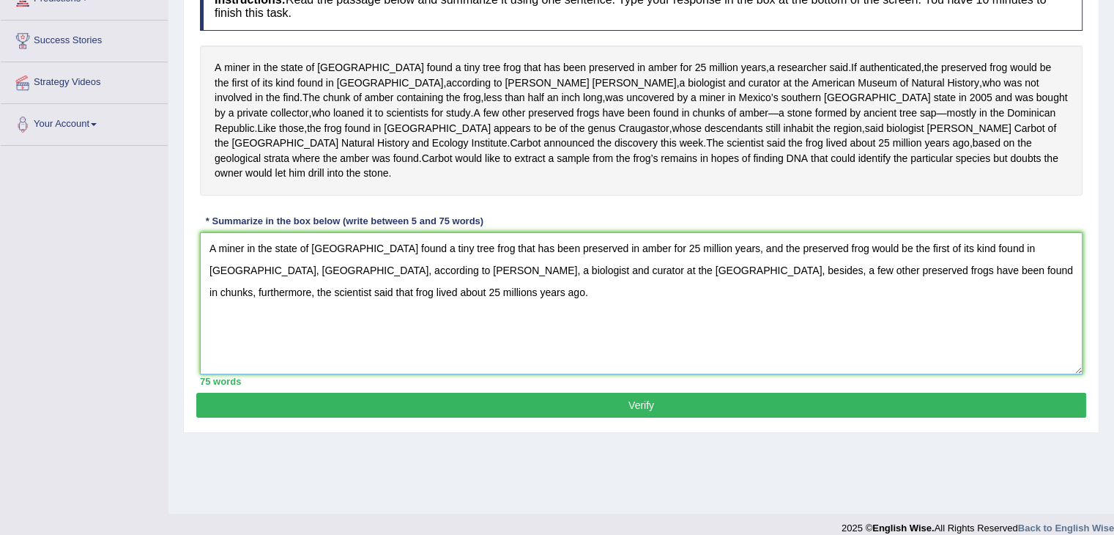
type textarea "A miner in the state of Chiapas found a tiny tree frog that has been preserved …"
click at [592, 418] on button "Verify" at bounding box center [641, 405] width 890 height 25
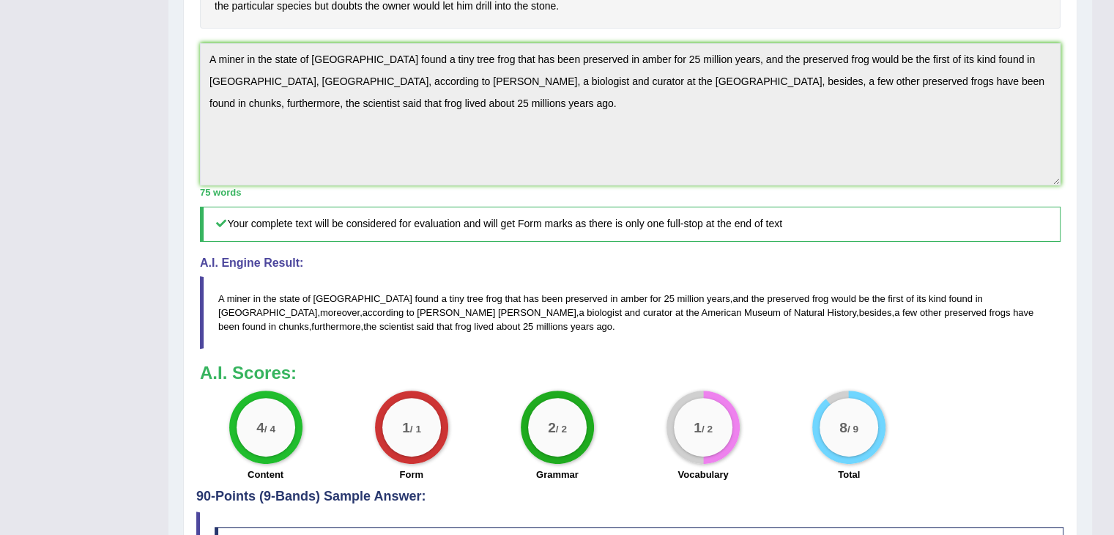
scroll to position [442, 0]
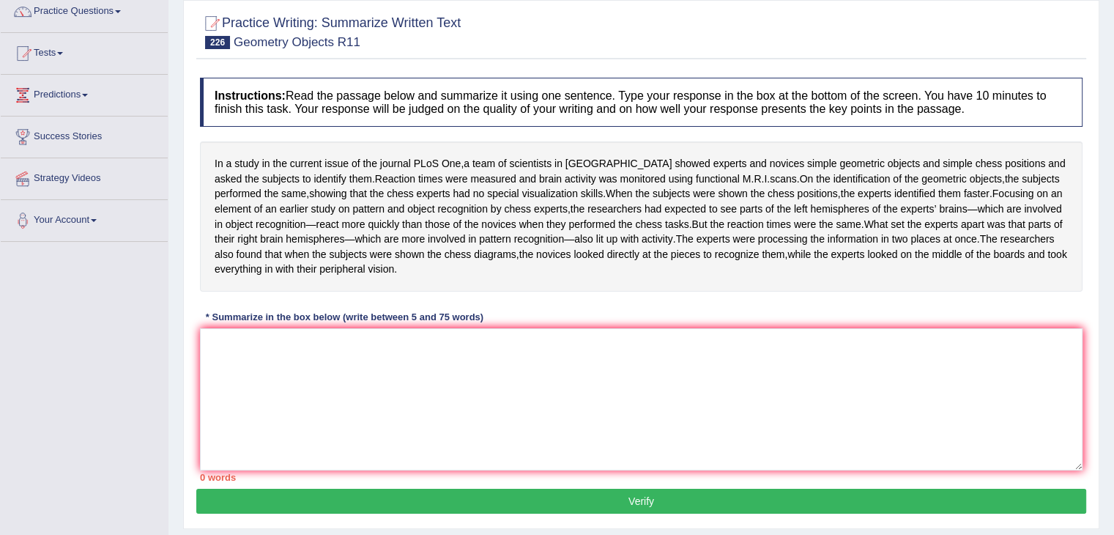
scroll to position [129, 0]
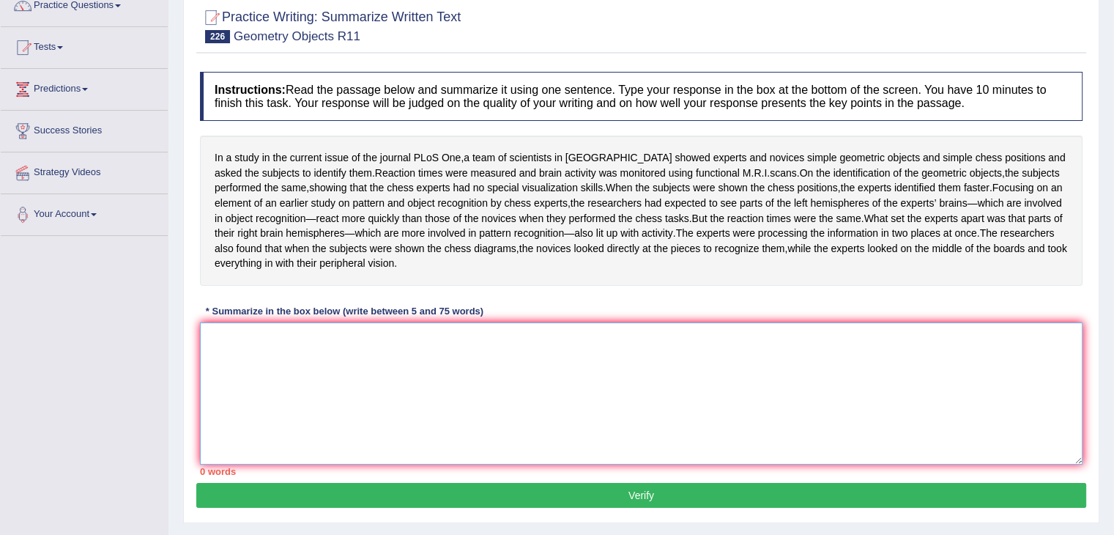
click at [302, 423] on textarea at bounding box center [641, 393] width 883 height 142
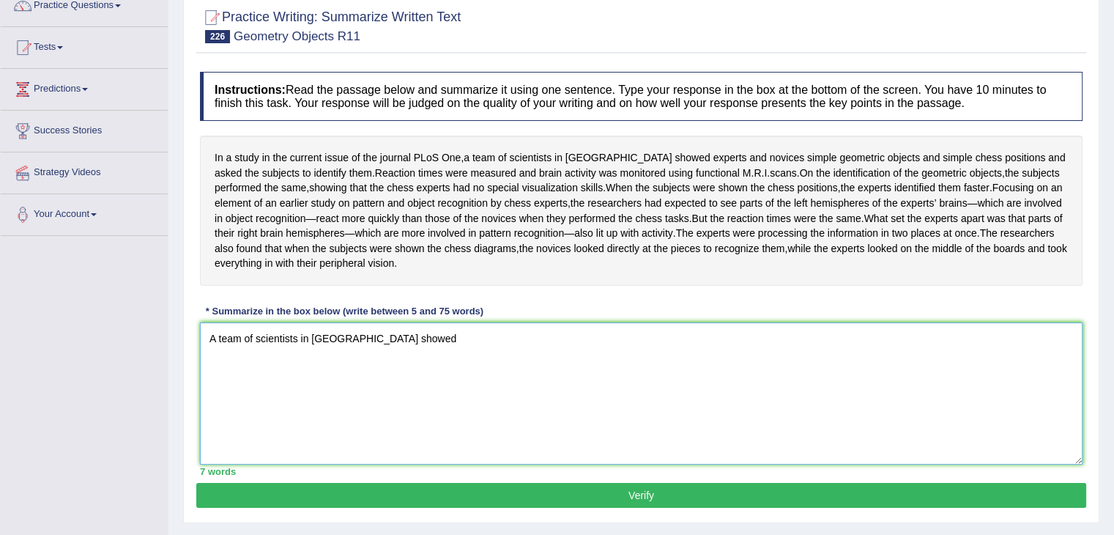
click at [406, 424] on textarea "A team of scientists in [GEOGRAPHIC_DATA] showed" at bounding box center [641, 393] width 883 height 142
click at [501, 401] on textarea "A team of scientists in [GEOGRAPHIC_DATA] showed experts and novices" at bounding box center [641, 393] width 883 height 142
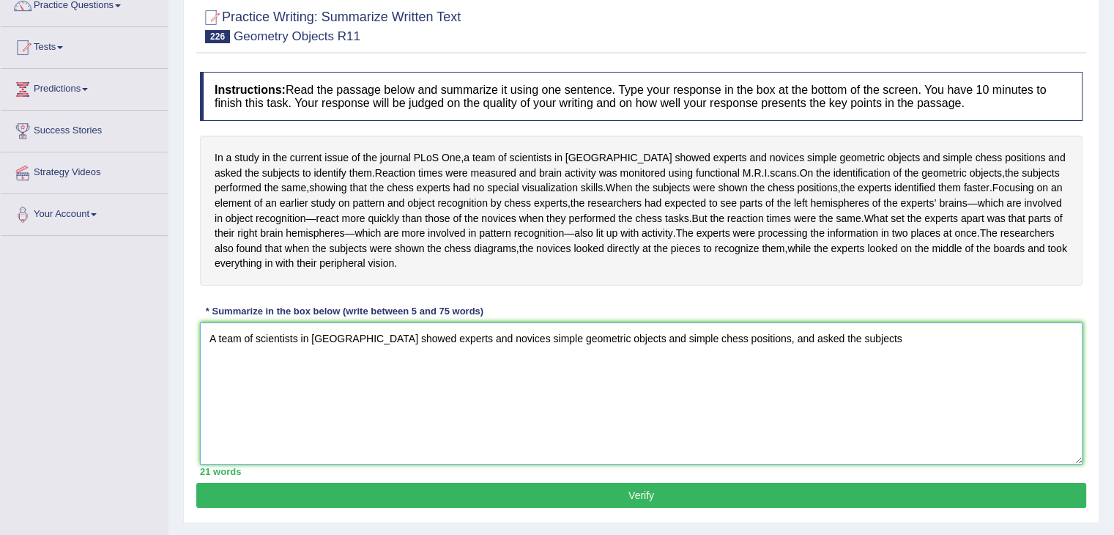
click at [859, 419] on textarea "A team of scientists in [GEOGRAPHIC_DATA] showed experts and novices simple geo…" at bounding box center [641, 393] width 883 height 142
click at [988, 417] on textarea "A team of scientists in [GEOGRAPHIC_DATA] showed experts and novices simple geo…" at bounding box center [641, 393] width 883 height 142
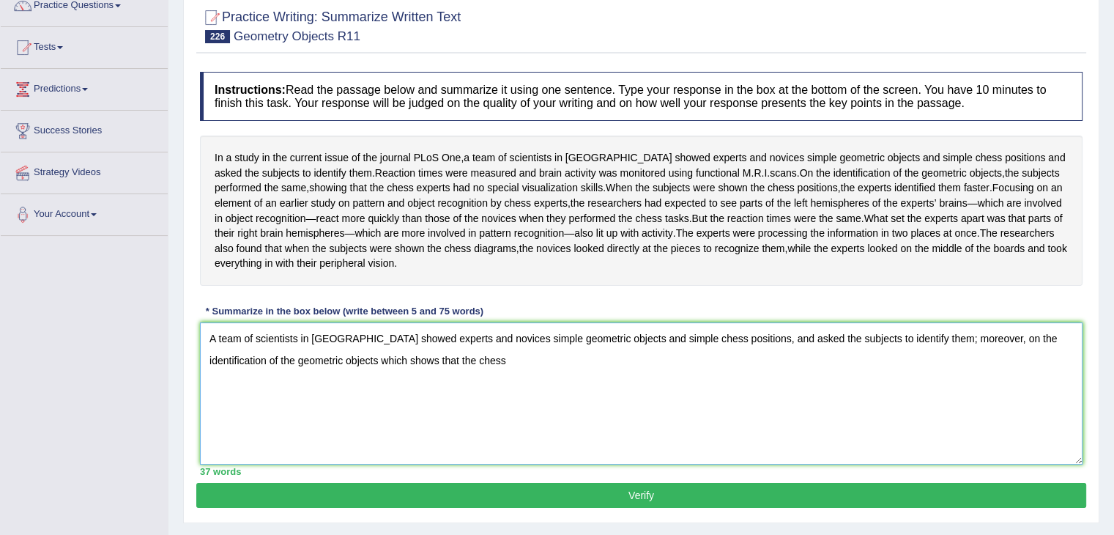
click at [432, 464] on textarea "A team of scientists in [GEOGRAPHIC_DATA] showed experts and novices simple geo…" at bounding box center [641, 393] width 883 height 142
click at [466, 413] on textarea "A team of scientists in [GEOGRAPHIC_DATA] showed experts and novices simple geo…" at bounding box center [641, 393] width 883 height 142
click at [476, 437] on textarea "A team of scientists in [GEOGRAPHIC_DATA] showed experts and novices simple geo…" at bounding box center [641, 393] width 883 height 142
click at [334, 443] on textarea "A team of scientists in [GEOGRAPHIC_DATA] showed experts and novices simple geo…" at bounding box center [641, 393] width 883 height 142
click at [463, 464] on textarea "A team of scientists in [GEOGRAPHIC_DATA] showed experts and novices simple geo…" at bounding box center [641, 393] width 883 height 142
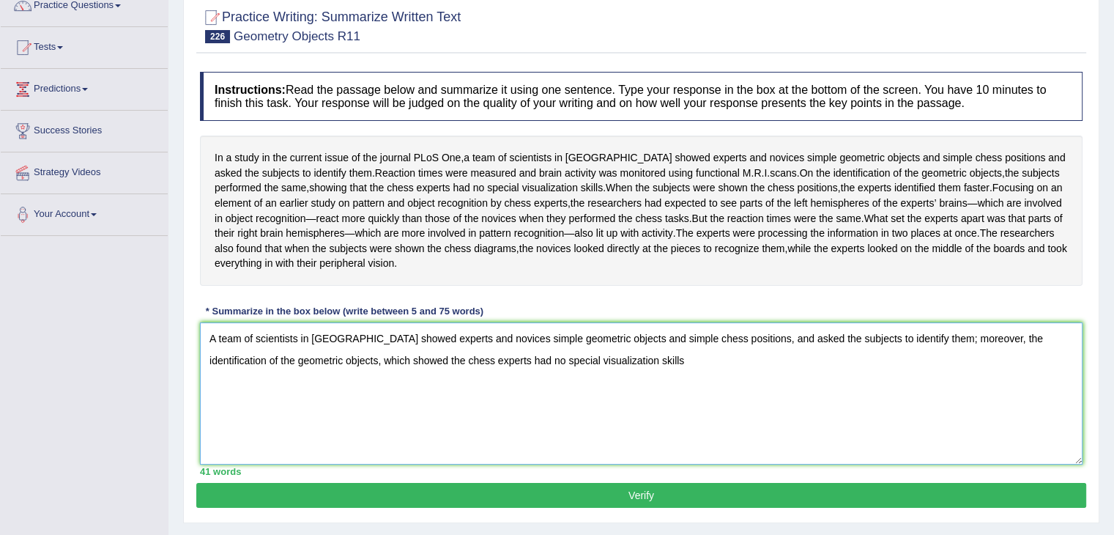
click at [599, 453] on textarea "A team of scientists in [GEOGRAPHIC_DATA] showed experts and novices simple geo…" at bounding box center [641, 393] width 883 height 142
click at [290, 432] on textarea "A team of scientists in [GEOGRAPHIC_DATA] showed experts and novices simple geo…" at bounding box center [641, 393] width 883 height 142
click at [650, 446] on textarea "A team of scientists in [GEOGRAPHIC_DATA] showed experts and novices simple geo…" at bounding box center [641, 393] width 883 height 142
click at [732, 464] on textarea "A team of scientists in [GEOGRAPHIC_DATA] showed experts and novices simple geo…" at bounding box center [641, 393] width 883 height 142
click at [762, 434] on textarea "A team of scientists in [GEOGRAPHIC_DATA] showed experts and novices simple geo…" at bounding box center [641, 393] width 883 height 142
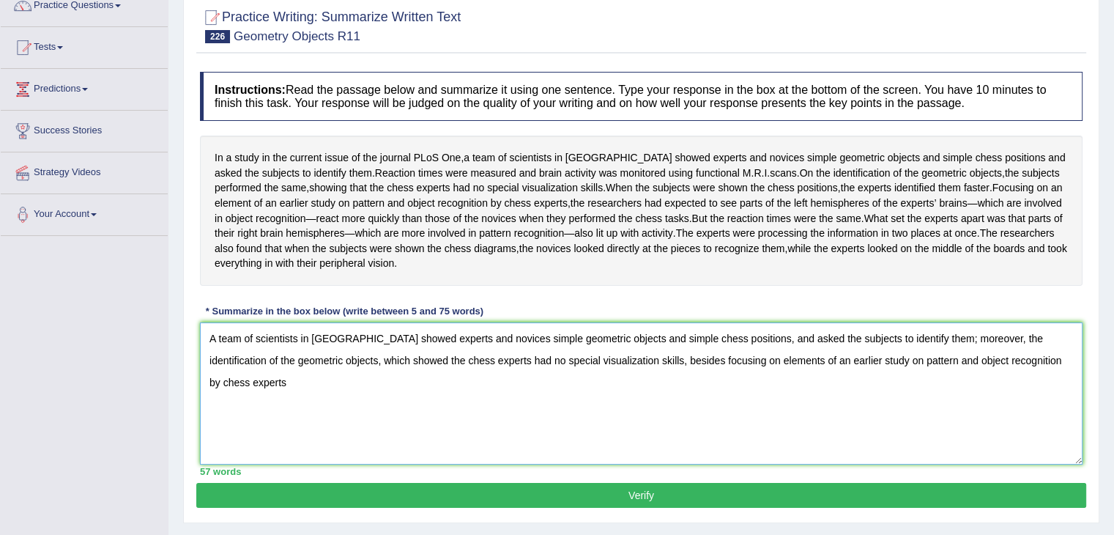
click at [1063, 440] on textarea "A team of scientists in [GEOGRAPHIC_DATA] showed experts and novices simple geo…" at bounding box center [641, 393] width 883 height 142
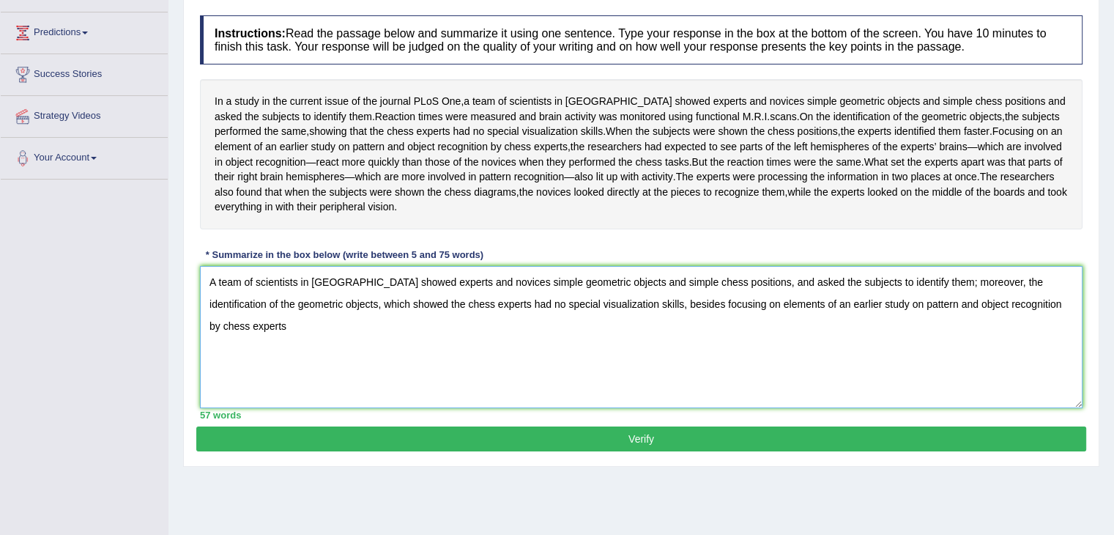
scroll to position [192, 0]
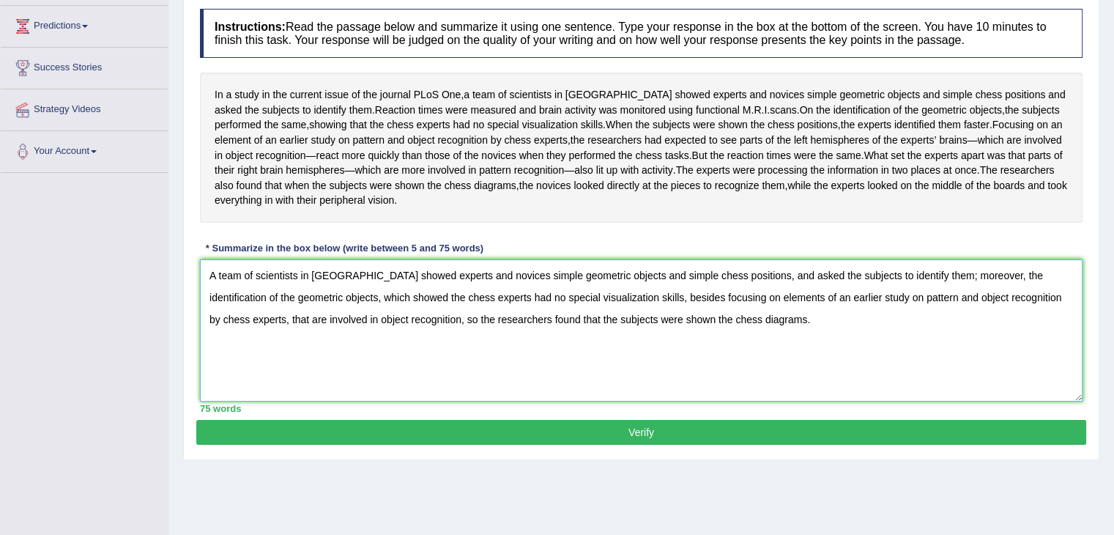
click at [736, 374] on textarea "A team of scientists in [GEOGRAPHIC_DATA] showed experts and novices simple geo…" at bounding box center [641, 330] width 883 height 142
click at [695, 376] on textarea "A team of scientists in [GEOGRAPHIC_DATA] showed experts and novices simple geo…" at bounding box center [641, 330] width 883 height 142
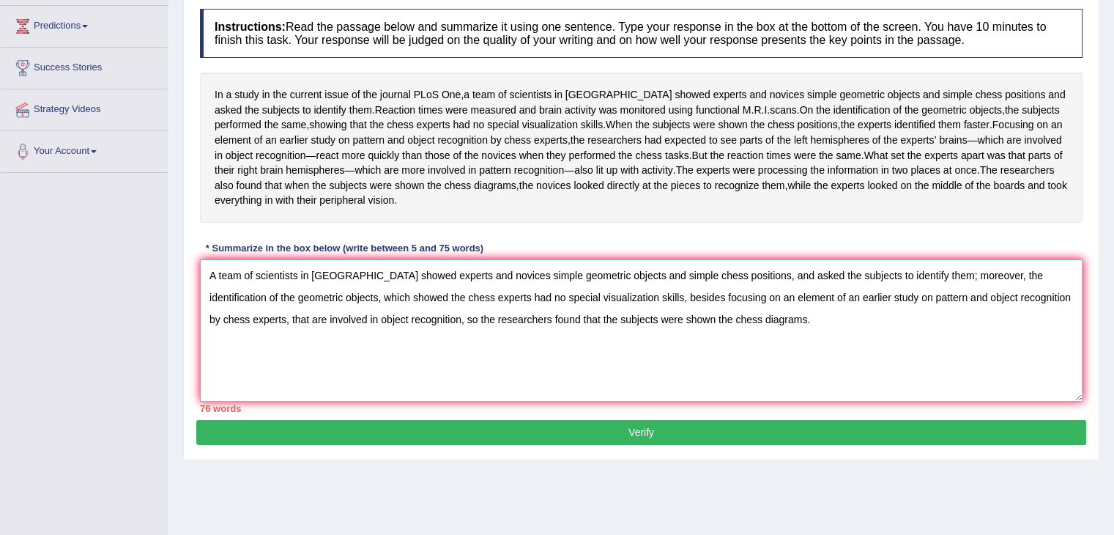
click at [769, 401] on textarea "A team of scientists in [GEOGRAPHIC_DATA] showed experts and novices simple geo…" at bounding box center [641, 330] width 883 height 142
click at [709, 373] on textarea "A team of scientists in [GEOGRAPHIC_DATA] showed experts and novices simple geo…" at bounding box center [641, 330] width 883 height 142
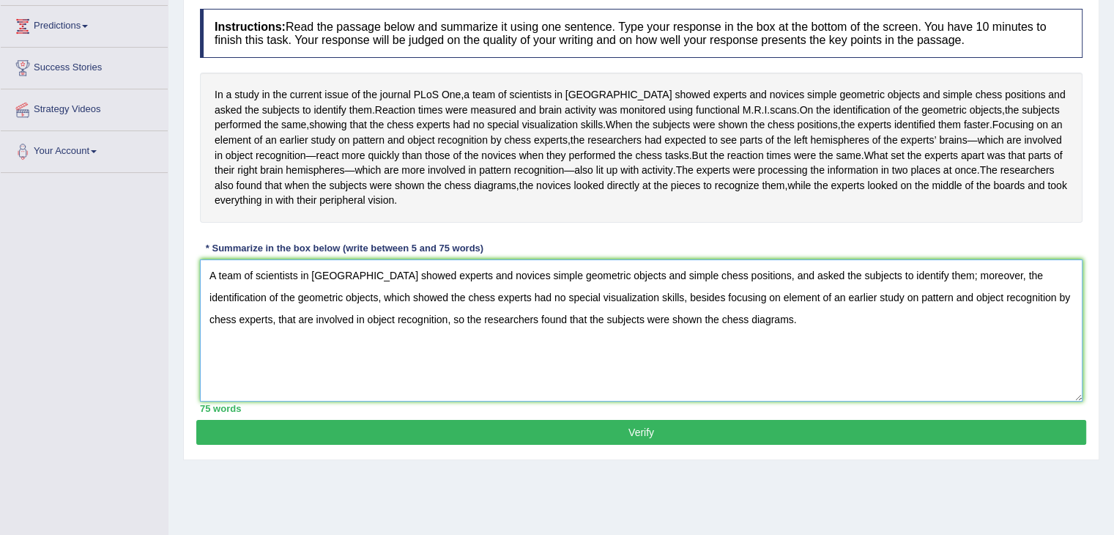
click at [714, 373] on textarea "A team of scientists in [GEOGRAPHIC_DATA] showed experts and novices simple geo…" at bounding box center [641, 330] width 883 height 142
click at [730, 379] on textarea "A team of scientists in [GEOGRAPHIC_DATA] showed experts and novices simple geo…" at bounding box center [641, 330] width 883 height 142
click at [736, 371] on textarea "A team of scientists in [GEOGRAPHIC_DATA] showed experts and novices simple geo…" at bounding box center [641, 330] width 883 height 142
click at [735, 386] on textarea "A team of scientists in [GEOGRAPHIC_DATA] showed experts and novices simple geo…" at bounding box center [641, 330] width 883 height 142
click at [695, 377] on textarea "A team of scientists in [GEOGRAPHIC_DATA] showed experts and novices simple geo…" at bounding box center [641, 330] width 883 height 142
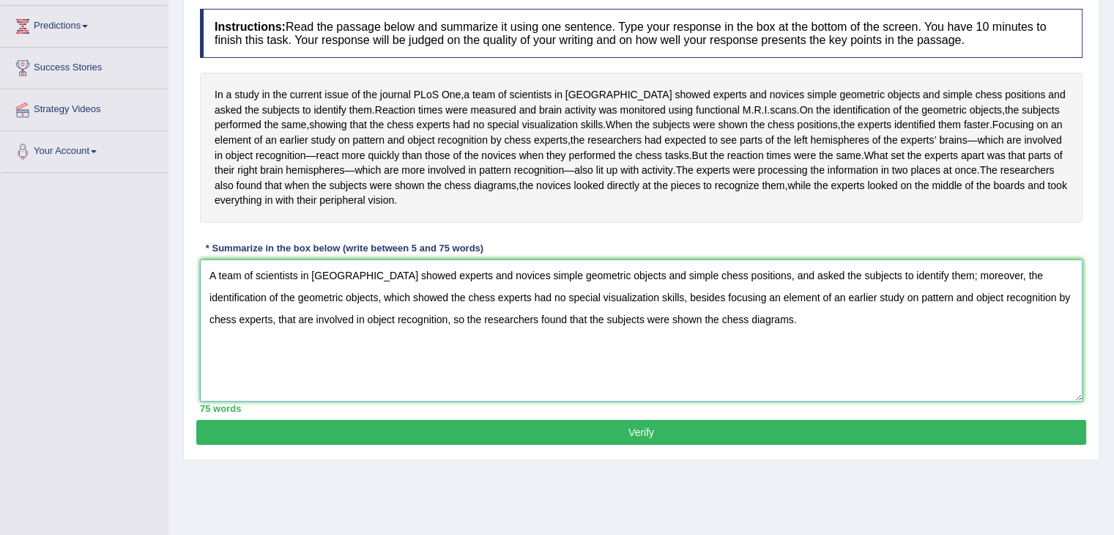
click at [766, 401] on textarea "A team of scientists in [GEOGRAPHIC_DATA] showed experts and novices simple geo…" at bounding box center [641, 330] width 883 height 142
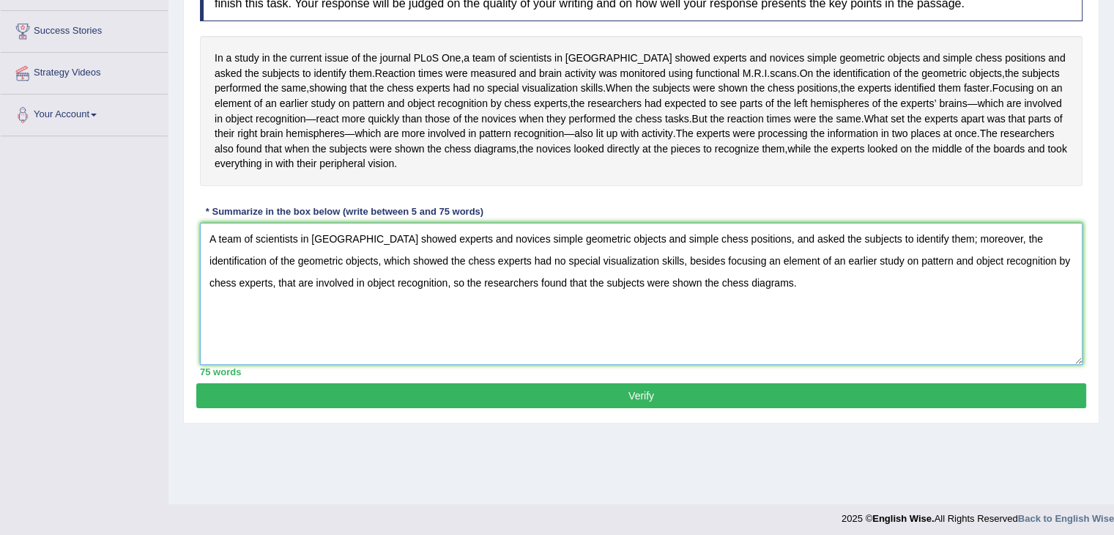
scroll to position [233, 0]
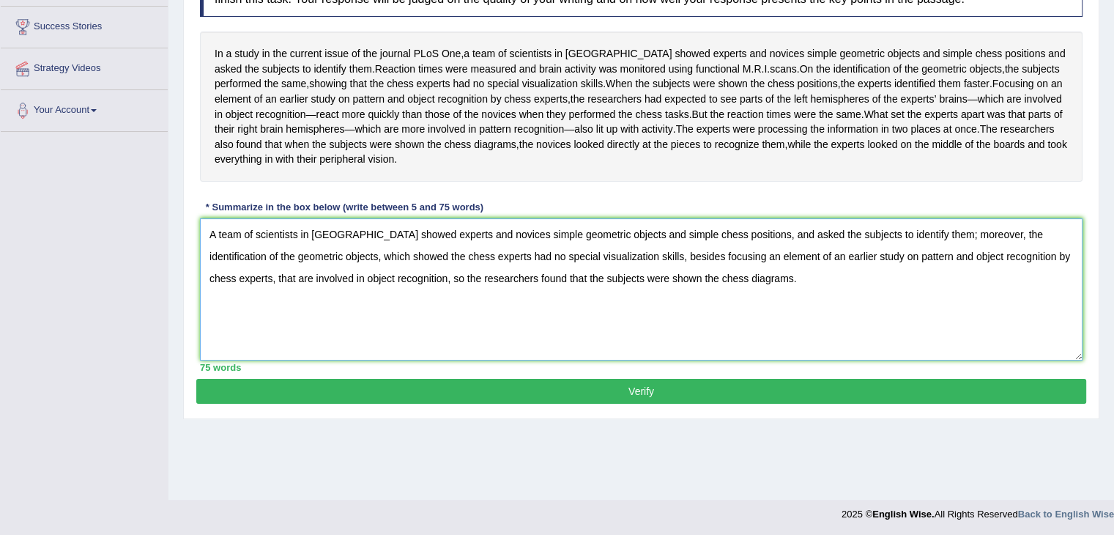
type textarea "A team of scientists in [GEOGRAPHIC_DATA] showed experts and novices simple geo…"
click at [663, 404] on button "Verify" at bounding box center [641, 391] width 890 height 25
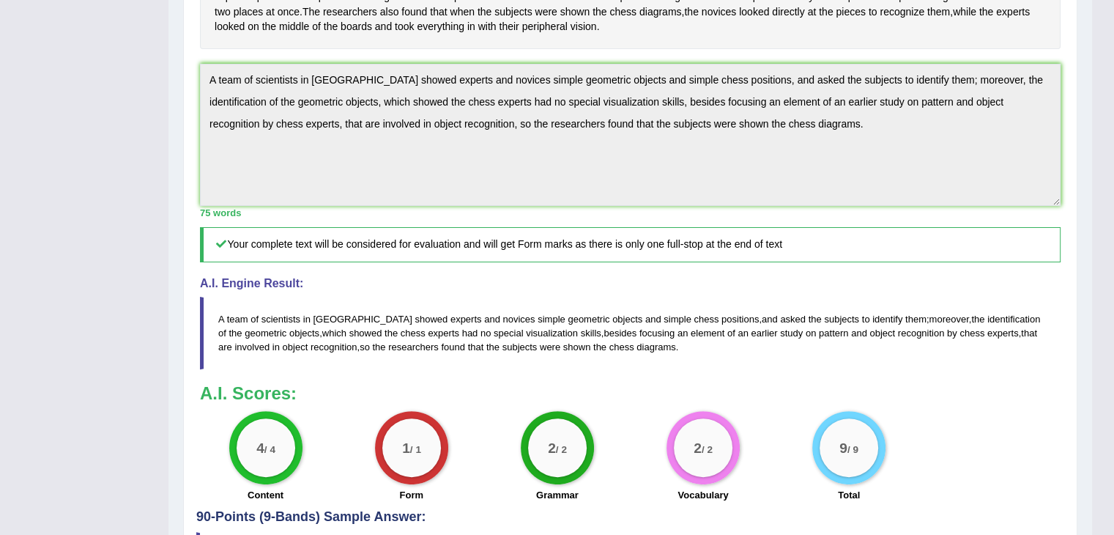
scroll to position [398, 0]
